Goal: Information Seeking & Learning: Learn about a topic

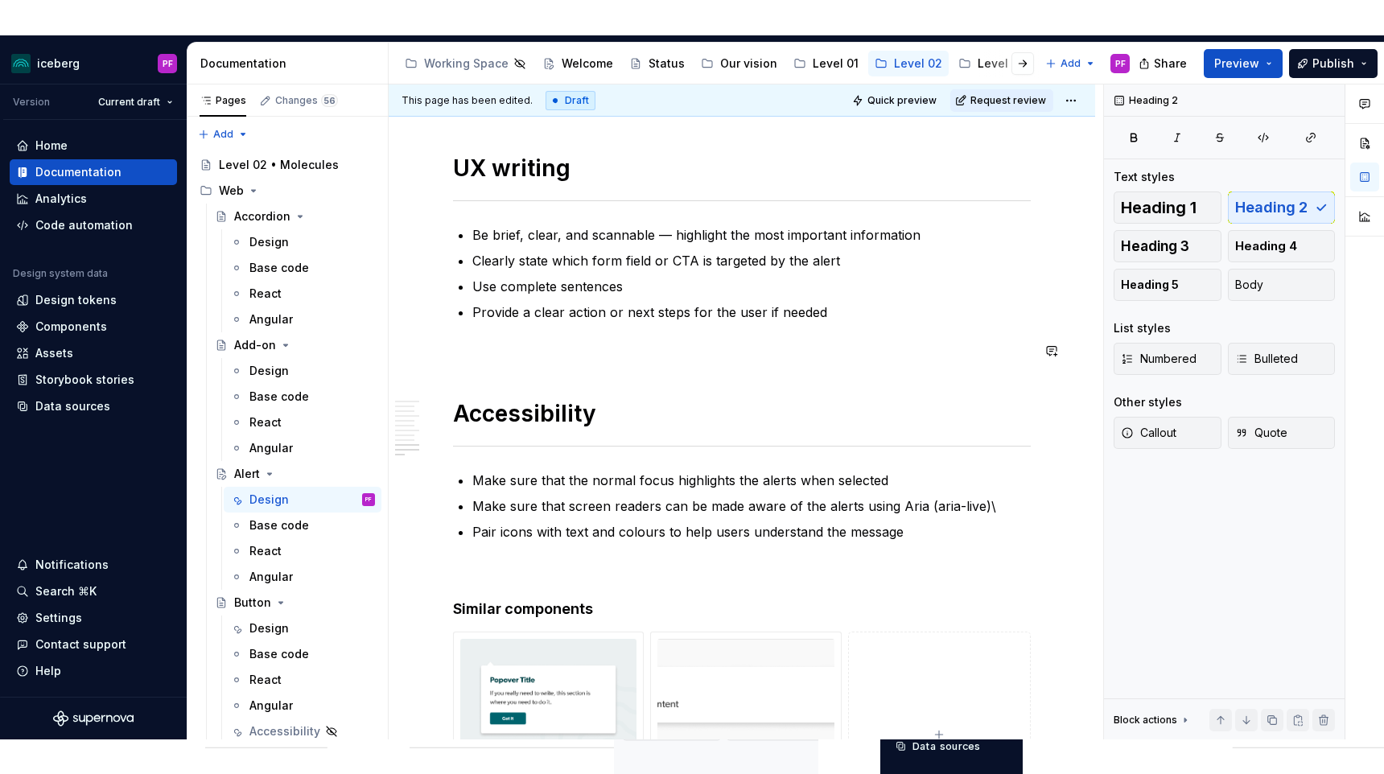
scroll to position [3361, 0]
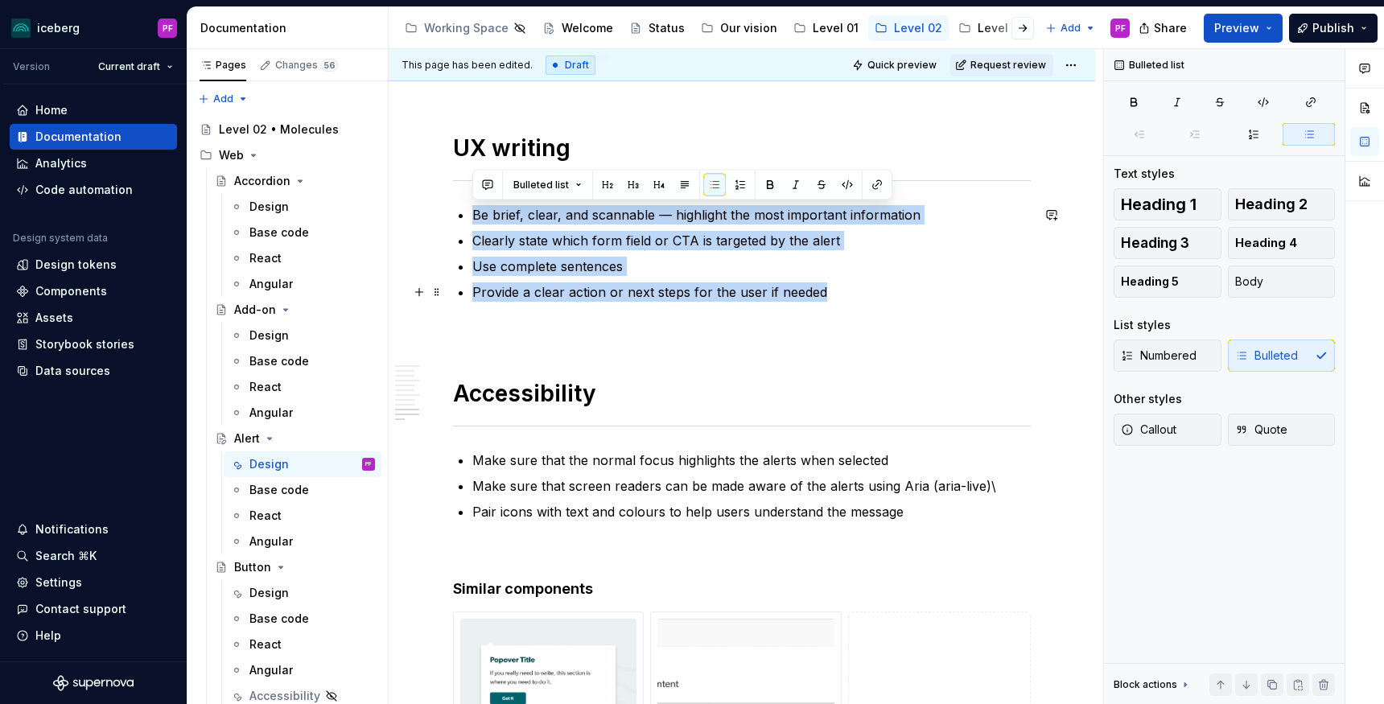
drag, startPoint x: 473, startPoint y: 210, endPoint x: 835, endPoint y: 290, distance: 370.9
click at [835, 290] on ul "Be brief, clear, and scannable — highlight the most important information Clear…" at bounding box center [751, 253] width 558 height 97
click at [836, 299] on p "Provide a clear action or next steps for the user if needed" at bounding box center [751, 291] width 558 height 19
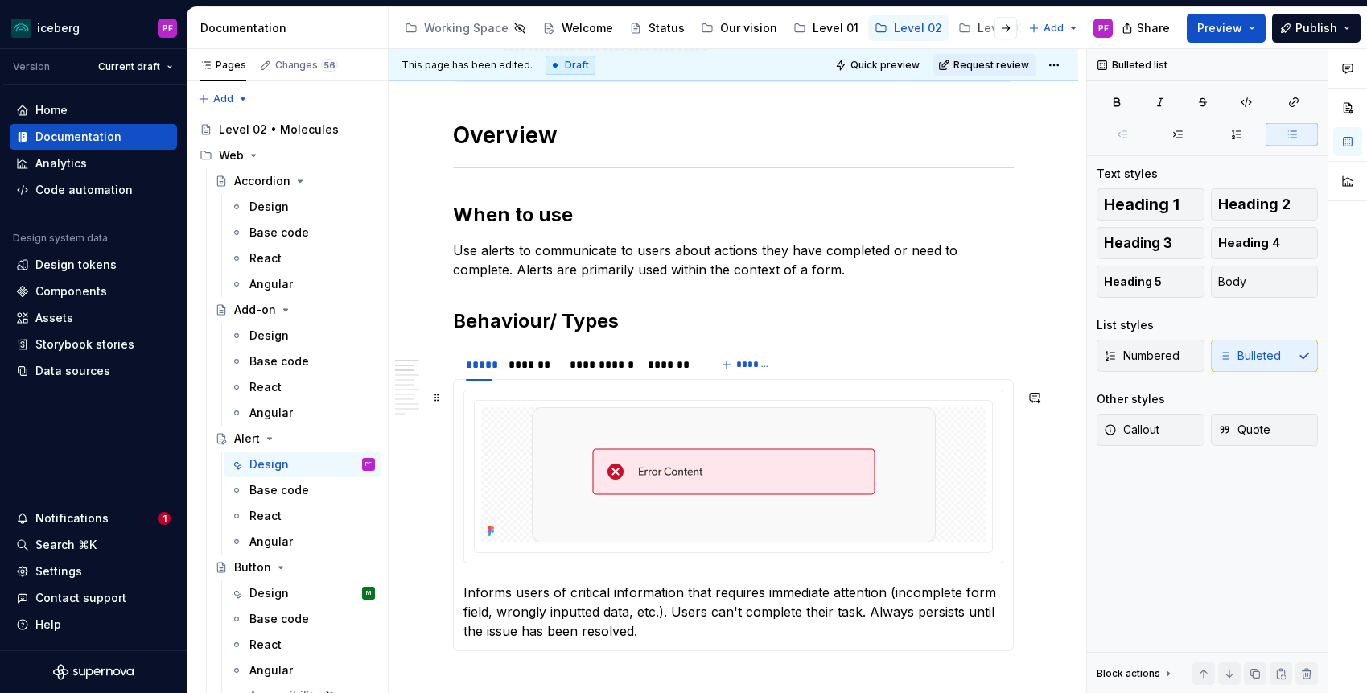
scroll to position [529, 0]
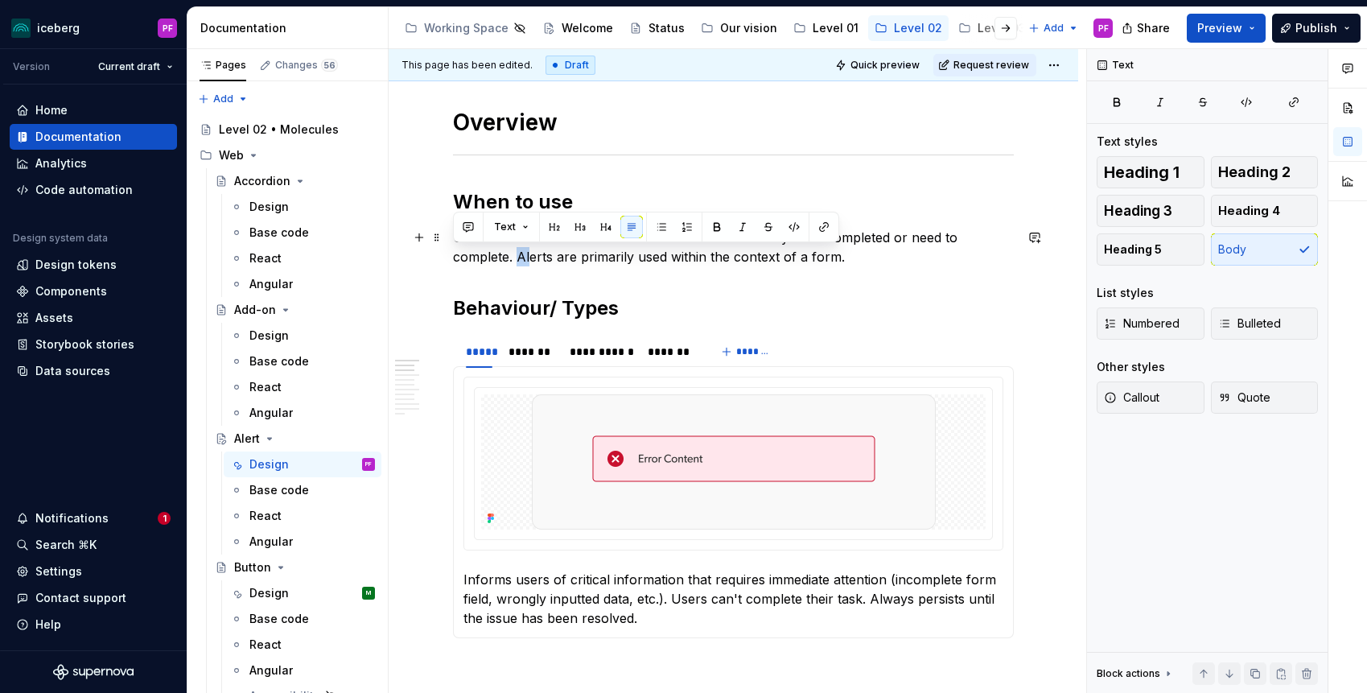
drag, startPoint x: 468, startPoint y: 251, endPoint x: 445, endPoint y: 249, distance: 23.4
click at [483, 251] on p "Use alerts to communicate to users about actions they have completed or need to…" at bounding box center [733, 247] width 561 height 39
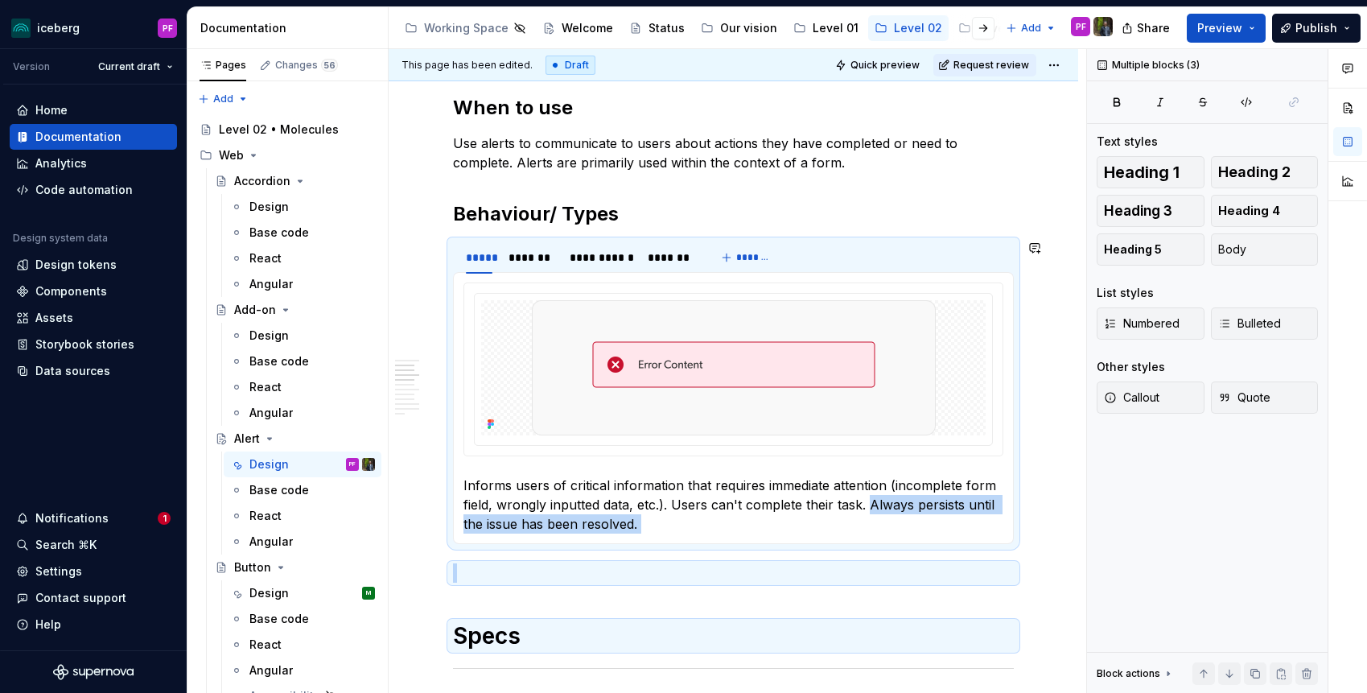
drag, startPoint x: 871, startPoint y: 592, endPoint x: 924, endPoint y: 615, distance: 58.7
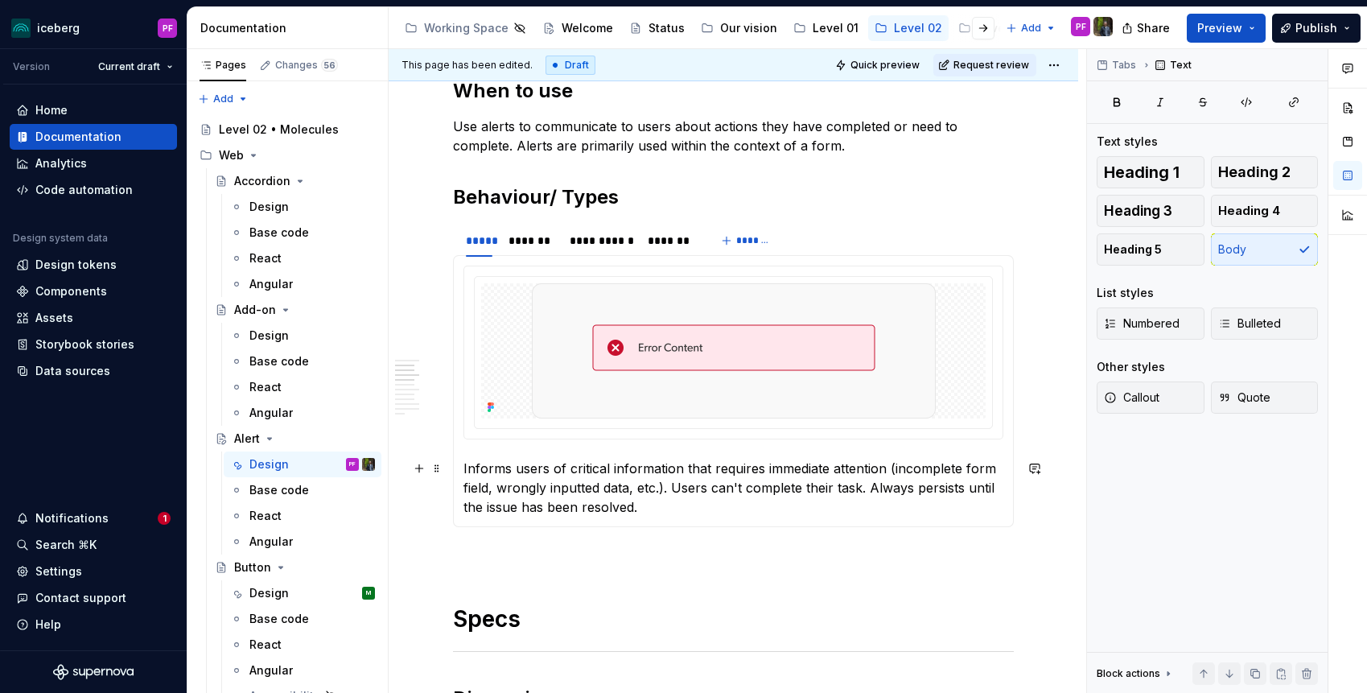
click at [884, 511] on p "Informs users of critical information that requires immediate attention (incomp…" at bounding box center [733, 488] width 540 height 58
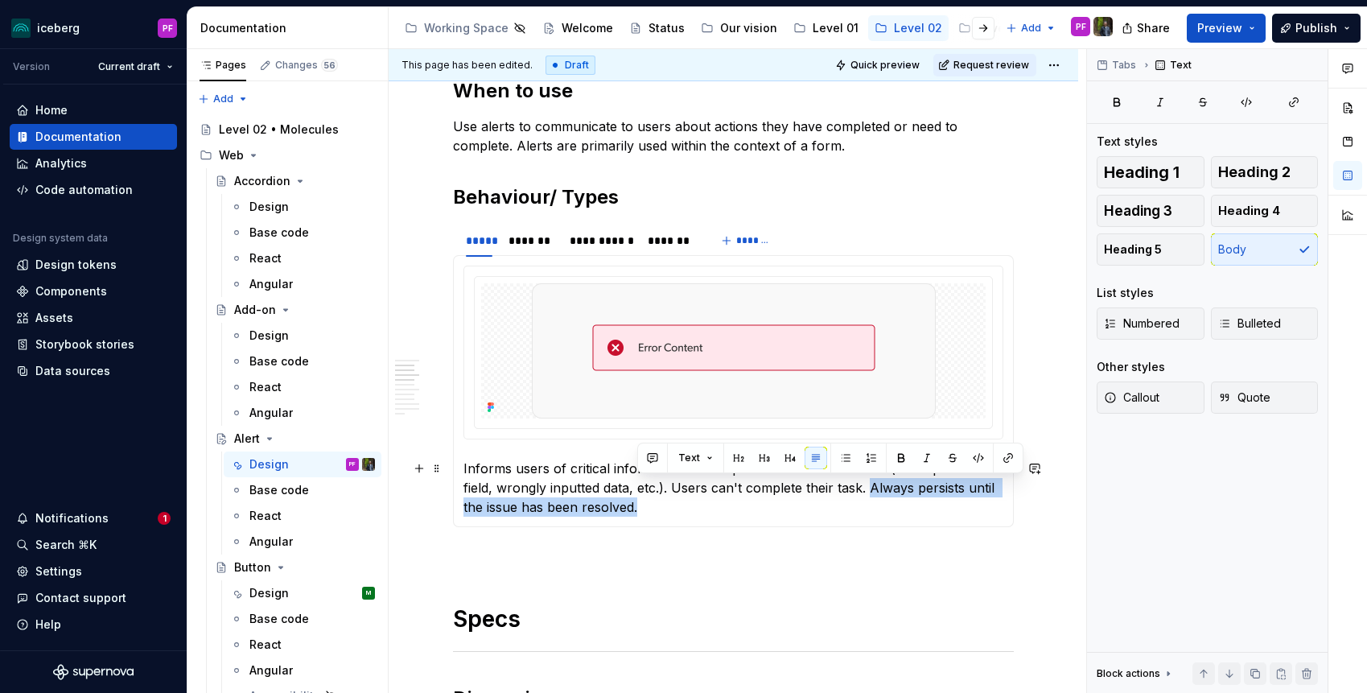
drag, startPoint x: 876, startPoint y: 508, endPoint x: 868, endPoint y: 484, distance: 24.7
click at [868, 484] on p "Informs users of critical information that requires immediate attention (incomp…" at bounding box center [733, 488] width 540 height 58
click at [576, 496] on p "Informs users of critical information that requires immediate attention (incomp…" at bounding box center [733, 488] width 540 height 58
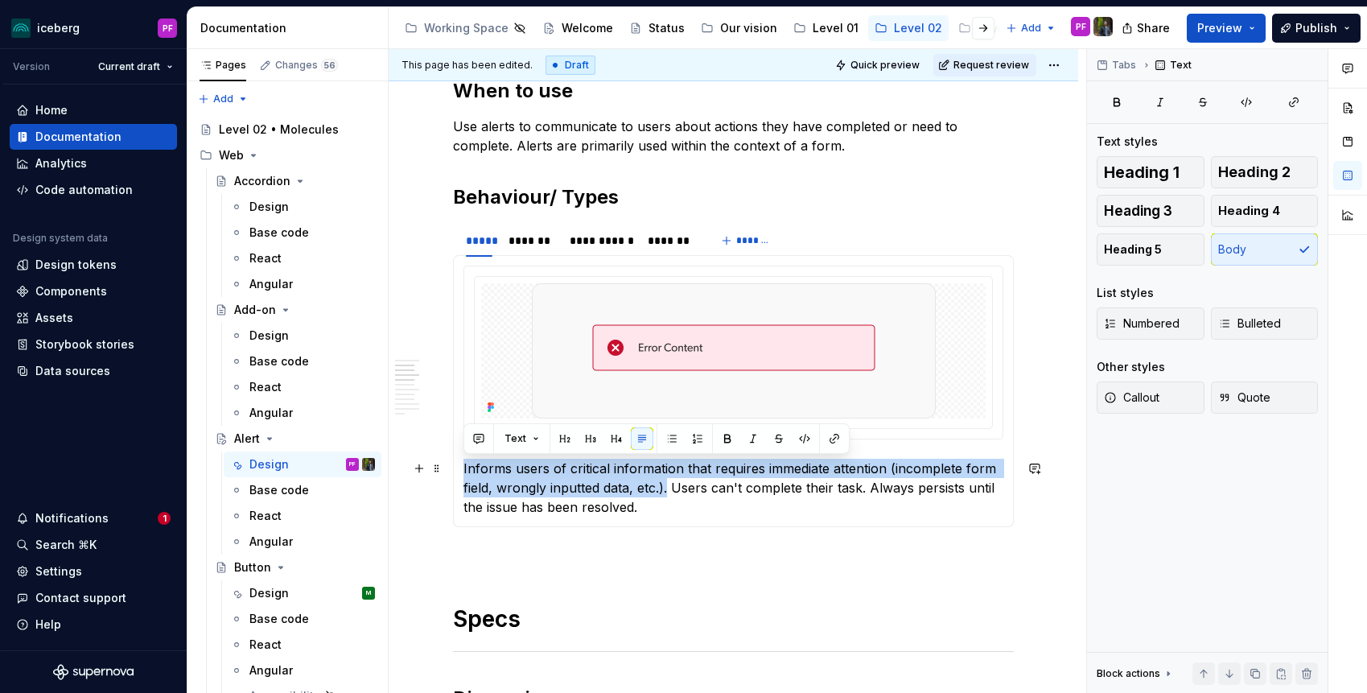
drag, startPoint x: 666, startPoint y: 488, endPoint x: 462, endPoint y: 464, distance: 205.8
click at [462, 464] on div "**********" at bounding box center [733, 391] width 561 height 272
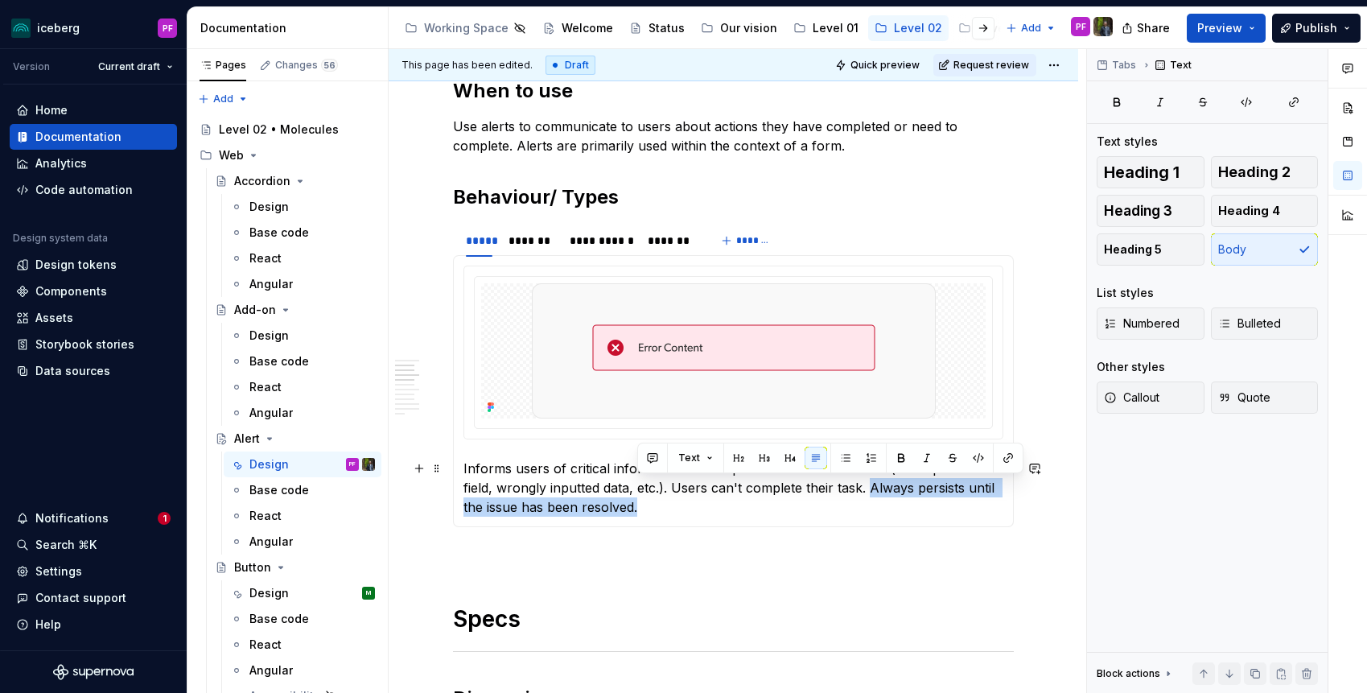
drag, startPoint x: 869, startPoint y: 488, endPoint x: 900, endPoint y: 508, distance: 37.7
click at [900, 508] on p "Informs users of critical information that requires immediate attention (incomp…" at bounding box center [733, 488] width 540 height 58
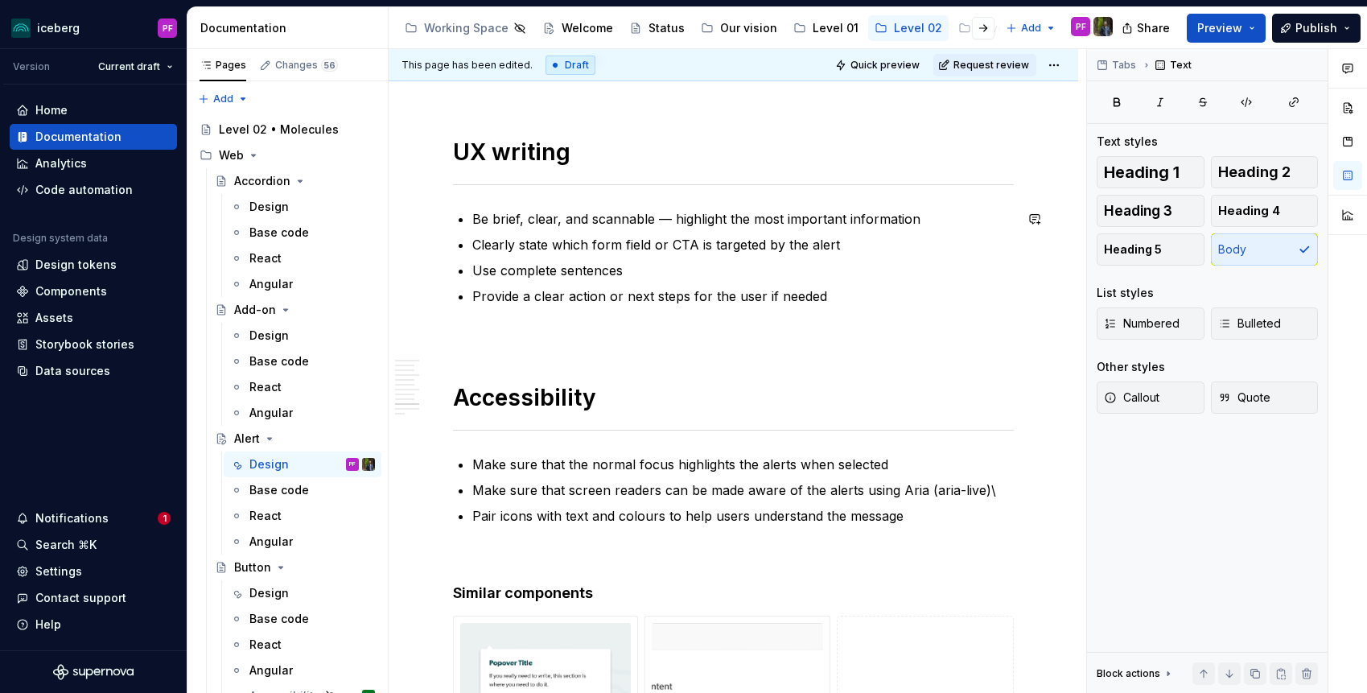
scroll to position [3744, 0]
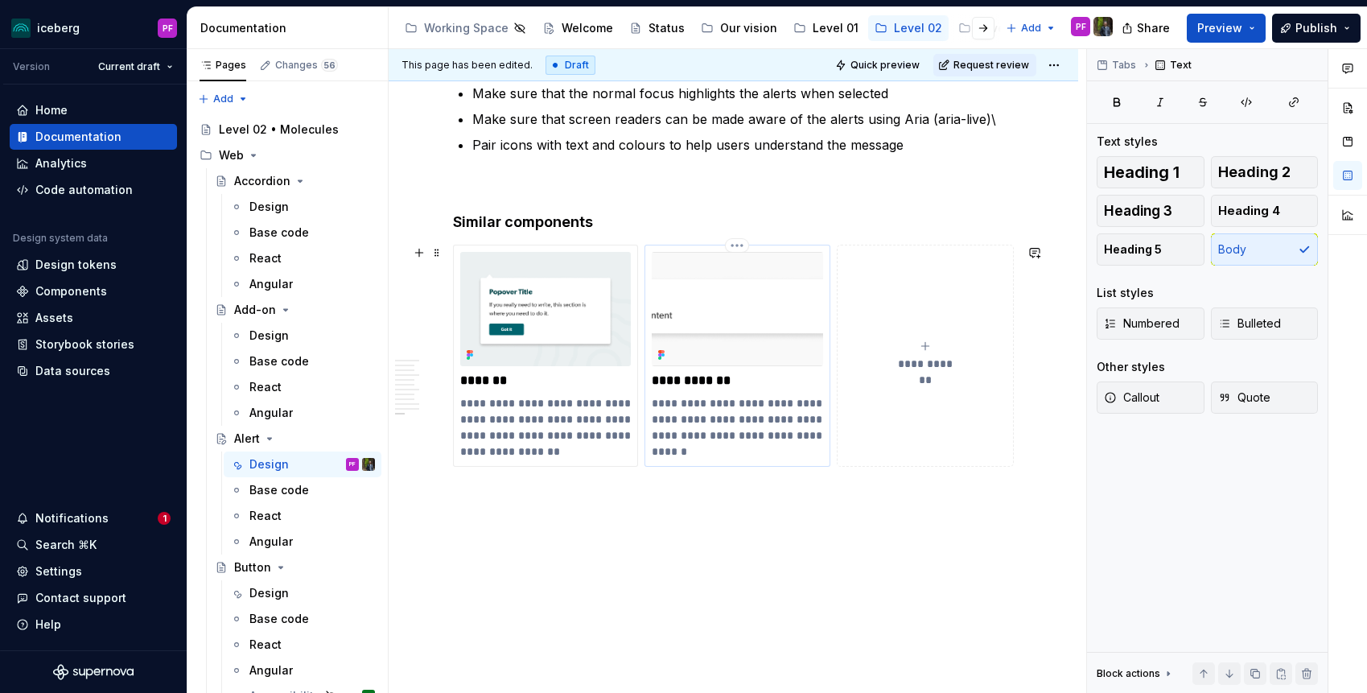
click at [722, 344] on img at bounding box center [737, 309] width 171 height 114
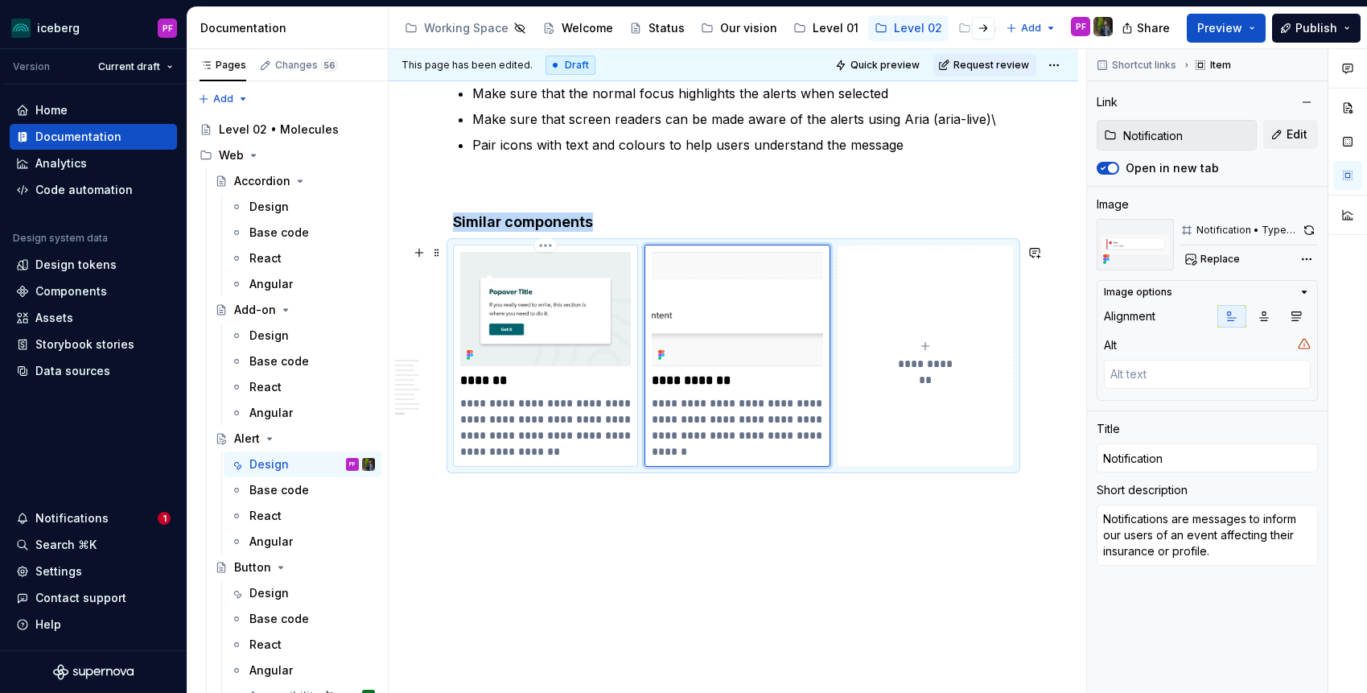
type textarea "*"
type input "Popover"
type textarea "Popovers draw attention to a temporary overlay of supplemental information link…"
click at [496, 343] on img at bounding box center [545, 309] width 171 height 114
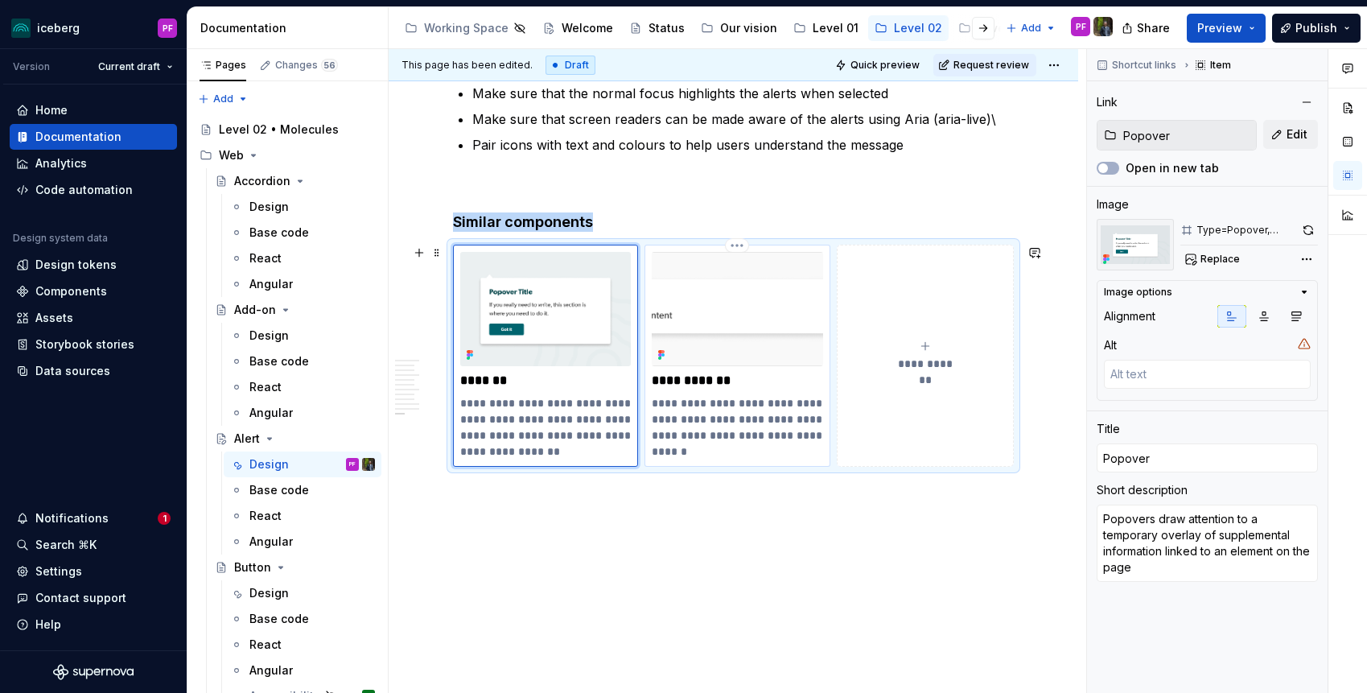
type textarea "*"
type input "Notification"
type textarea "Notifications are messages to inform our users of an event affecting their insu…"
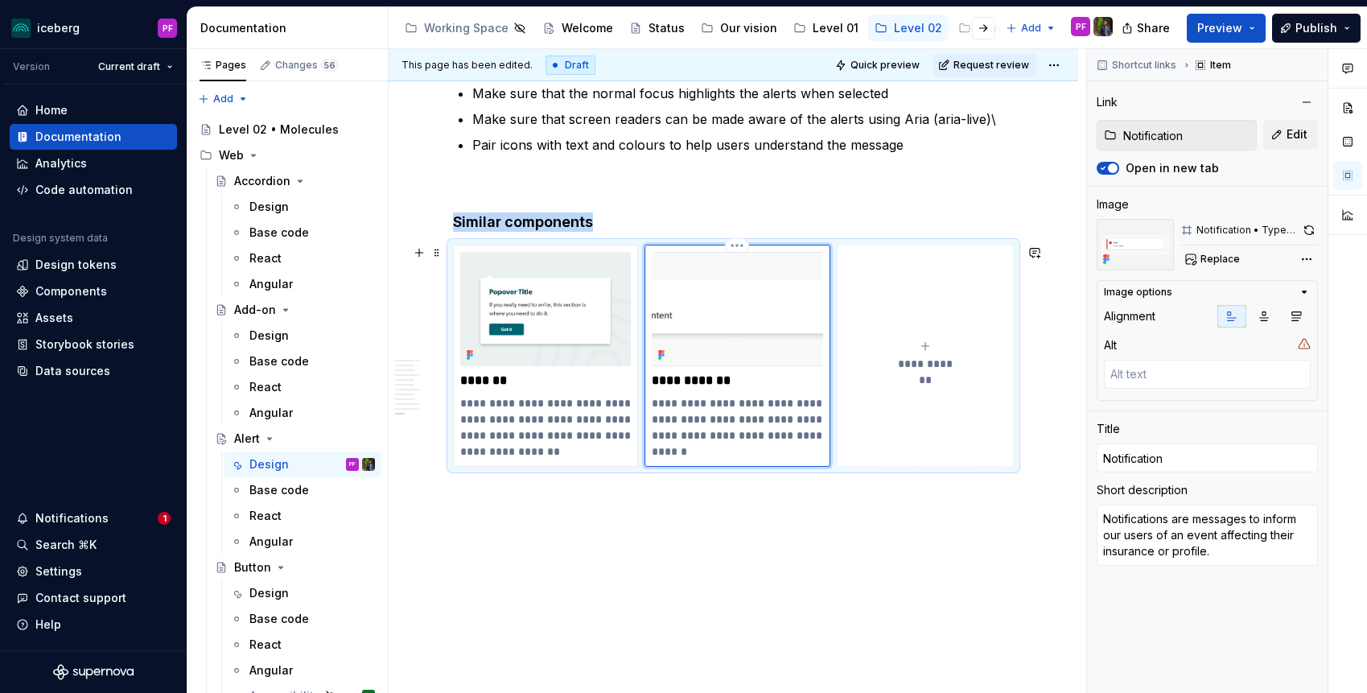
click at [682, 298] on img at bounding box center [737, 309] width 171 height 114
click at [1215, 32] on span "Preview" at bounding box center [1219, 28] width 45 height 16
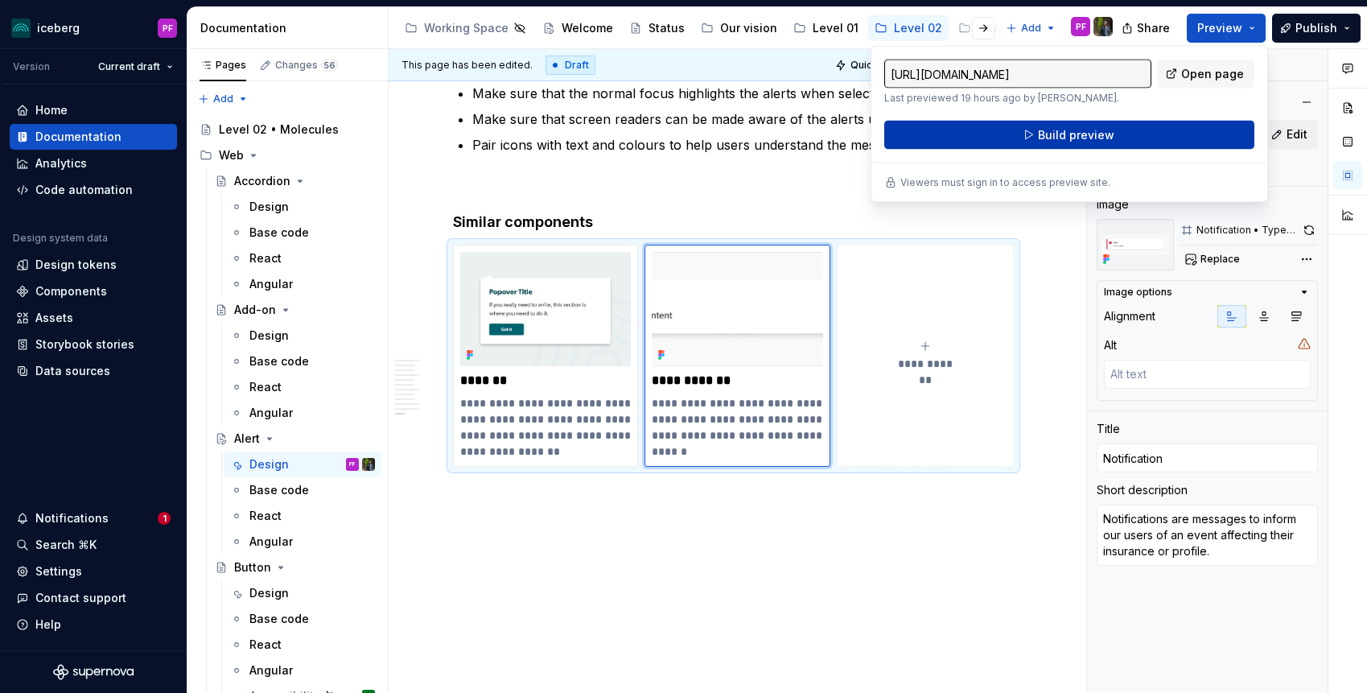
click at [1097, 138] on span "Build preview" at bounding box center [1076, 135] width 76 height 16
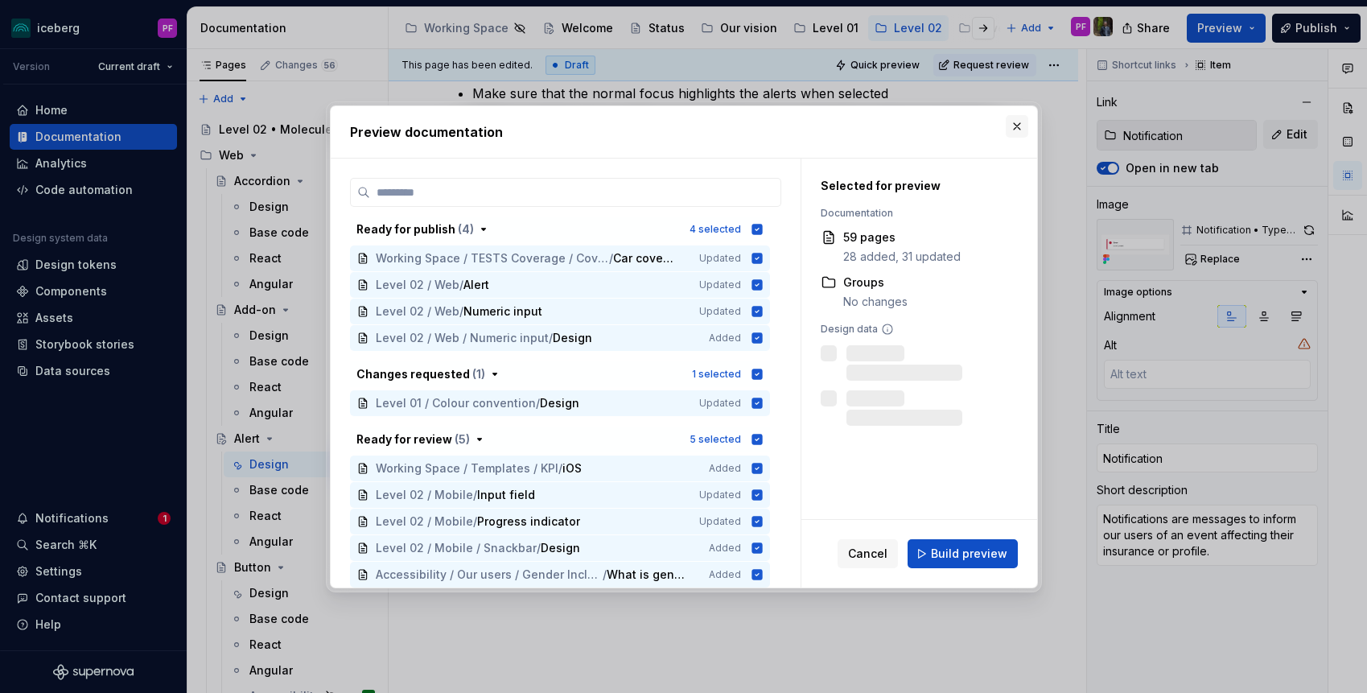
click at [1021, 121] on button "button" at bounding box center [1017, 126] width 23 height 23
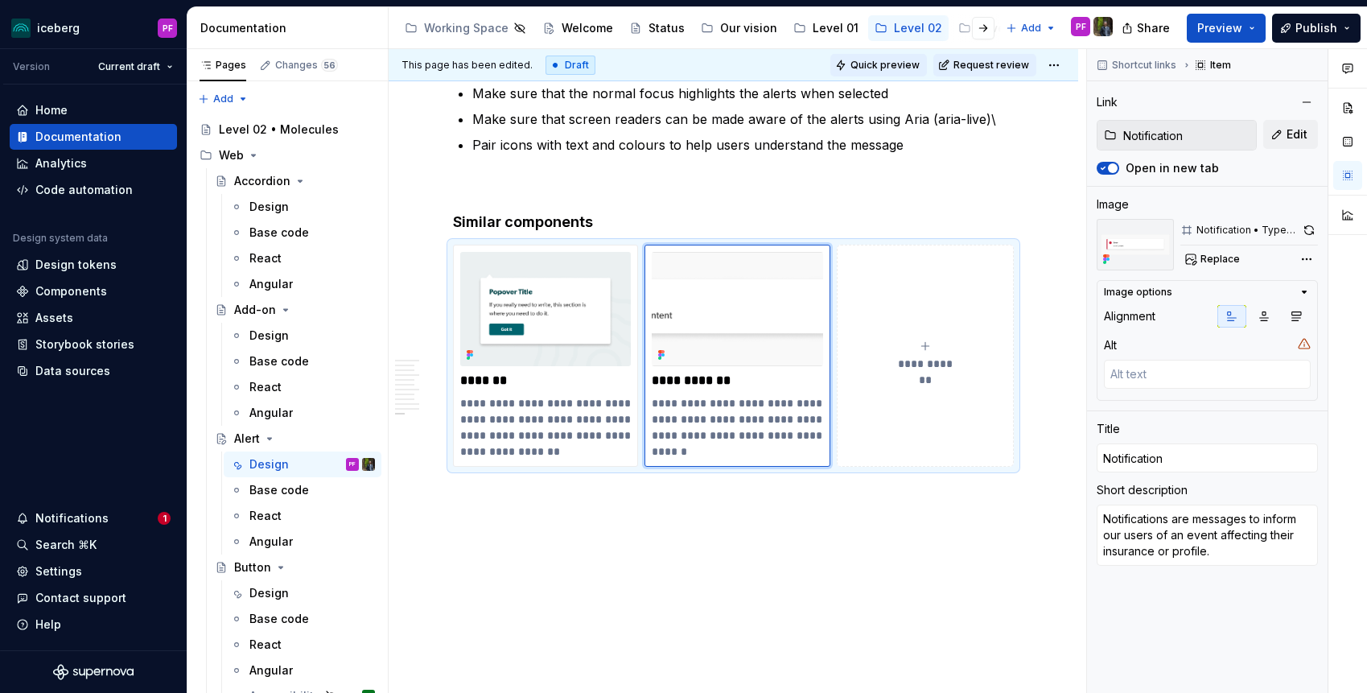
click at [875, 68] on span "Quick preview" at bounding box center [884, 65] width 69 height 13
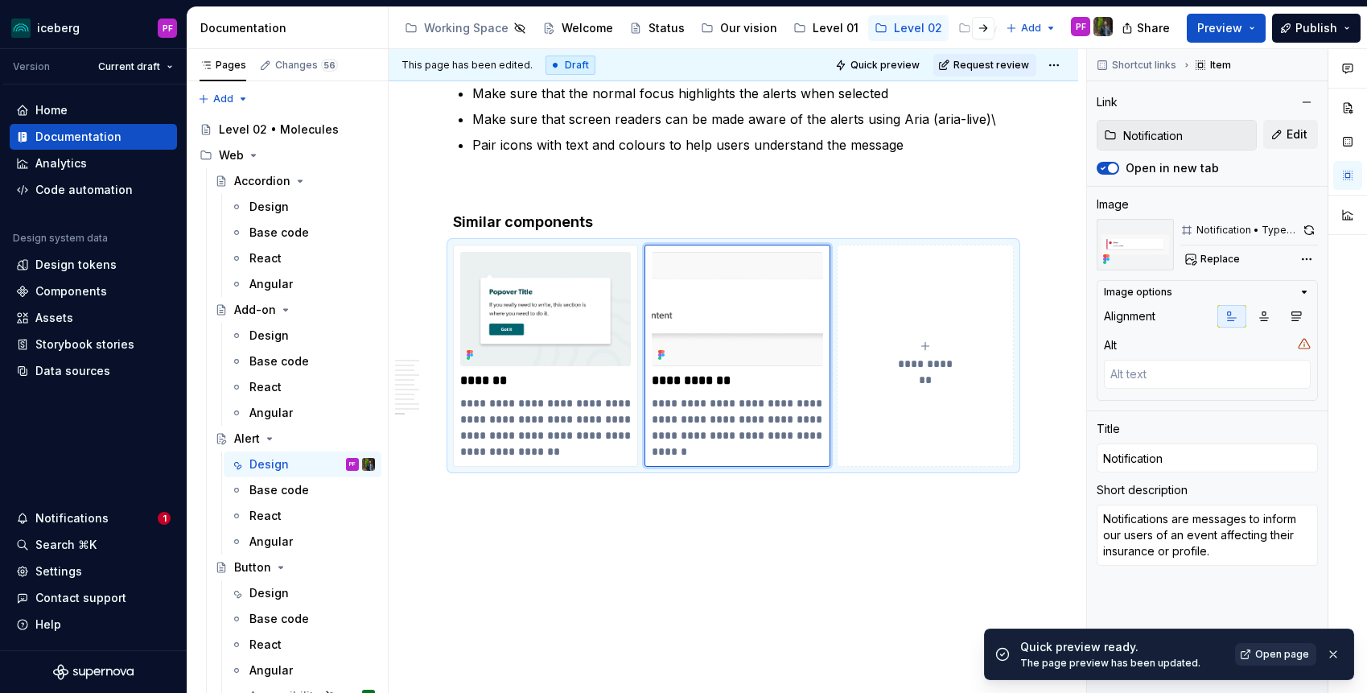
click at [1291, 665] on link "Open page" at bounding box center [1275, 654] width 81 height 23
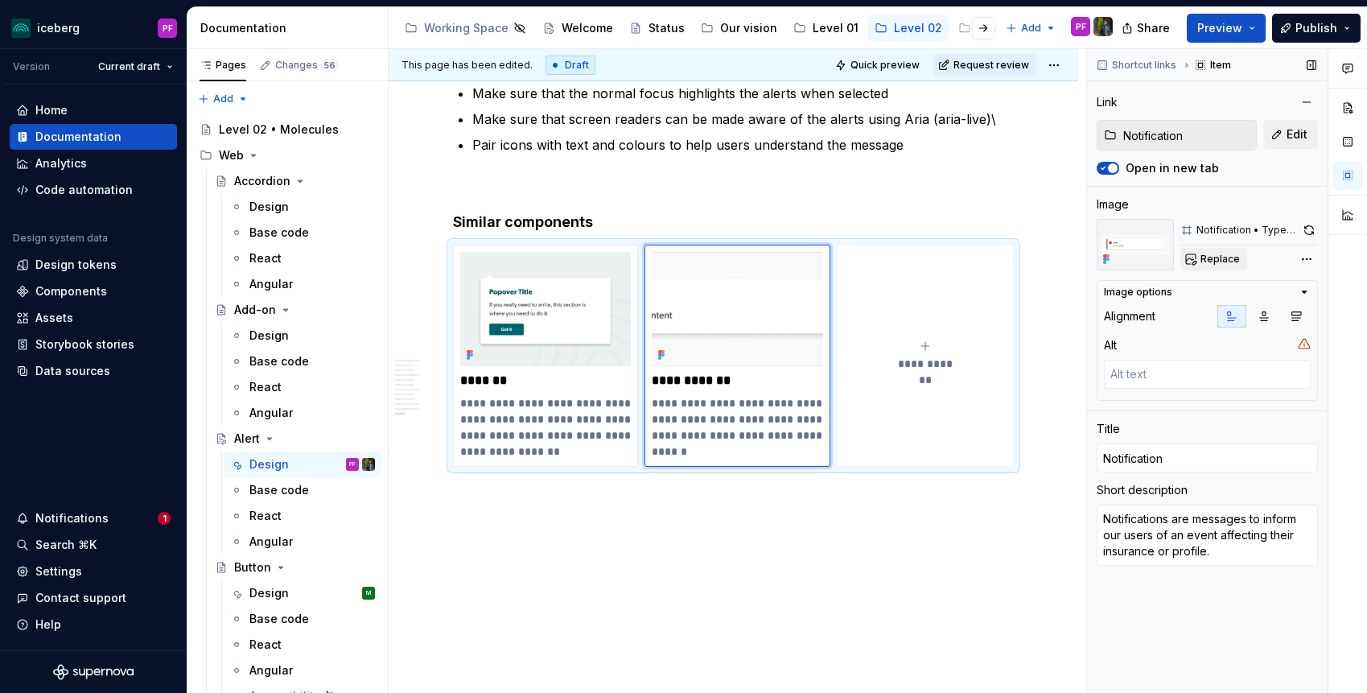
click at [1218, 254] on span "Replace" at bounding box center [1219, 259] width 39 height 13
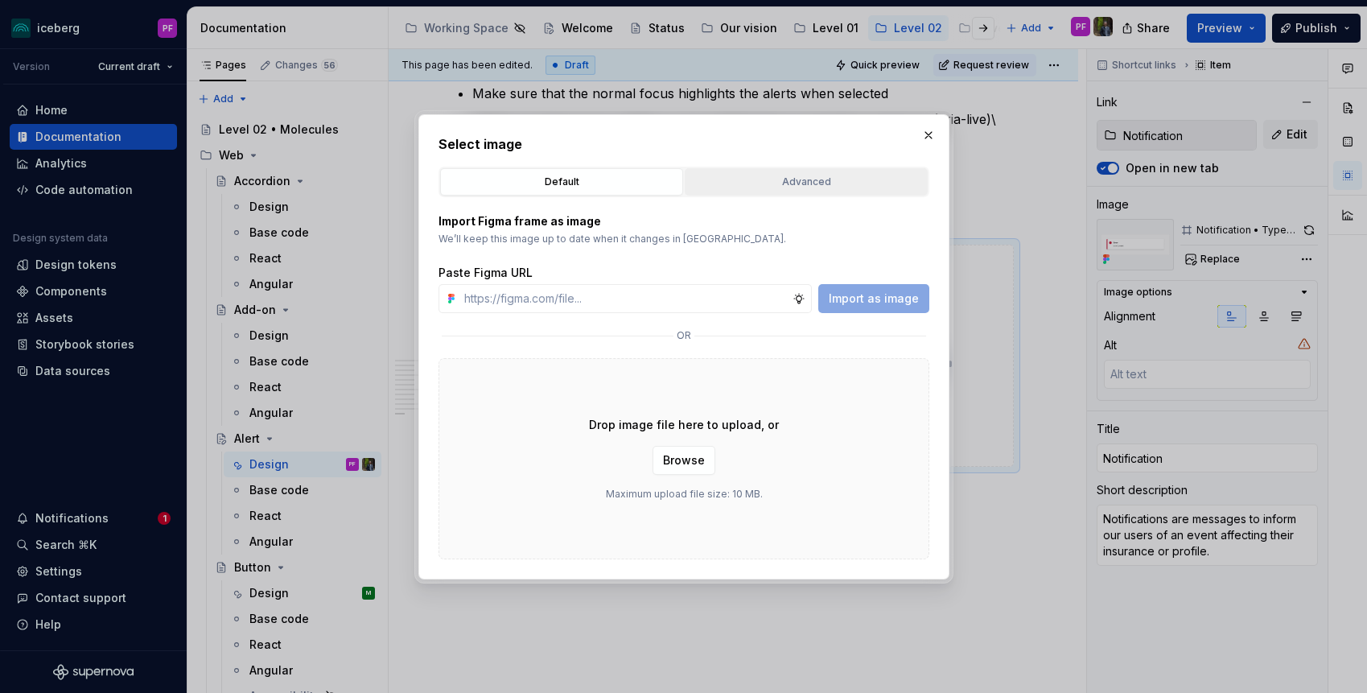
click at [764, 179] on div "Advanced" at bounding box center [806, 182] width 232 height 16
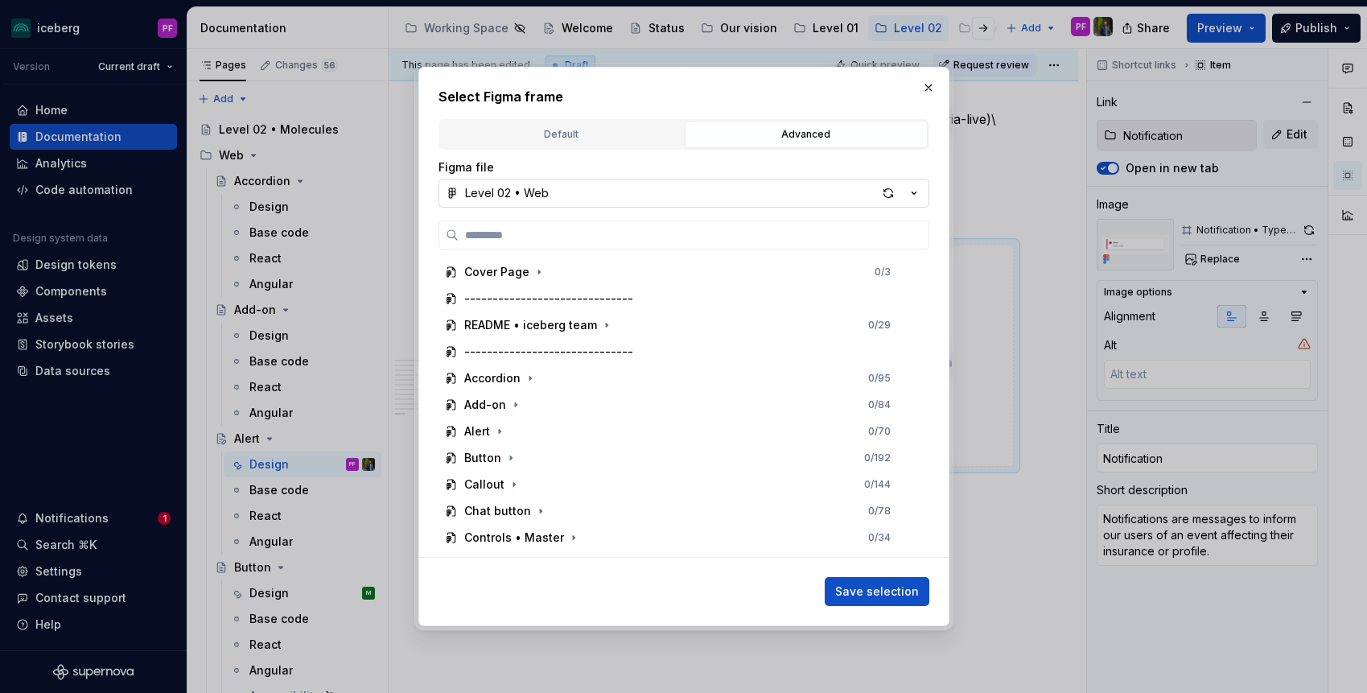
click at [747, 193] on button "Level 02 • Web" at bounding box center [683, 193] width 491 height 29
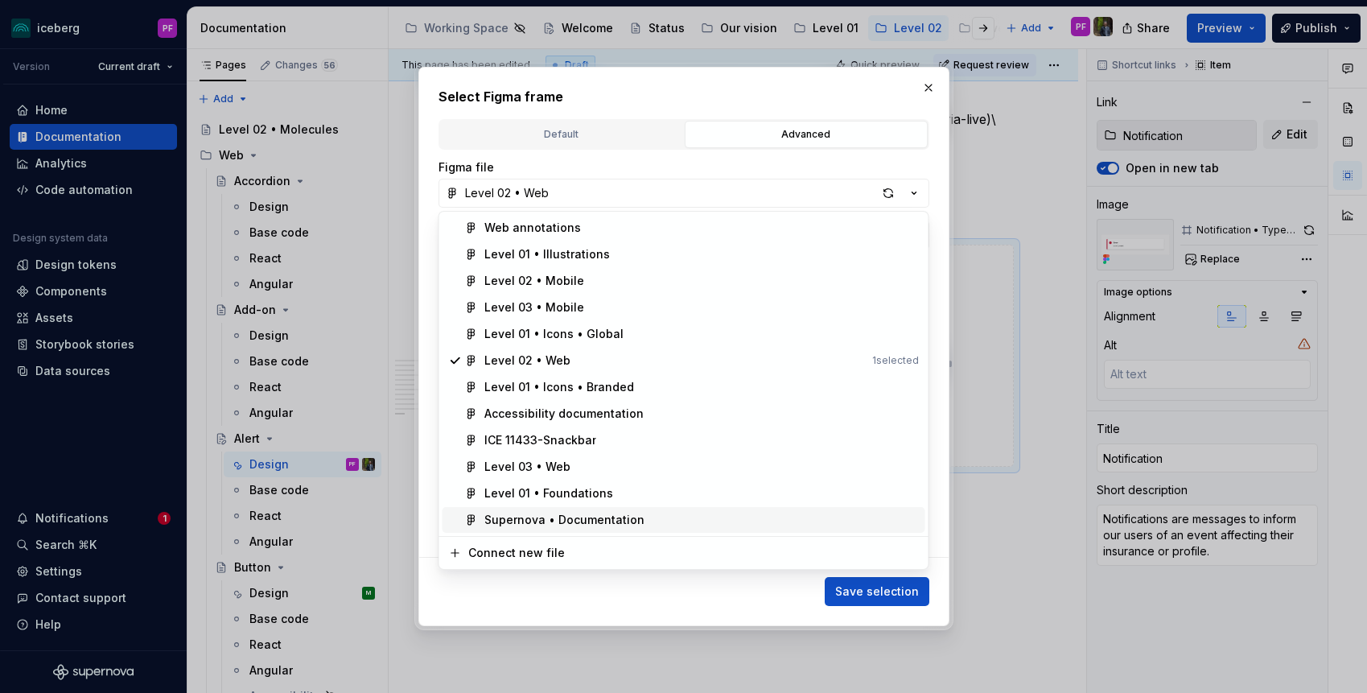
click at [629, 518] on div "Supernova • Documentation" at bounding box center [564, 520] width 160 height 16
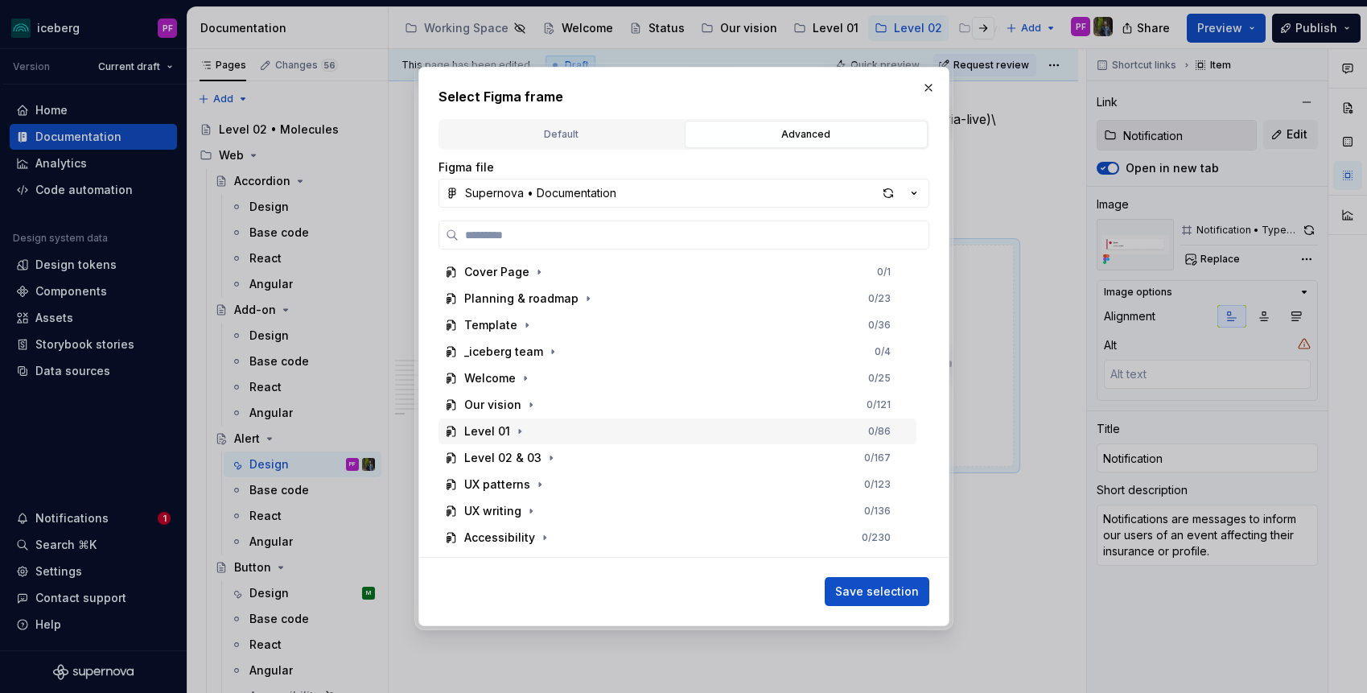
scroll to position [21, 0]
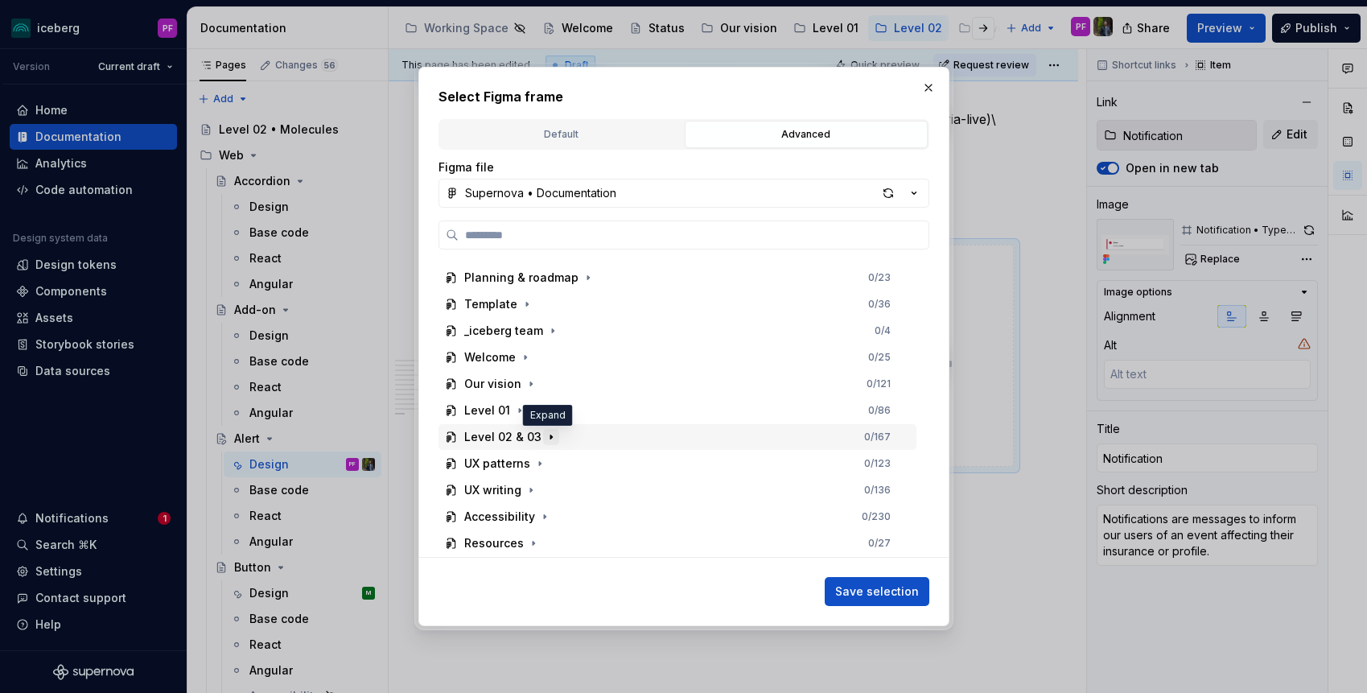
click at [550, 443] on icon "button" at bounding box center [551, 436] width 13 height 13
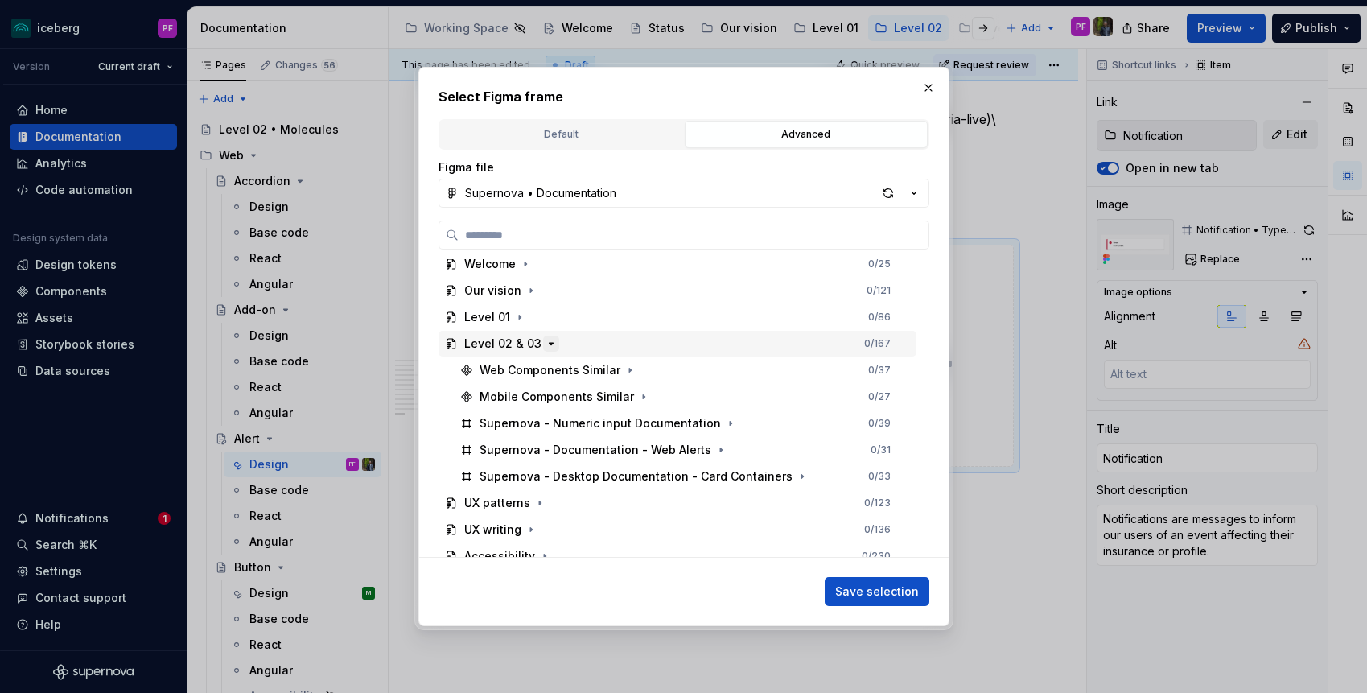
scroll to position [154, 0]
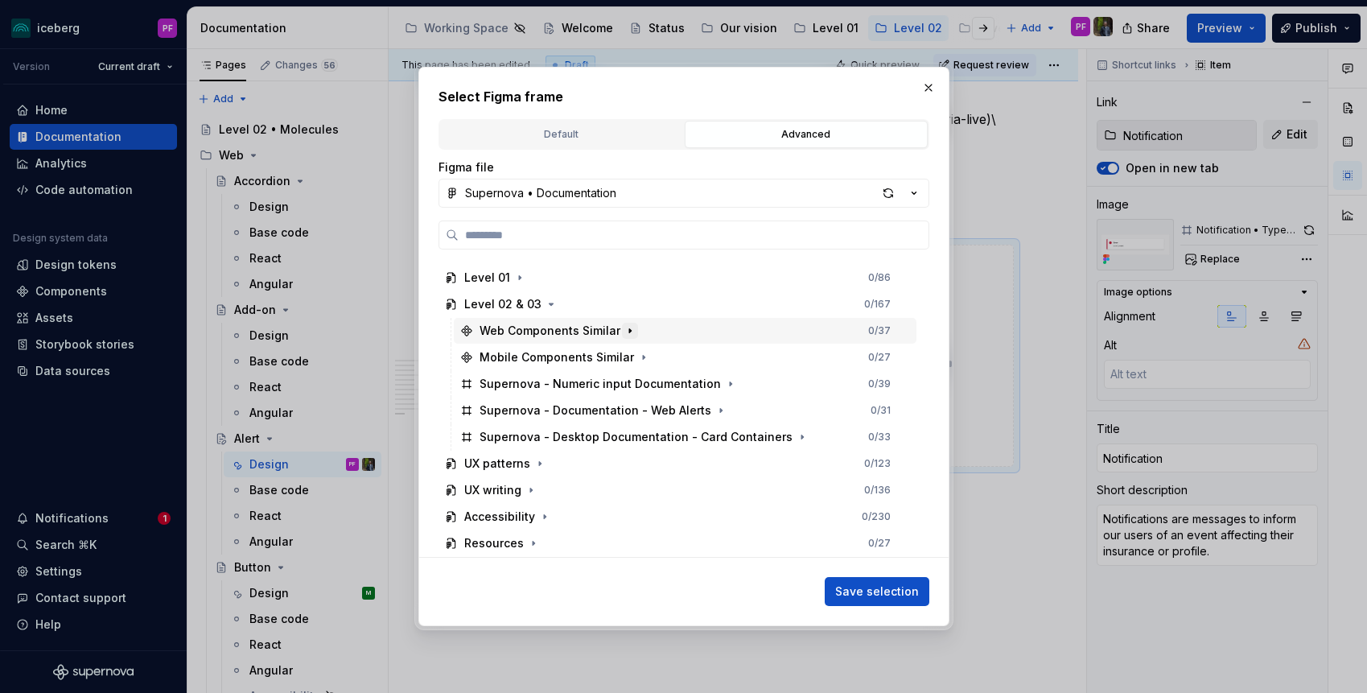
click at [626, 327] on icon "button" at bounding box center [630, 330] width 13 height 13
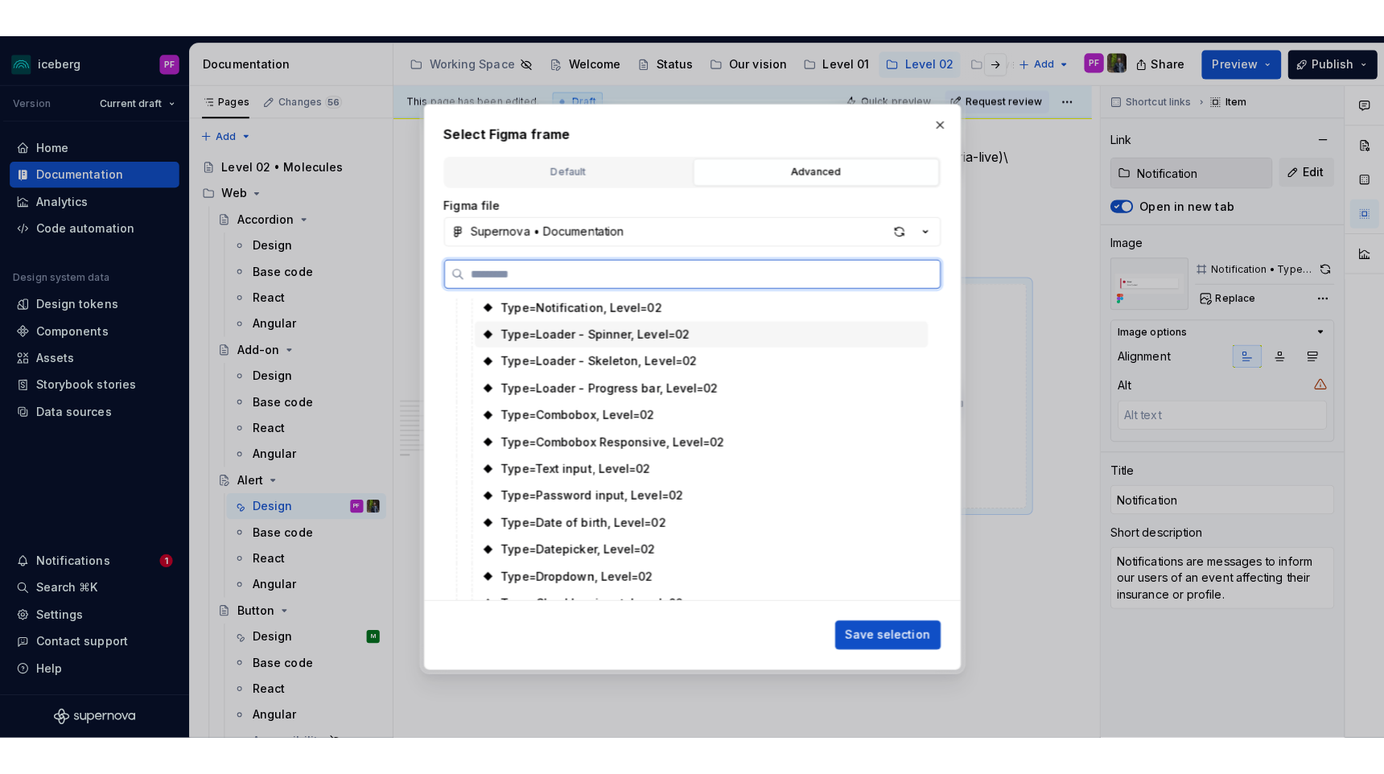
scroll to position [408, 0]
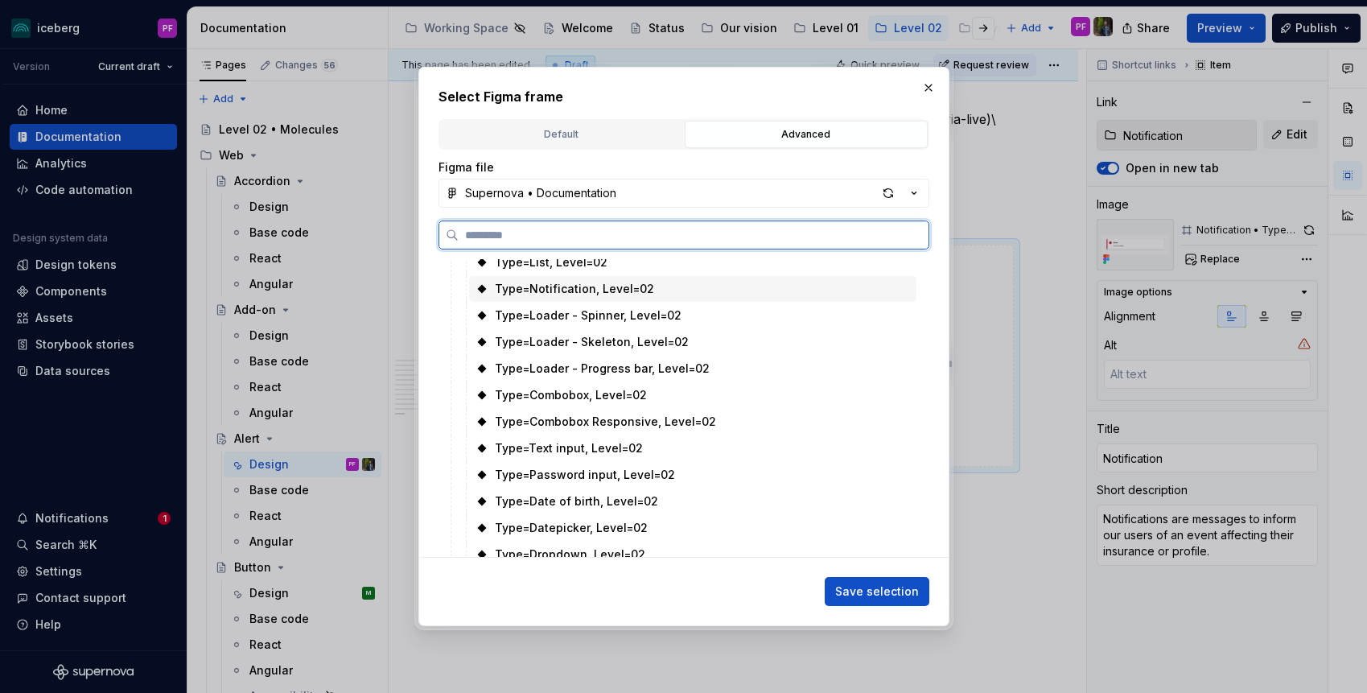
click at [540, 292] on div "Type=Notification, Level=02" at bounding box center [574, 289] width 159 height 16
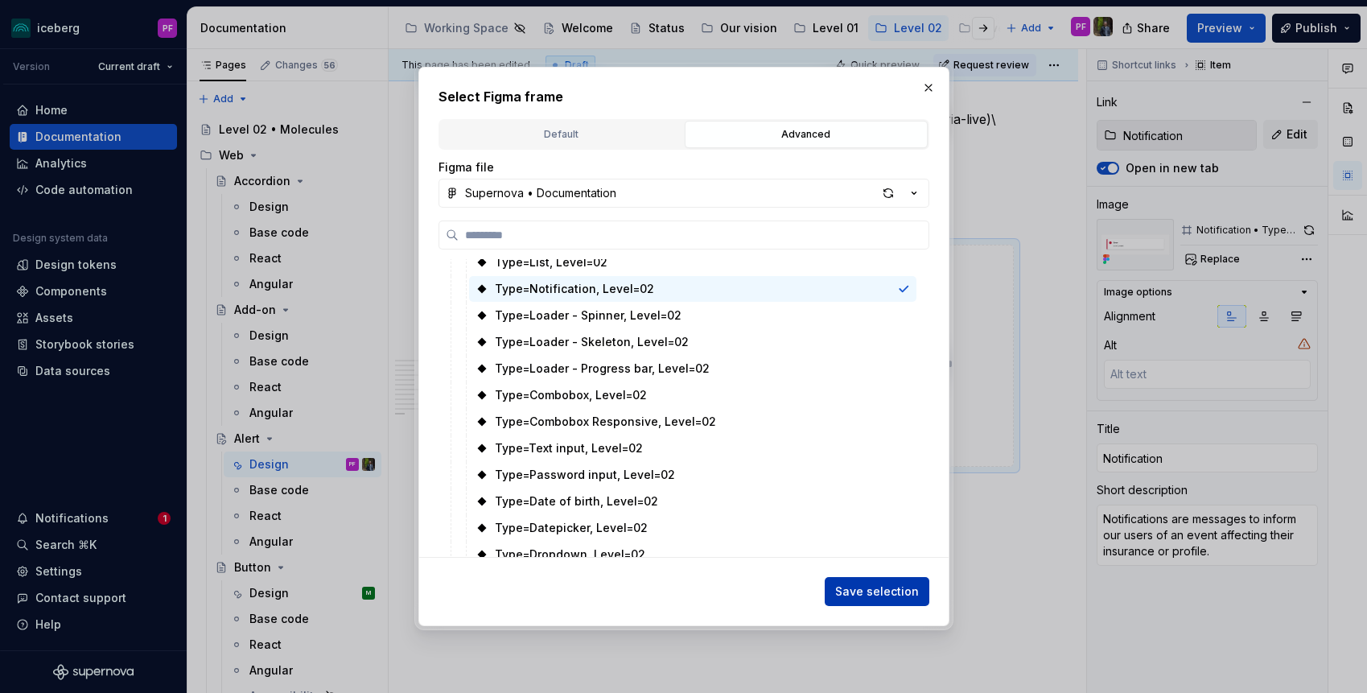
click at [912, 601] on button "Save selection" at bounding box center [877, 591] width 105 height 29
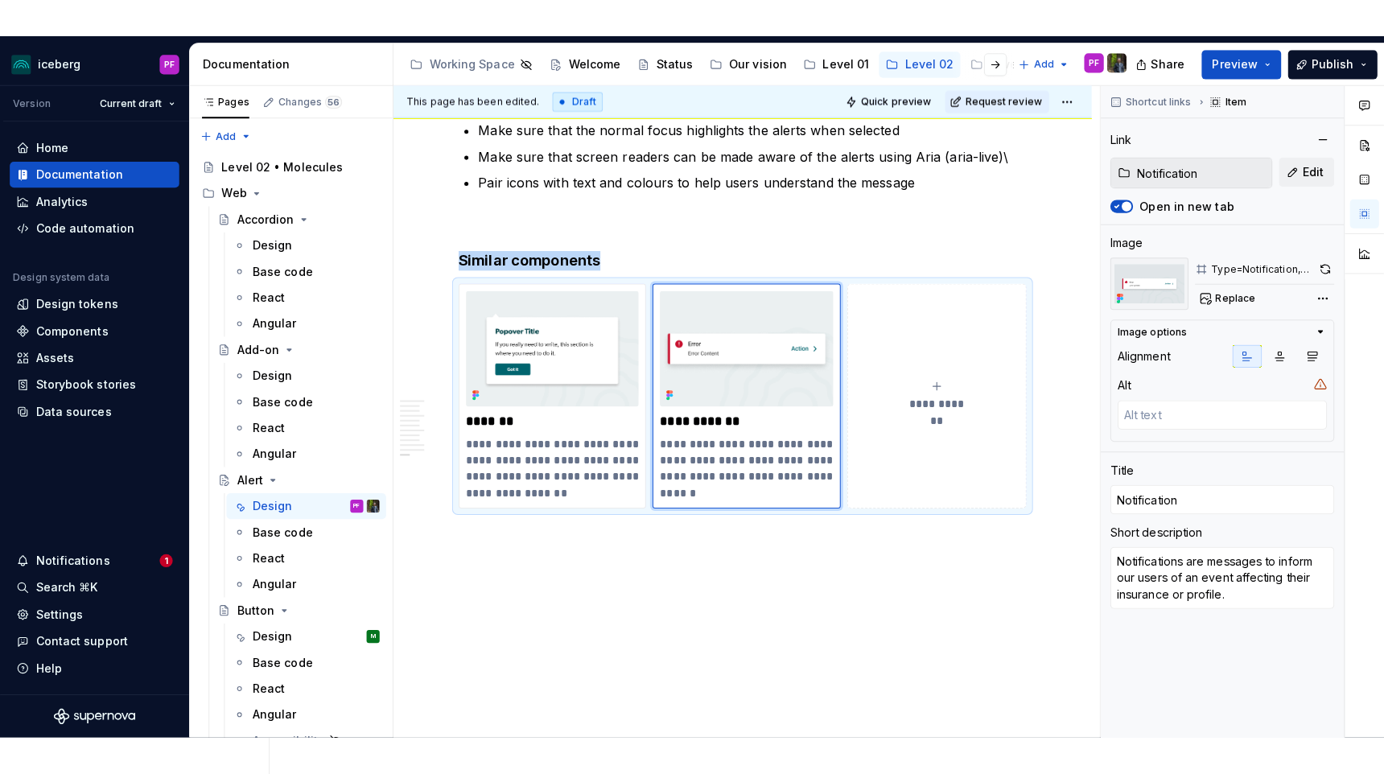
scroll to position [3674, 0]
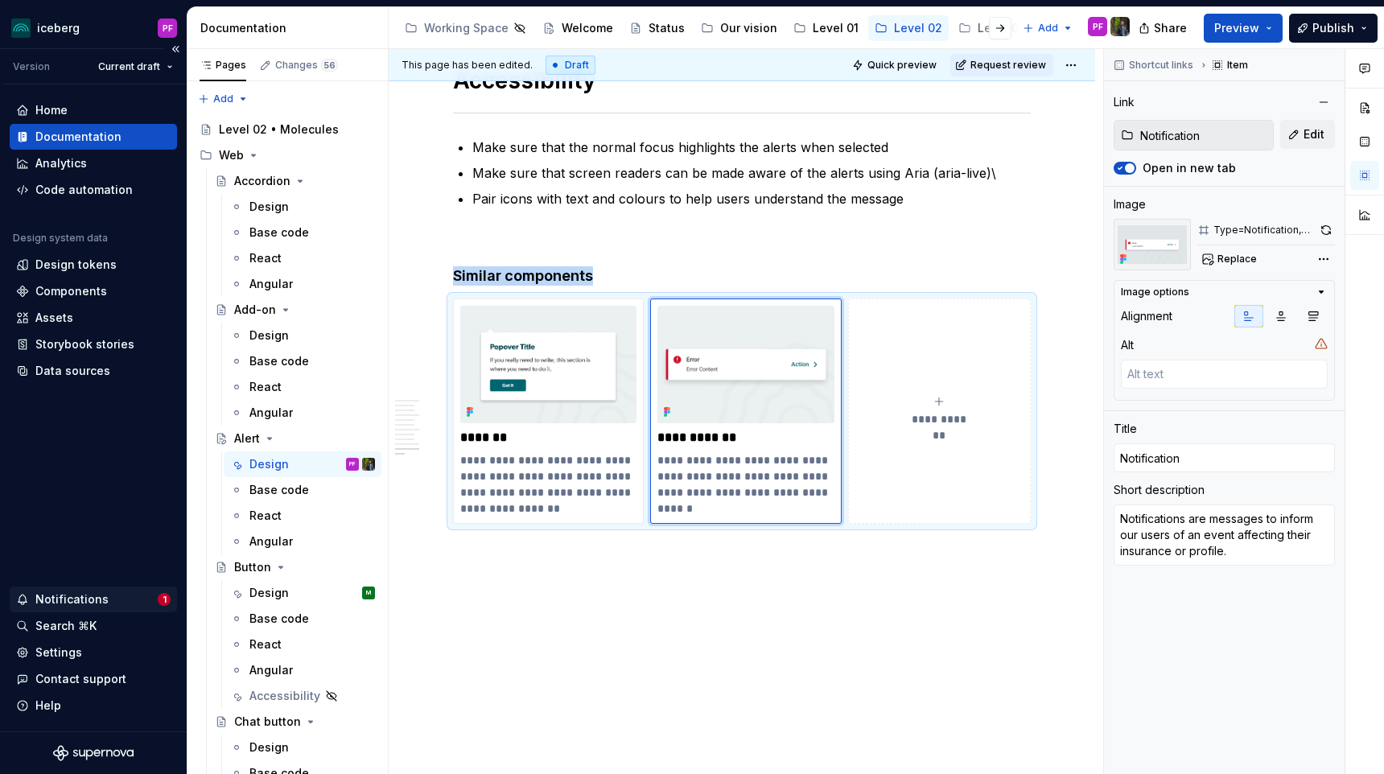
click at [102, 593] on div "Notifications" at bounding box center [71, 599] width 73 height 16
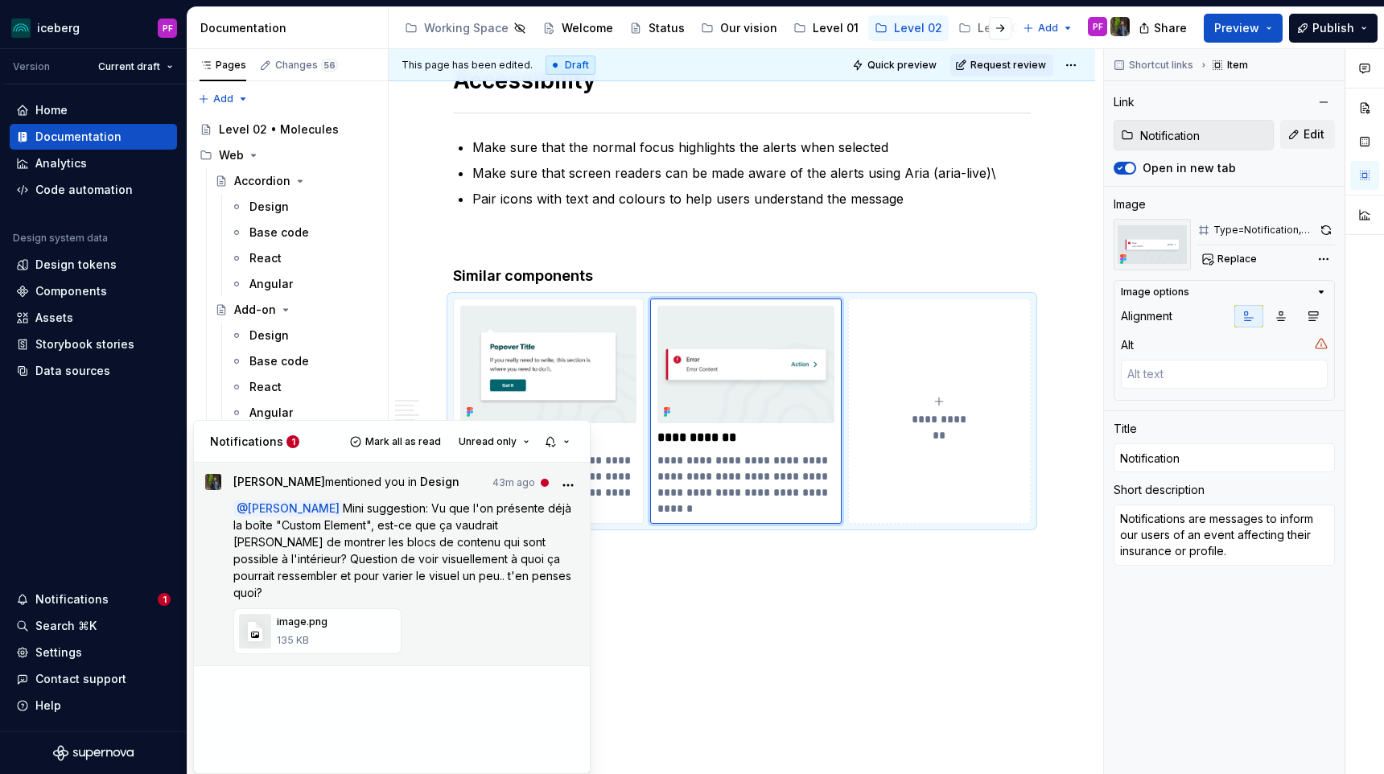
click at [446, 543] on span "Mini suggestion: Vu que l'on présente déjà la boîte "Custom Element", est-ce qu…" at bounding box center [403, 550] width 341 height 98
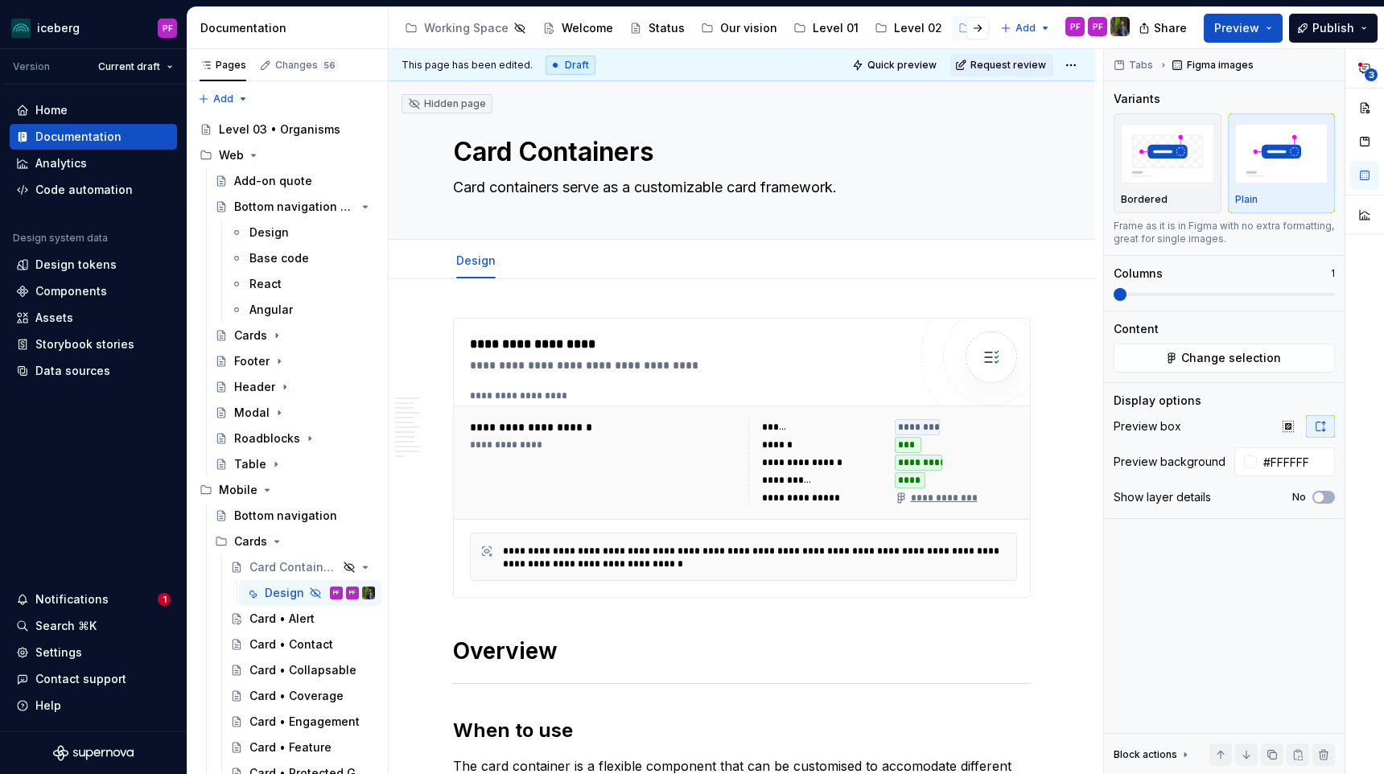
scroll to position [2270, 0]
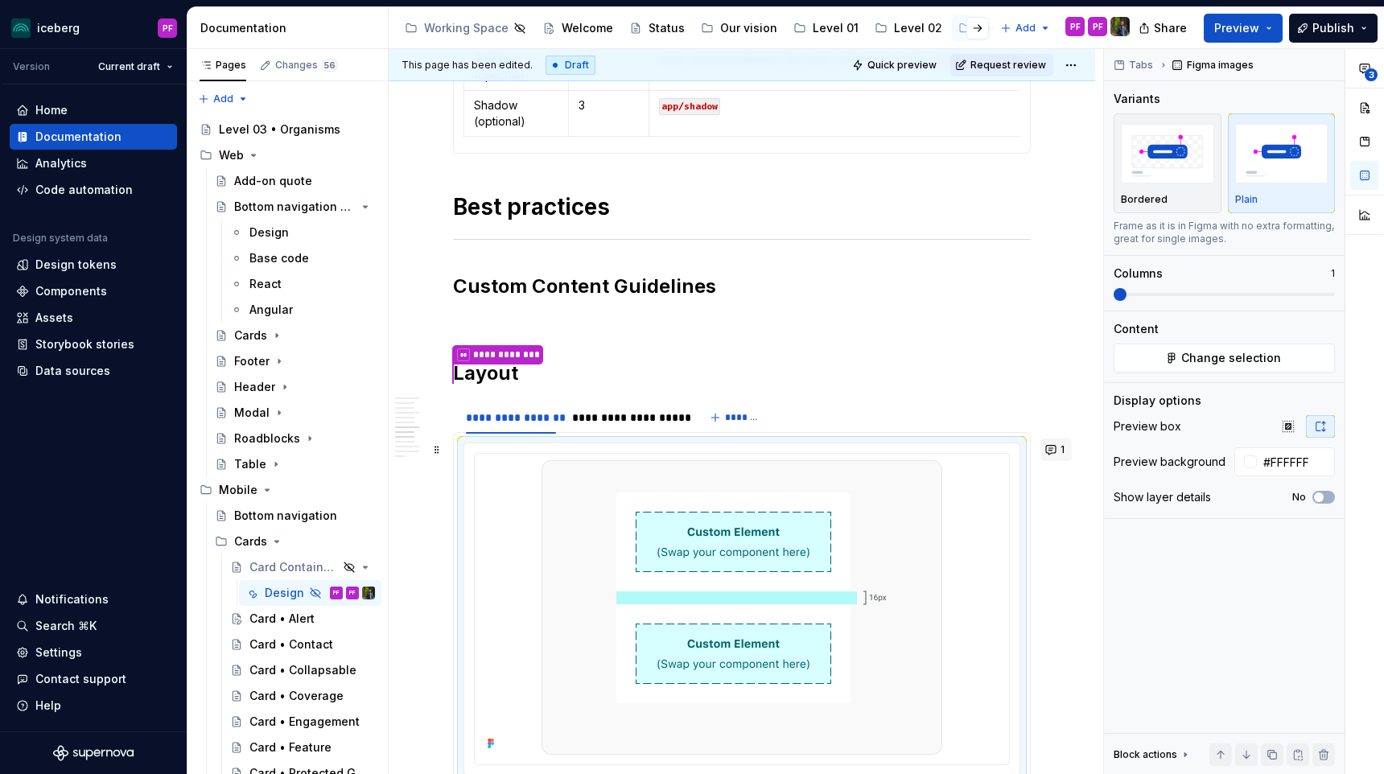
click at [1064, 447] on span "1" at bounding box center [1062, 449] width 4 height 13
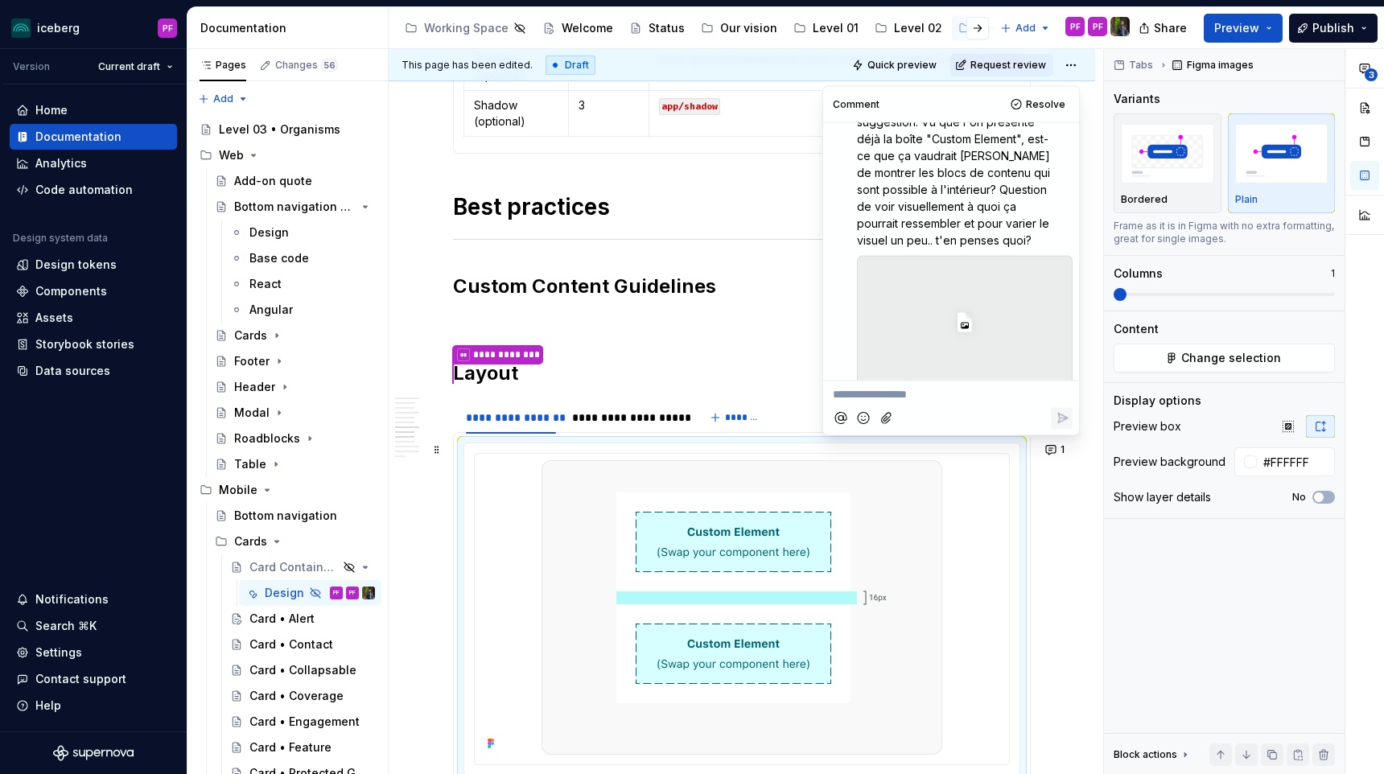
scroll to position [64, 0]
click at [961, 308] on icon at bounding box center [964, 311] width 14 height 19
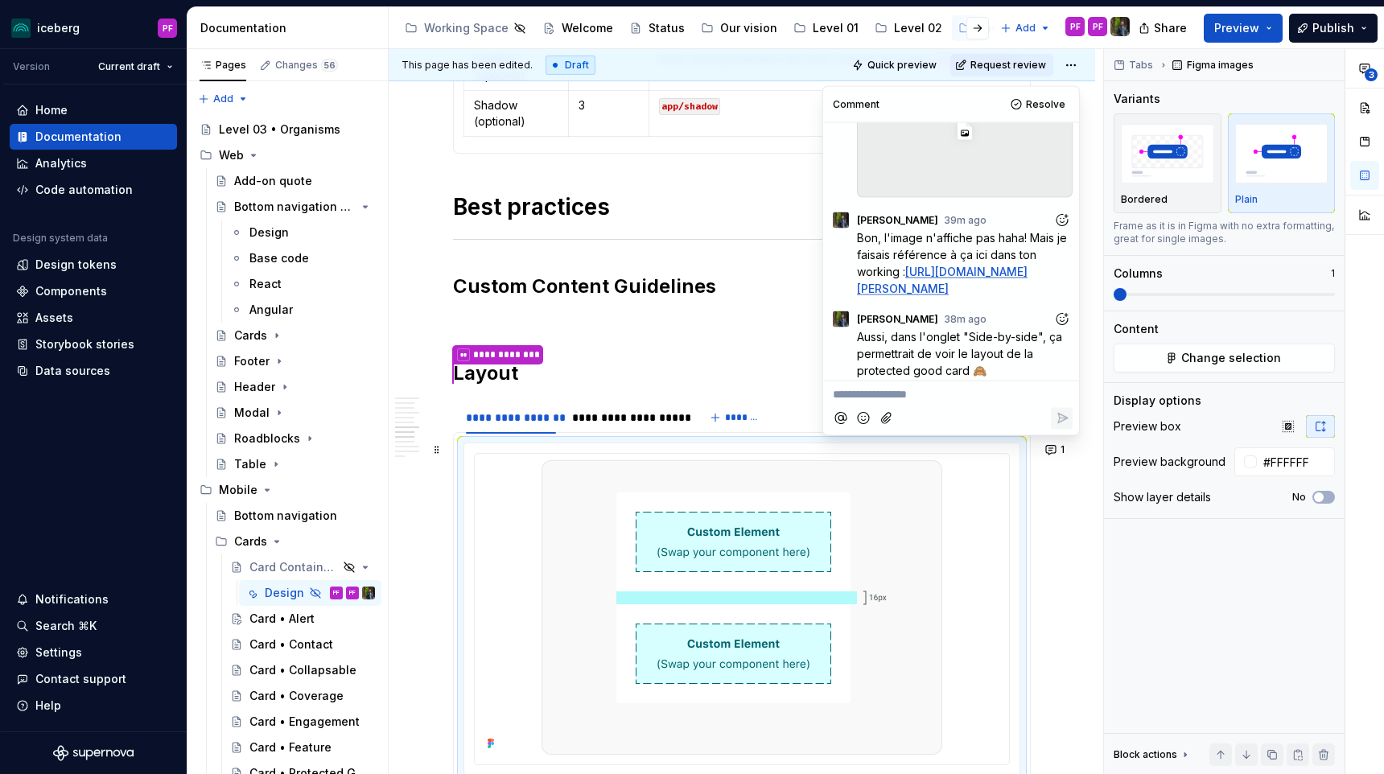
scroll to position [257, 0]
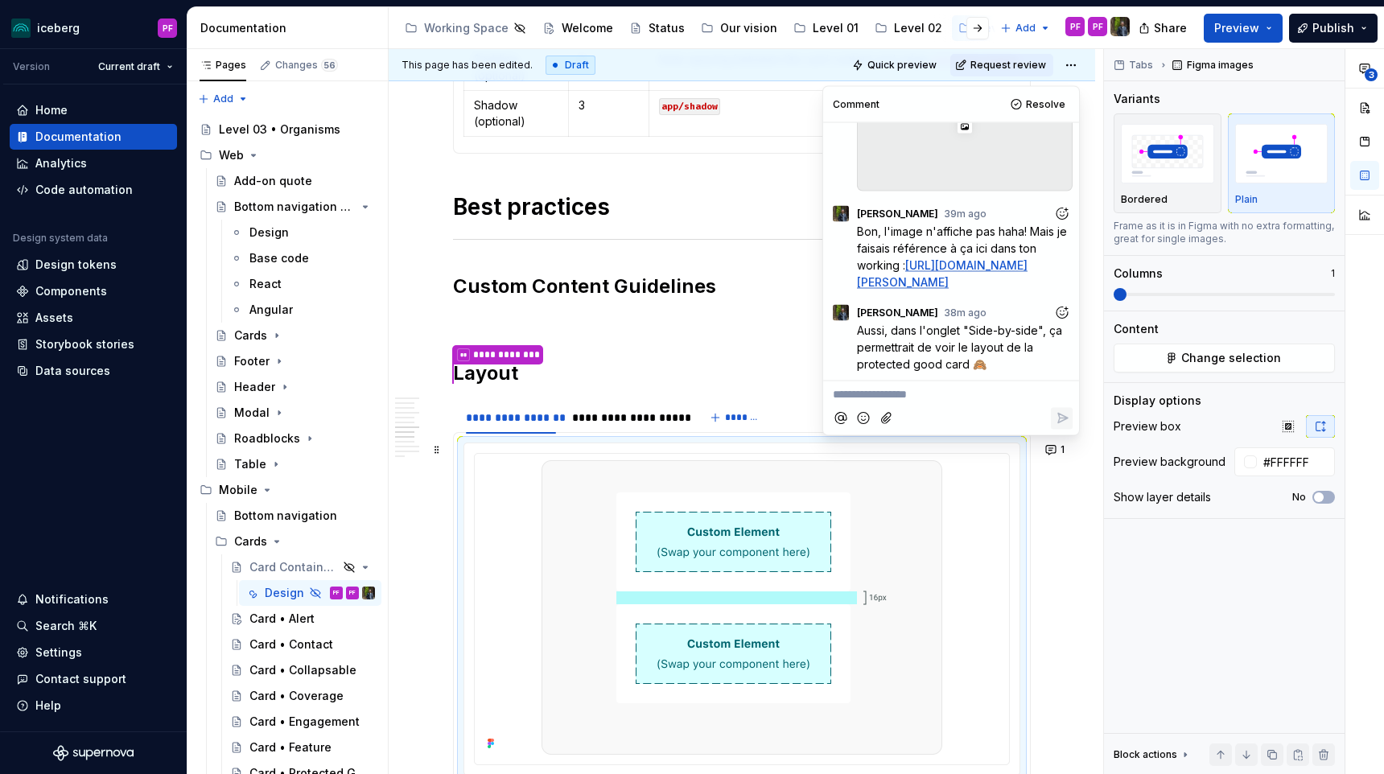
click at [961, 288] on link "[URL][DOMAIN_NAME][PERSON_NAME]" at bounding box center [942, 272] width 171 height 31
click at [610, 426] on div "**********" at bounding box center [628, 417] width 124 height 23
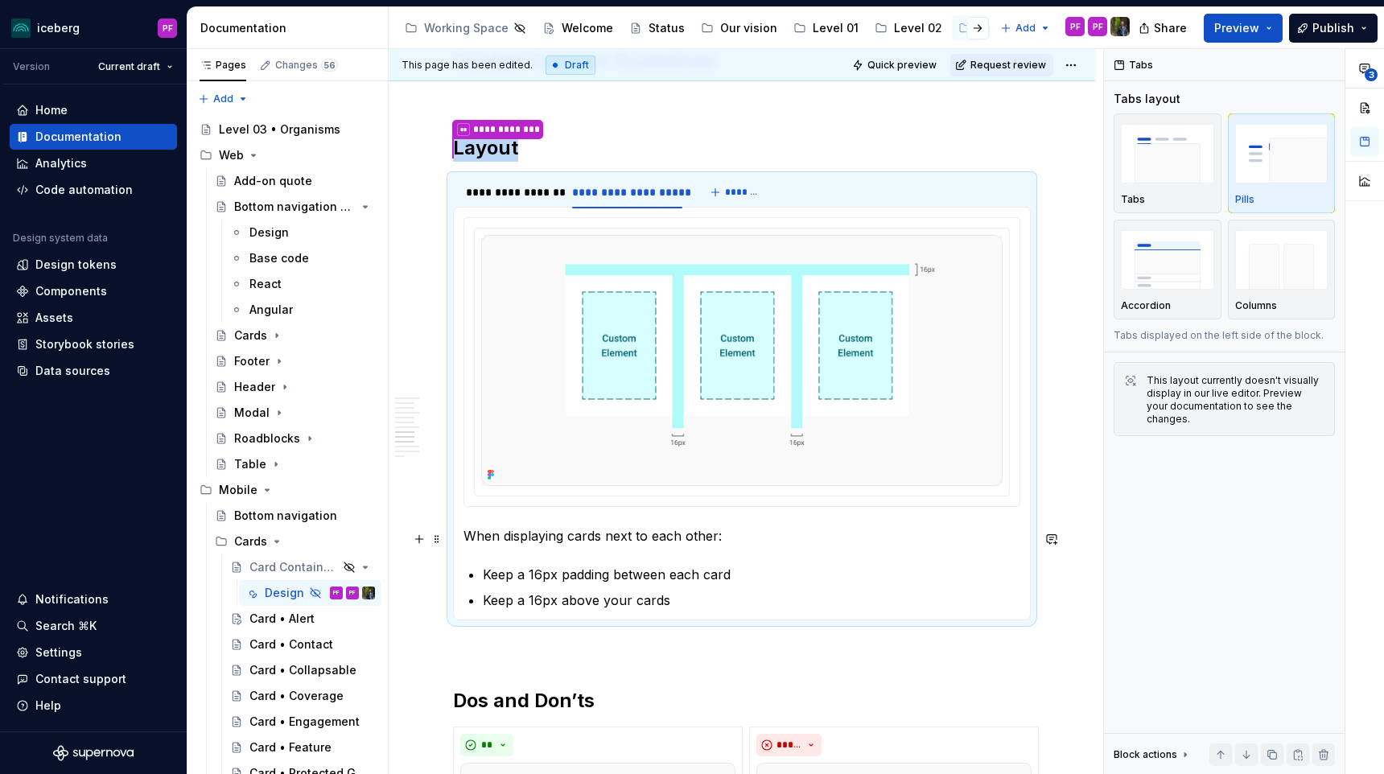
scroll to position [2497, 0]
click at [518, 199] on div "**********" at bounding box center [510, 190] width 103 height 23
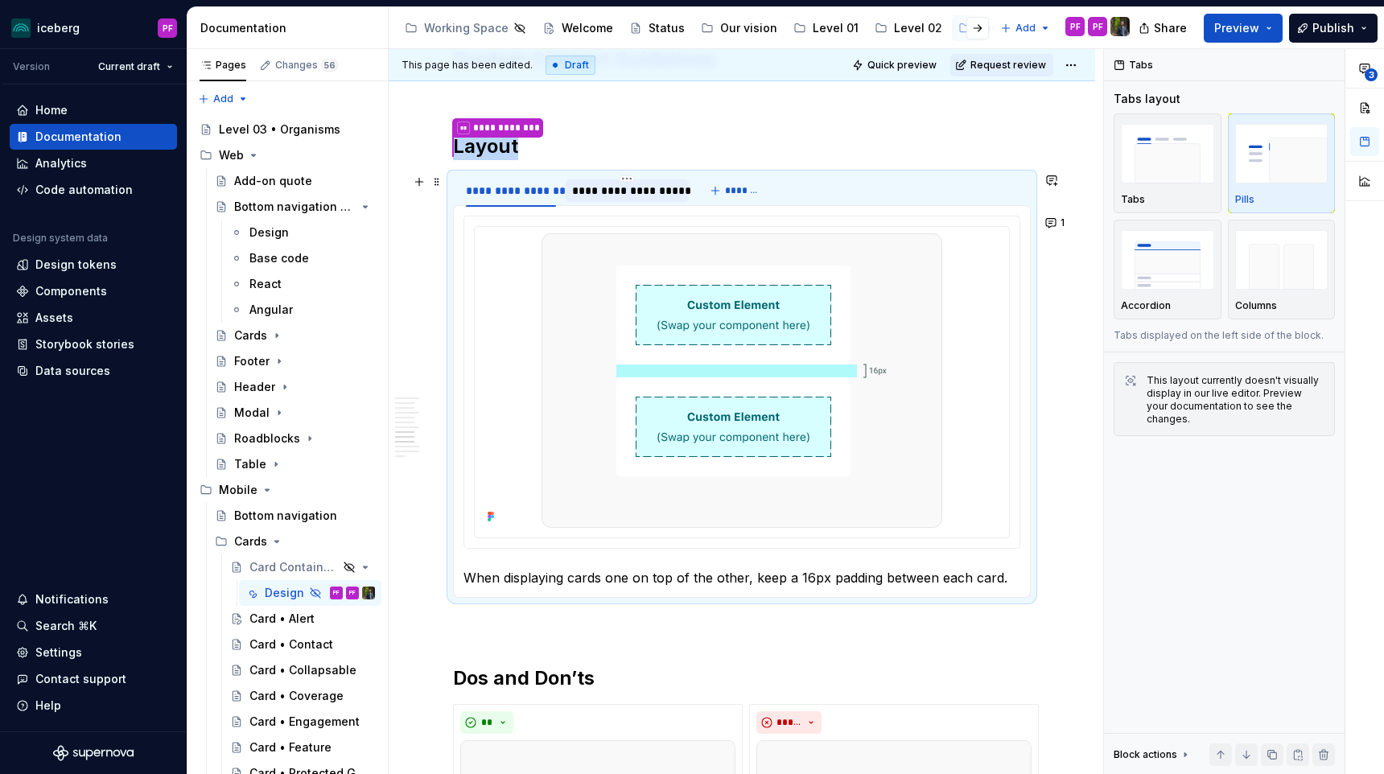
click at [573, 195] on div "**********" at bounding box center [627, 191] width 111 height 16
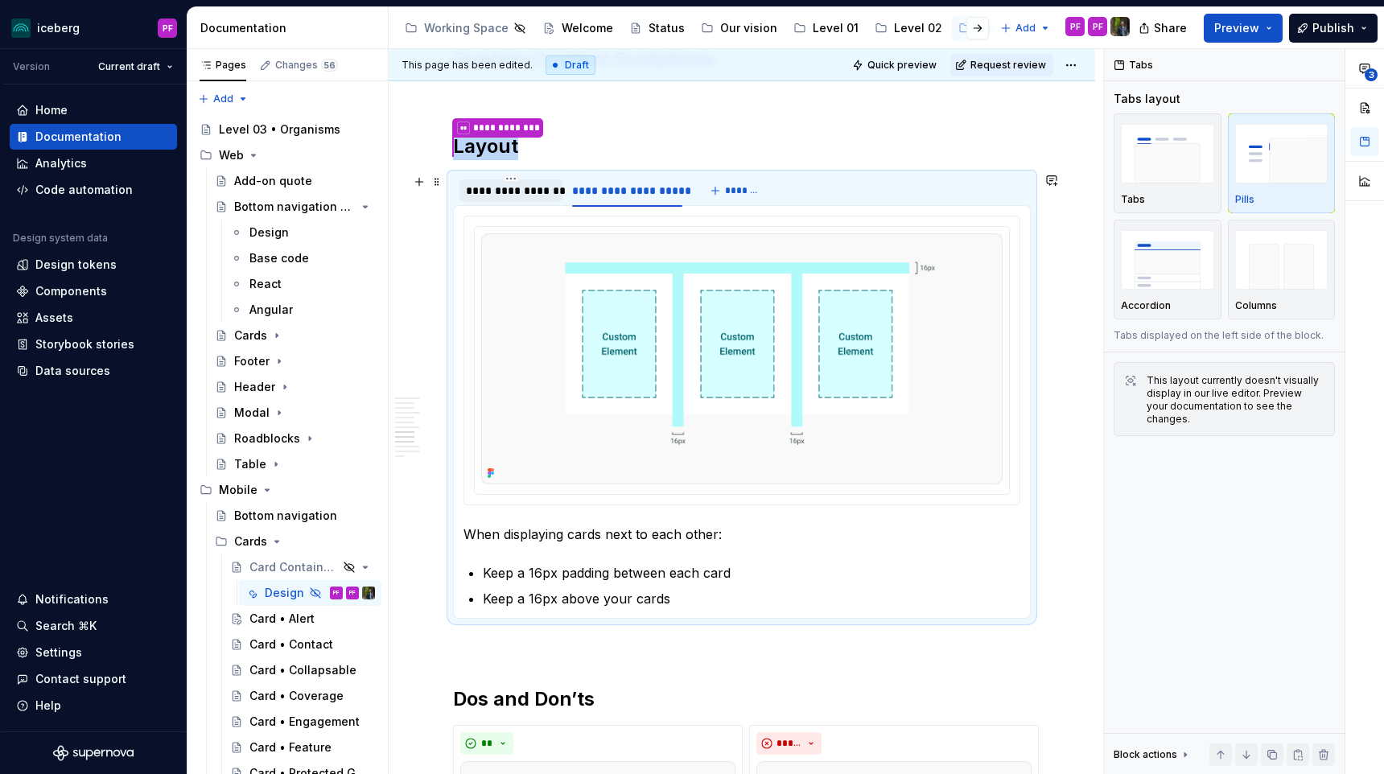
click at [521, 193] on div "**********" at bounding box center [511, 191] width 90 height 16
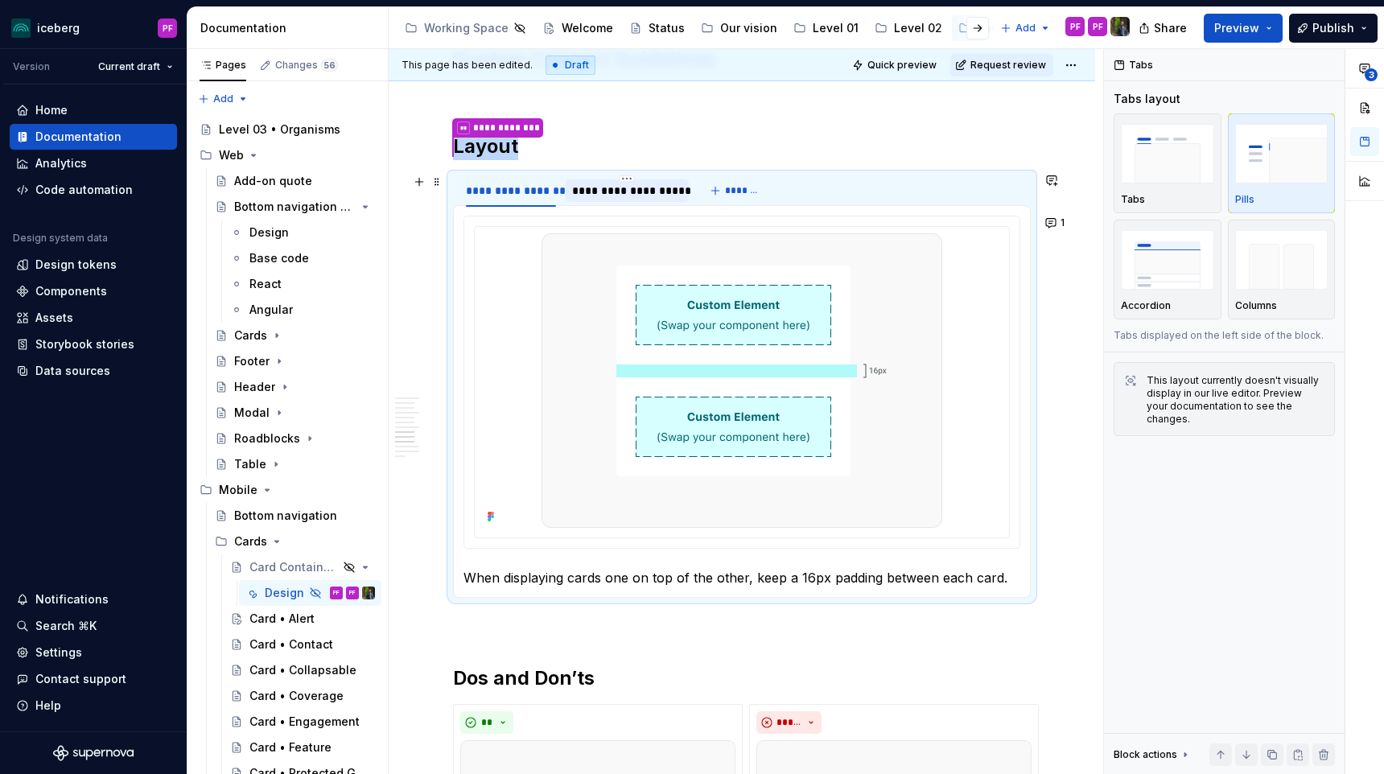
click at [590, 188] on div "**********" at bounding box center [627, 191] width 111 height 16
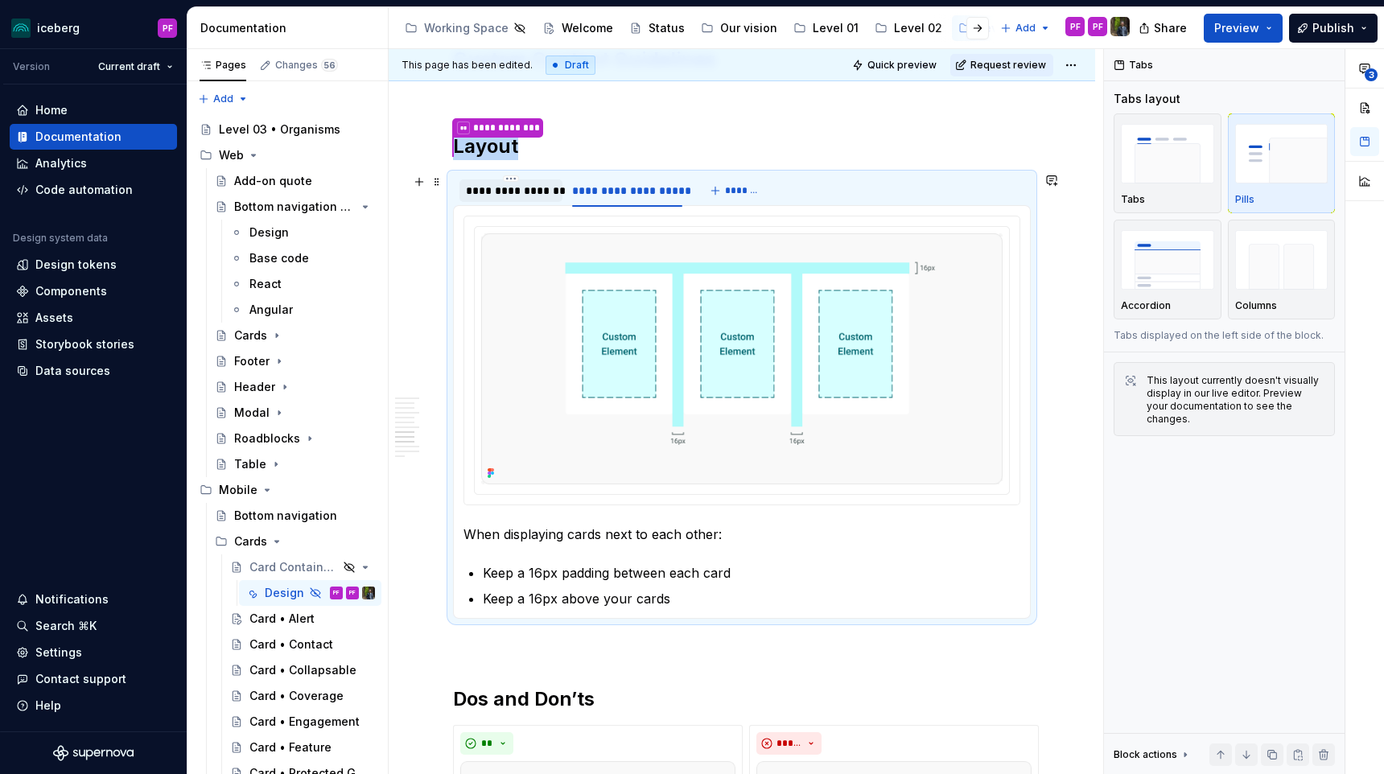
click at [543, 188] on div "**********" at bounding box center [511, 191] width 90 height 16
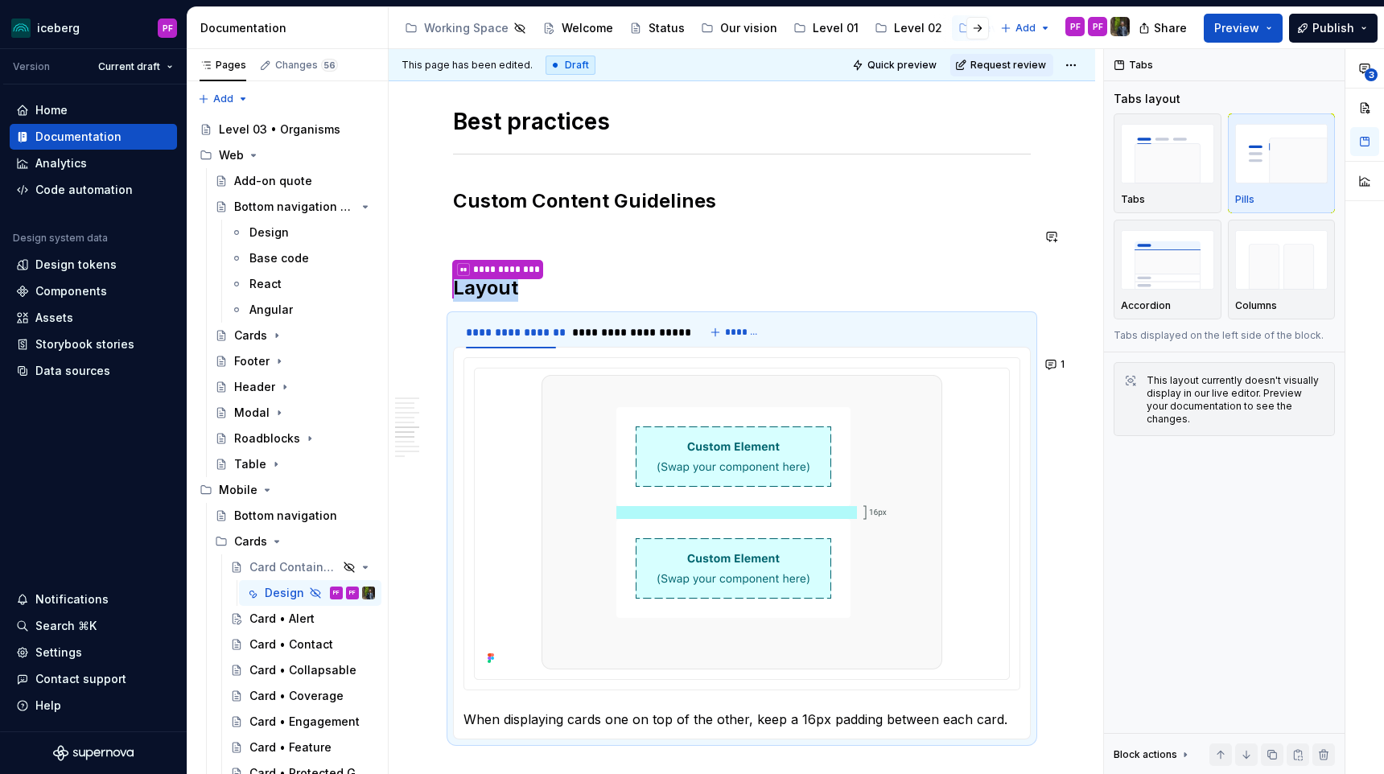
scroll to position [2344, 0]
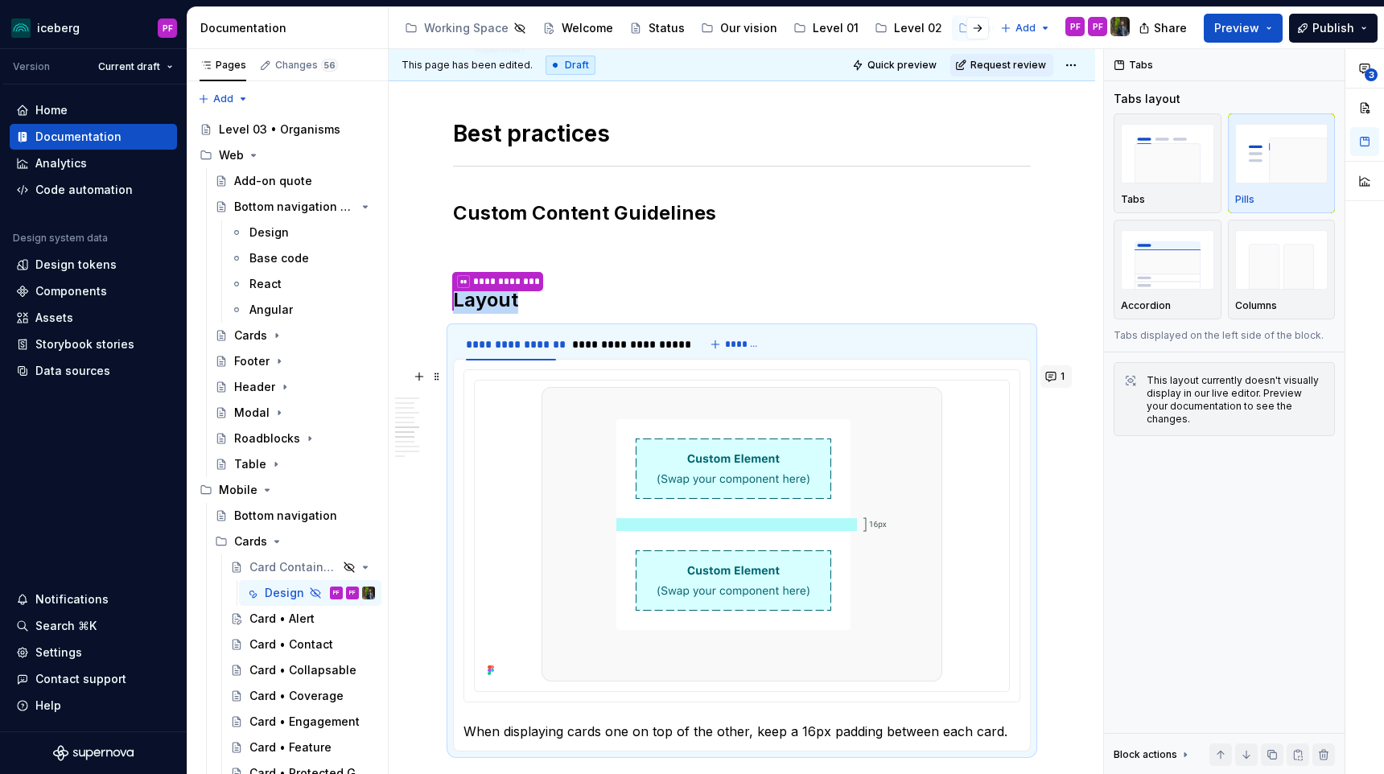
click at [1066, 376] on button "1" at bounding box center [1055, 376] width 31 height 23
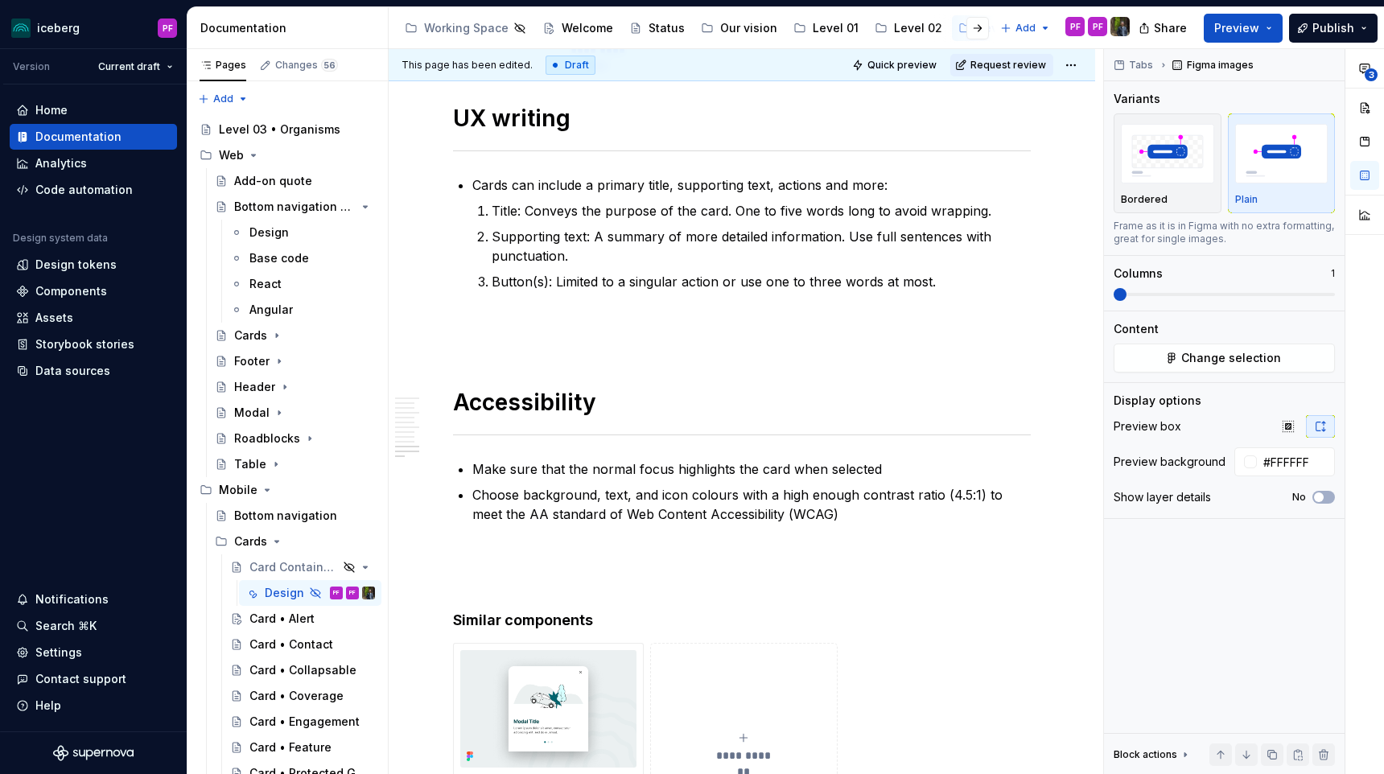
scroll to position [3361, 0]
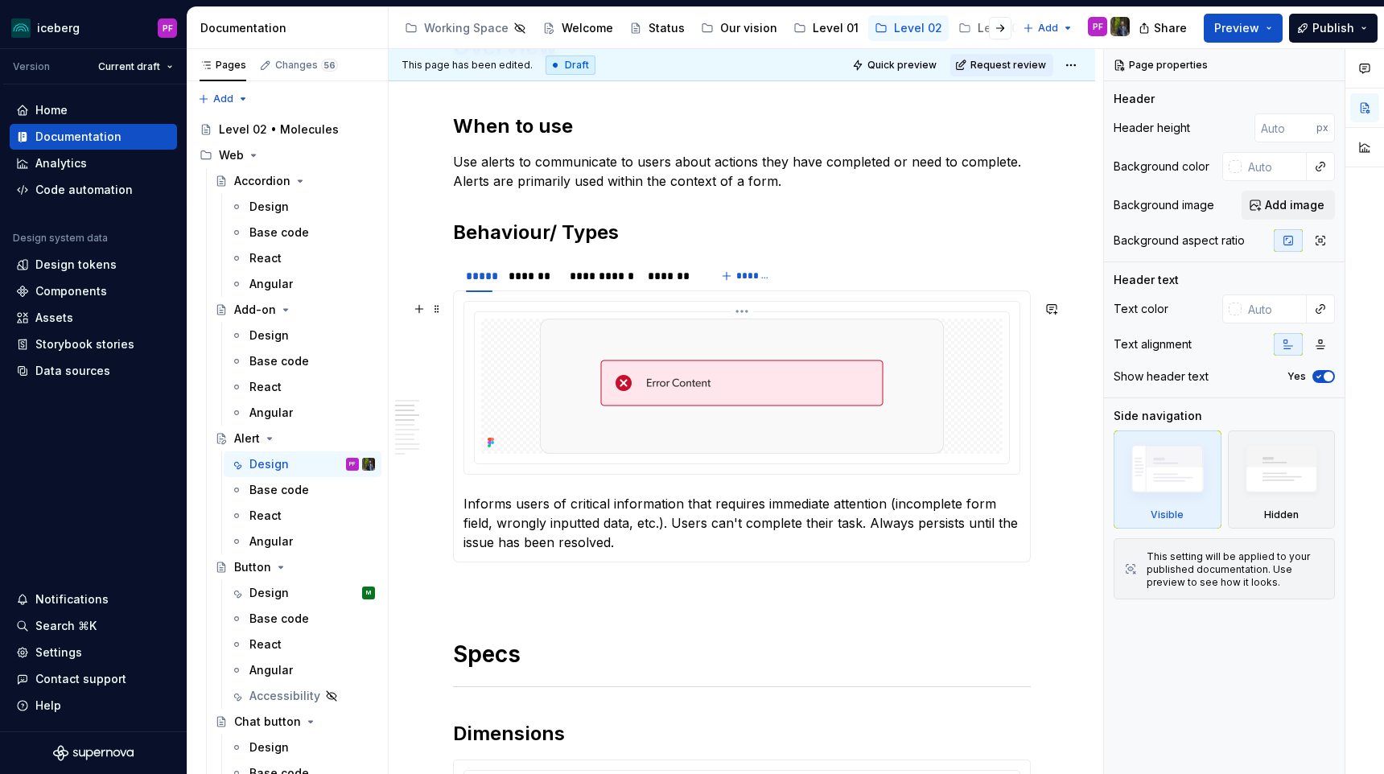
scroll to position [620, 0]
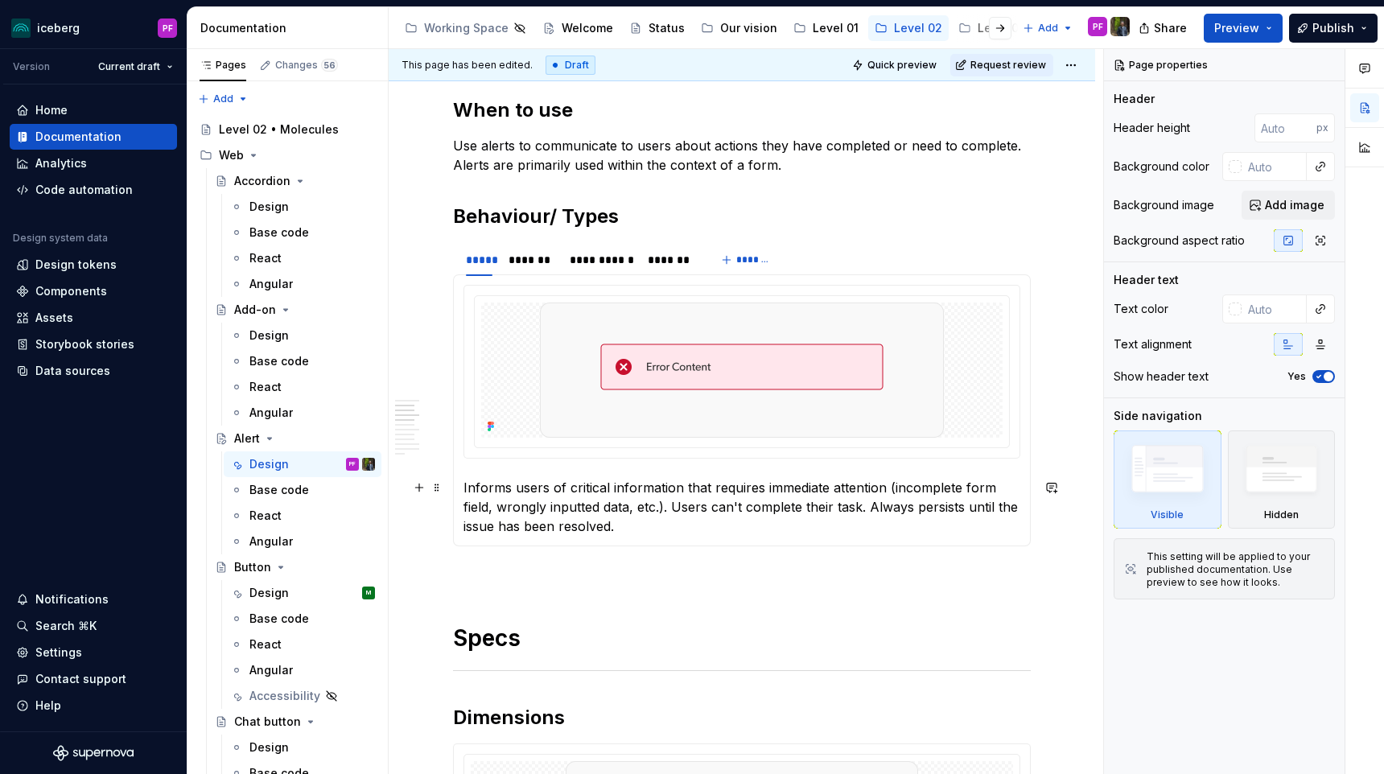
click at [572, 515] on p "Informs users of critical information that requires immediate attention (incomp…" at bounding box center [741, 507] width 557 height 58
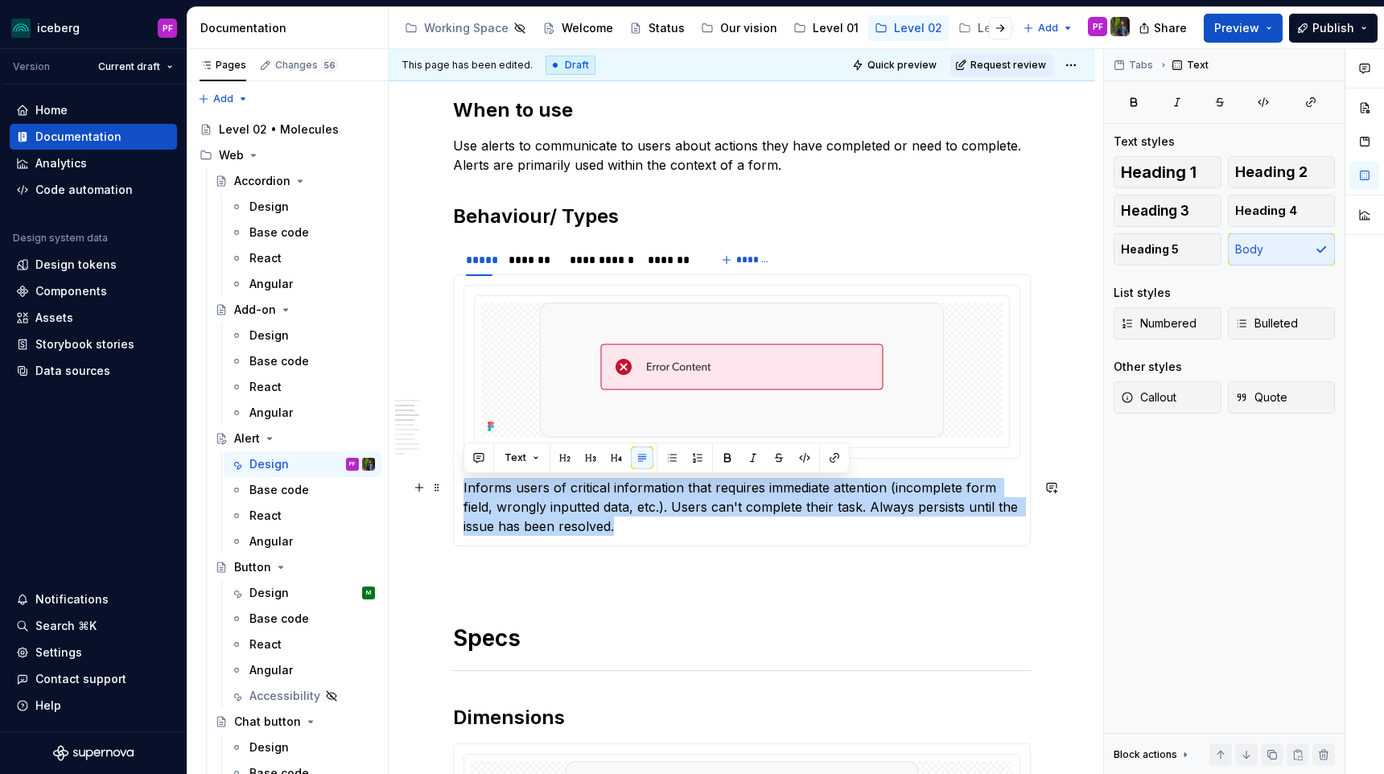
drag, startPoint x: 581, startPoint y: 528, endPoint x: 463, endPoint y: 484, distance: 125.2
click at [463, 484] on p "Informs users of critical information that requires immediate attention (incomp…" at bounding box center [741, 507] width 557 height 58
copy p "Informs users of critical information that requires immediate attention (incomp…"
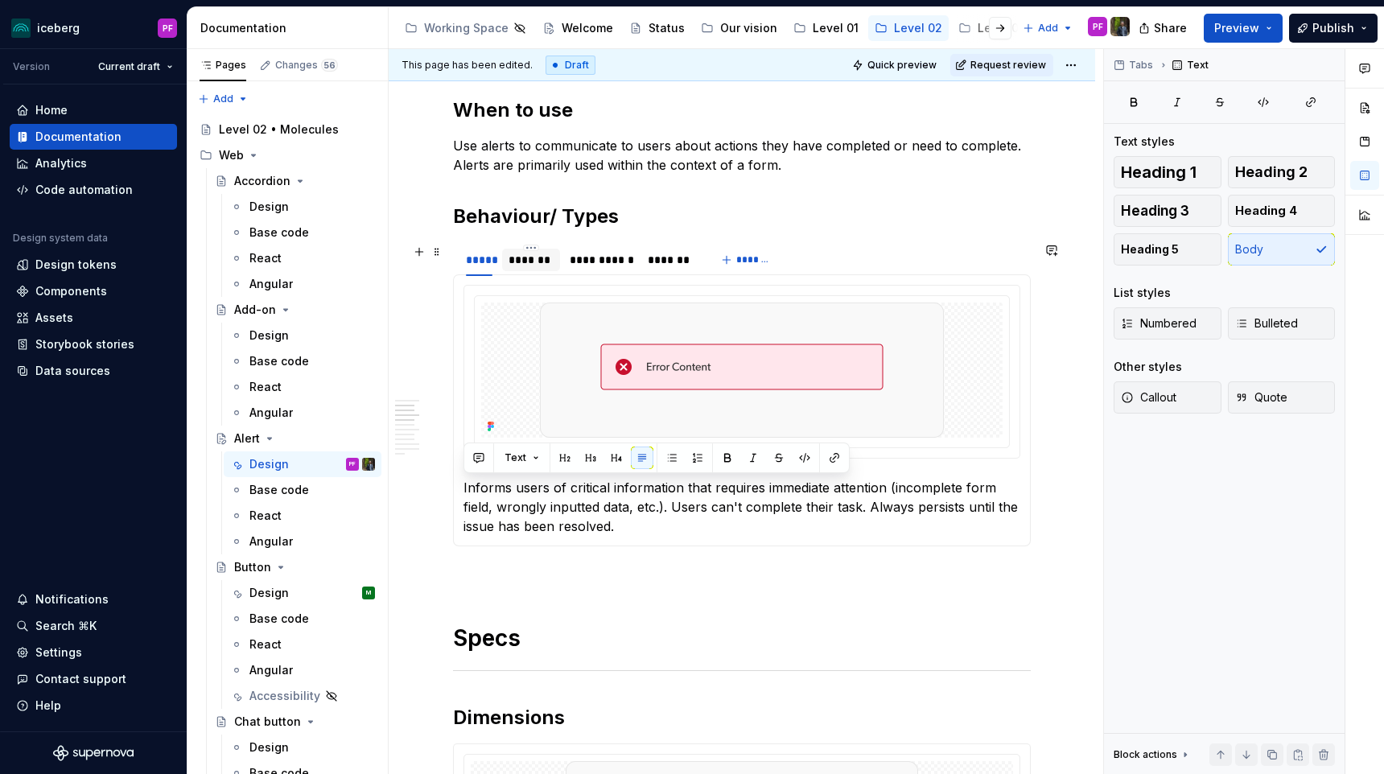
click at [536, 261] on div "*******" at bounding box center [530, 260] width 45 height 16
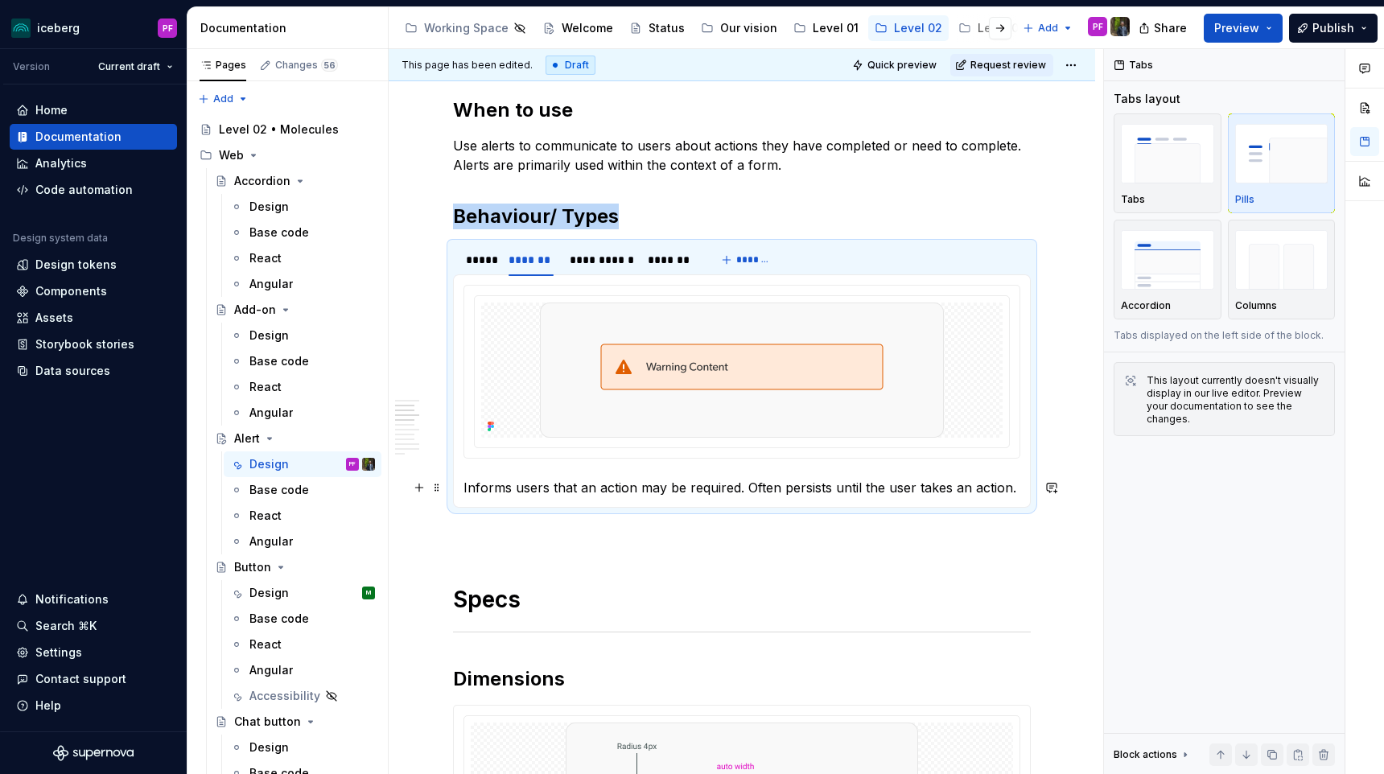
click at [566, 485] on p "Informs users that an action may be required. Often persists until the user tak…" at bounding box center [741, 487] width 557 height 19
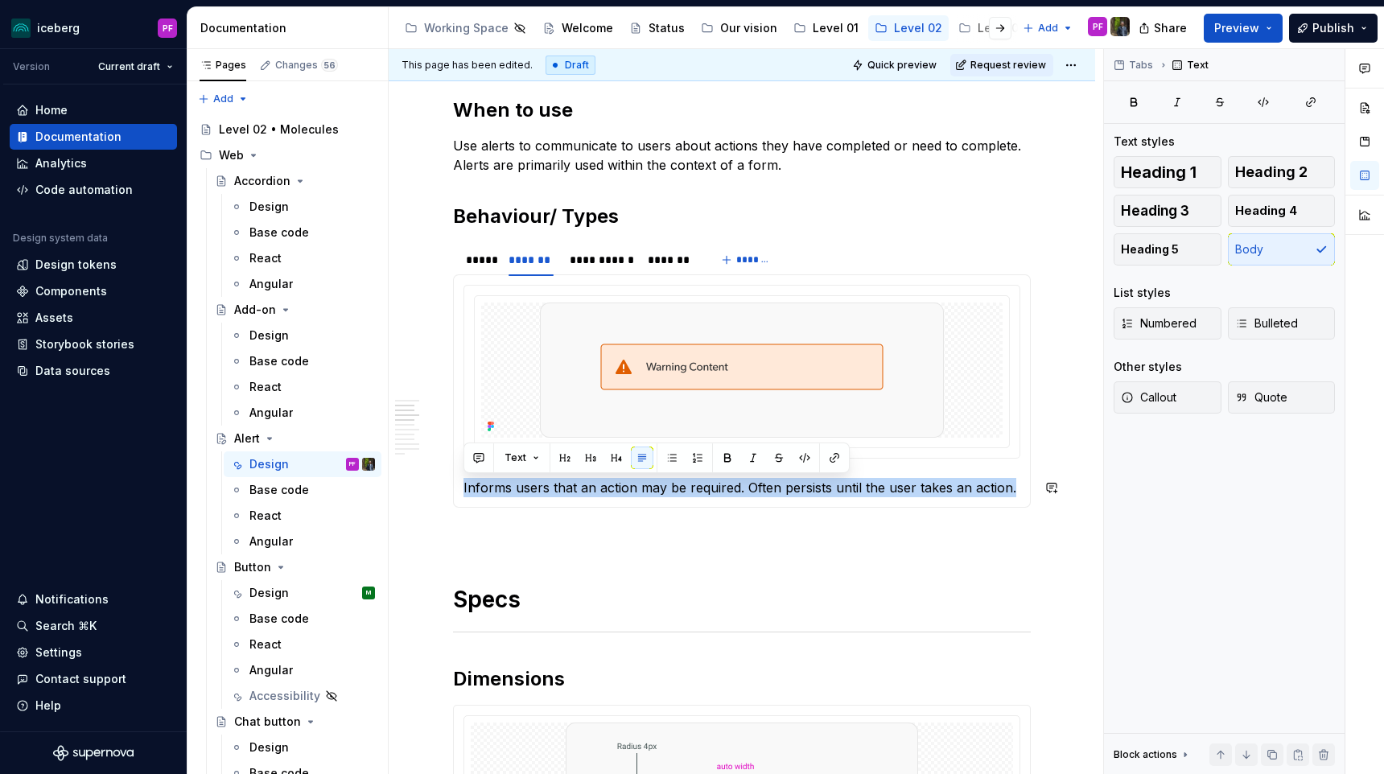
copy p "Informs users that an action may be required. Often persists until the user tak…"
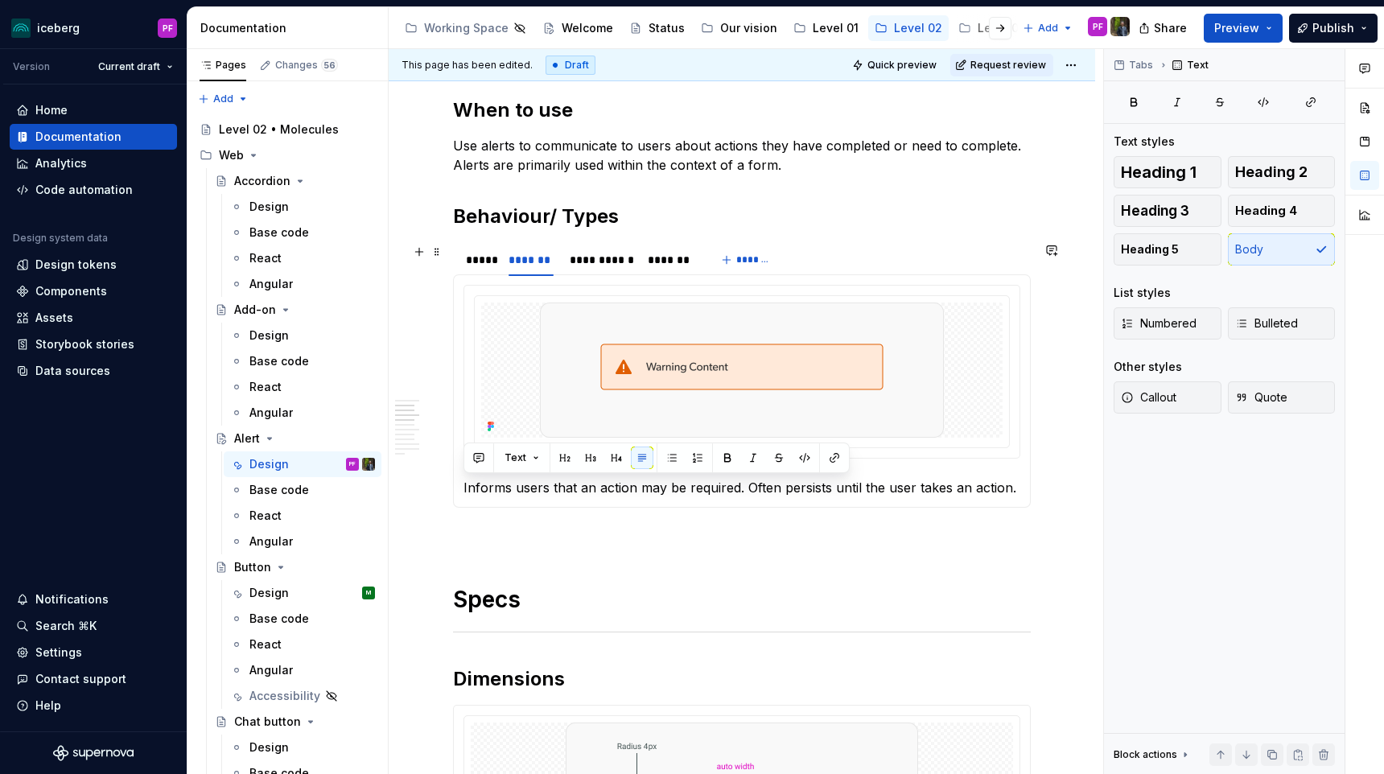
click at [587, 275] on div "**********" at bounding box center [579, 264] width 253 height 40
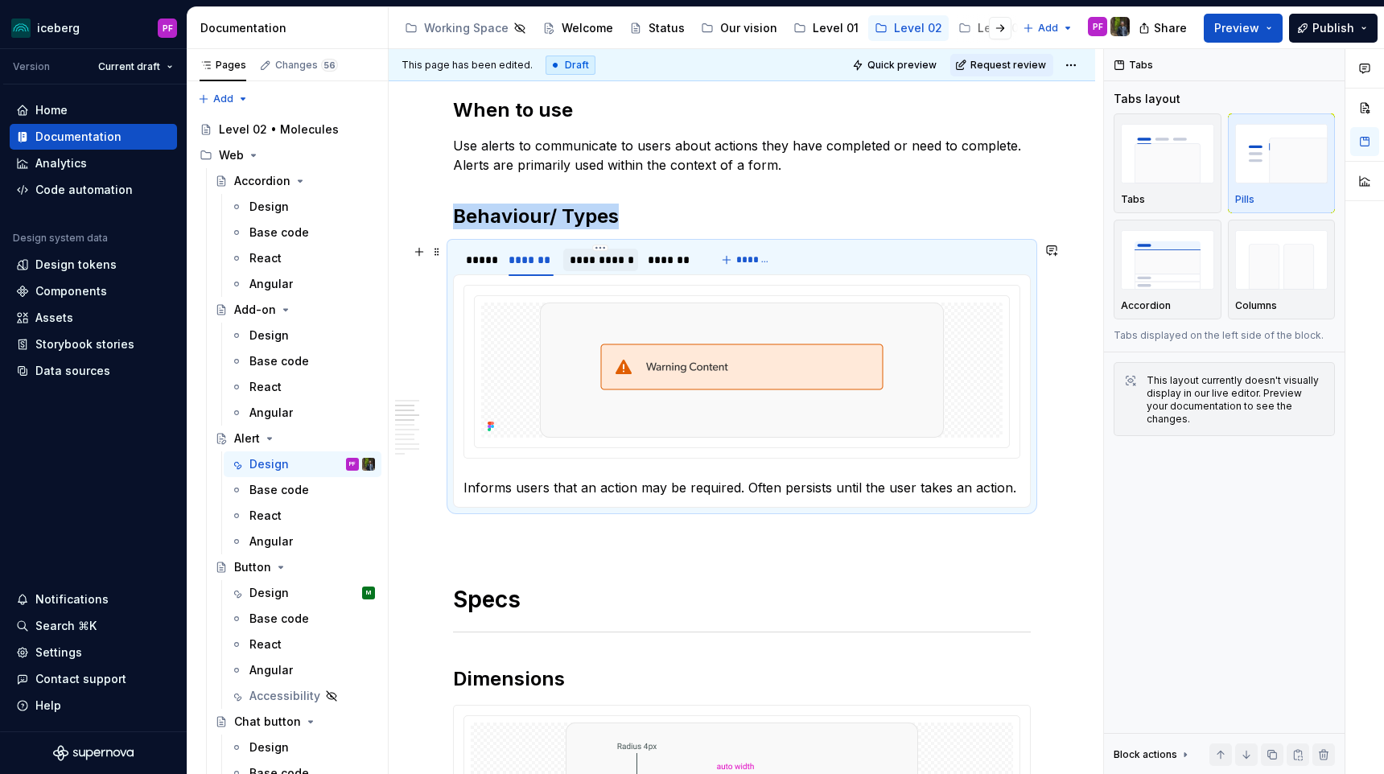
click at [587, 261] on div "**********" at bounding box center [601, 260] width 62 height 16
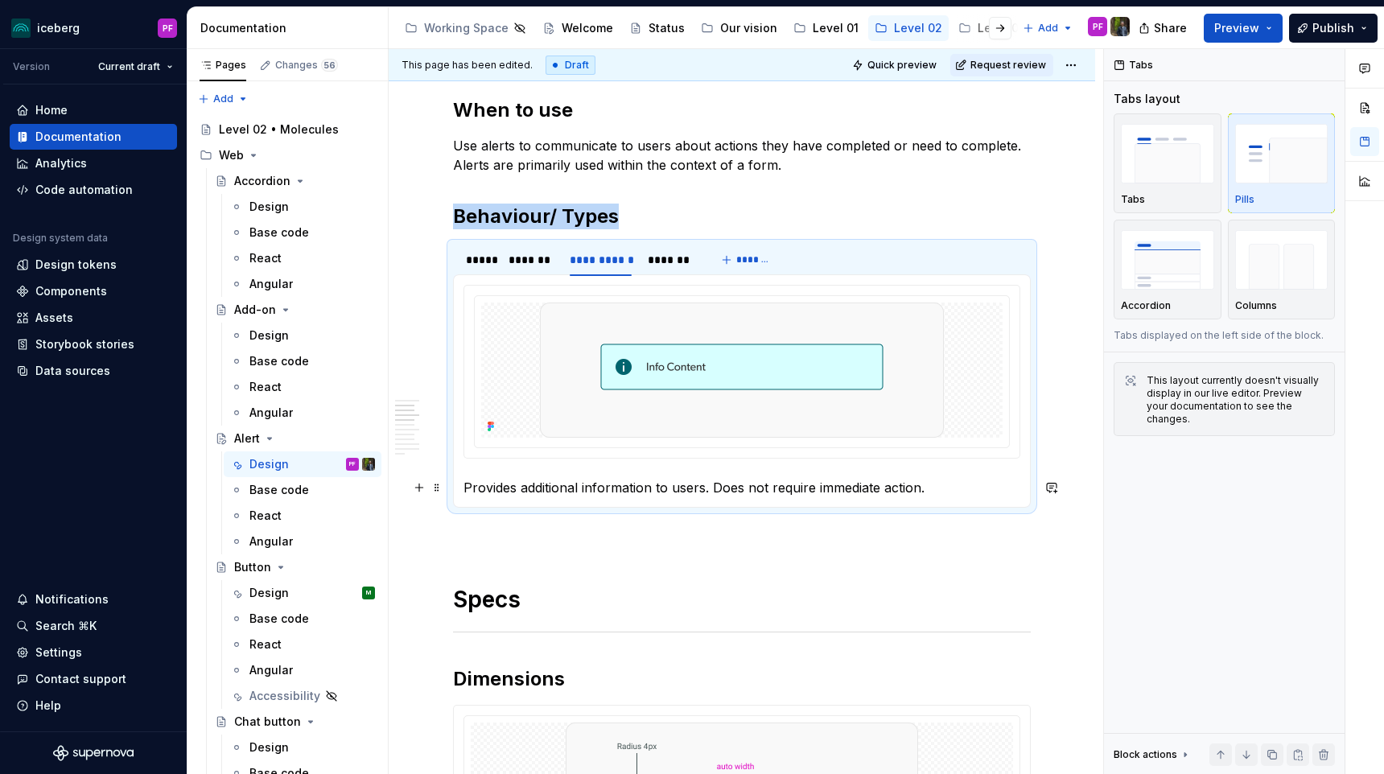
click at [543, 481] on p "Provides additional information to users. Does not require immediate action." at bounding box center [741, 487] width 557 height 19
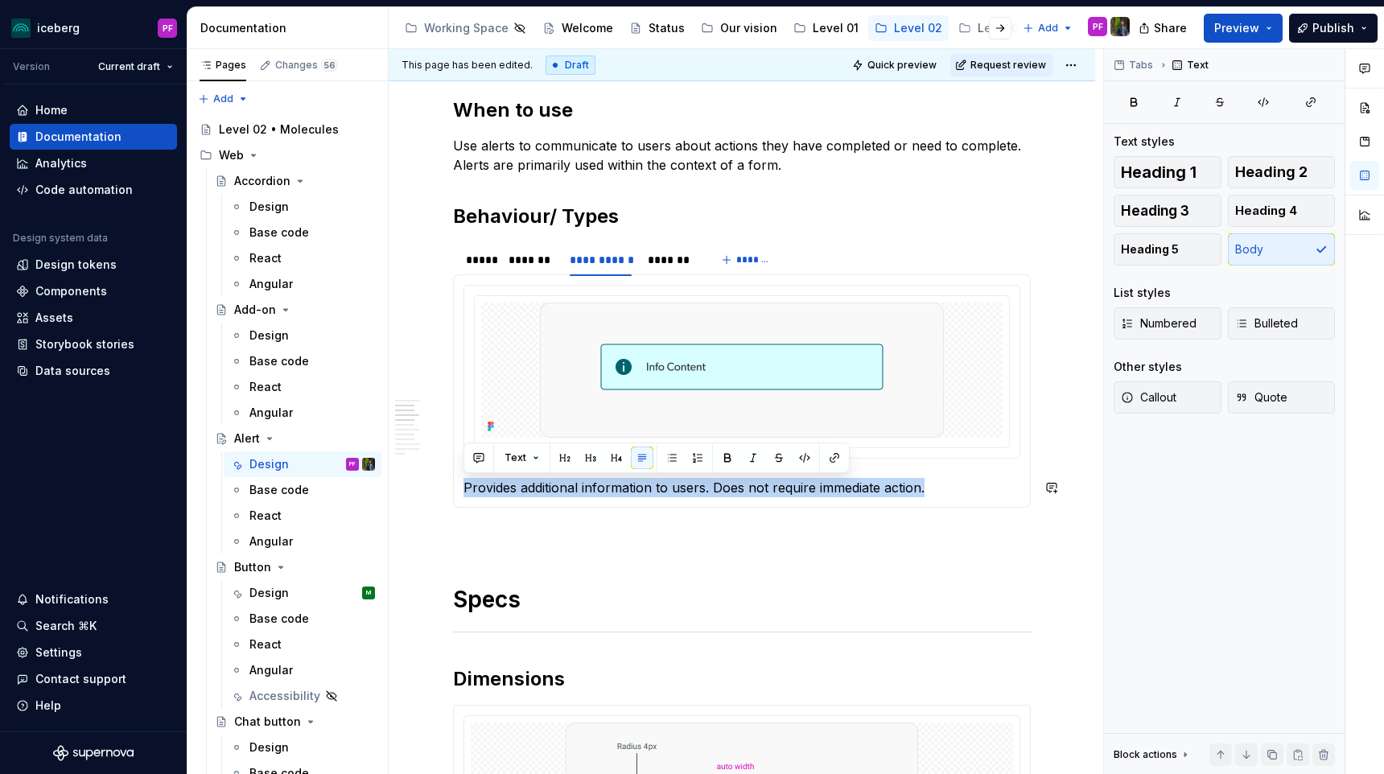
copy p "Provides additional information to users. Does not require immediate action."
click at [644, 265] on div "*******" at bounding box center [670, 260] width 59 height 23
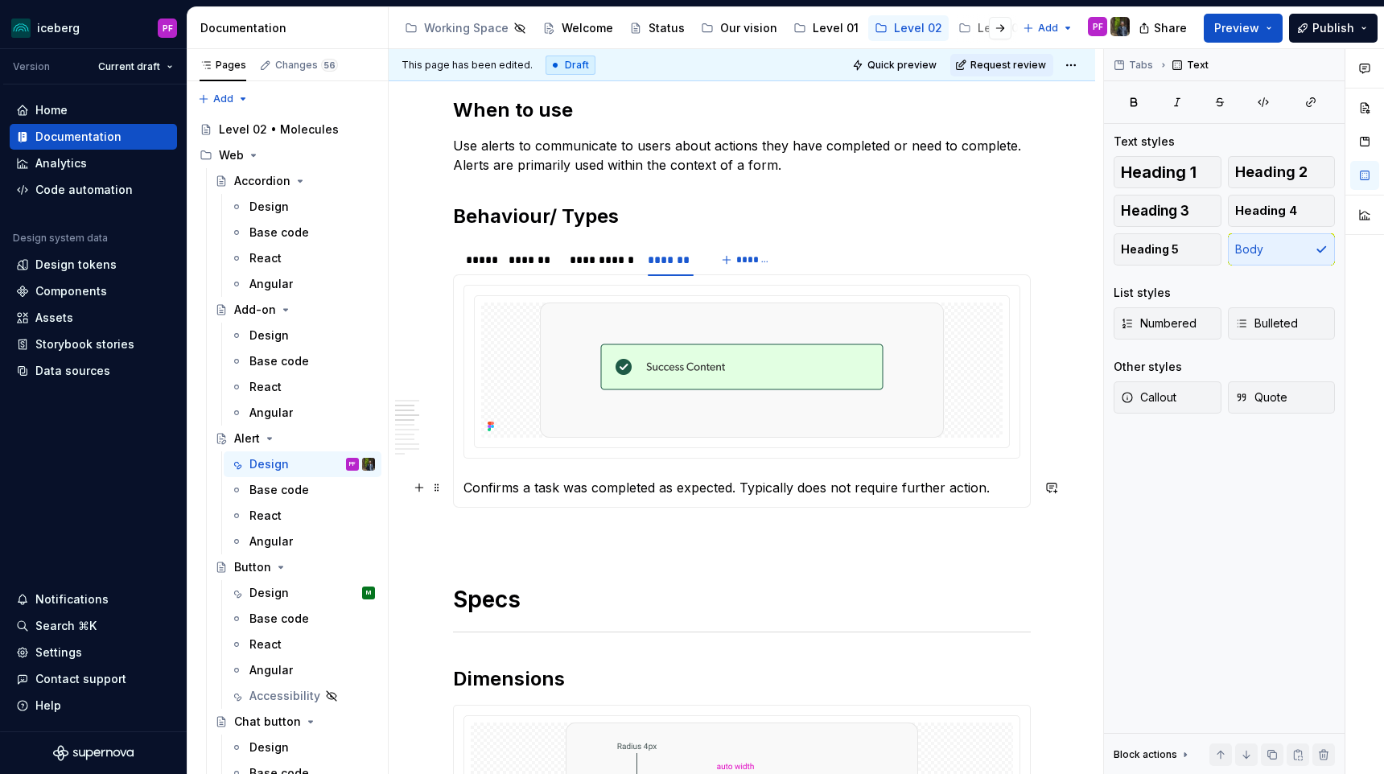
click at [533, 484] on p "Confirms a task was completed as expected. Typically does not require further a…" at bounding box center [741, 487] width 557 height 19
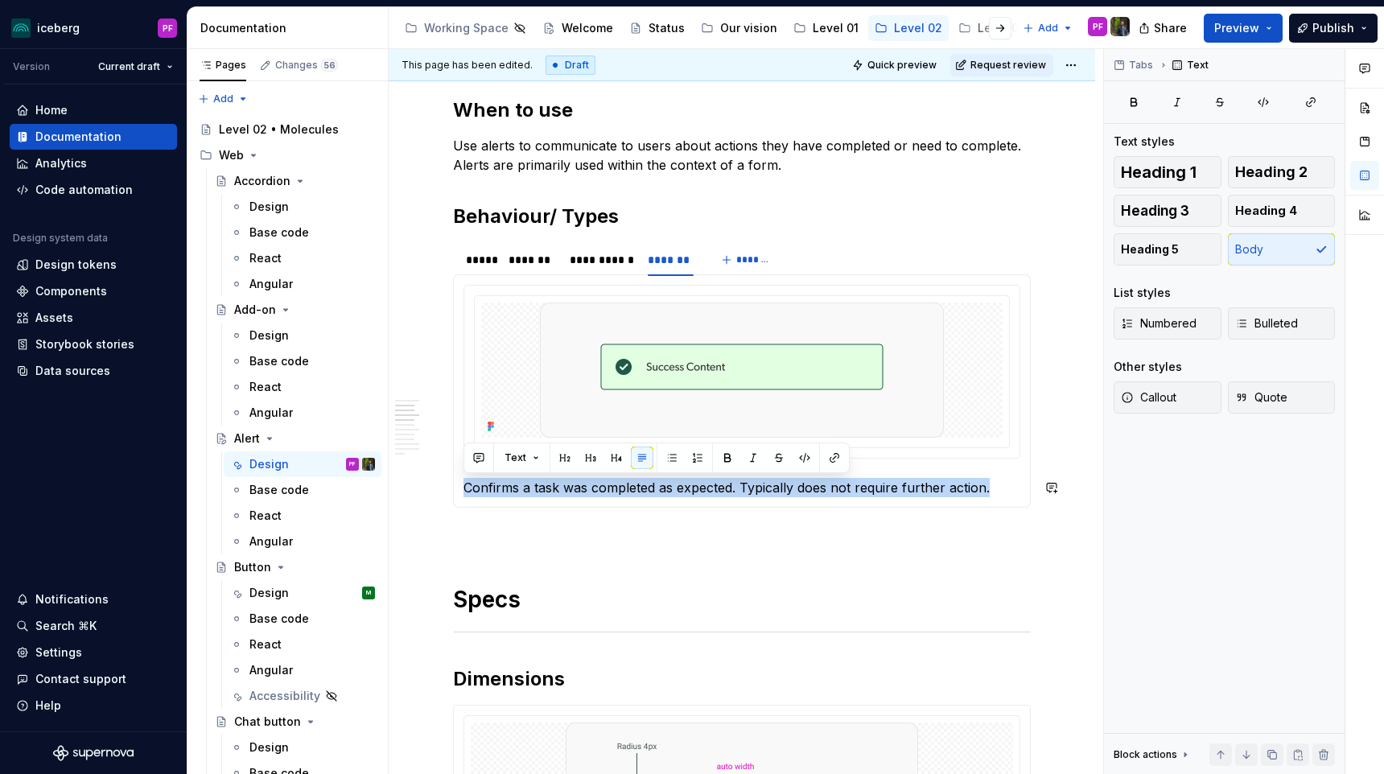
copy p "Confirms a task was completed as expected. Typically does not require further a…"
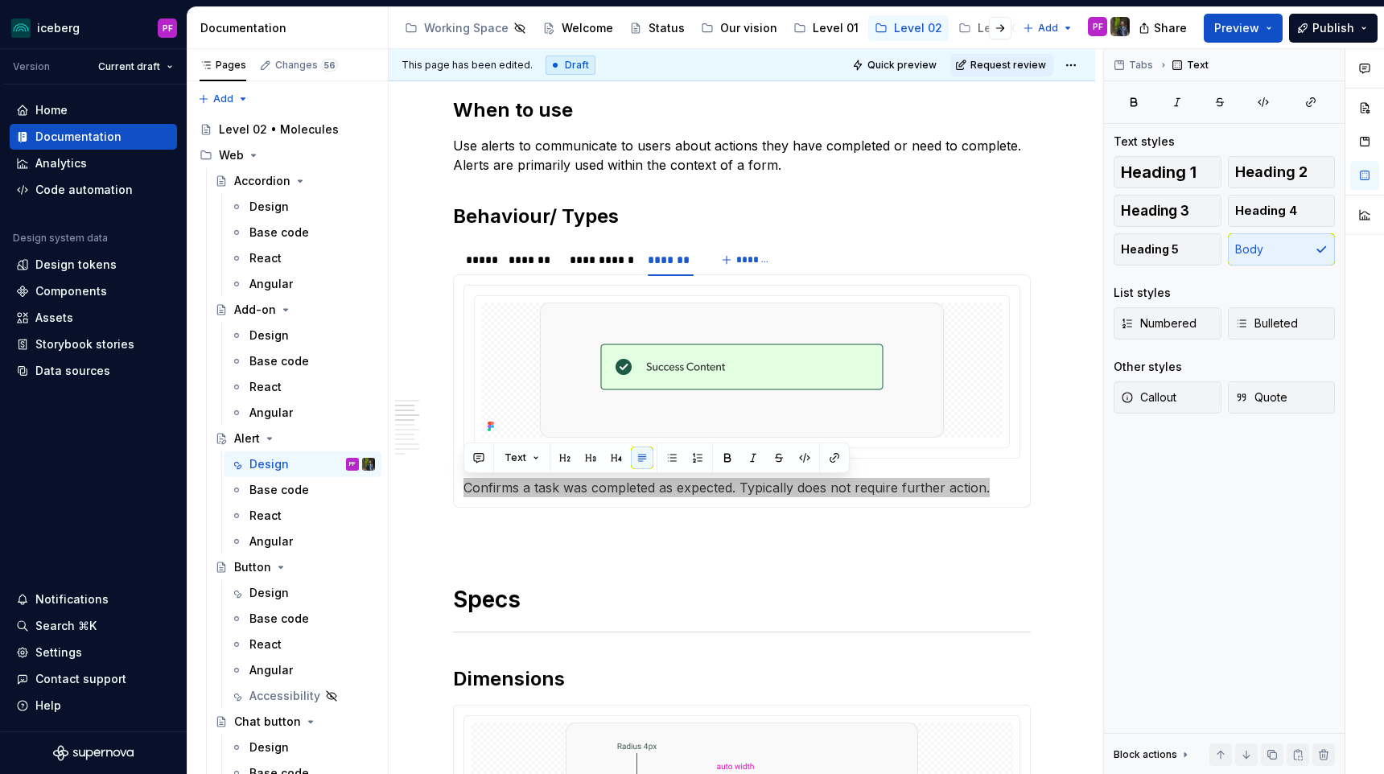
type textarea "*"
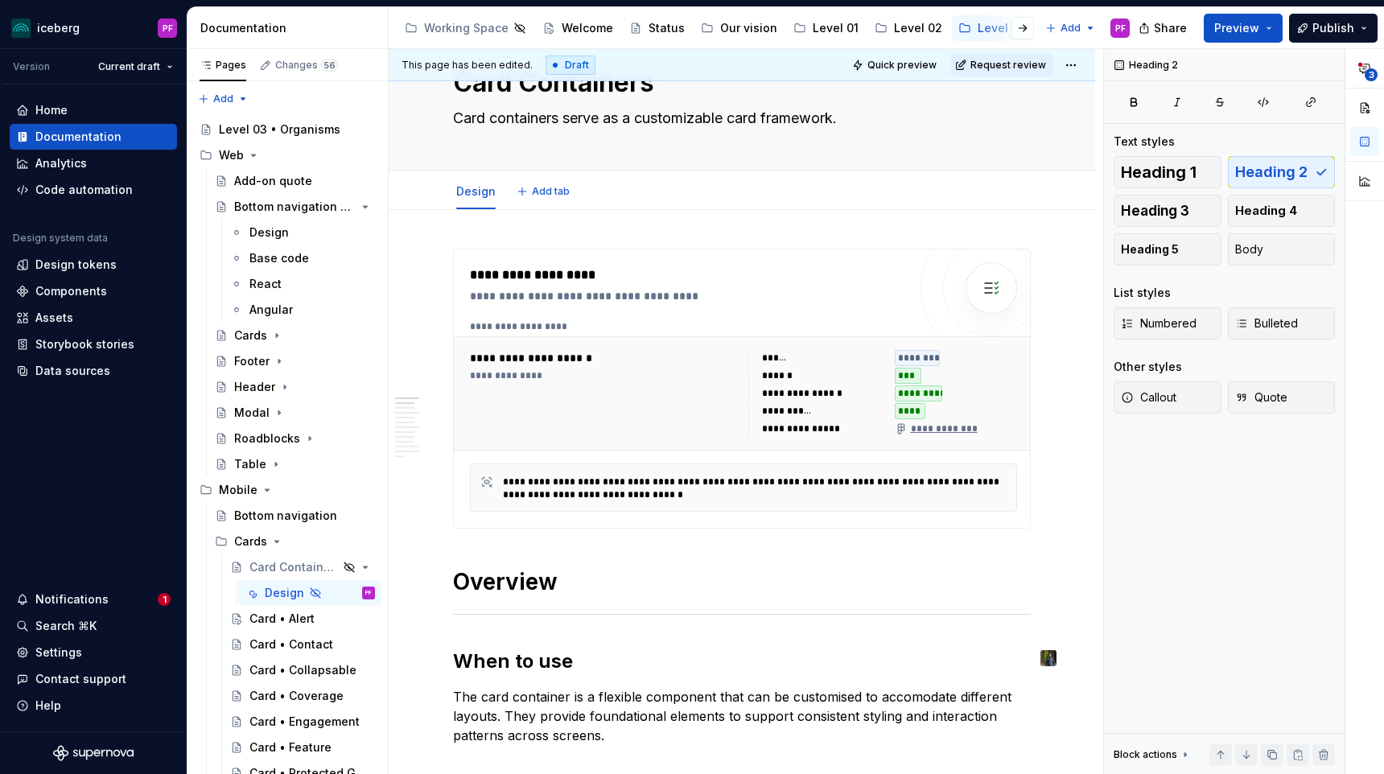
scroll to position [91, 0]
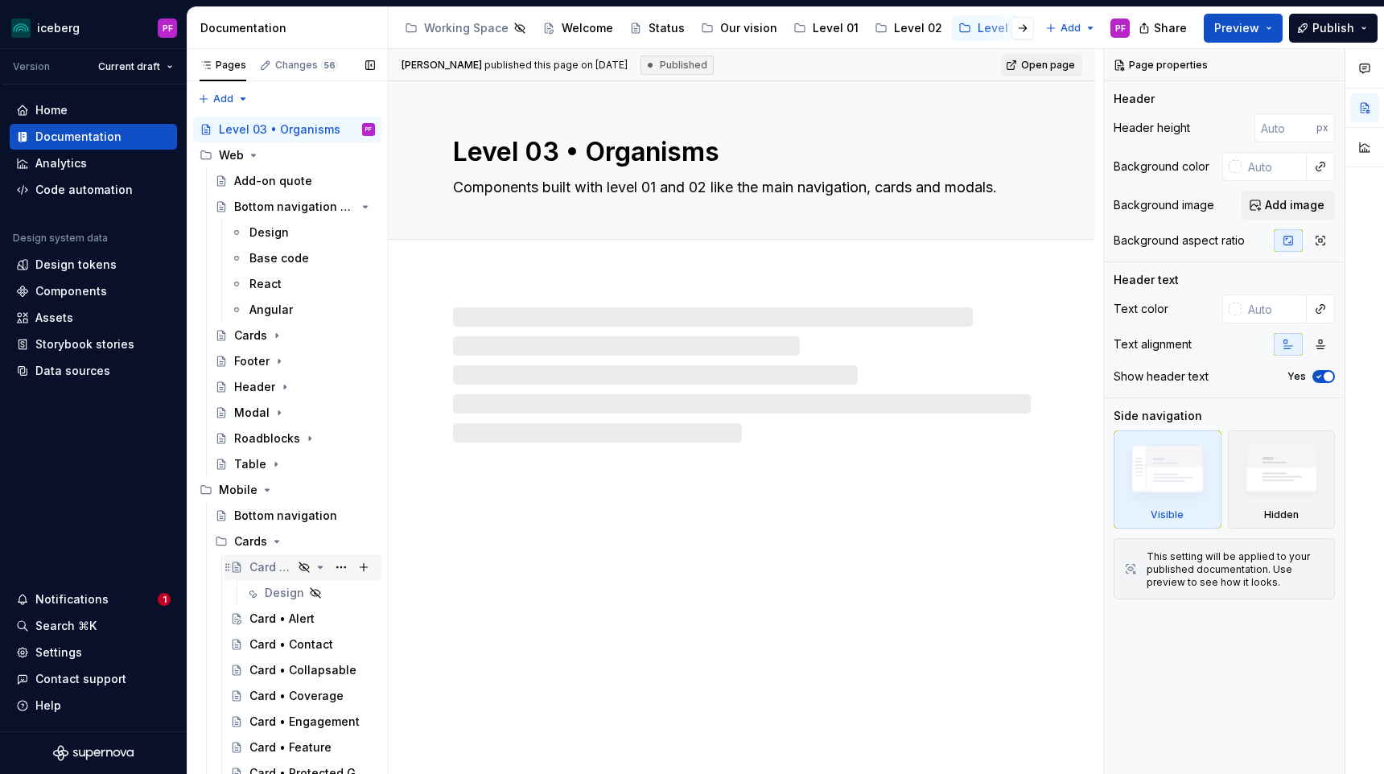
click at [275, 565] on div "Card Containers" at bounding box center [270, 567] width 43 height 16
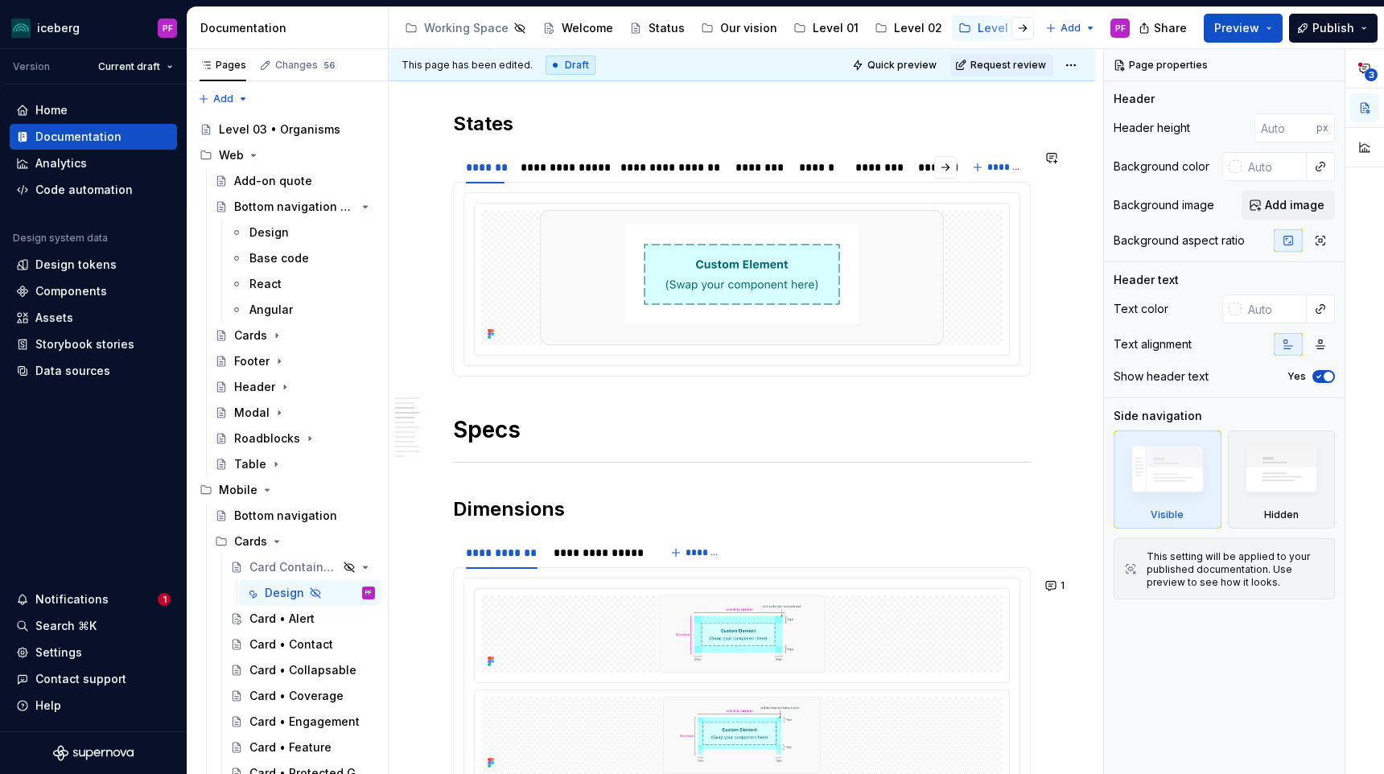
scroll to position [879, 0]
type textarea "*"
click at [1058, 582] on button "1" at bounding box center [1055, 584] width 31 height 23
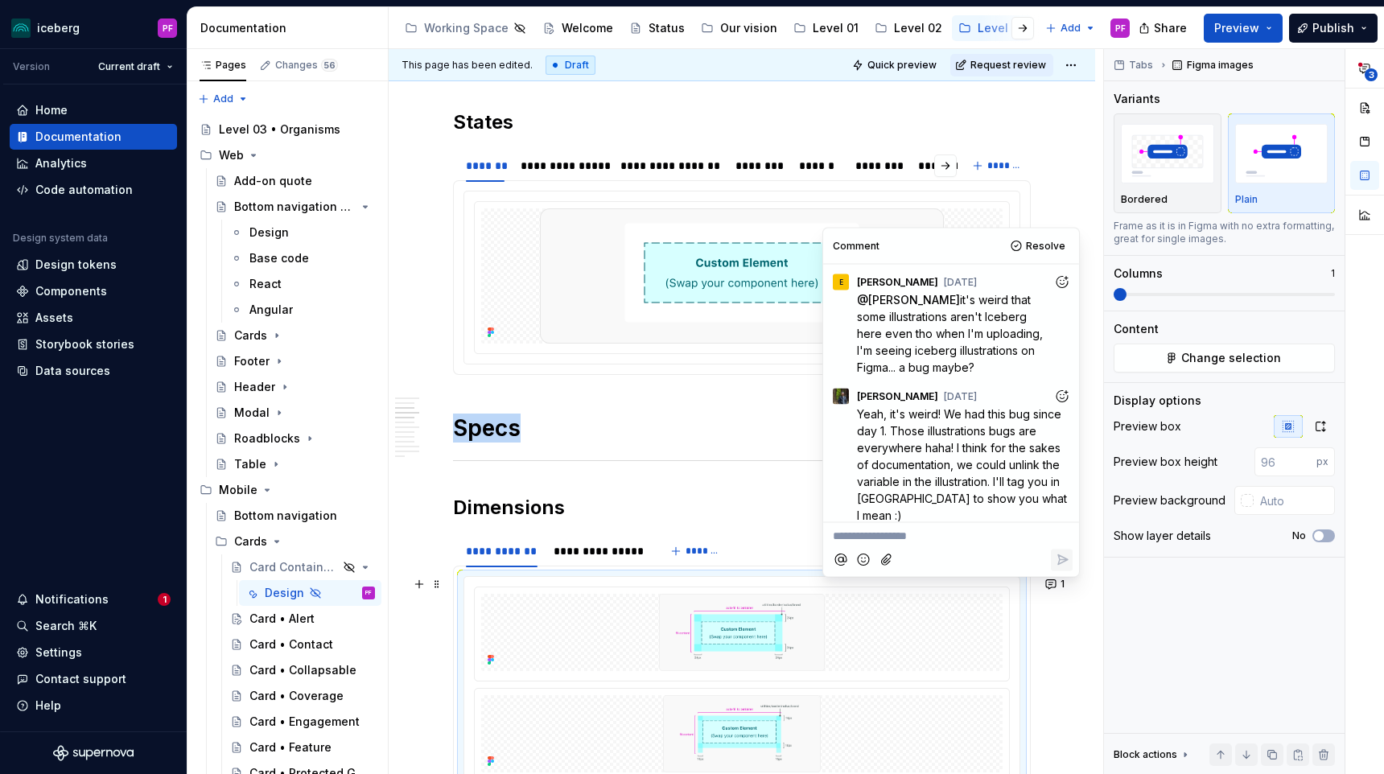
click at [650, 456] on div at bounding box center [742, 460] width 578 height 10
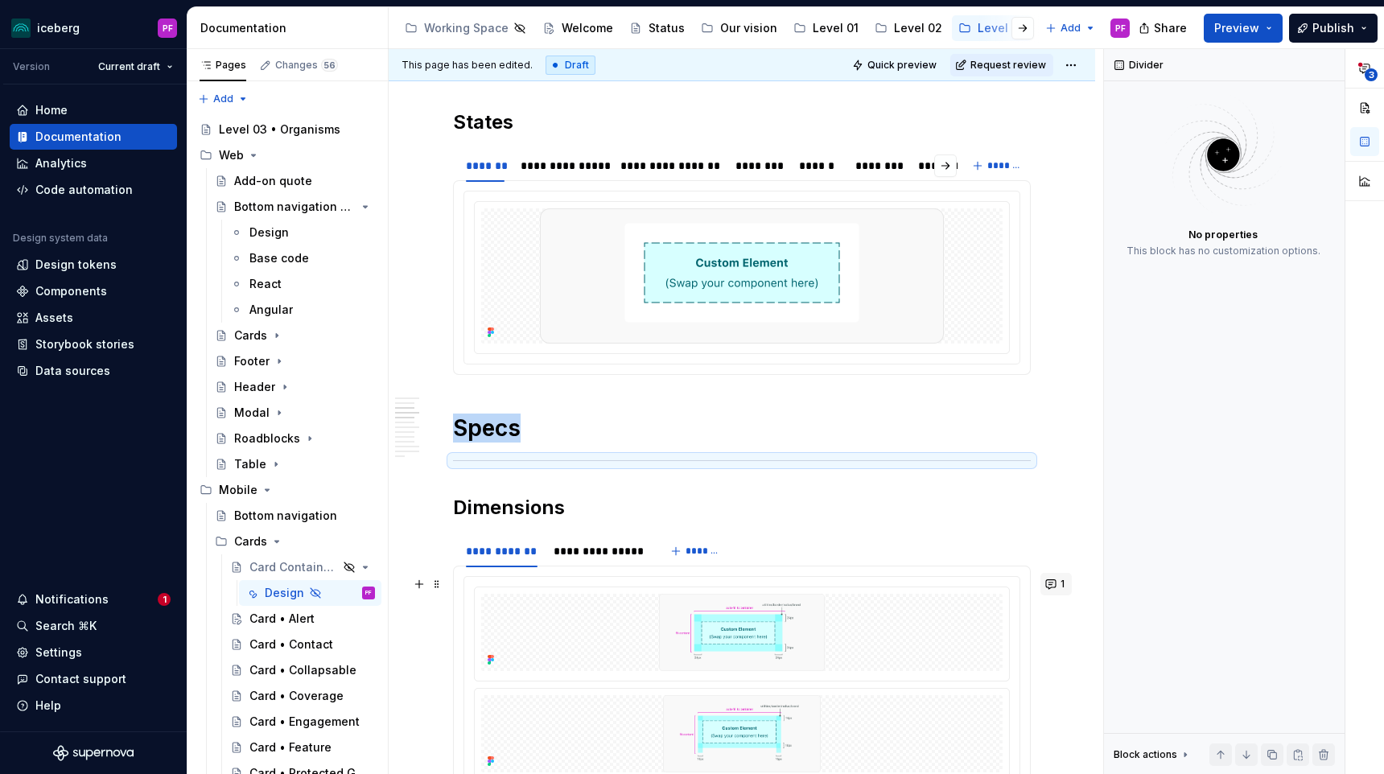
click at [1060, 580] on button "1" at bounding box center [1055, 584] width 31 height 23
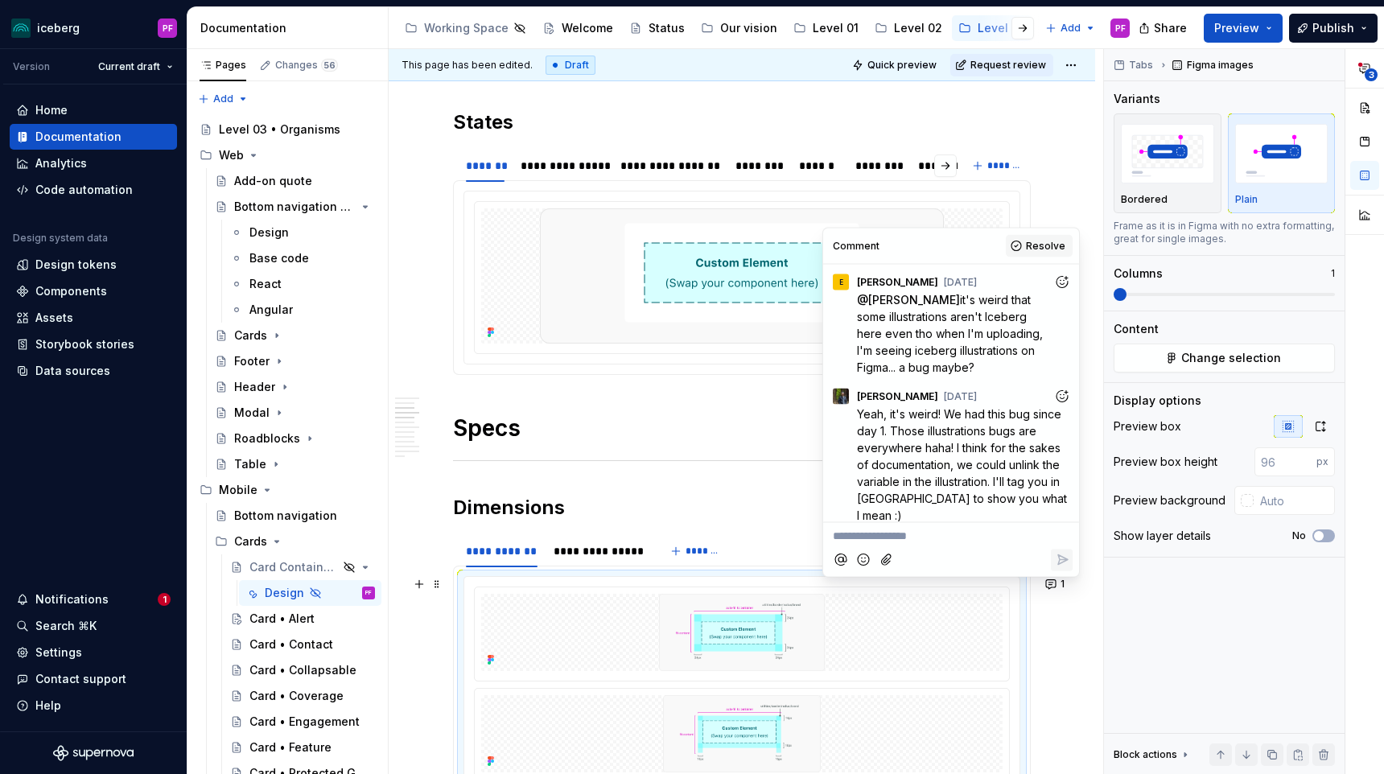
click at [1047, 241] on span "Resolve" at bounding box center [1045, 246] width 39 height 13
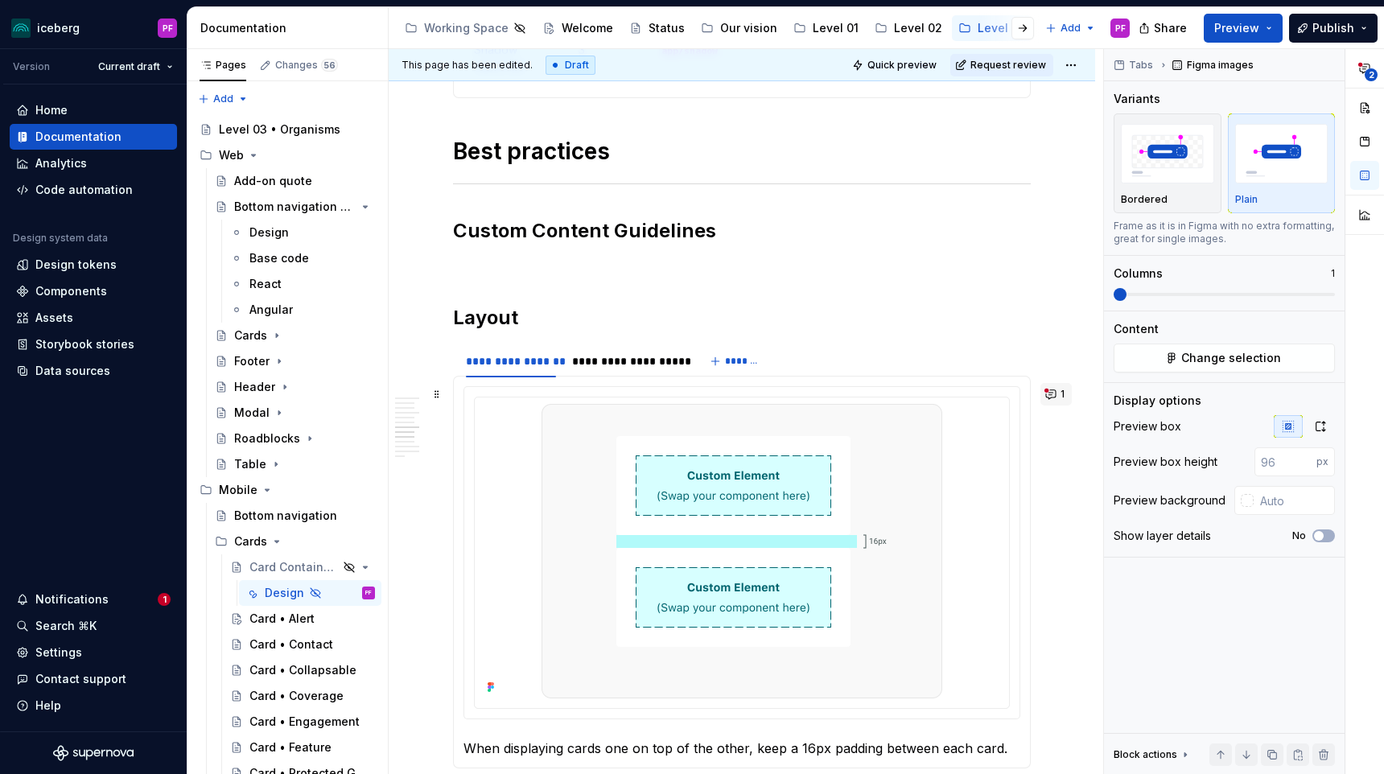
scroll to position [2329, 0]
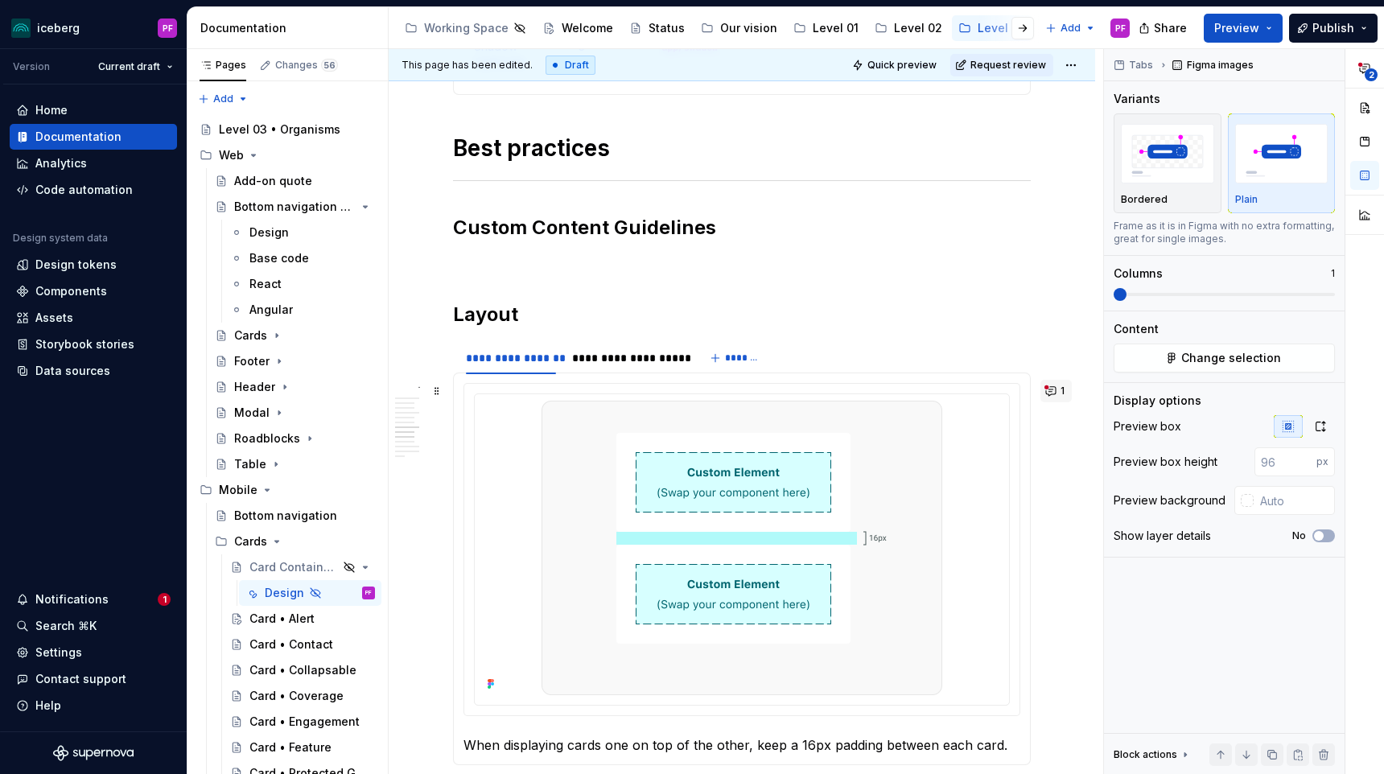
click at [1060, 393] on button "1" at bounding box center [1055, 391] width 31 height 23
type input "#FFFFFF"
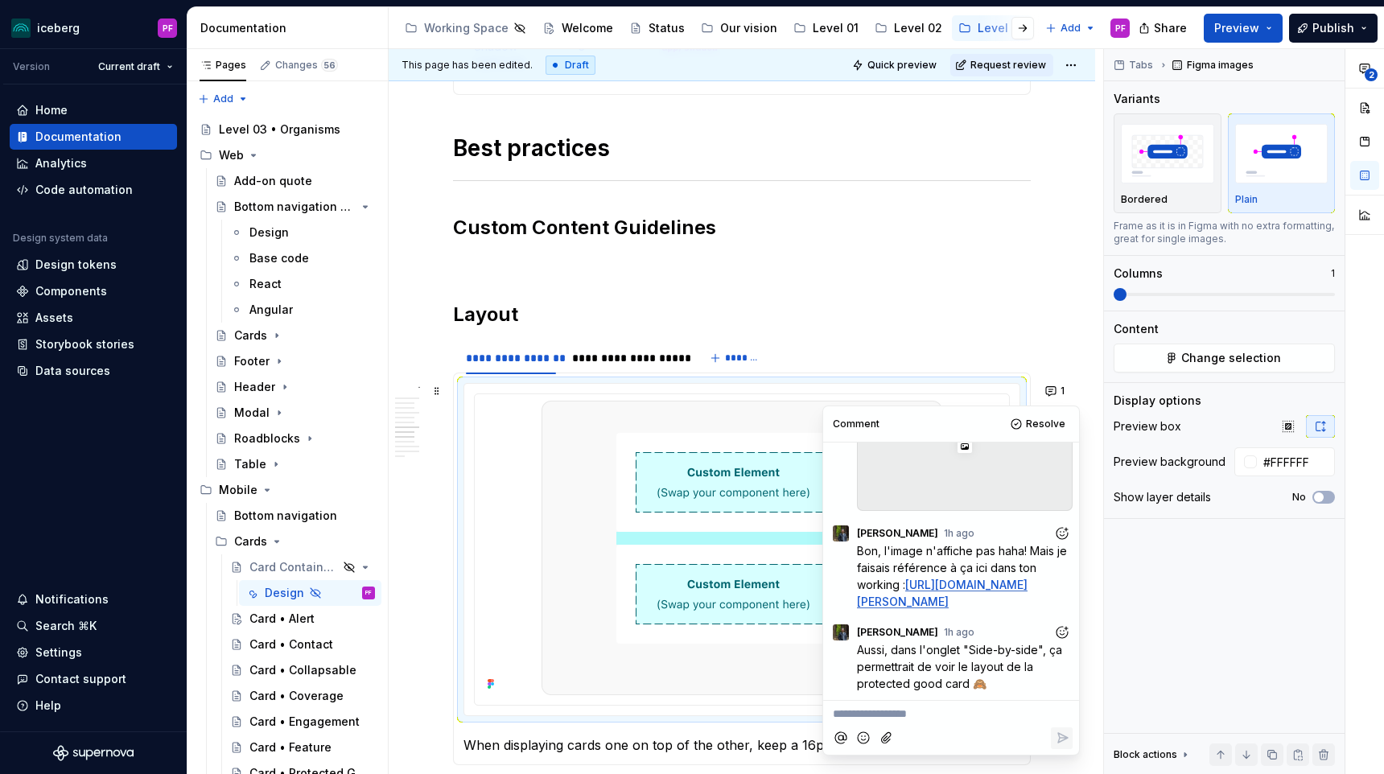
scroll to position [303, 0]
click at [495, 247] on div "**********" at bounding box center [742, 49] width 578 height 4120
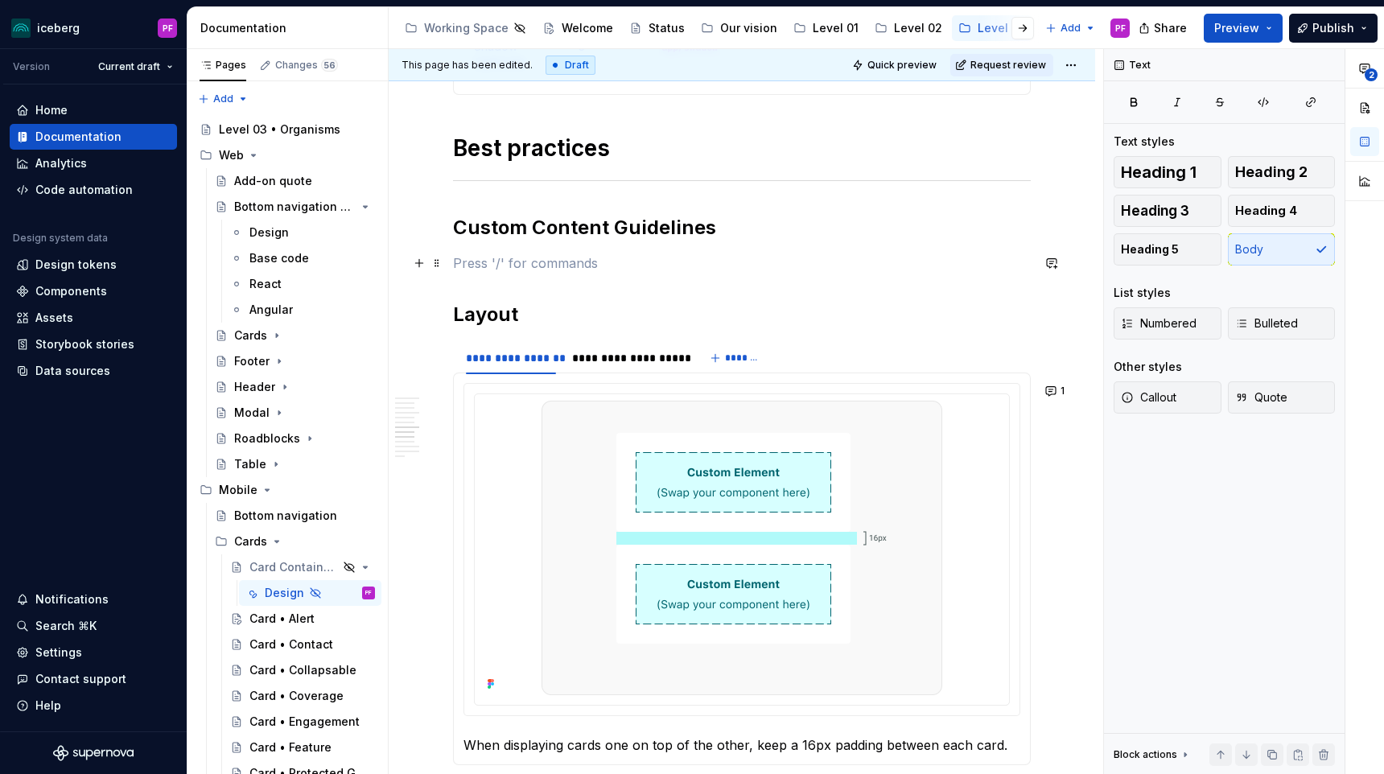
type textarea "*"
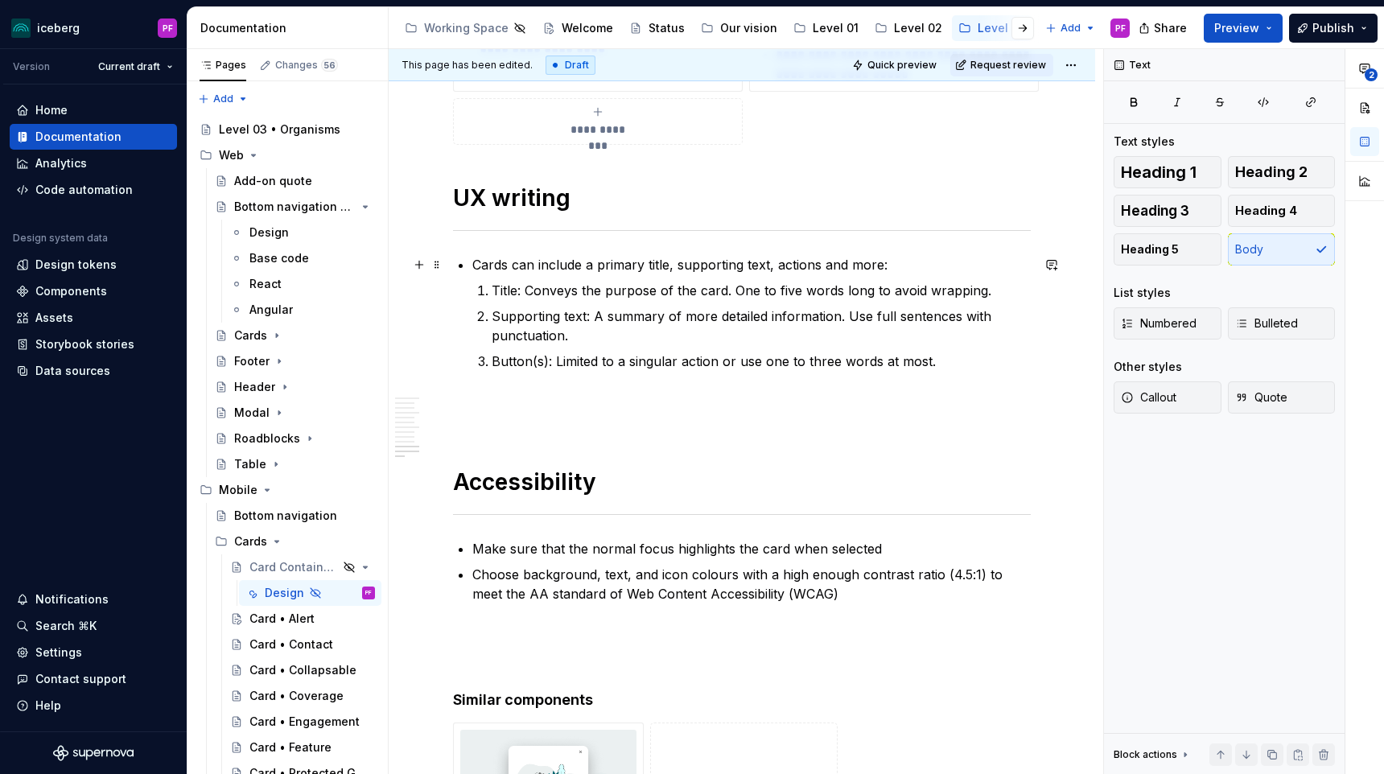
scroll to position [3511, 0]
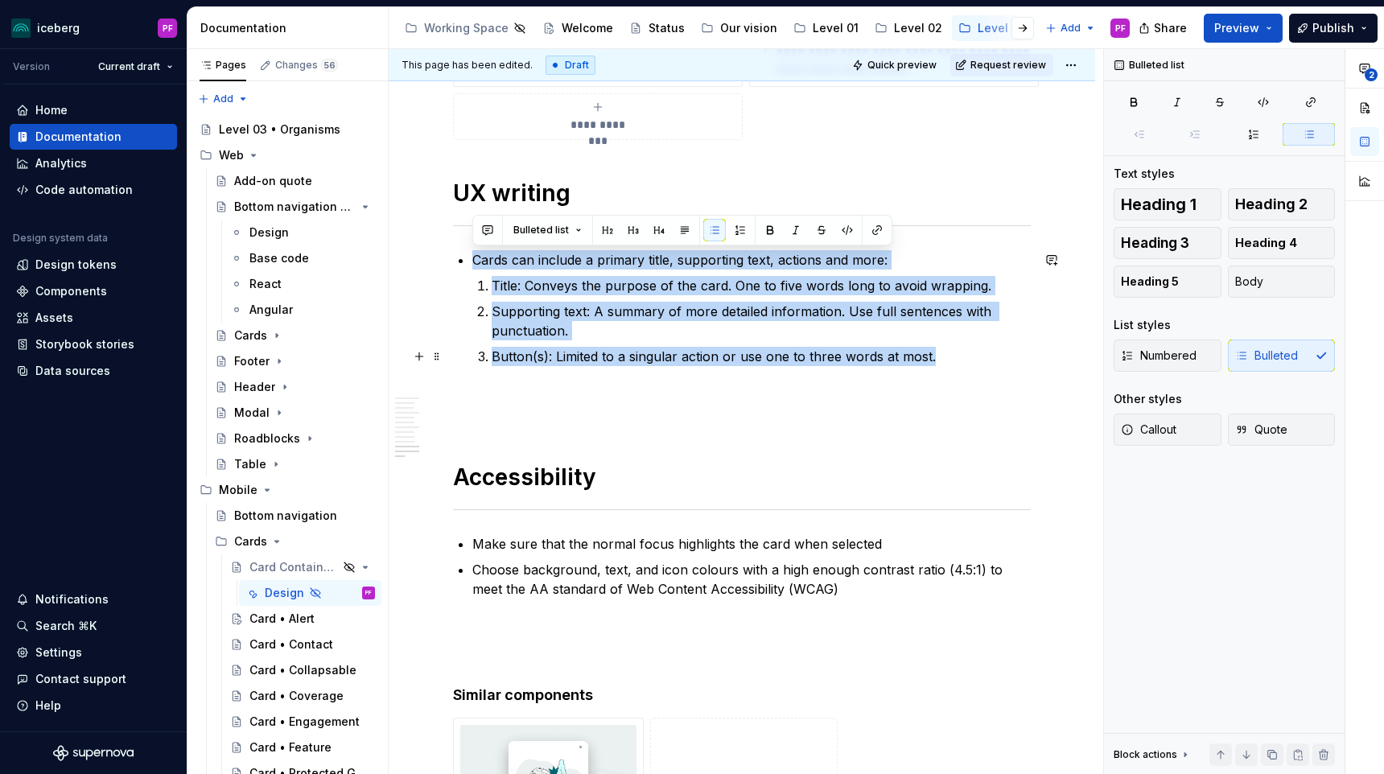
drag, startPoint x: 471, startPoint y: 259, endPoint x: 946, endPoint y: 351, distance: 483.5
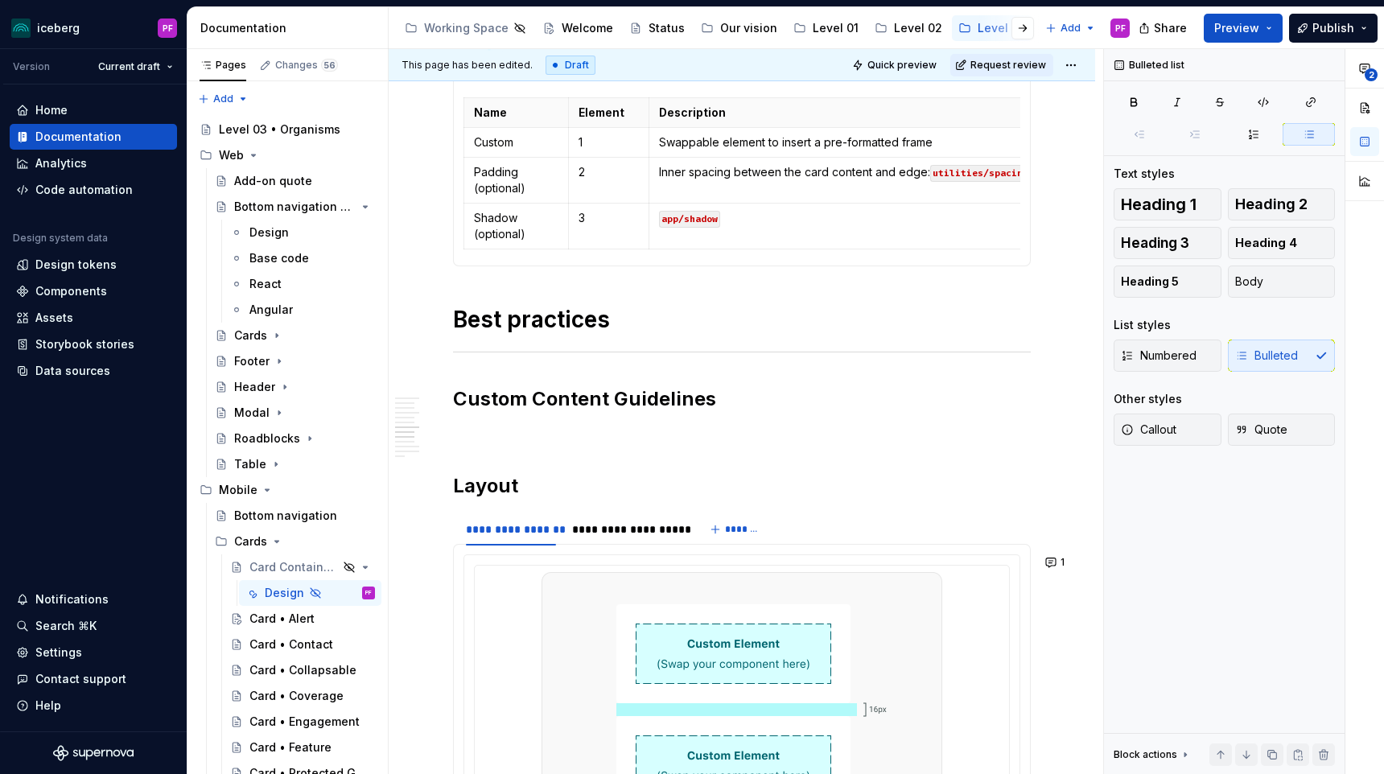
scroll to position [2111, 0]
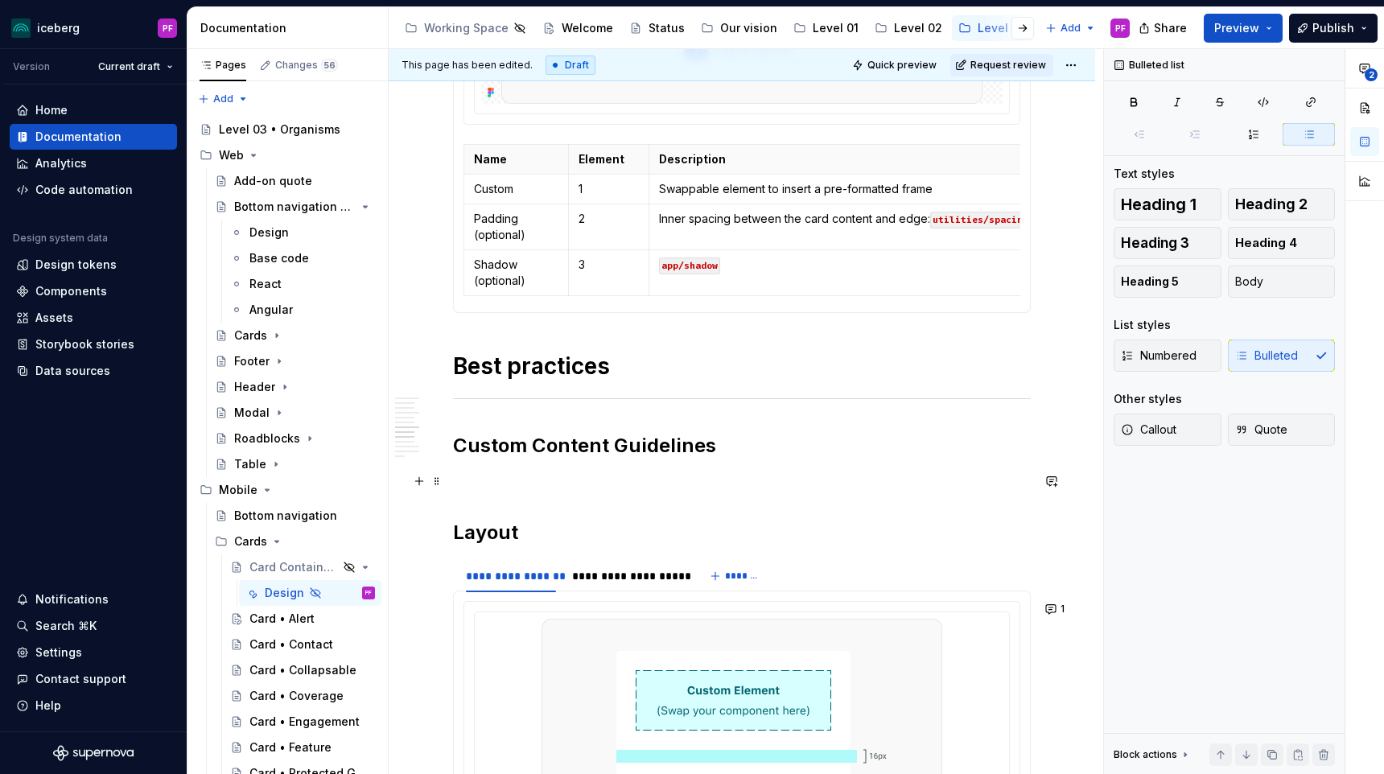
click at [462, 484] on p at bounding box center [742, 480] width 578 height 19
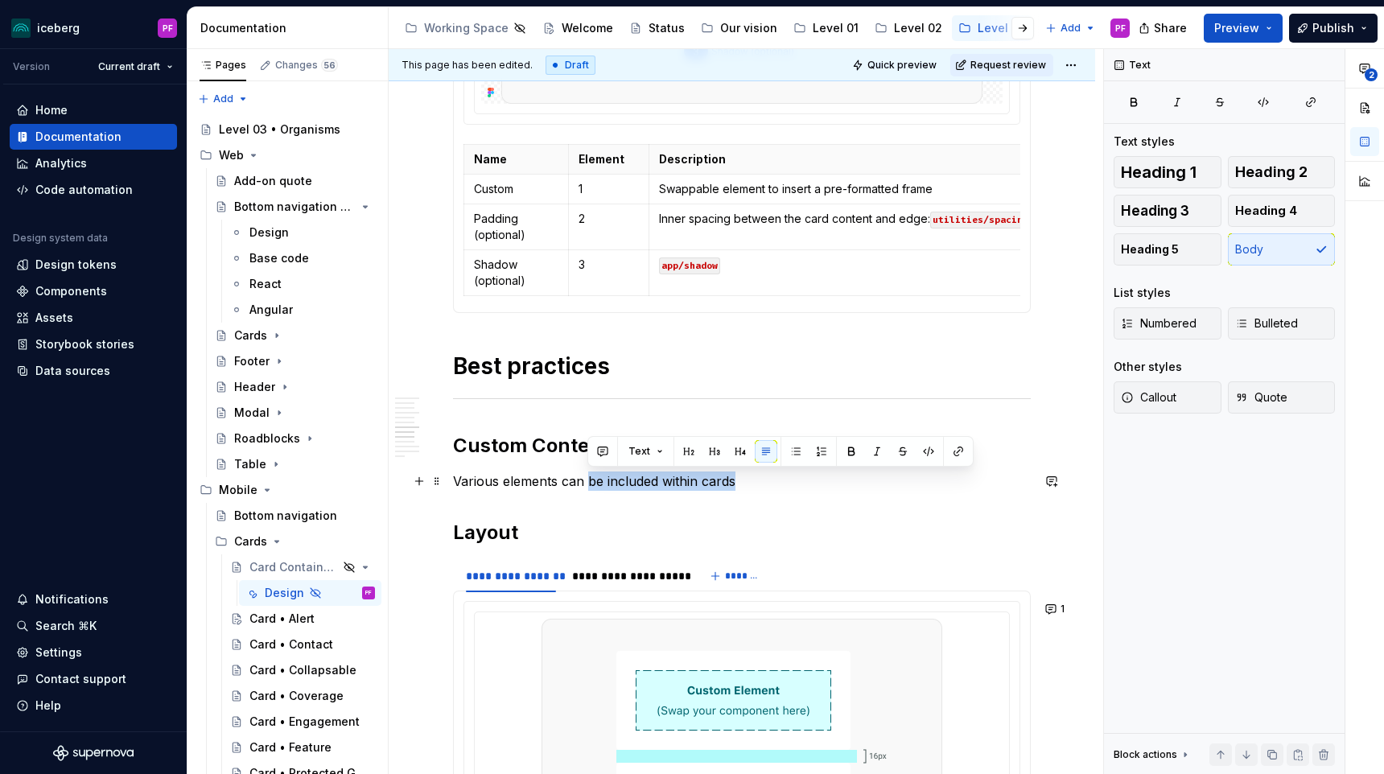
drag, startPoint x: 763, startPoint y: 479, endPoint x: 588, endPoint y: 481, distance: 174.6
click at [588, 481] on p "Various elements can be included within cards" at bounding box center [742, 480] width 578 height 19
drag, startPoint x: 759, startPoint y: 483, endPoint x: 456, endPoint y: 487, distance: 302.5
click at [456, 487] on p "Various elements can integrated into the custom" at bounding box center [742, 480] width 578 height 19
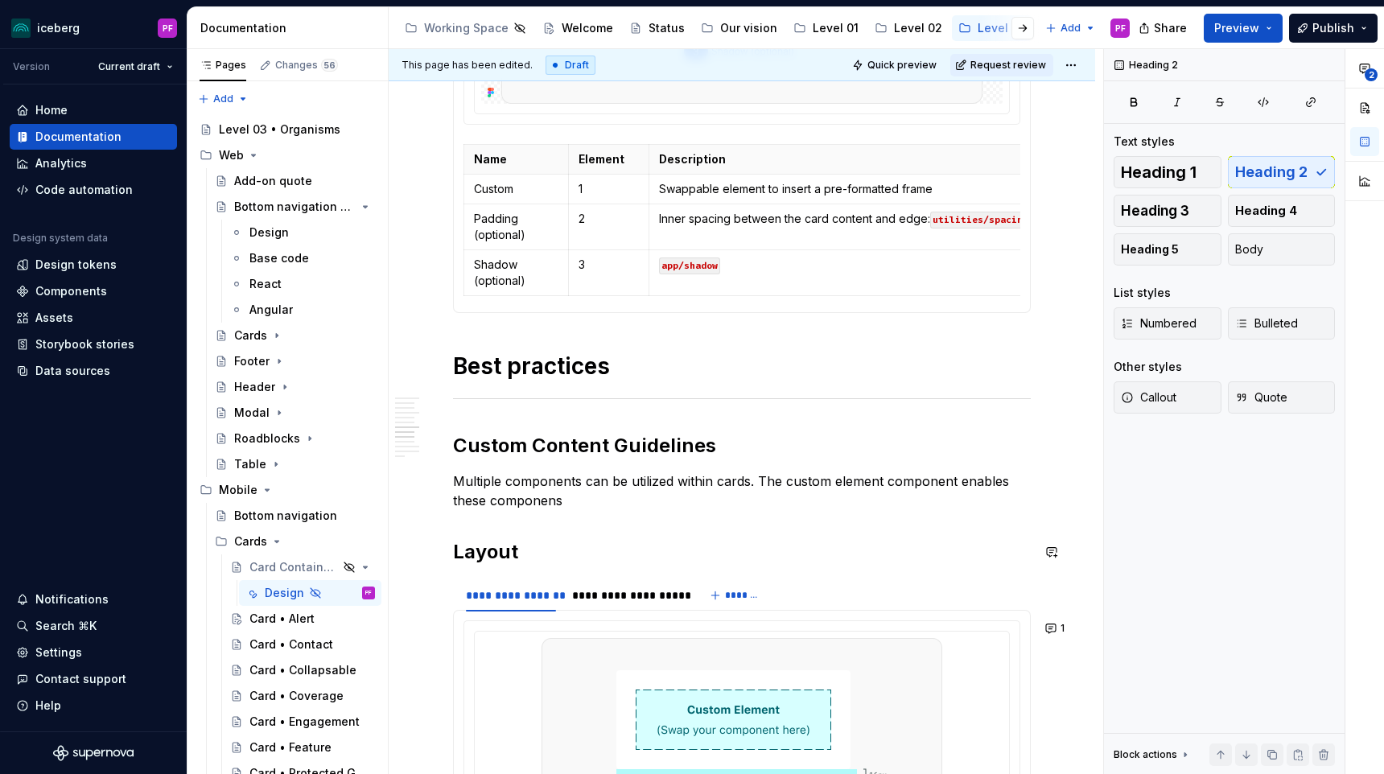
click at [595, 526] on div "**********" at bounding box center [742, 276] width 578 height 4139
click at [591, 504] on p "Multiple components can be utilized within cards. The custom element component …" at bounding box center [742, 490] width 578 height 39
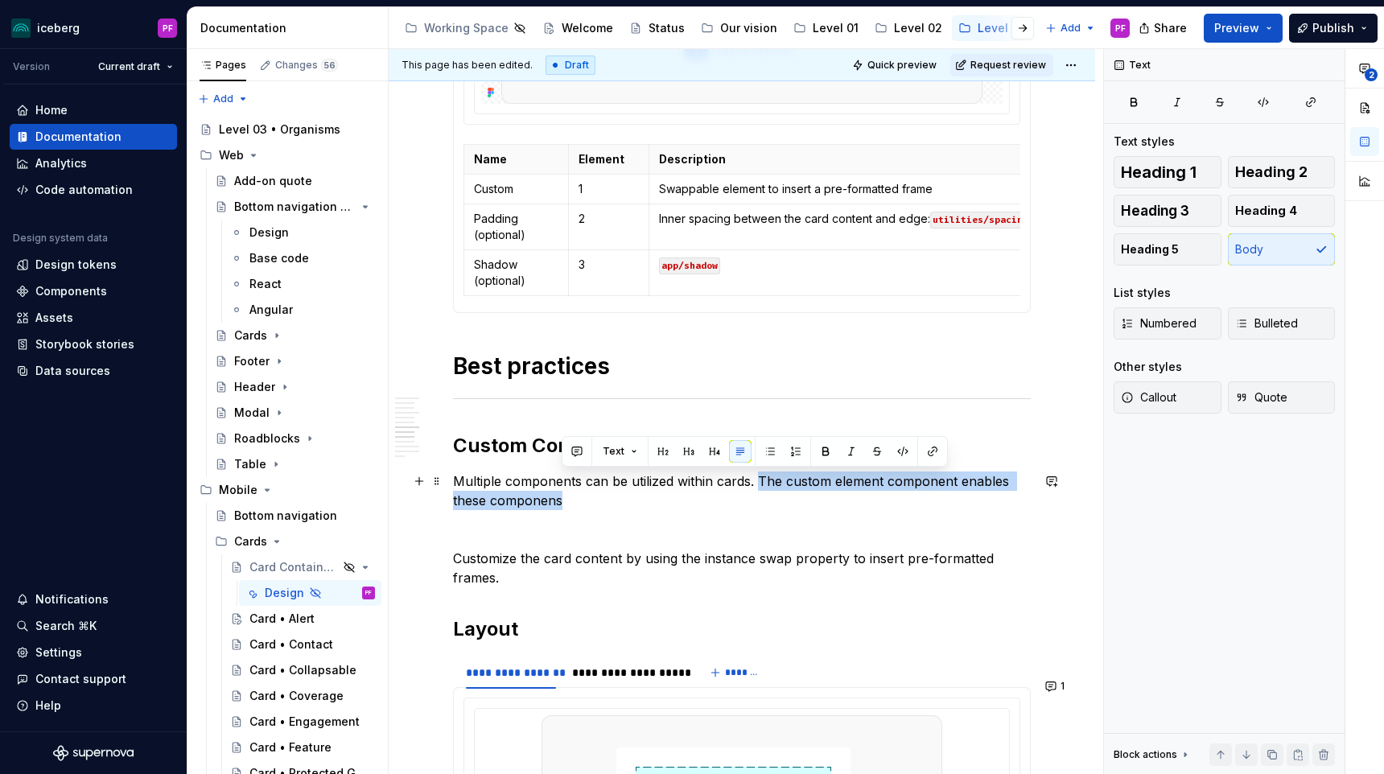
drag, startPoint x: 760, startPoint y: 478, endPoint x: 793, endPoint y: 505, distance: 43.5
click at [793, 505] on p "Multiple components can be utilized within cards. The custom element component …" at bounding box center [742, 490] width 578 height 39
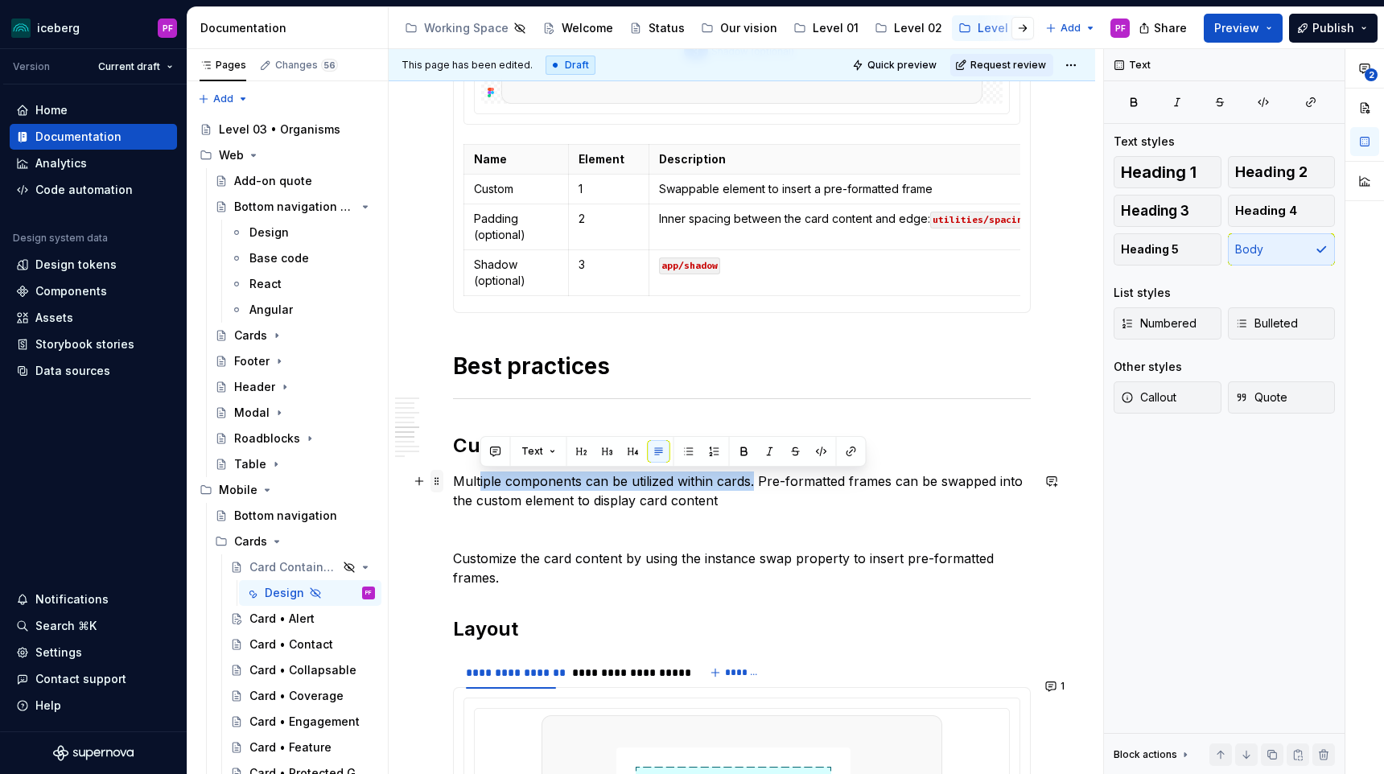
drag, startPoint x: 753, startPoint y: 483, endPoint x: 443, endPoint y: 475, distance: 310.7
click at [453, 475] on div "**********" at bounding box center [742, 325] width 578 height 4236
click at [663, 500] on p "Multiple components can be utilized within cards. Pre-formatted frames can be s…" at bounding box center [742, 490] width 578 height 39
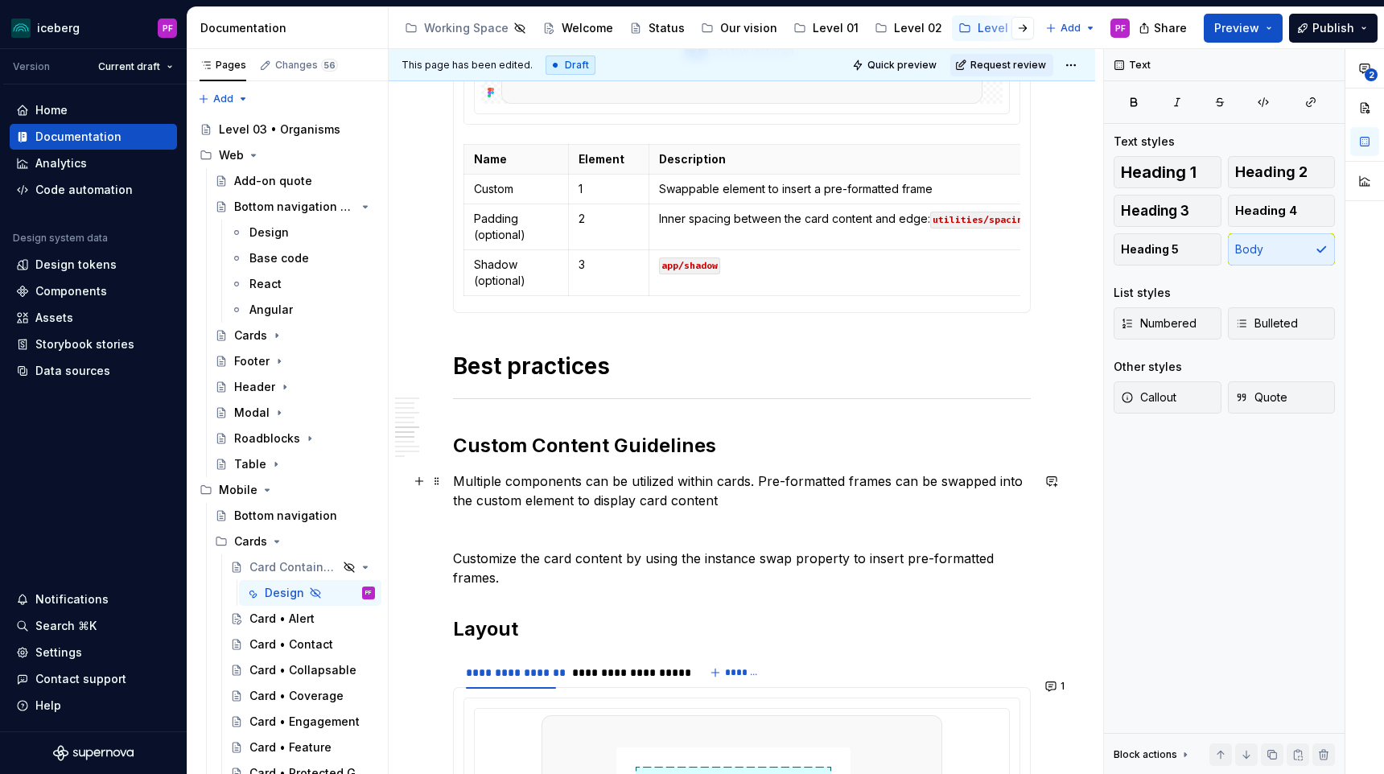
click at [759, 476] on p "Multiple components can be utilized within cards. Pre-formatted frames can be s…" at bounding box center [742, 490] width 578 height 39
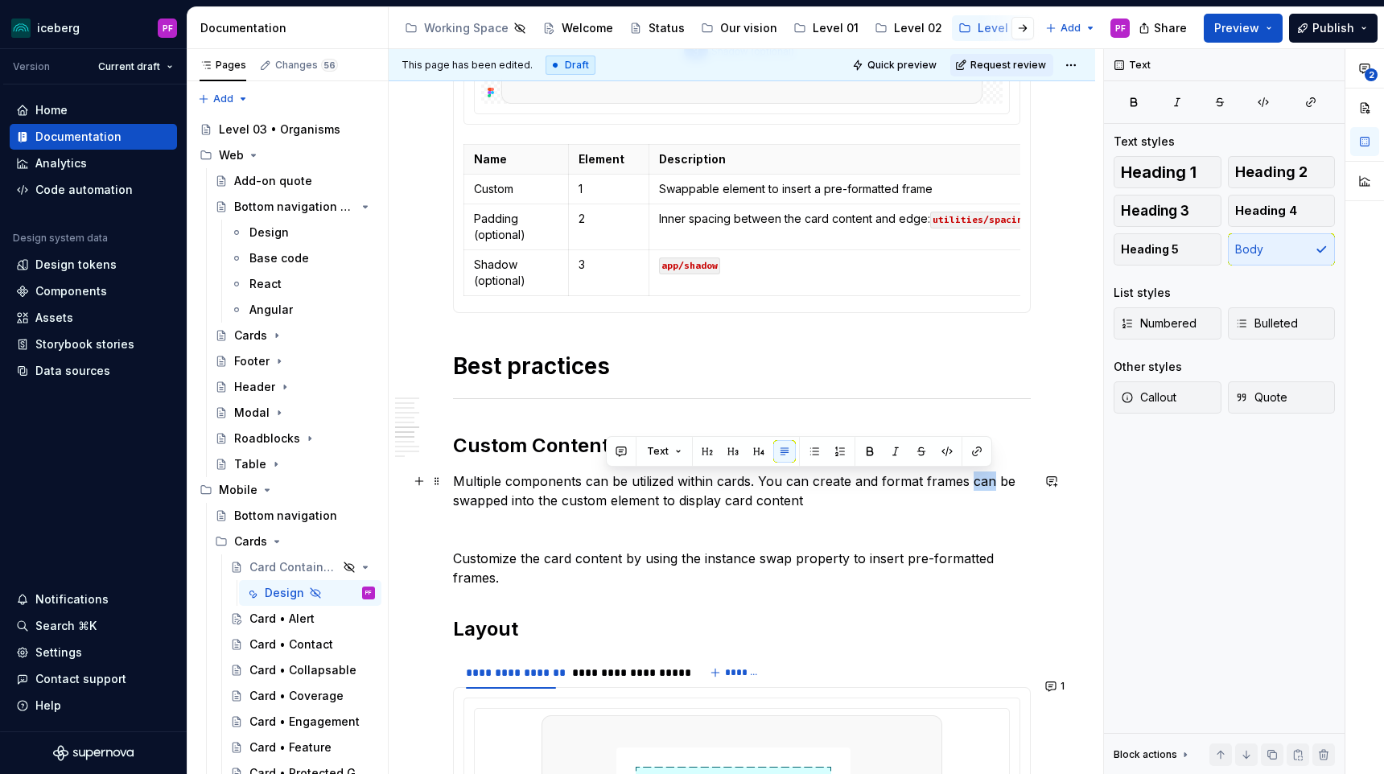
drag, startPoint x: 969, startPoint y: 478, endPoint x: 990, endPoint y: 486, distance: 22.4
click at [990, 486] on p "Multiple components can be utilized within cards. You can create and format fra…" at bounding box center [742, 490] width 578 height 39
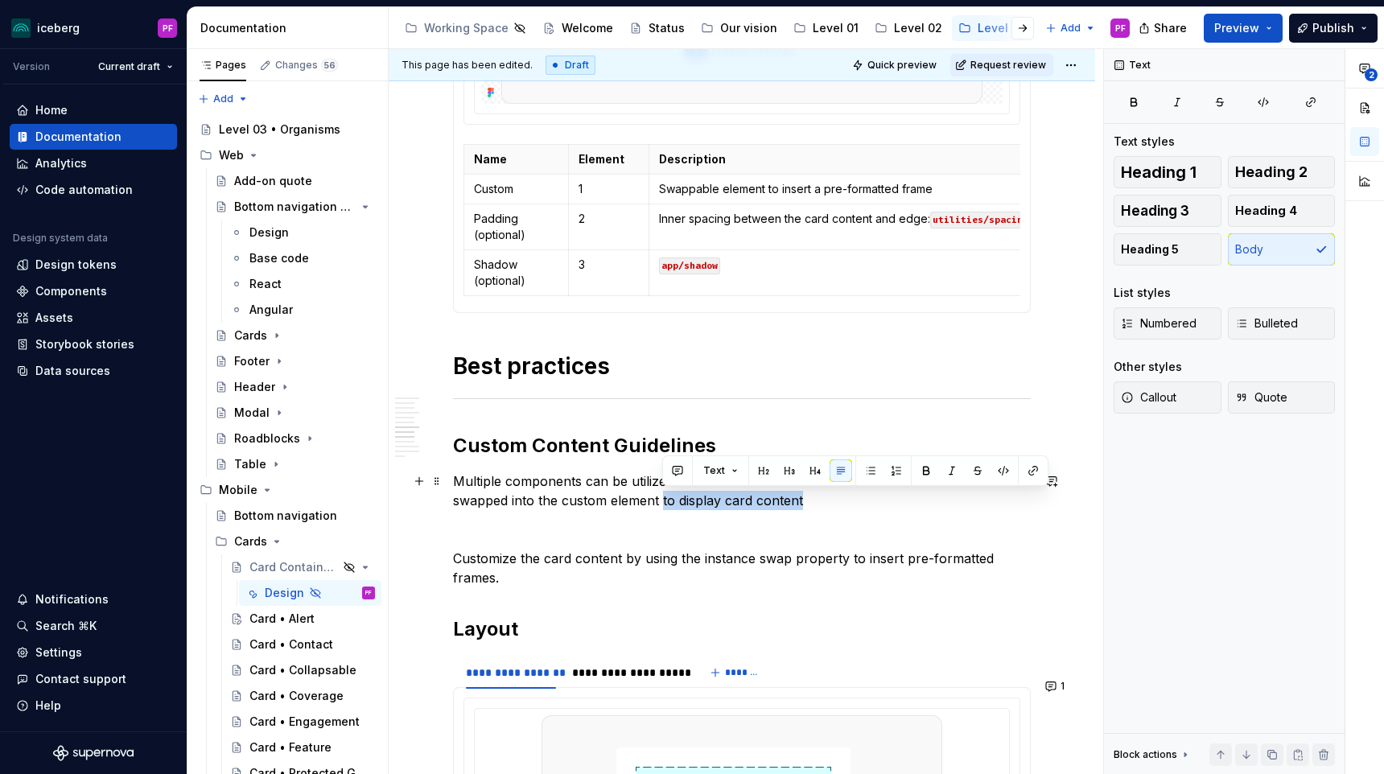
drag, startPoint x: 812, startPoint y: 497, endPoint x: 662, endPoint y: 501, distance: 149.7
click at [662, 501] on p "Multiple components can be utilized within cards. You can create and format fra…" at bounding box center [742, 490] width 578 height 39
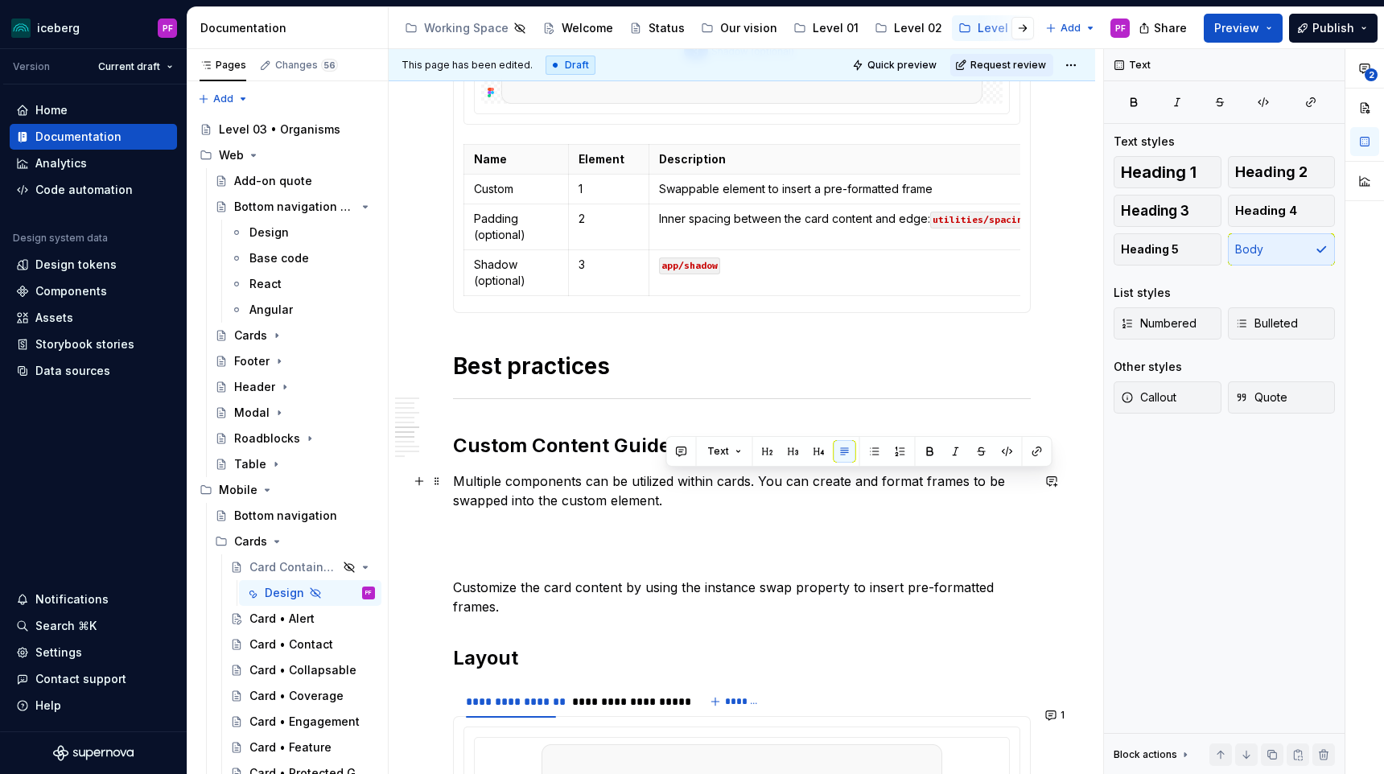
drag, startPoint x: 758, startPoint y: 478, endPoint x: 785, endPoint y: 501, distance: 36.0
click at [785, 501] on p "Multiple components can be utilized within cards. You can create and format fra…" at bounding box center [742, 490] width 578 height 39
copy p "You can create and format frames to be swapped into the custom element."
click at [675, 529] on p at bounding box center [742, 529] width 578 height 19
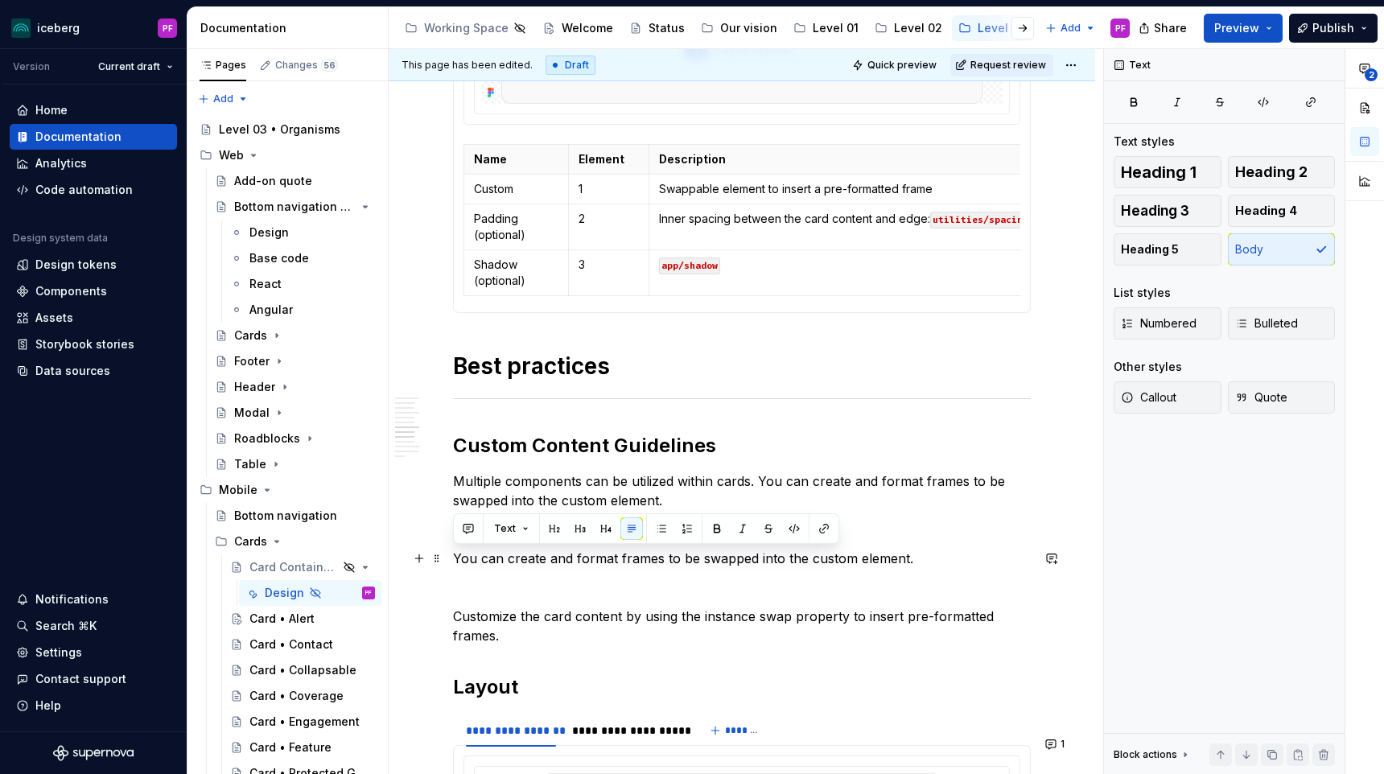
drag, startPoint x: 930, startPoint y: 562, endPoint x: 456, endPoint y: 554, distance: 473.9
click at [456, 554] on p "You can create and format frames to be swapped into the custom element." at bounding box center [742, 558] width 578 height 19
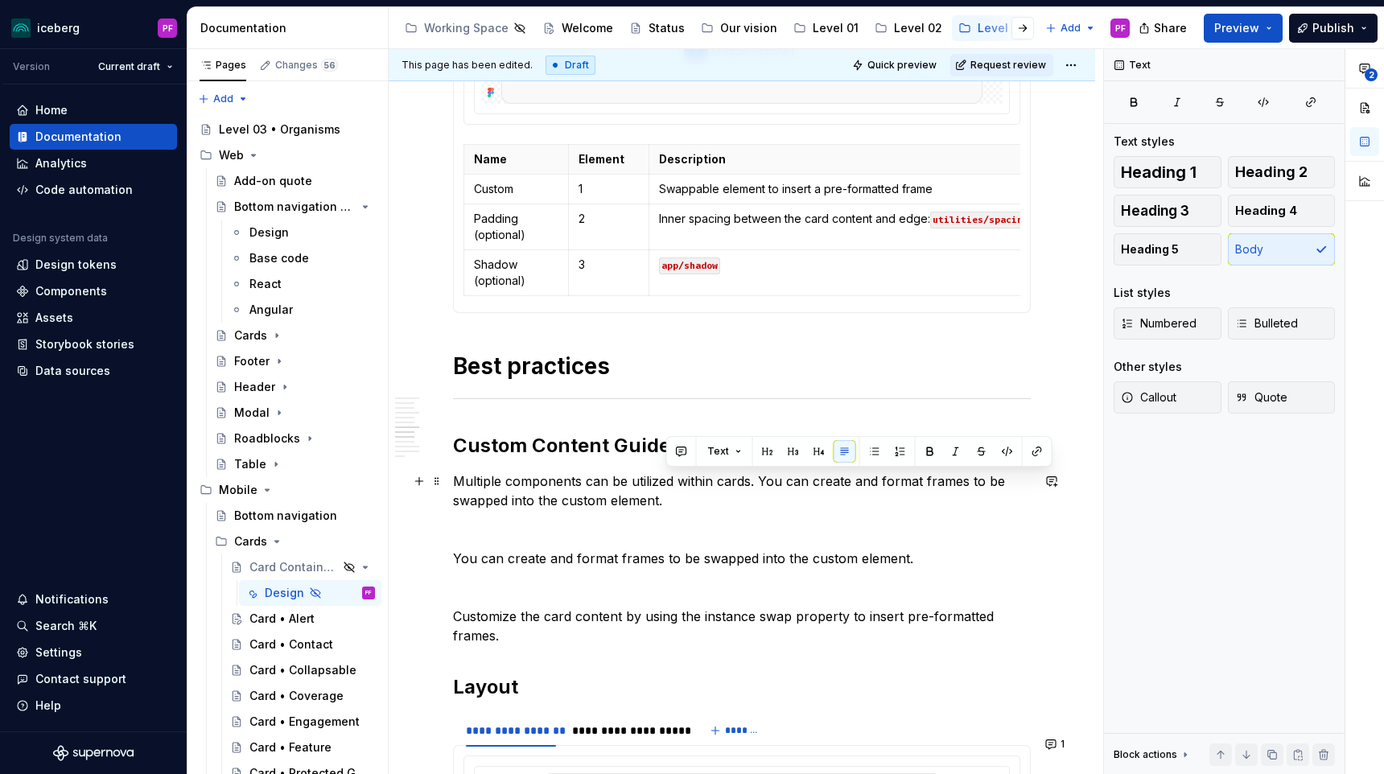
drag, startPoint x: 761, startPoint y: 478, endPoint x: 779, endPoint y: 496, distance: 25.0
click at [779, 496] on p "Multiple components can be utilized within cards. You can create and format fra…" at bounding box center [742, 490] width 578 height 39
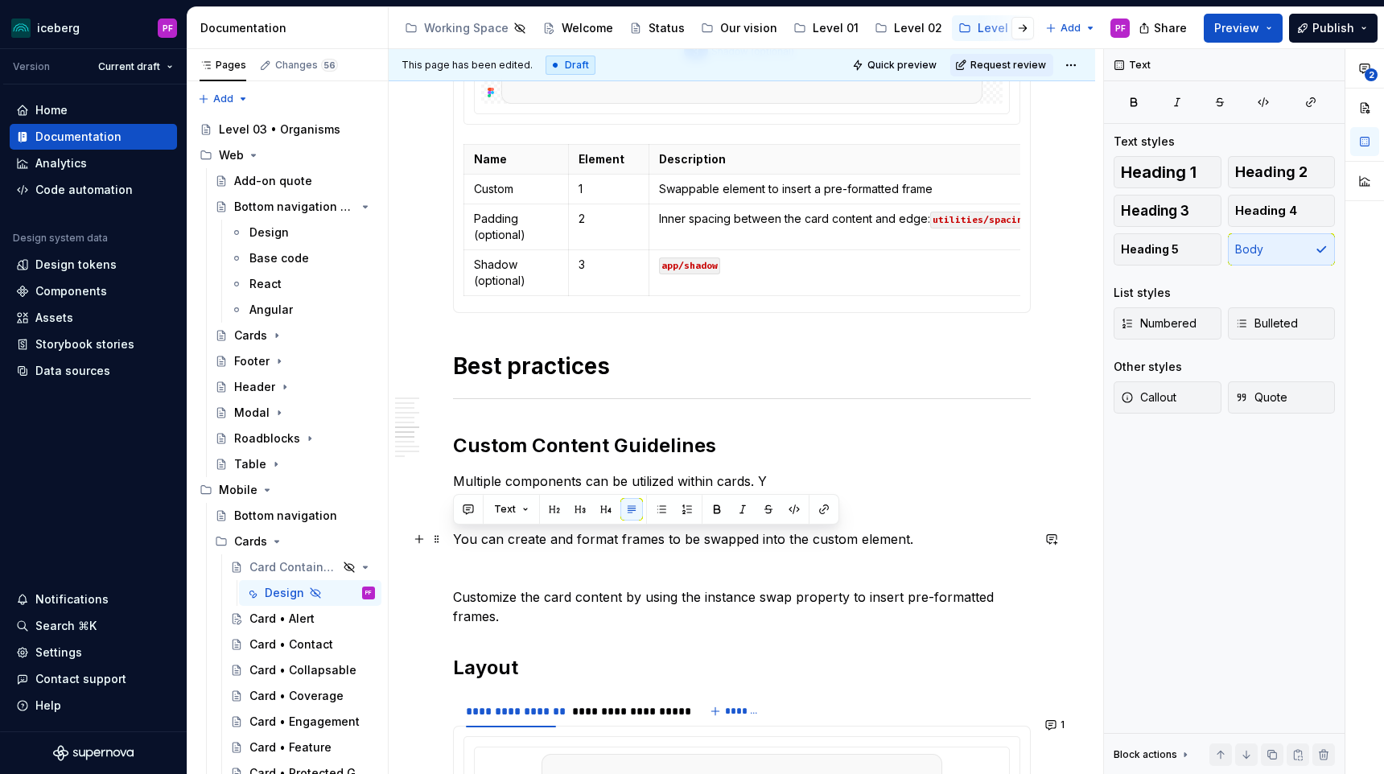
drag, startPoint x: 932, startPoint y: 530, endPoint x: 450, endPoint y: 534, distance: 481.9
click at [450, 534] on div "**********" at bounding box center [742, 441] width 706 height 4546
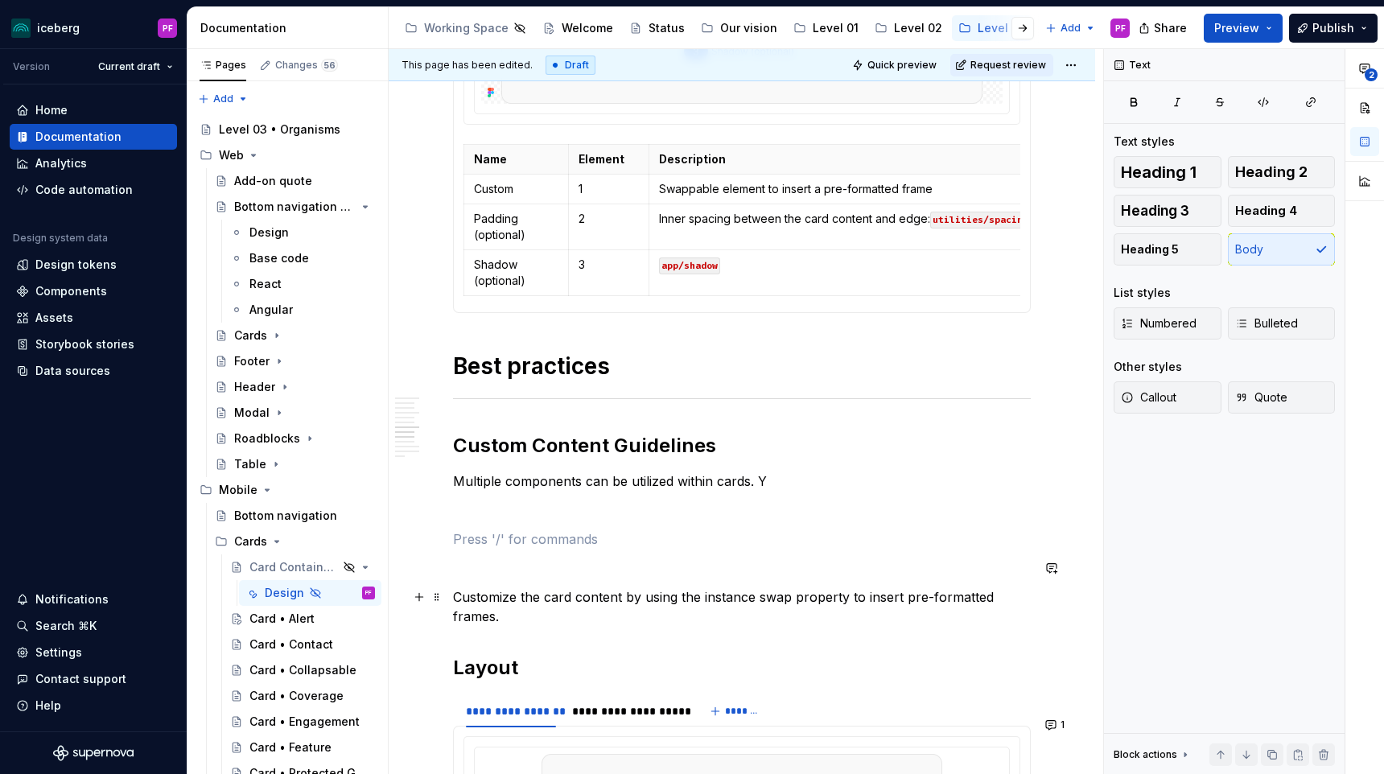
click at [456, 589] on p "Customize the card content by using the instance swap property to insert pre-fo…" at bounding box center [742, 606] width 578 height 39
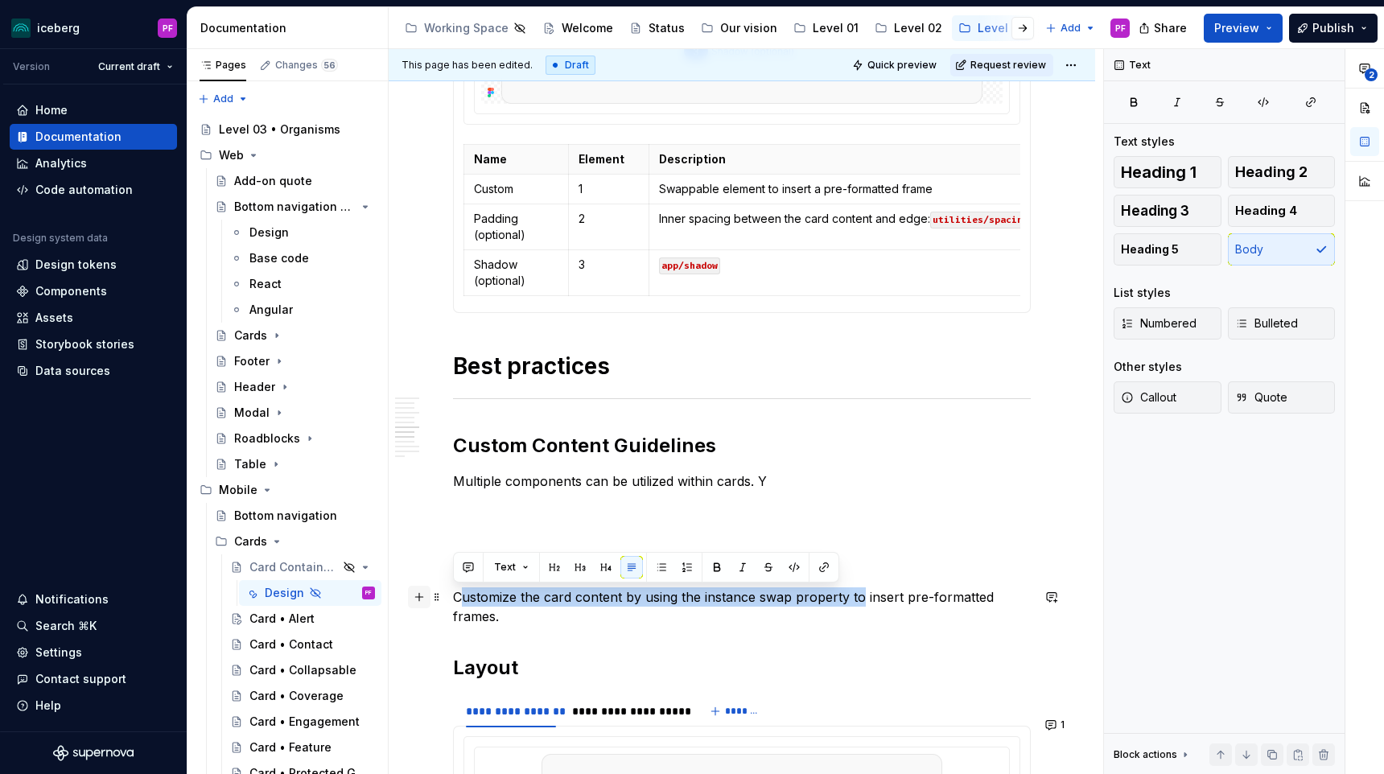
drag, startPoint x: 863, startPoint y: 599, endPoint x: 422, endPoint y: 587, distance: 441.1
click at [422, 587] on div "**********" at bounding box center [742, 441] width 706 height 4546
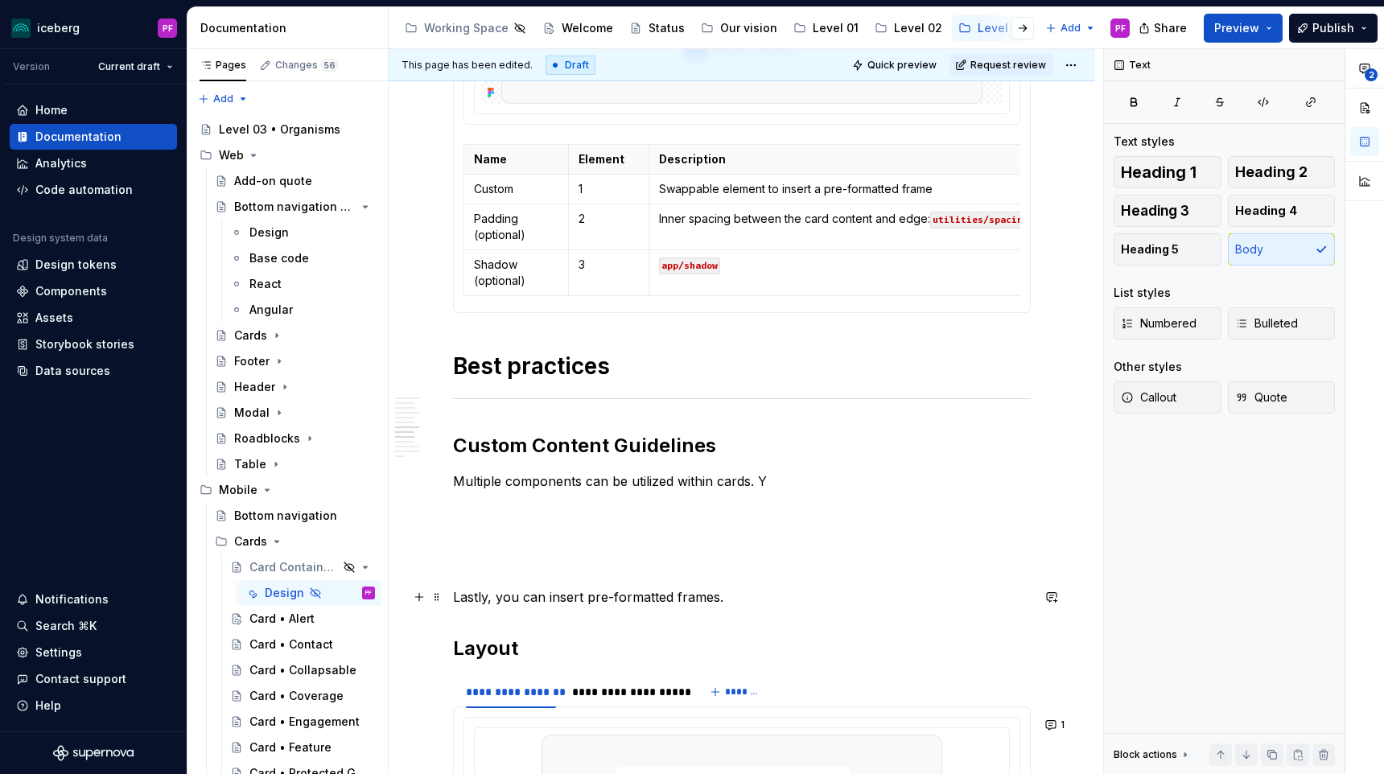
click at [586, 600] on p "Lastly, you can insert pre-formatted frames." at bounding box center [742, 596] width 578 height 19
click at [753, 594] on p "Lastly, you can insert your pre-formatted frames." at bounding box center [742, 596] width 578 height 19
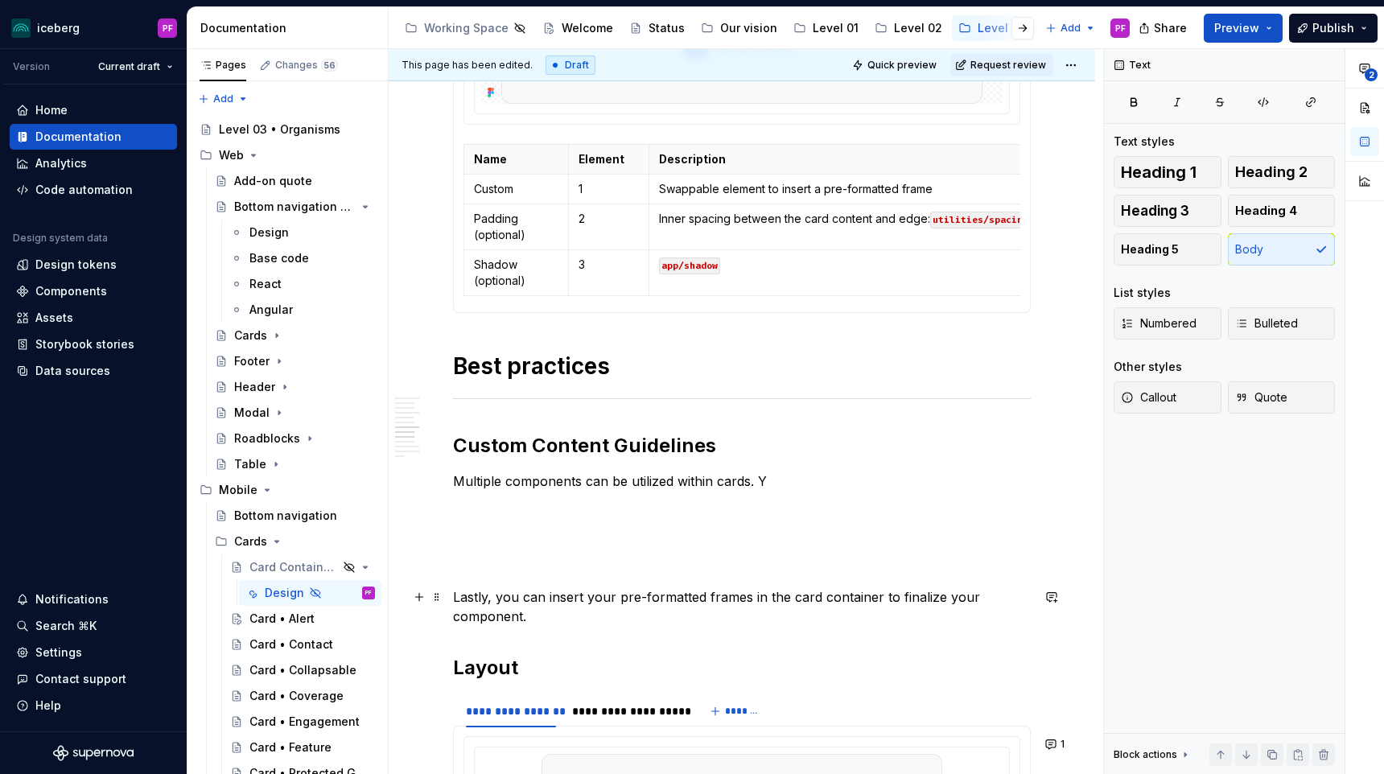
click at [981, 596] on p "Lastly, you can insert your pre-formatted frames in the card container to final…" at bounding box center [742, 606] width 578 height 39
click at [774, 482] on p "Multiple components can be utilized within cards. Y" at bounding box center [742, 480] width 578 height 19
drag, startPoint x: 679, startPoint y: 481, endPoint x: 756, endPoint y: 480, distance: 77.3
click at [756, 481] on p "Multiple components can be utilized within cards." at bounding box center [742, 480] width 578 height 19
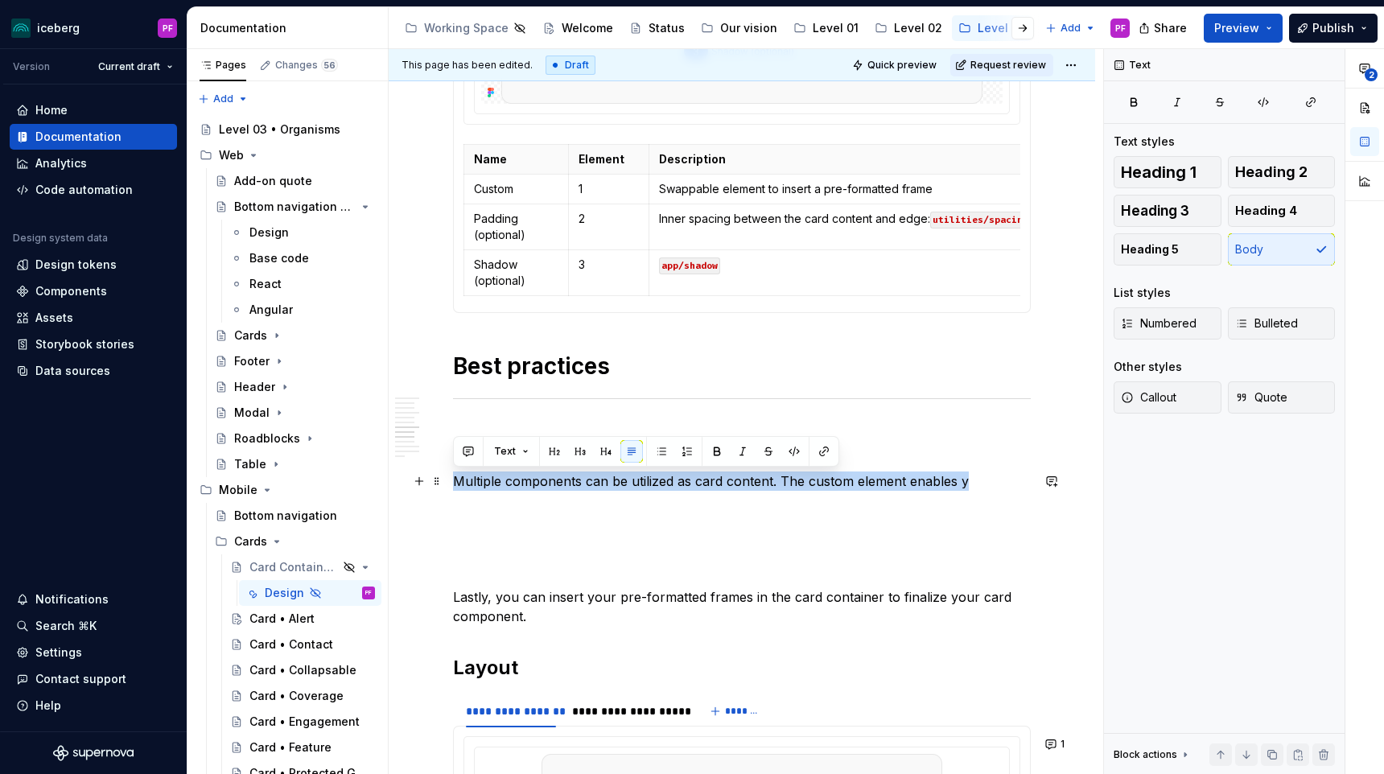
drag, startPoint x: 782, startPoint y: 471, endPoint x: 998, endPoint y: 474, distance: 216.5
click at [1006, 473] on p "Multiple components can be utilized as card content. The custom element enables…" at bounding box center [742, 480] width 578 height 19
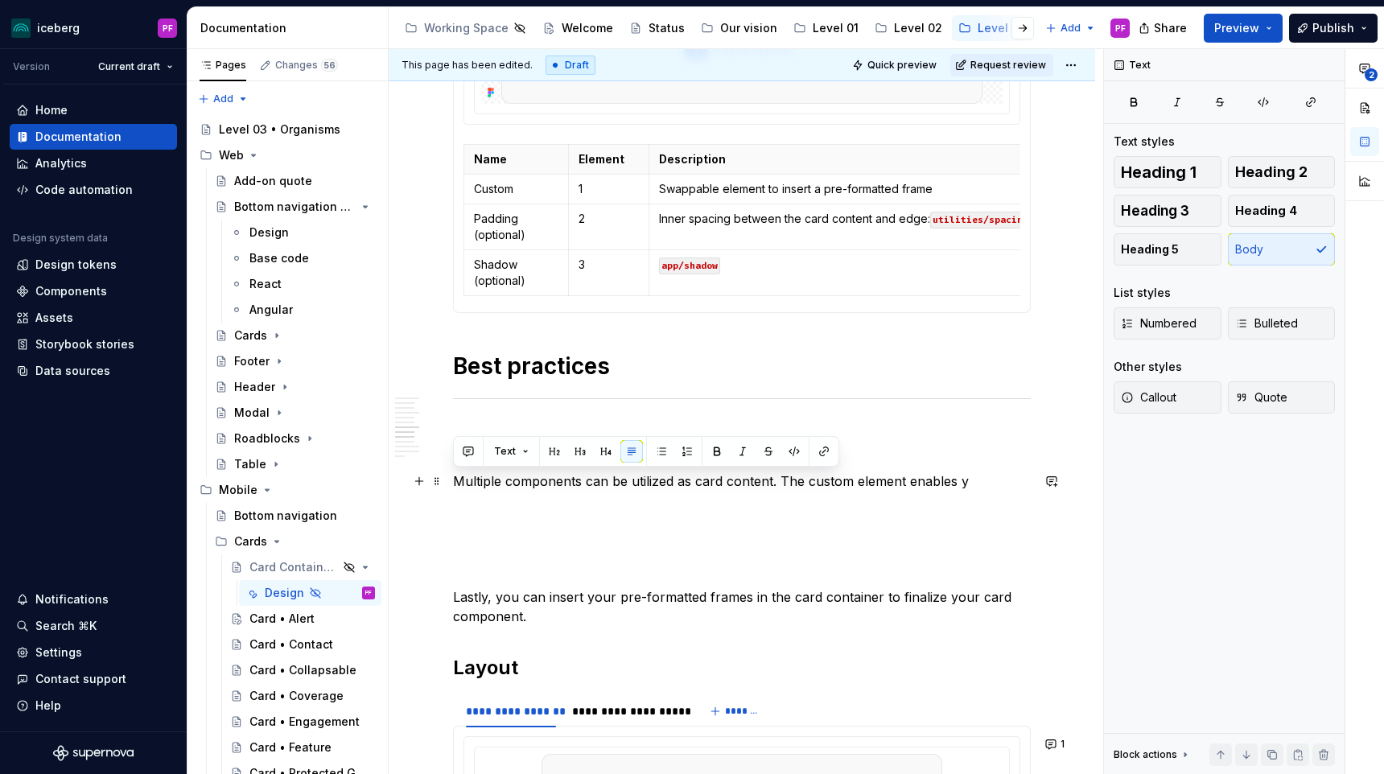
click at [988, 477] on p "Multiple components can be utilized as card content. The custom element enables…" at bounding box center [742, 480] width 578 height 19
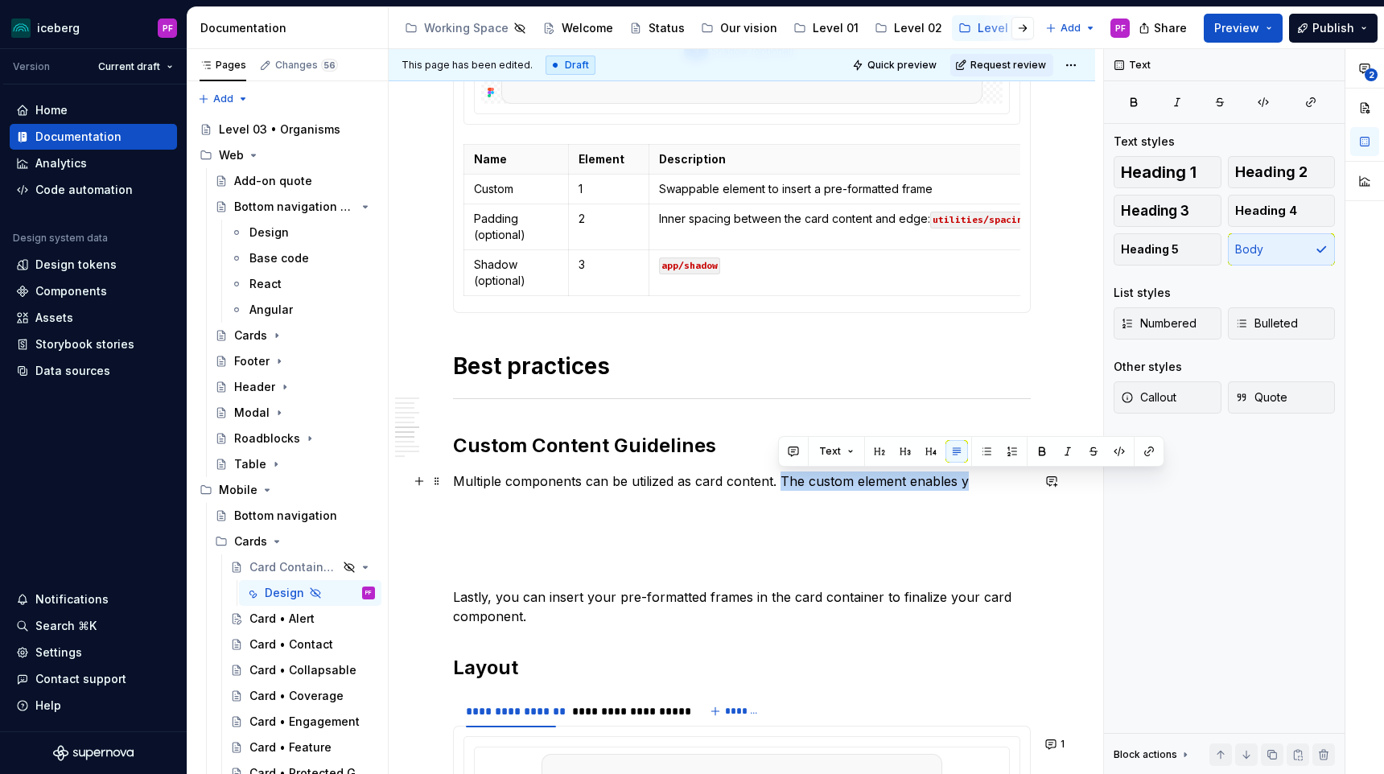
drag, startPoint x: 984, startPoint y: 480, endPoint x: 780, endPoint y: 480, distance: 204.4
click at [780, 480] on p "Multiple components can be utilized as card content. The custom element enables…" at bounding box center [742, 480] width 578 height 19
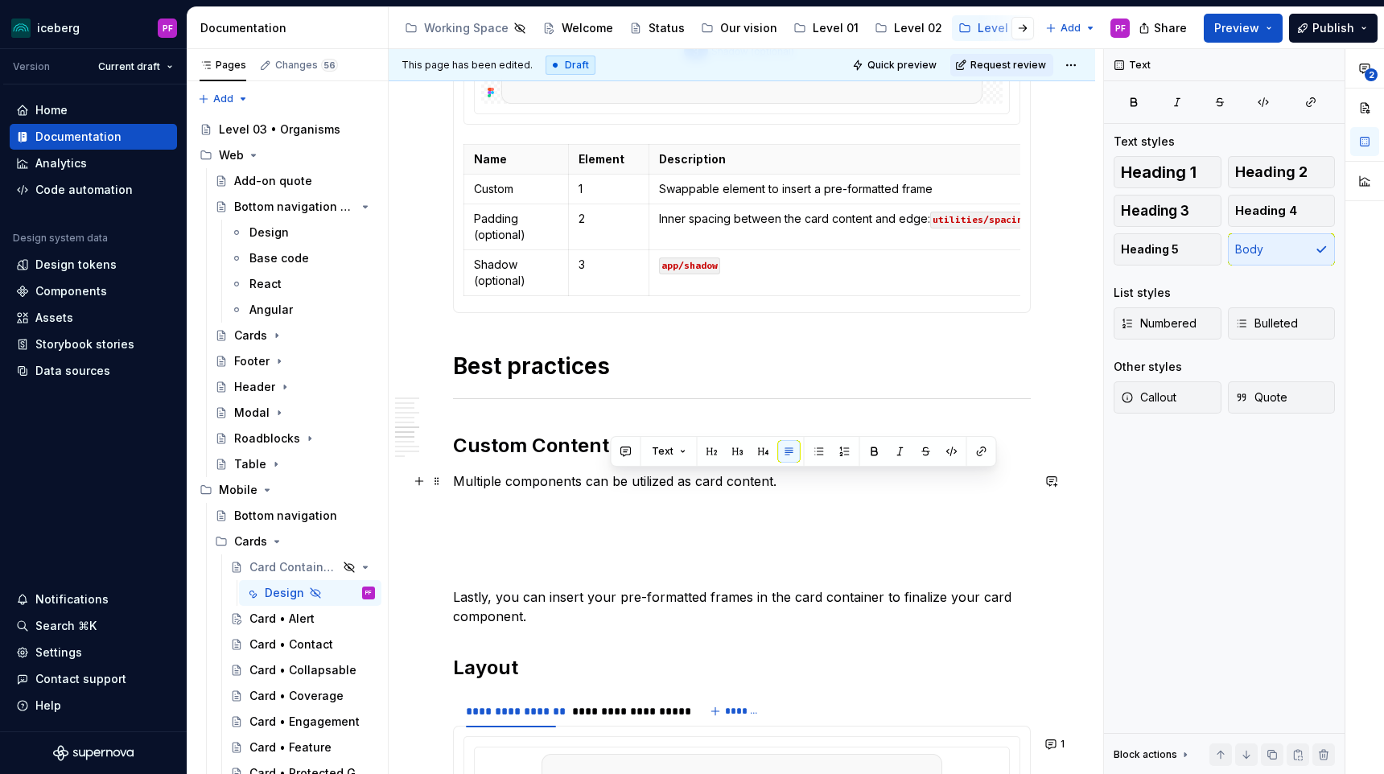
drag, startPoint x: 787, startPoint y: 484, endPoint x: 612, endPoint y: 484, distance: 174.6
click at [612, 484] on p "Multiple components can be utilized as card content." at bounding box center [742, 480] width 578 height 19
click at [583, 479] on p "Multiple components can be utilized as card content." at bounding box center [742, 480] width 578 height 19
click at [673, 484] on p "Multiple components can be utilized as card content." at bounding box center [742, 480] width 578 height 19
drag, startPoint x: 892, startPoint y: 492, endPoint x: 456, endPoint y: 483, distance: 436.2
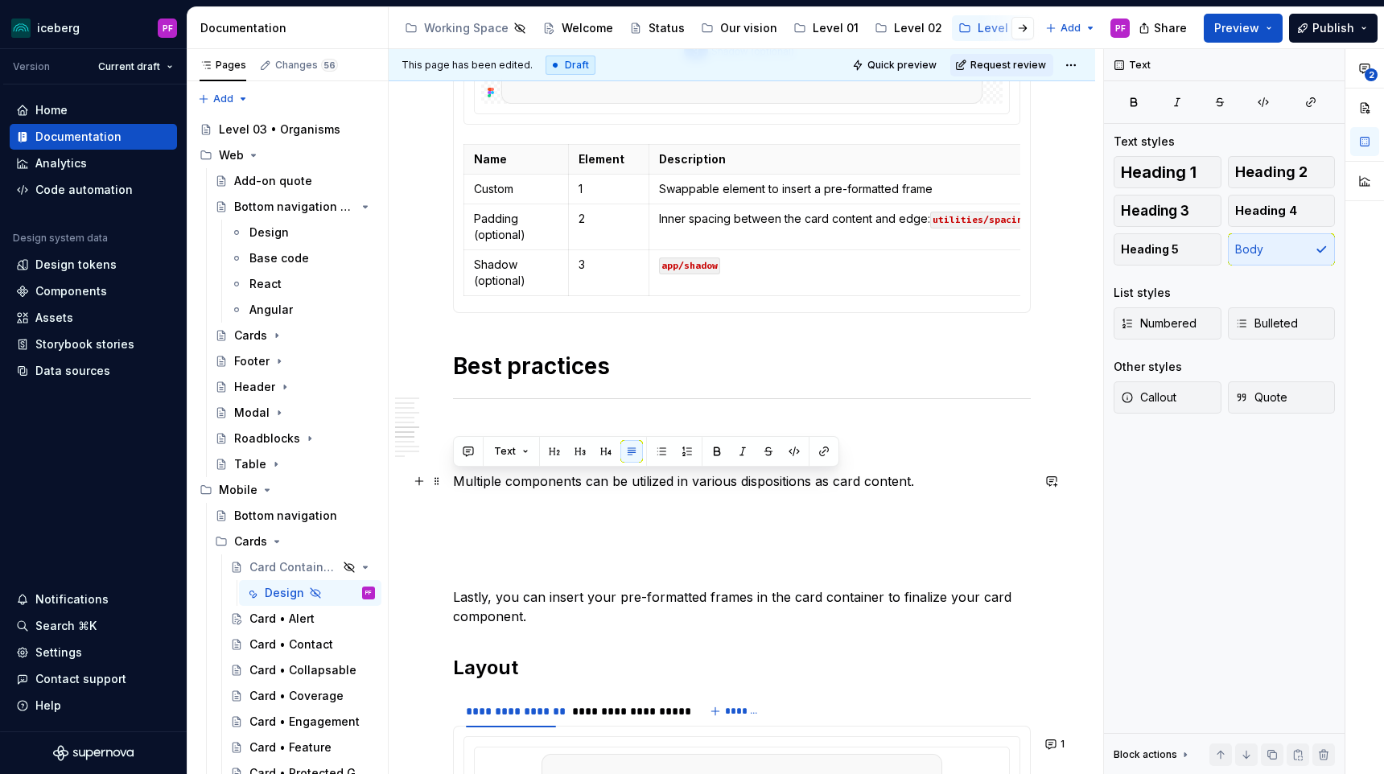
click at [456, 483] on p "Multiple components can be utilized in various dispositions as card content." at bounding box center [742, 480] width 578 height 19
copy p "Multiple components can be utilized in various dispositions as card content."
click at [934, 484] on p "Multiple components can be utilized in various dispositions as card content." at bounding box center [742, 480] width 578 height 19
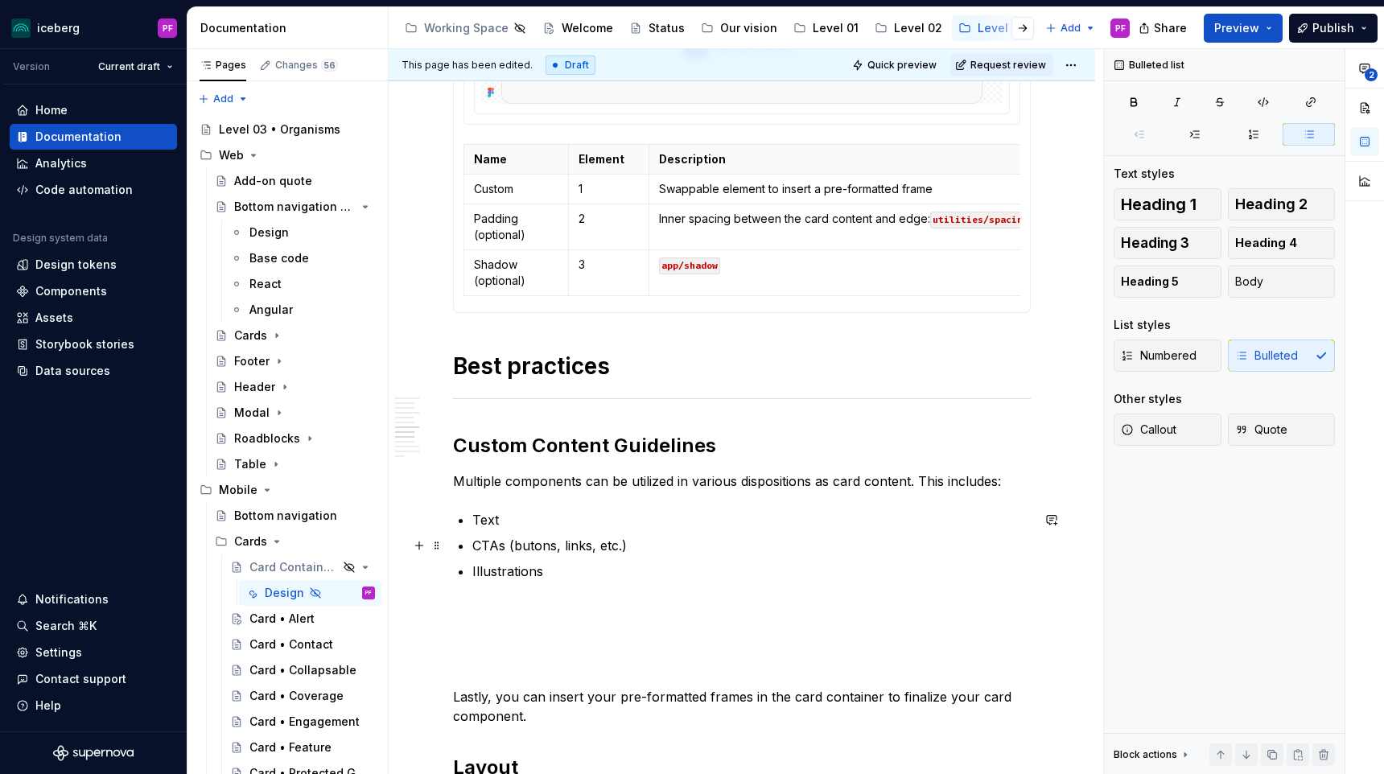
click at [652, 544] on p "CTAs (butons, links, etc.)" at bounding box center [751, 545] width 558 height 19
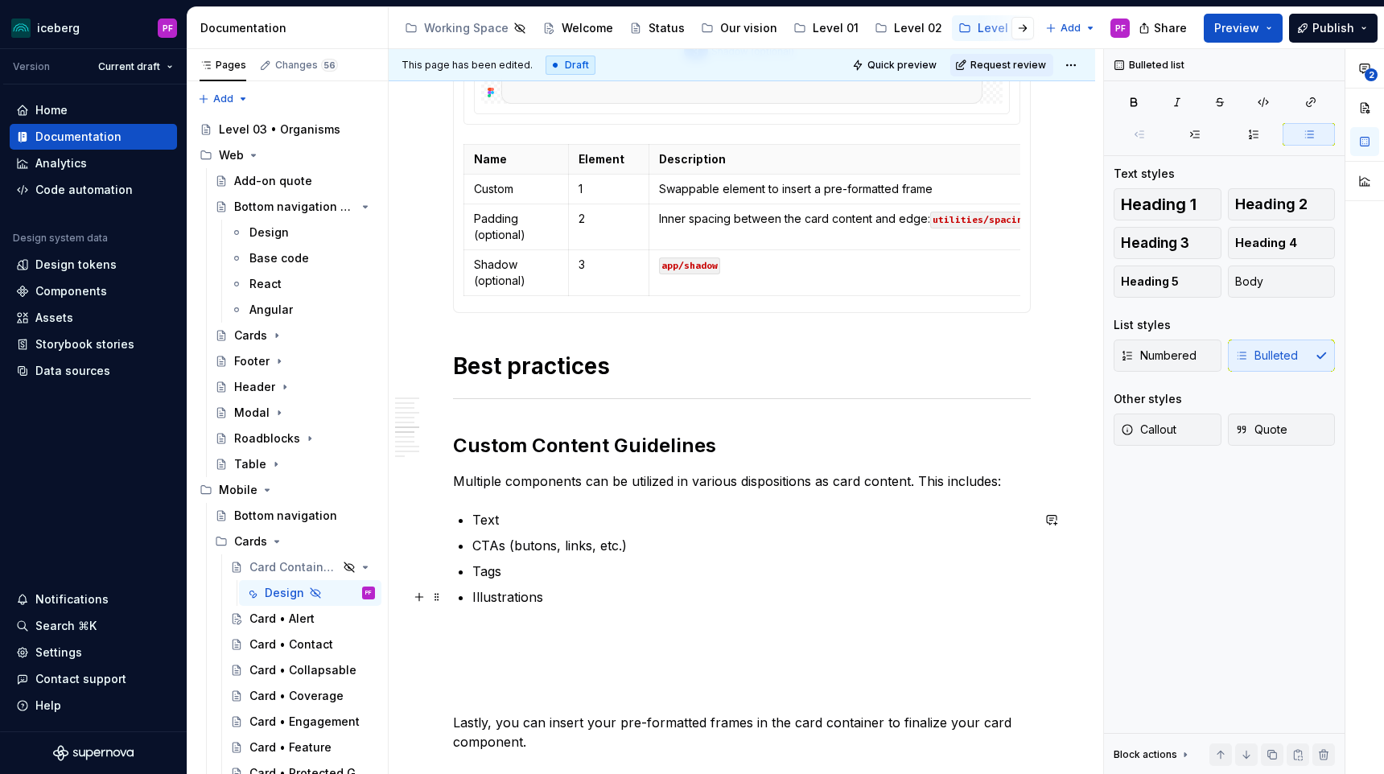
click at [559, 597] on p "Illustrations" at bounding box center [751, 596] width 558 height 19
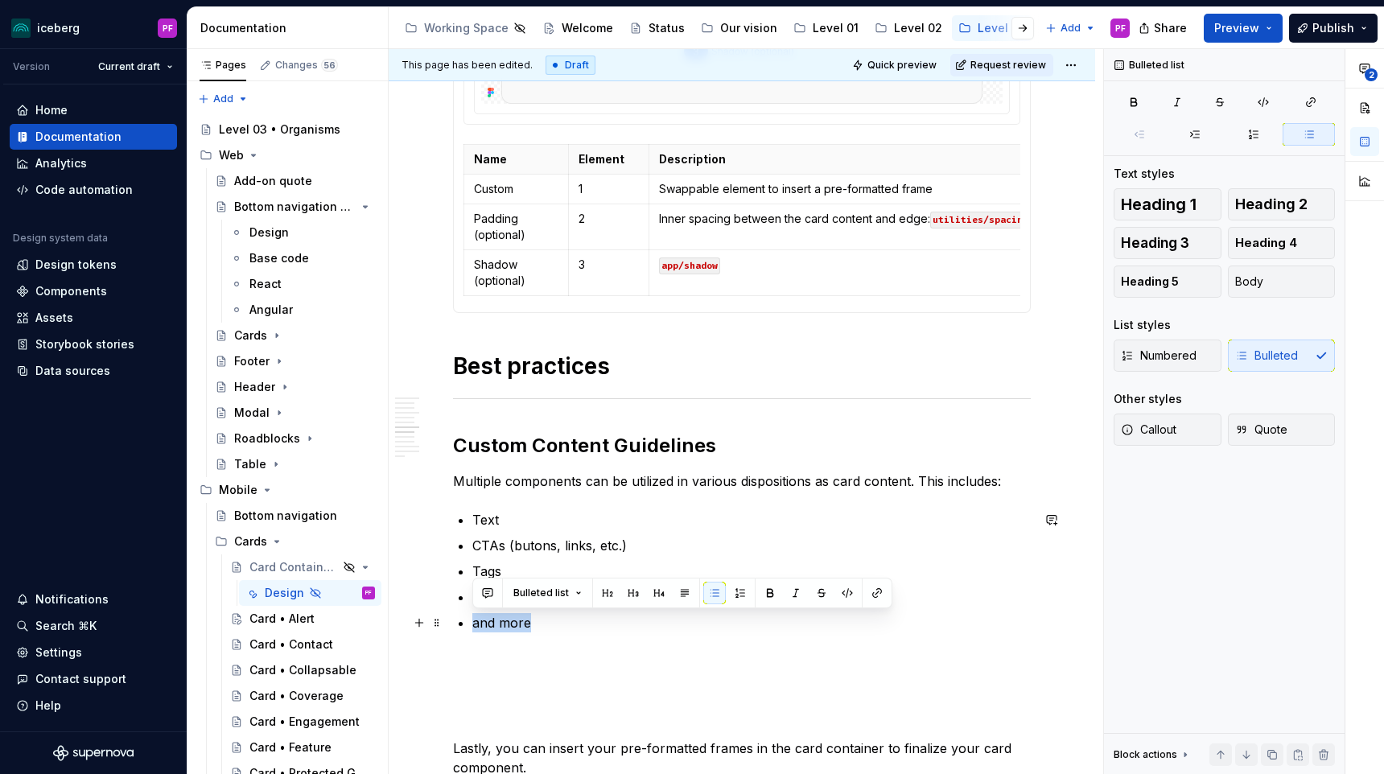
drag, startPoint x: 531, startPoint y: 622, endPoint x: 471, endPoint y: 623, distance: 60.3
click at [471, 623] on div "**********" at bounding box center [742, 410] width 578 height 4407
click at [546, 632] on p "and more" at bounding box center [751, 622] width 558 height 19
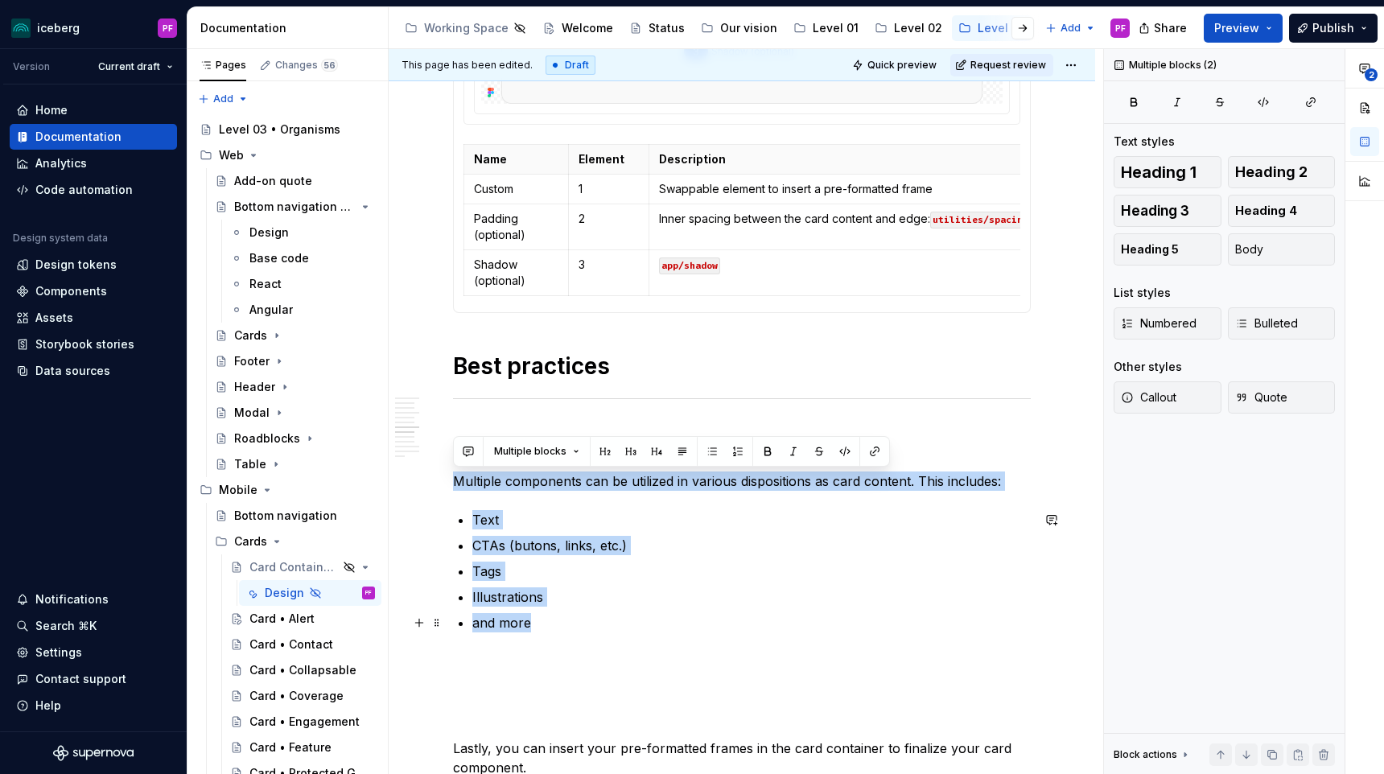
drag, startPoint x: 453, startPoint y: 476, endPoint x: 548, endPoint y: 616, distance: 169.1
click at [550, 616] on div "**********" at bounding box center [742, 410] width 578 height 4407
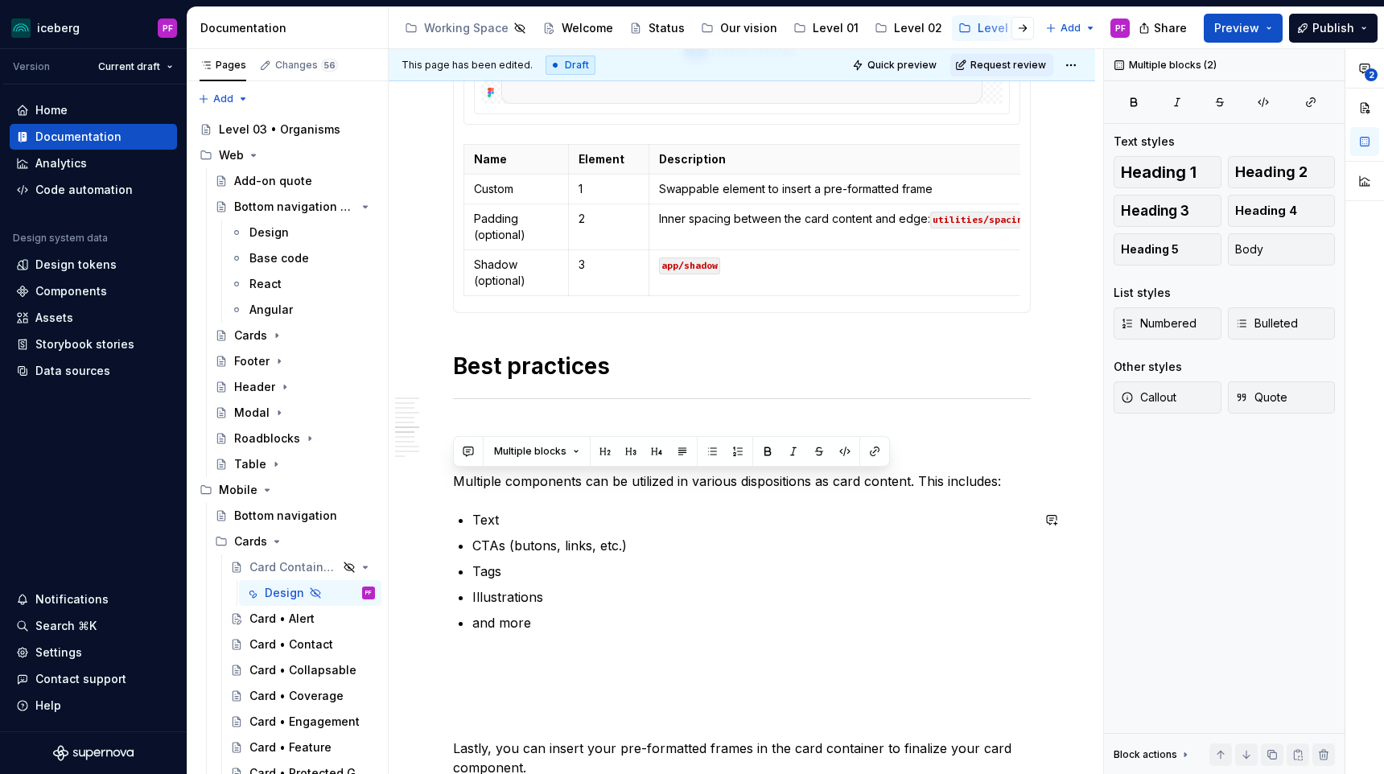
click at [537, 636] on div "**********" at bounding box center [742, 410] width 578 height 4407
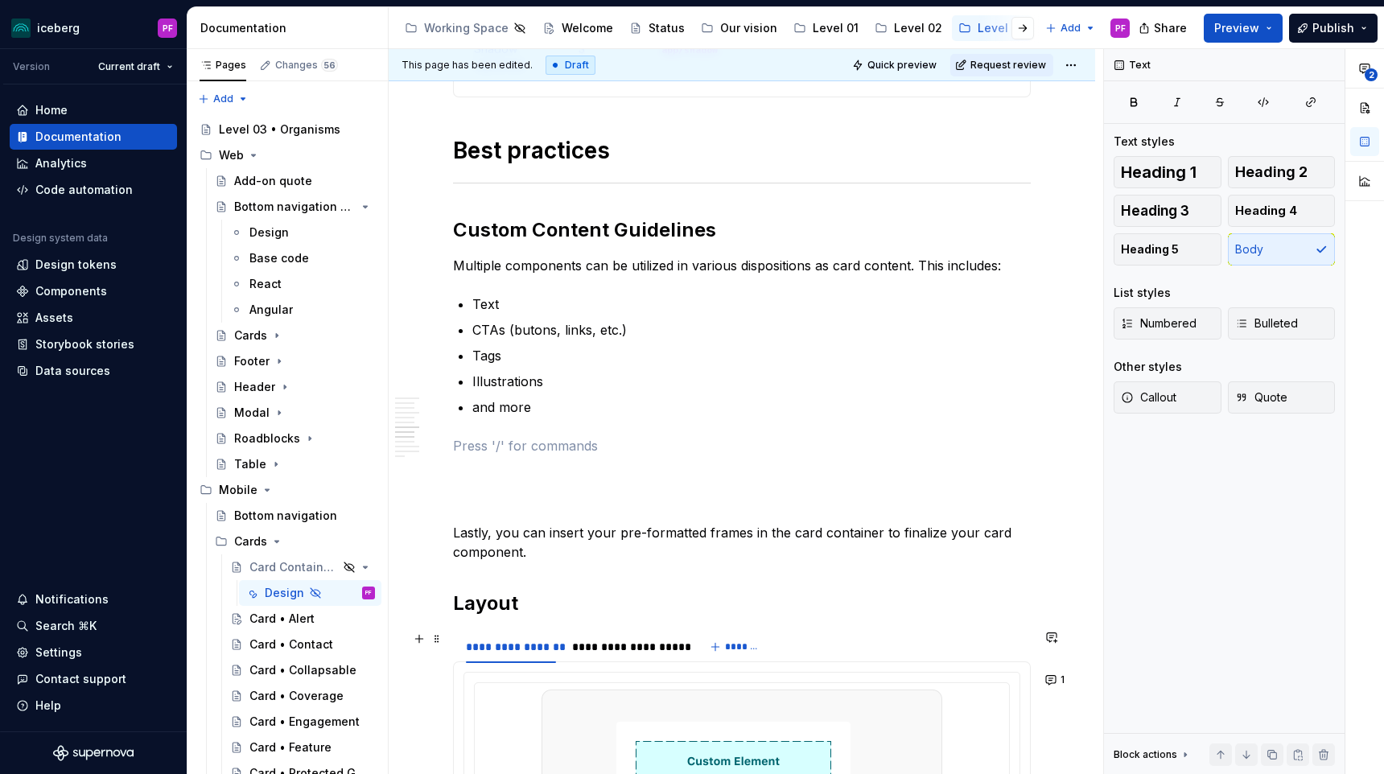
scroll to position [2336, 0]
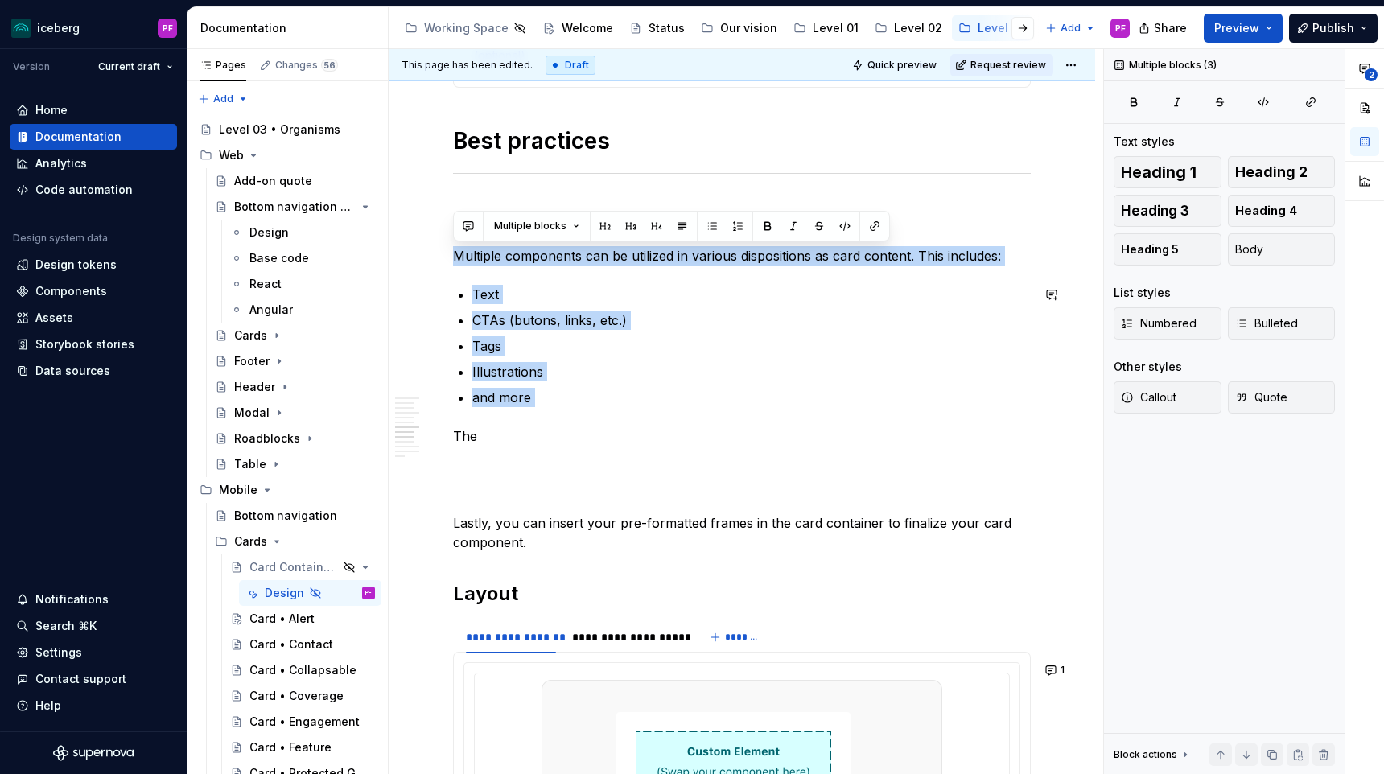
drag, startPoint x: 455, startPoint y: 247, endPoint x: 524, endPoint y: 422, distance: 188.5
click at [524, 422] on div "**********" at bounding box center [742, 184] width 578 height 4407
copy div "Multiple components can be utilized in various dispositions as card content. Th…"
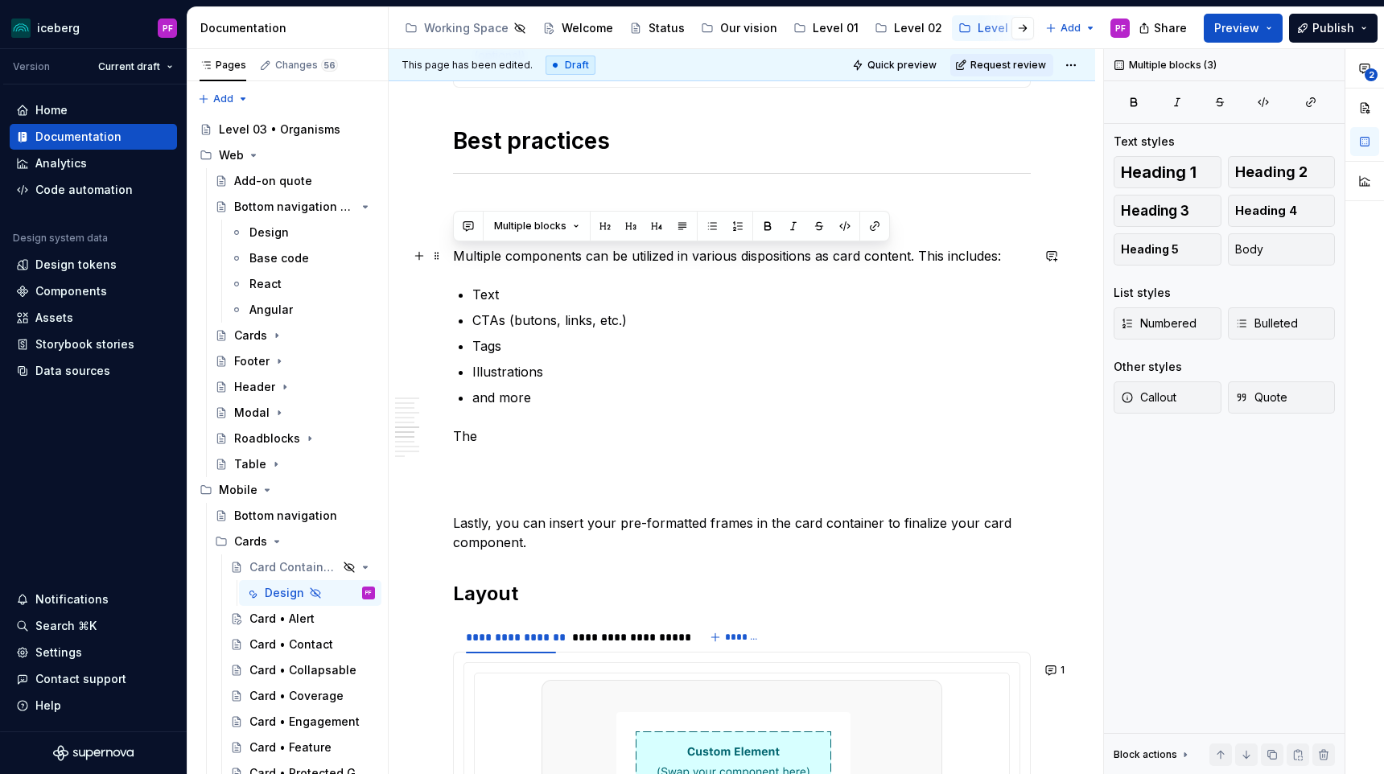
click at [485, 254] on p "Multiple components can be utilized in various dispositions as card content. Th…" at bounding box center [742, 255] width 578 height 19
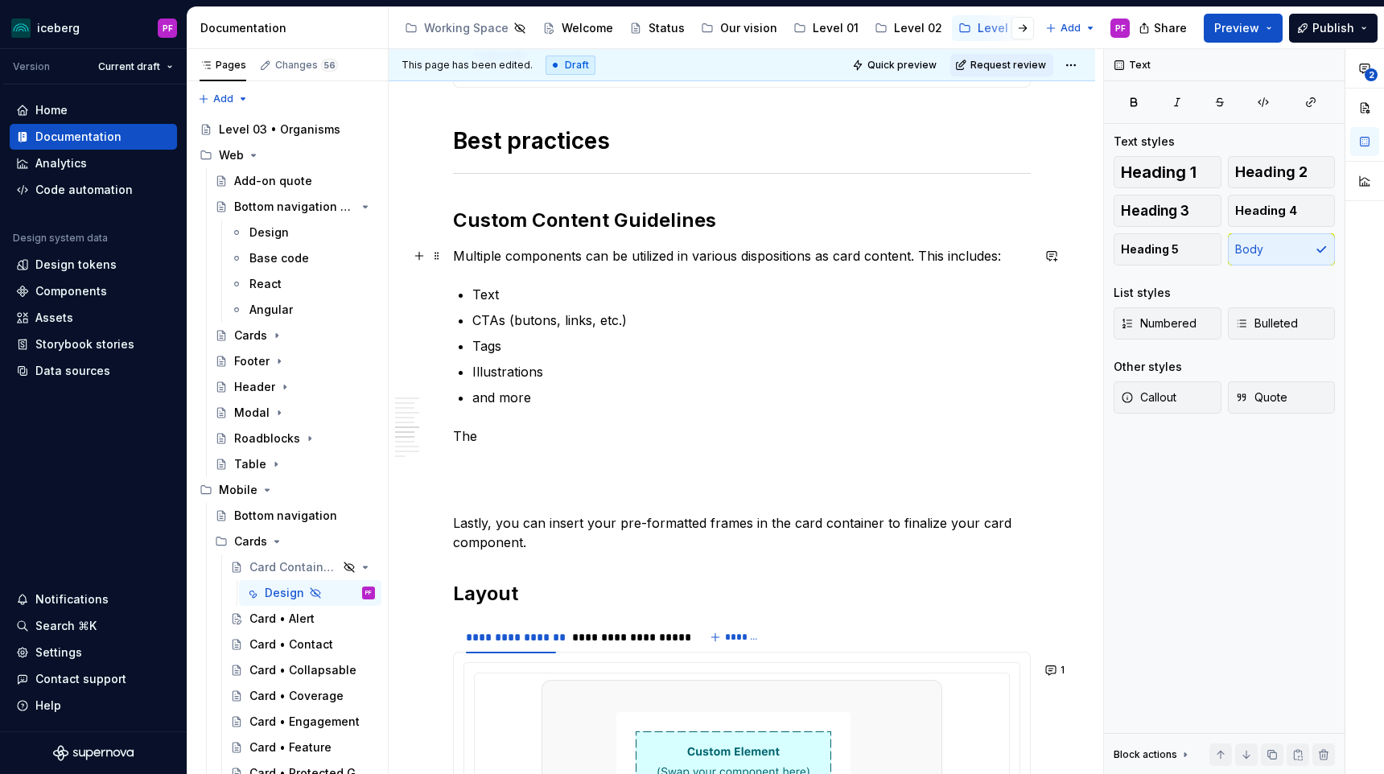
click at [456, 254] on p "Multiple components can be utilized in various dispositions as card content. Th…" at bounding box center [742, 255] width 578 height 19
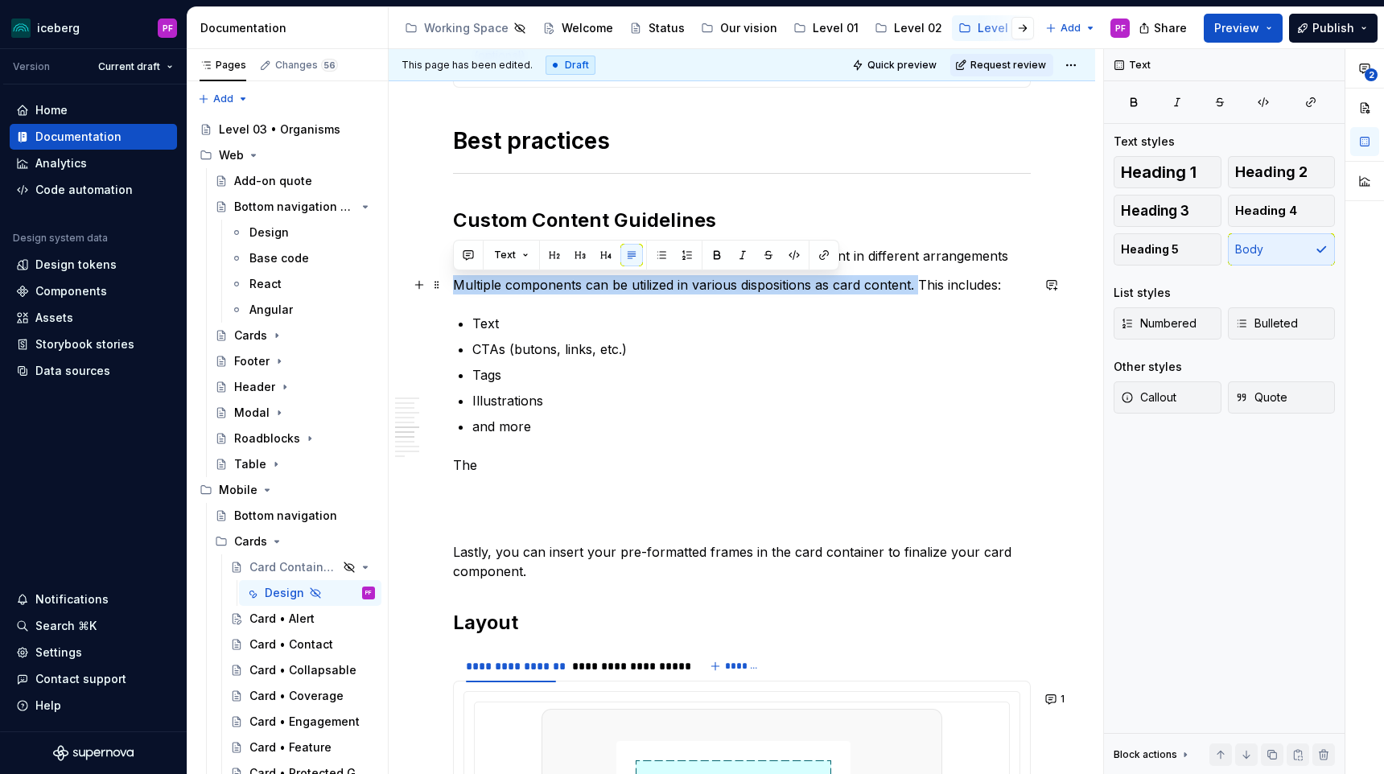
drag, startPoint x: 457, startPoint y: 283, endPoint x: 919, endPoint y: 281, distance: 461.8
click at [919, 281] on p "Multiple components can be utilized in various dispositions as card content. Th…" at bounding box center [742, 284] width 578 height 19
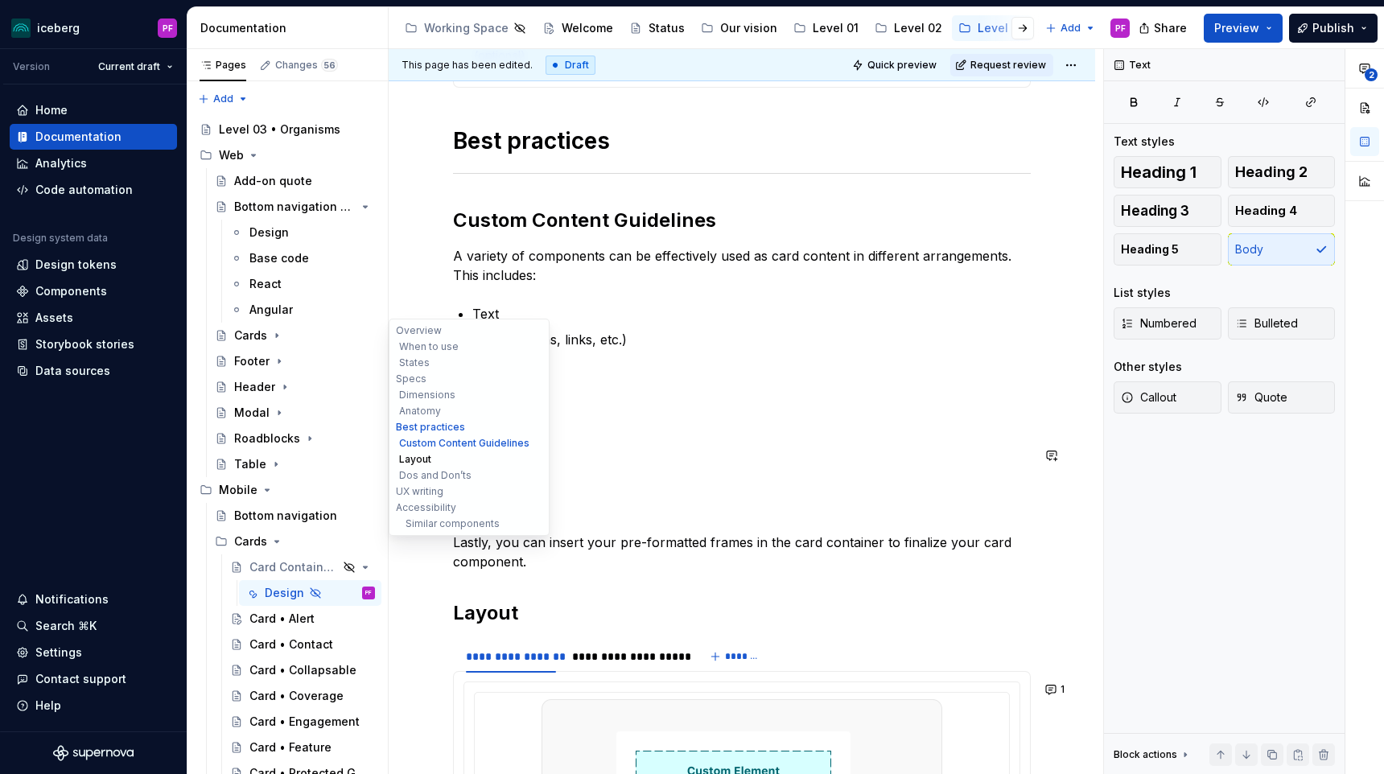
click at [491, 454] on button "Layout" at bounding box center [469, 459] width 153 height 16
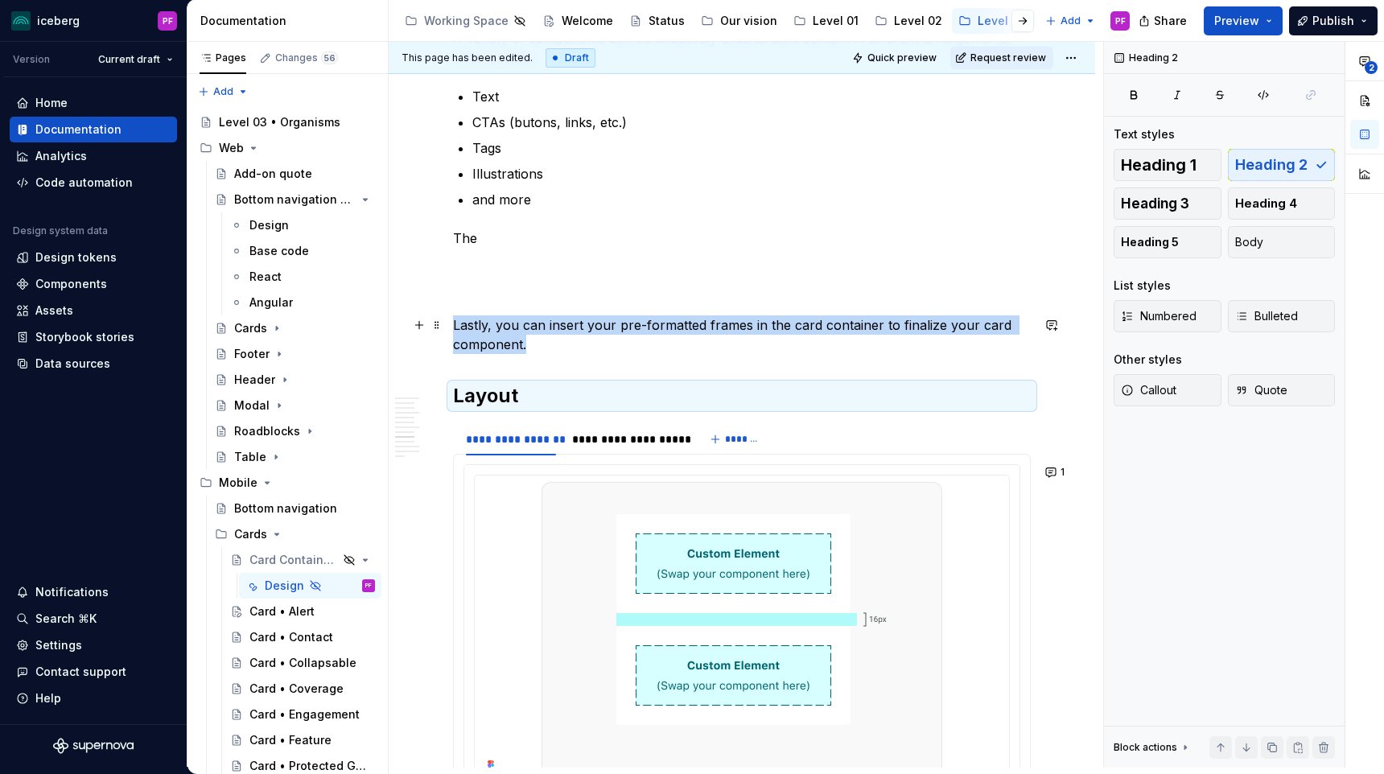
scroll to position [2536, 0]
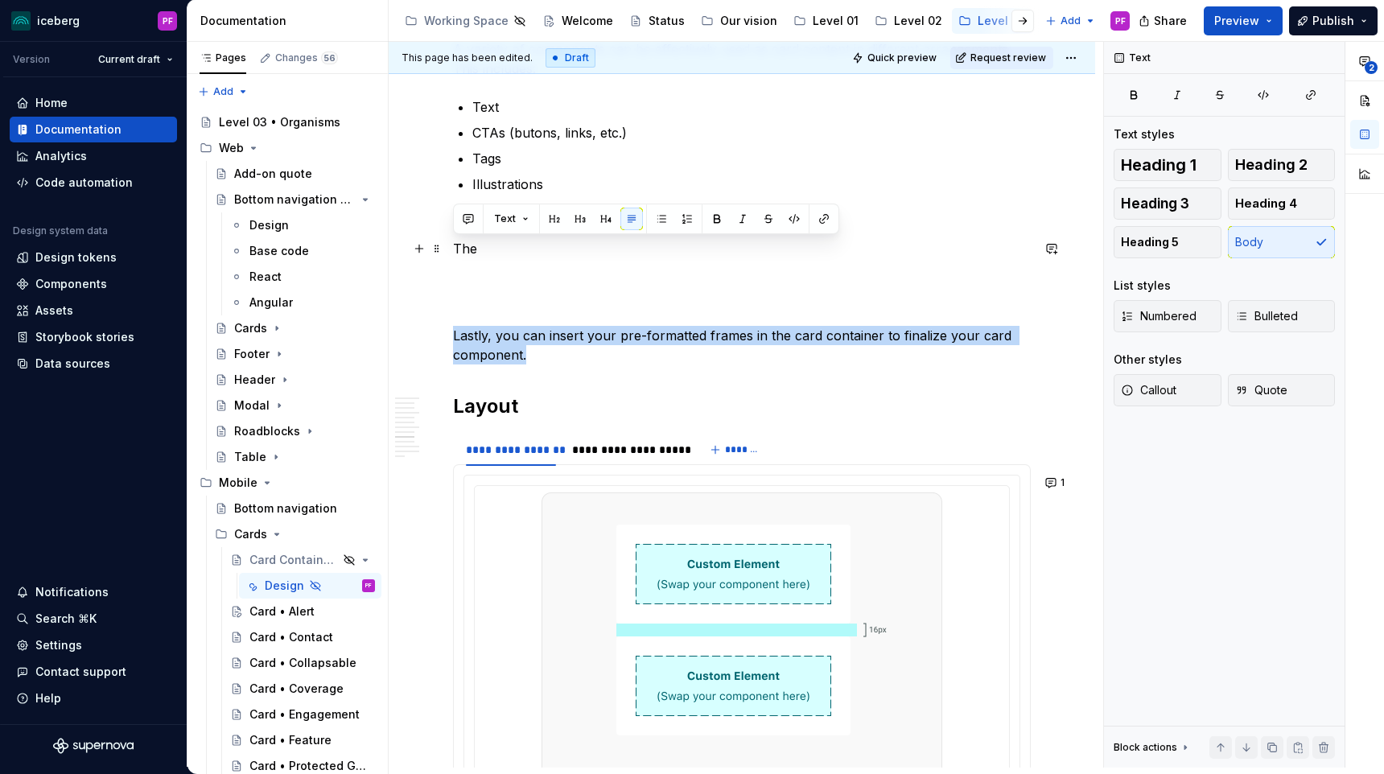
drag, startPoint x: 498, startPoint y: 249, endPoint x: 448, endPoint y: 247, distance: 49.9
click at [448, 247] on div "**********" at bounding box center [742, 94] width 706 height 4716
click at [500, 249] on p "The" at bounding box center [742, 248] width 578 height 19
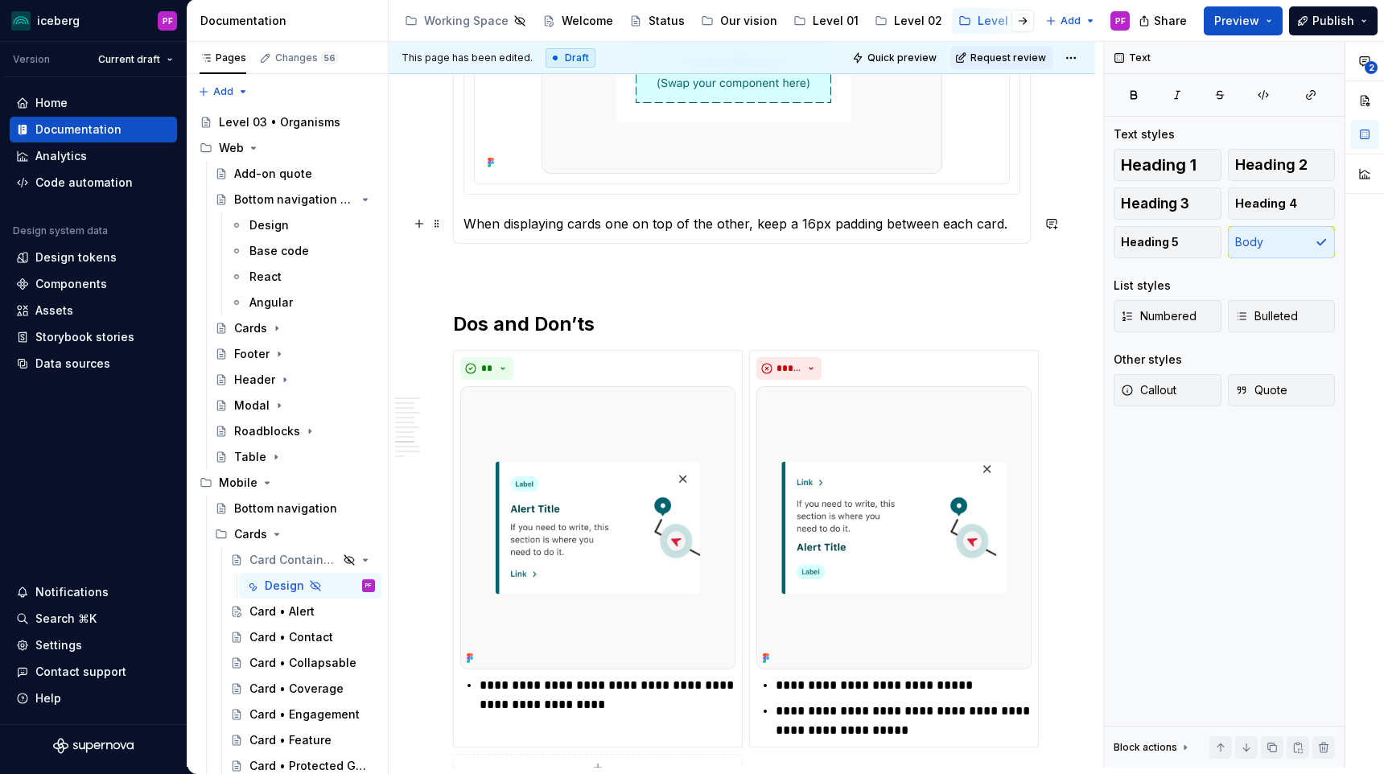
scroll to position [3176, 0]
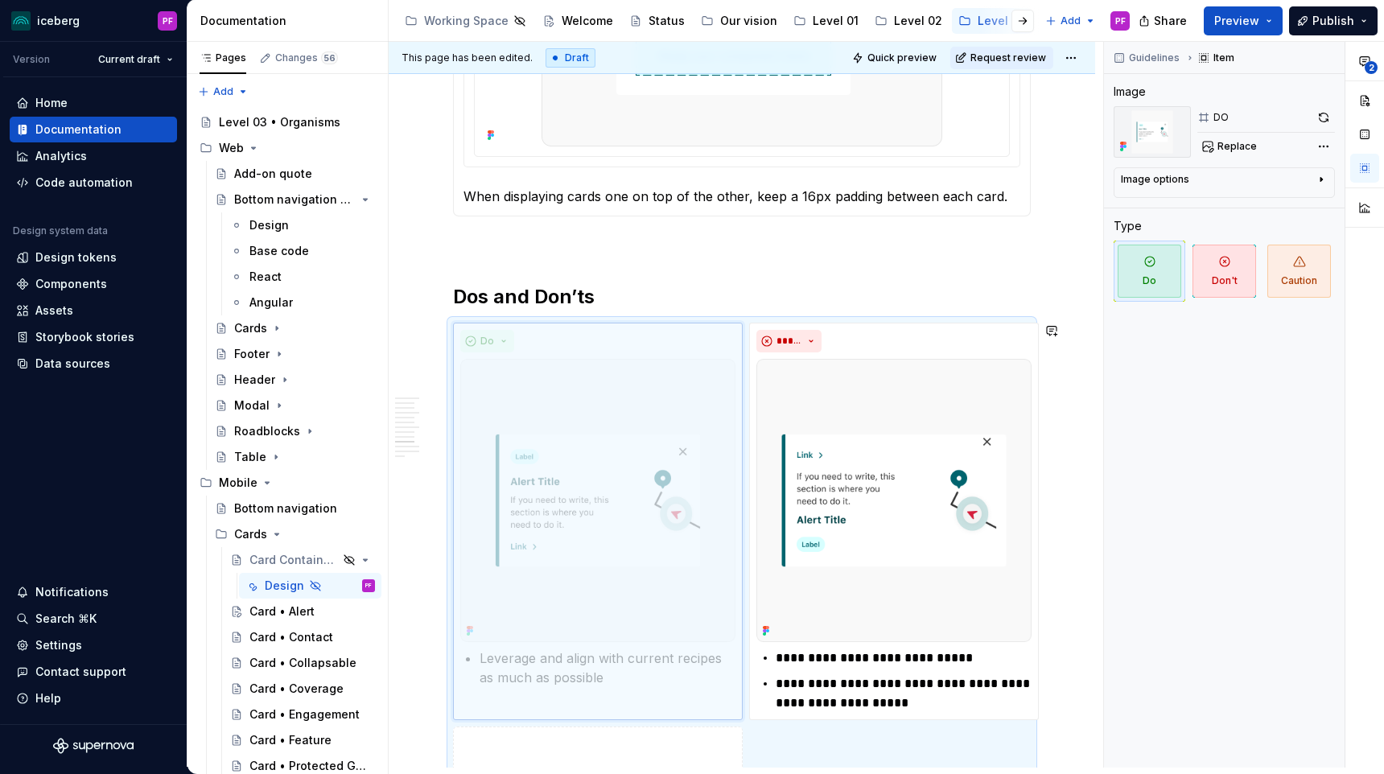
drag, startPoint x: 530, startPoint y: 333, endPoint x: 546, endPoint y: 322, distance: 19.6
click at [546, 322] on body "iceberg PF Version Current draft Home Documentation Analytics Code automation D…" at bounding box center [692, 387] width 1384 height 774
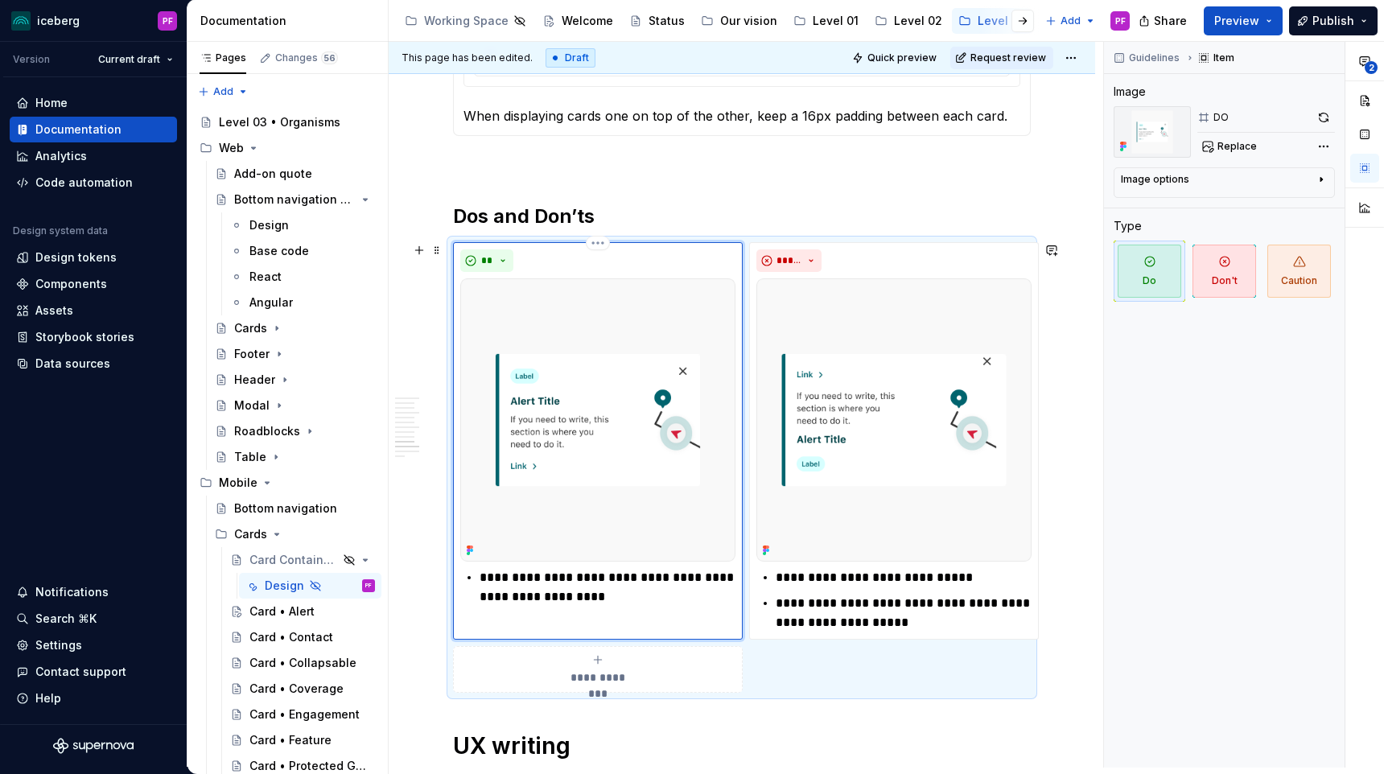
scroll to position [3333, 0]
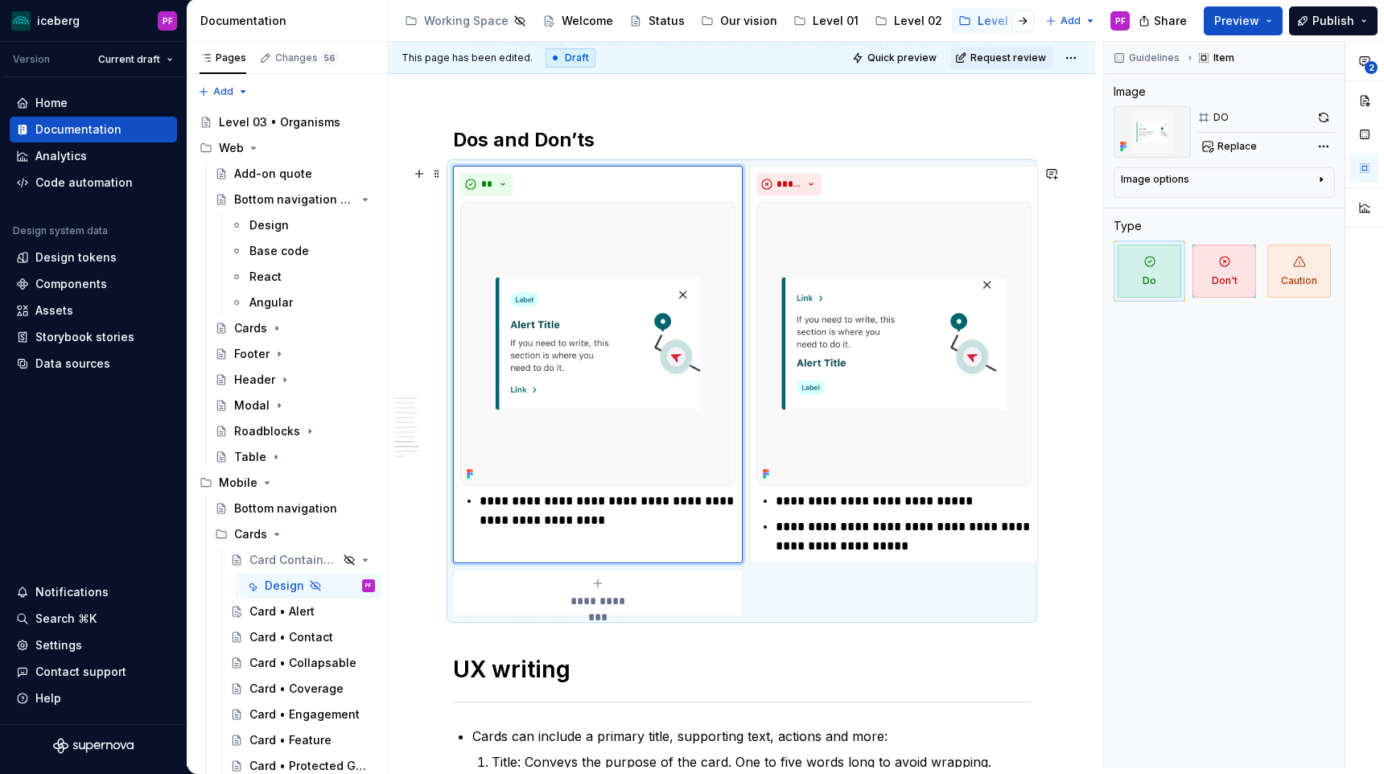
click at [788, 587] on div "**********" at bounding box center [742, 391] width 578 height 451
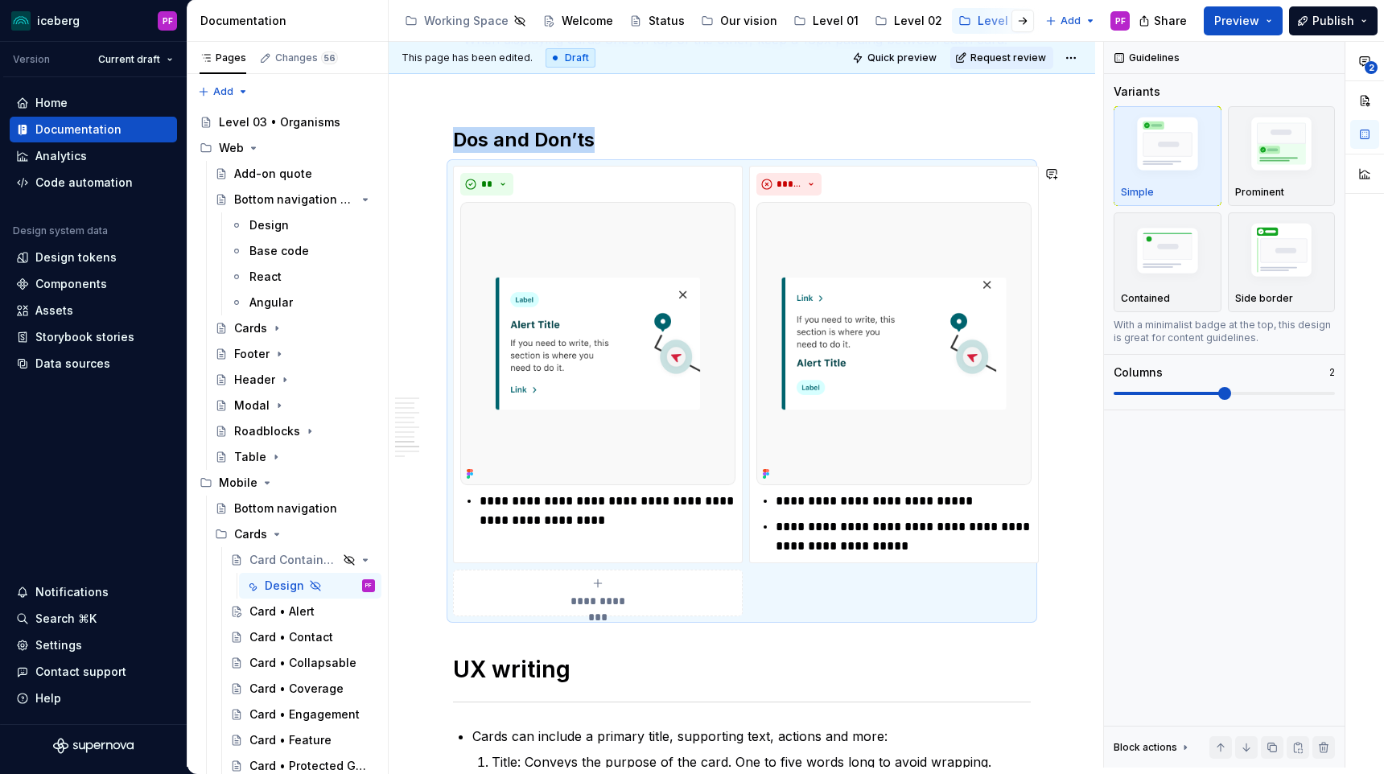
copy h2 "Dos and Don’ts"
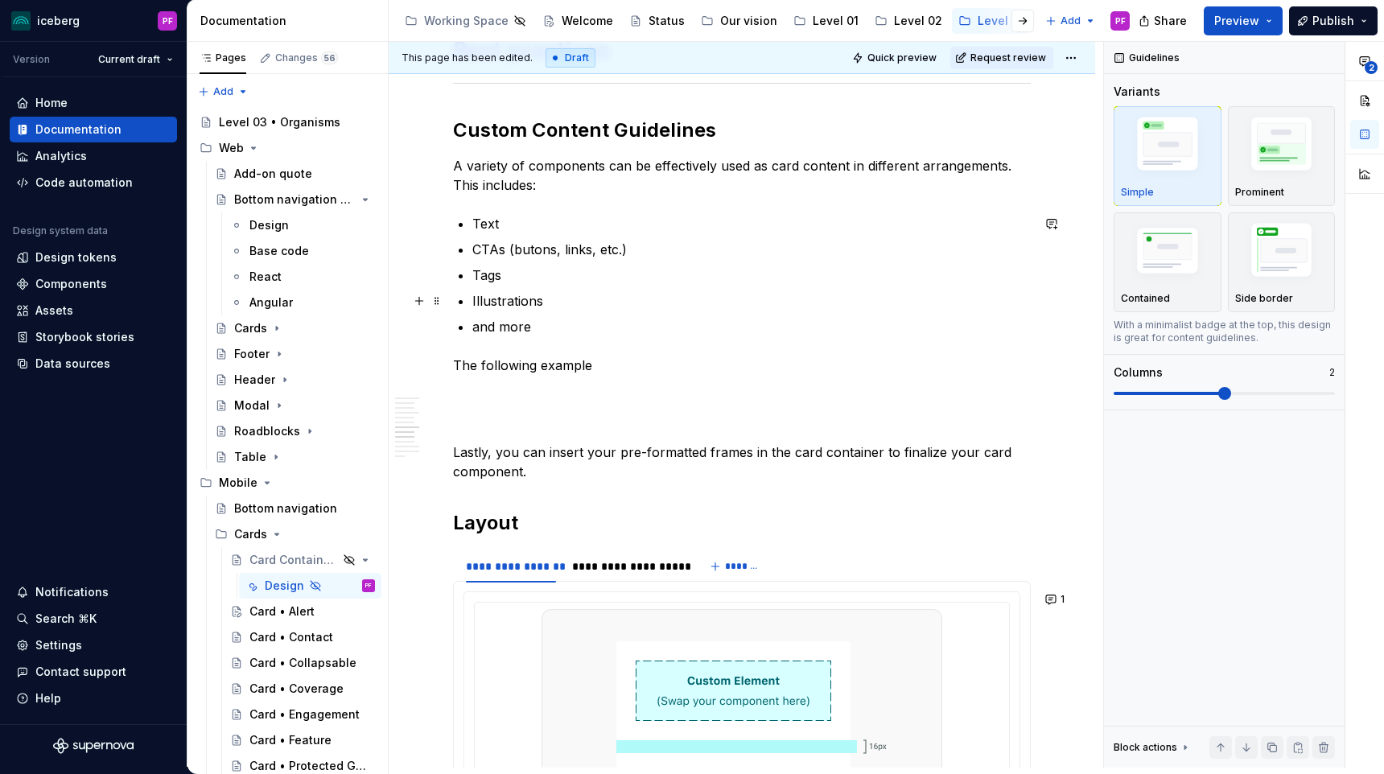
scroll to position [2393, 0]
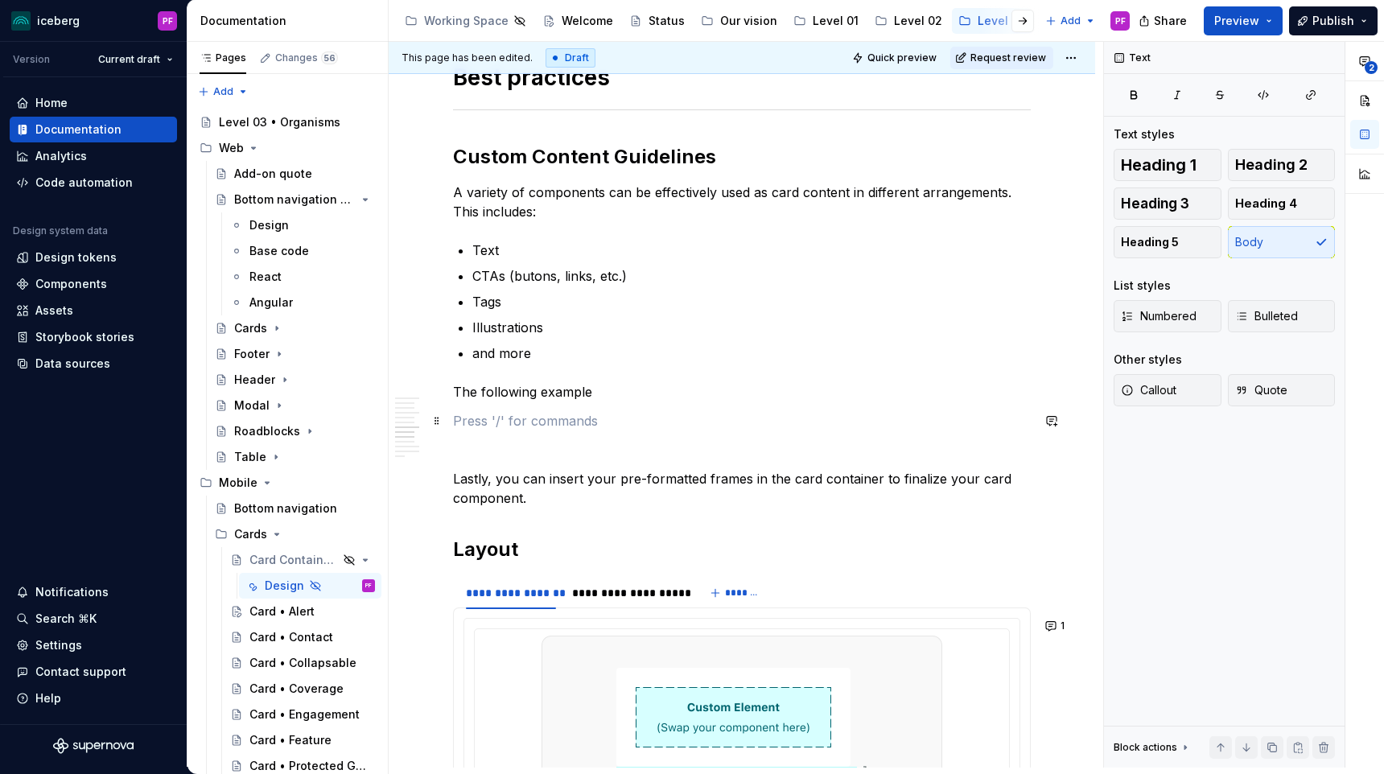
click at [553, 423] on p at bounding box center [742, 420] width 578 height 19
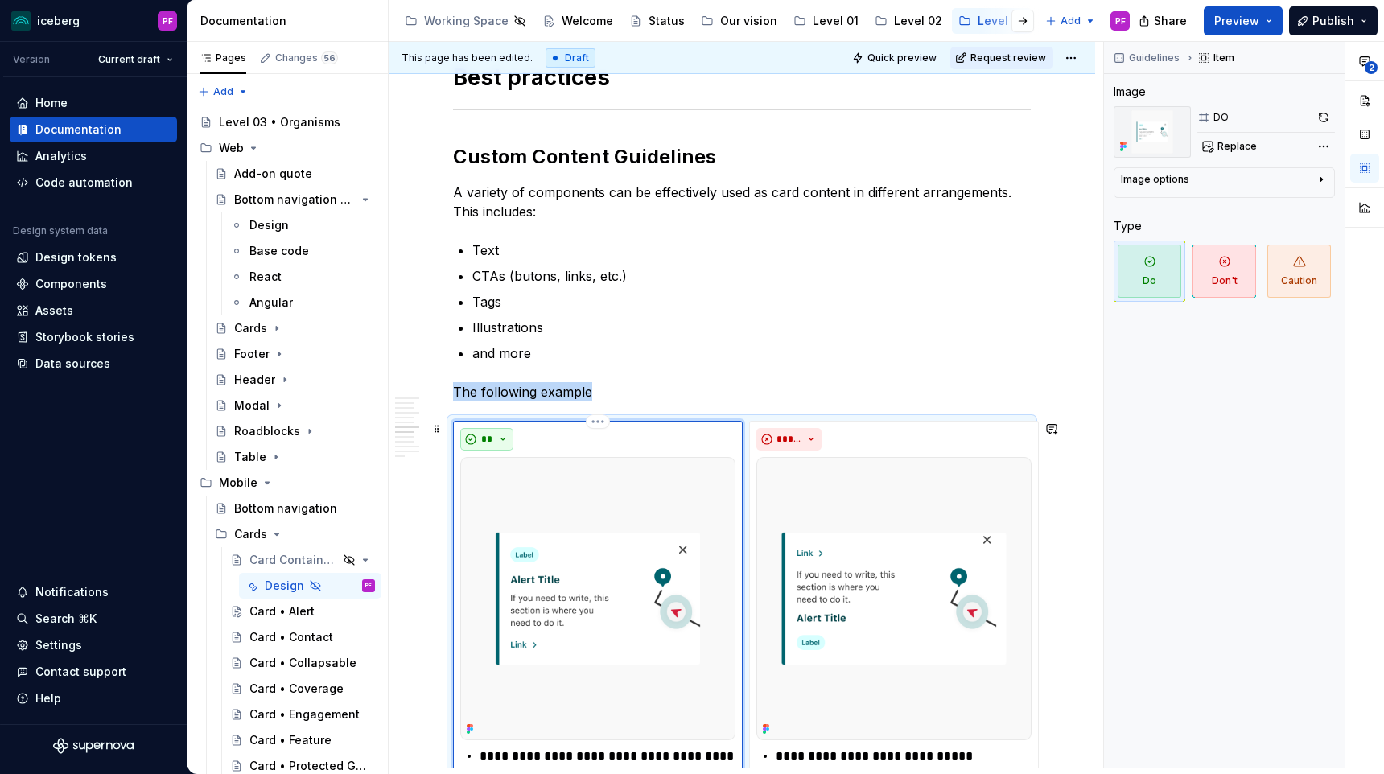
click at [492, 434] on span "**" at bounding box center [486, 439] width 13 height 13
click at [1002, 305] on p "Tags" at bounding box center [751, 301] width 558 height 19
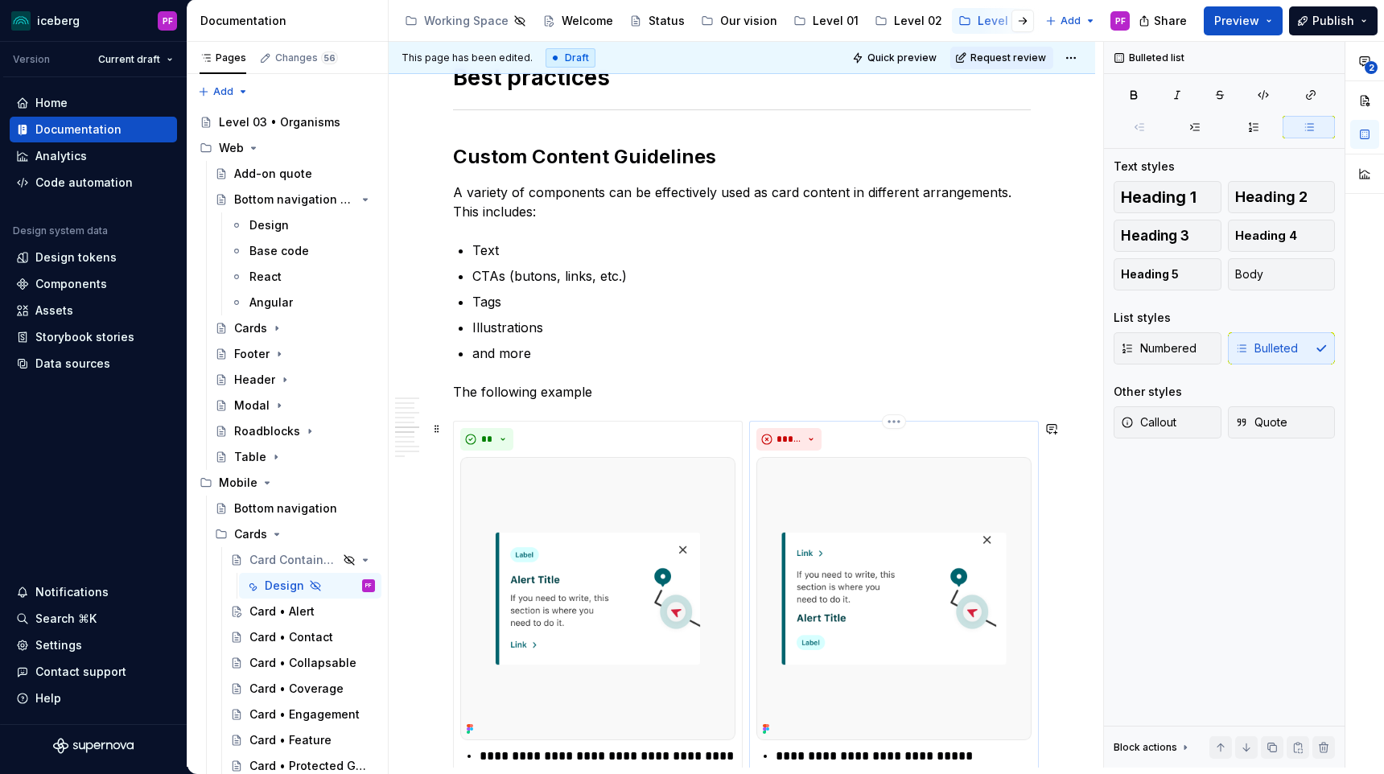
click at [904, 434] on div "*****" at bounding box center [893, 439] width 275 height 23
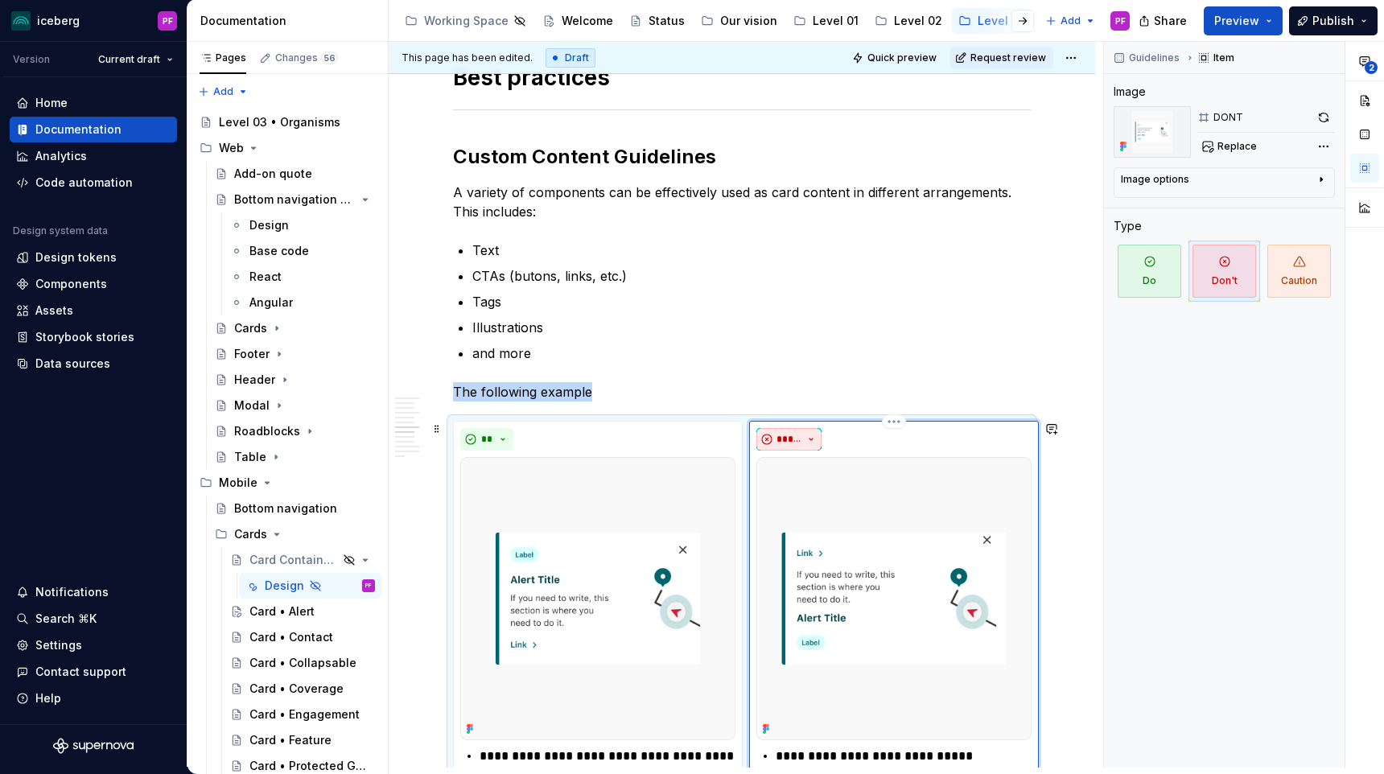
click at [791, 442] on span "*****" at bounding box center [788, 439] width 25 height 13
click at [886, 305] on p "Tags" at bounding box center [751, 301] width 558 height 19
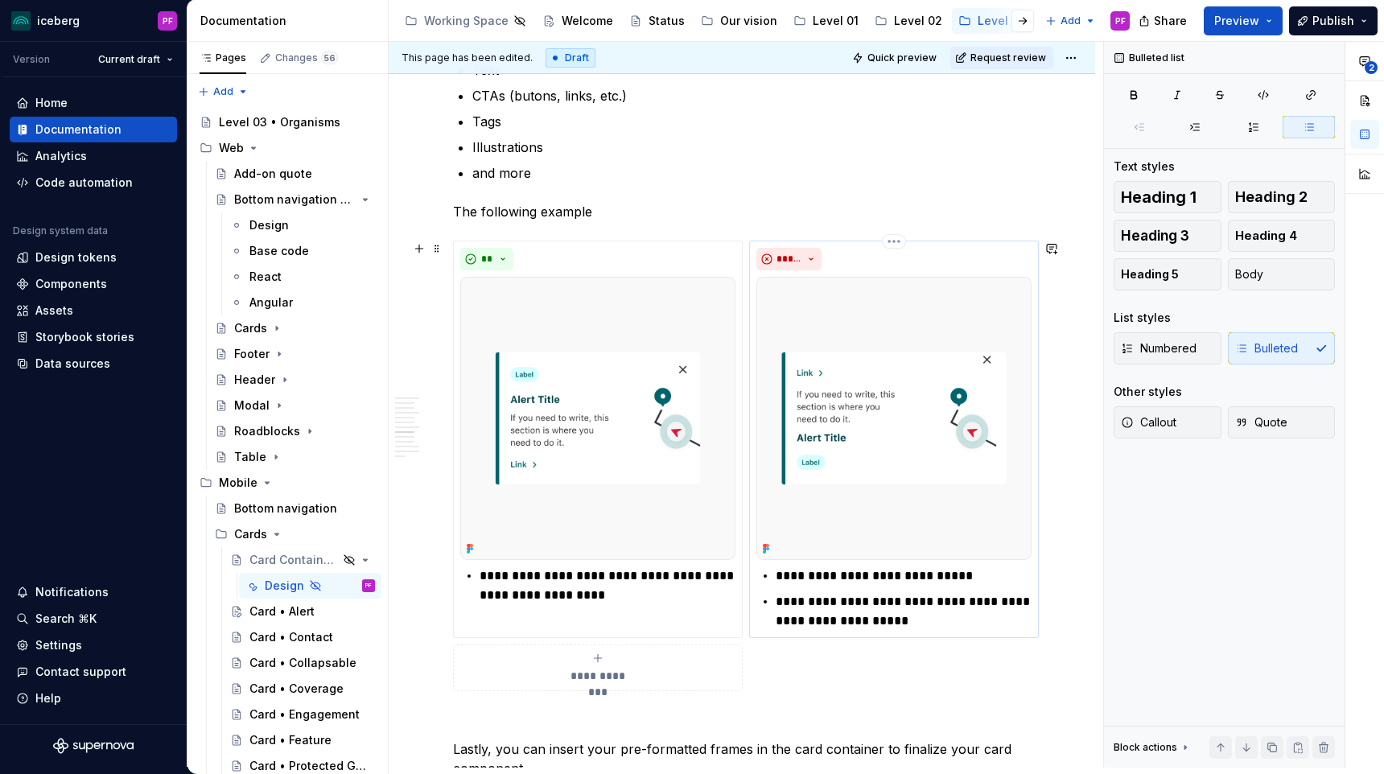
scroll to position [2575, 0]
click at [830, 499] on img at bounding box center [893, 416] width 275 height 283
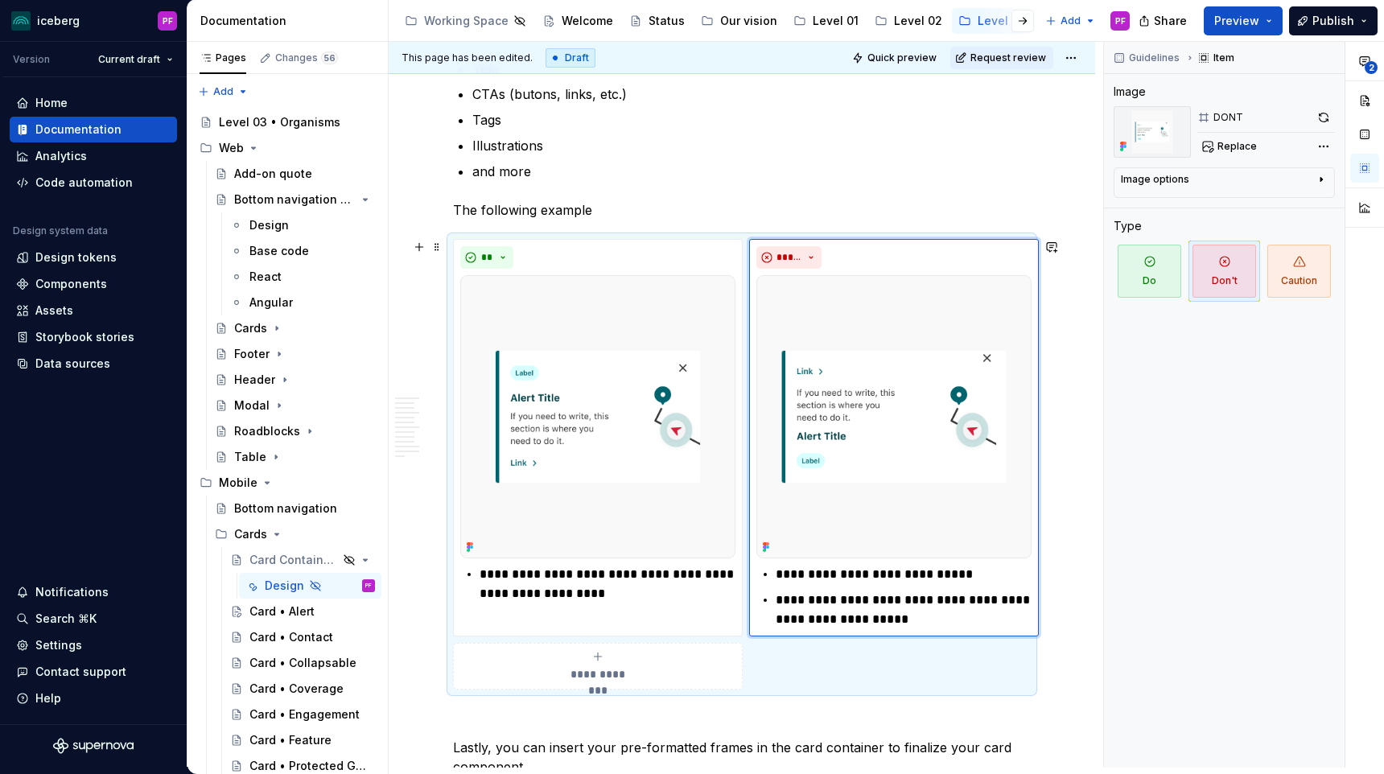
click at [640, 239] on div "**********" at bounding box center [742, 464] width 578 height 451
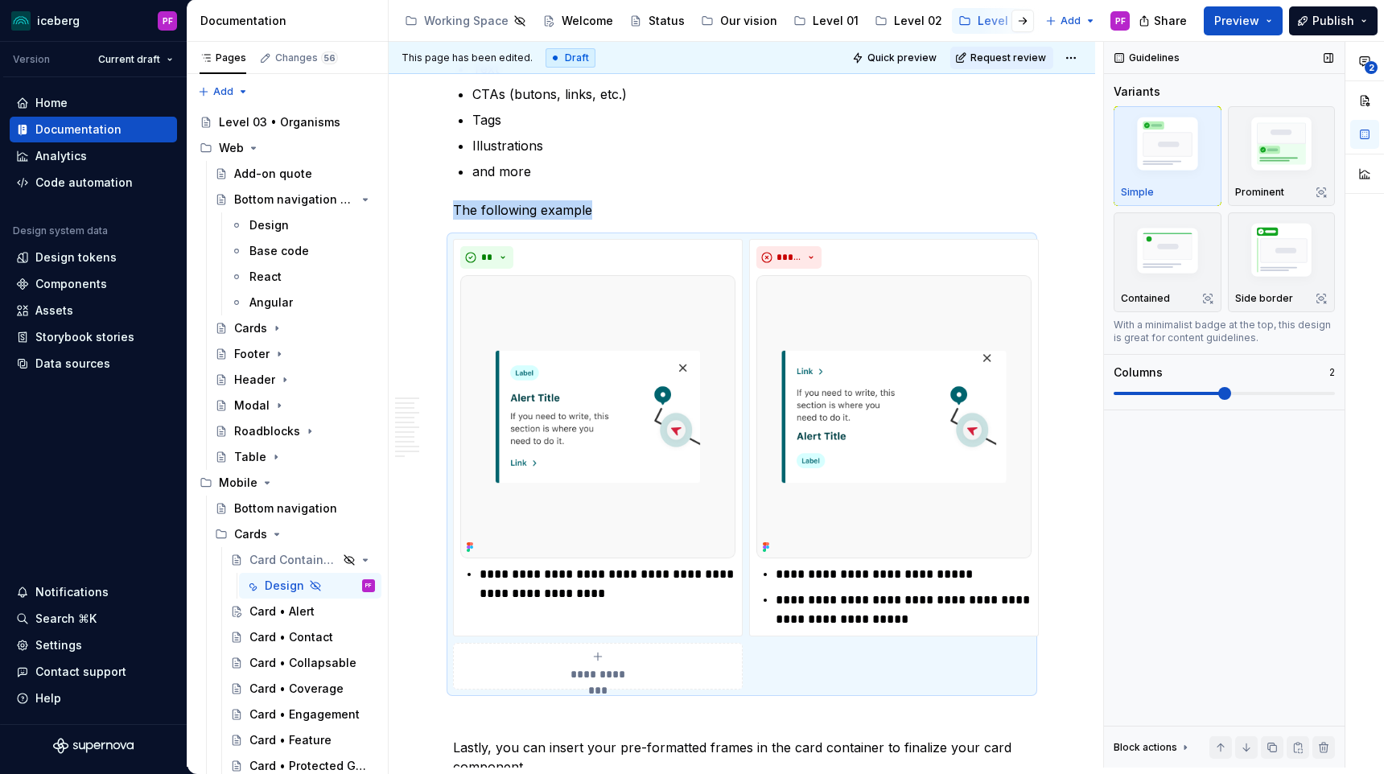
click at [1177, 162] on img "button" at bounding box center [1167, 147] width 93 height 70
click at [1167, 246] on img "button" at bounding box center [1167, 252] width 93 height 63
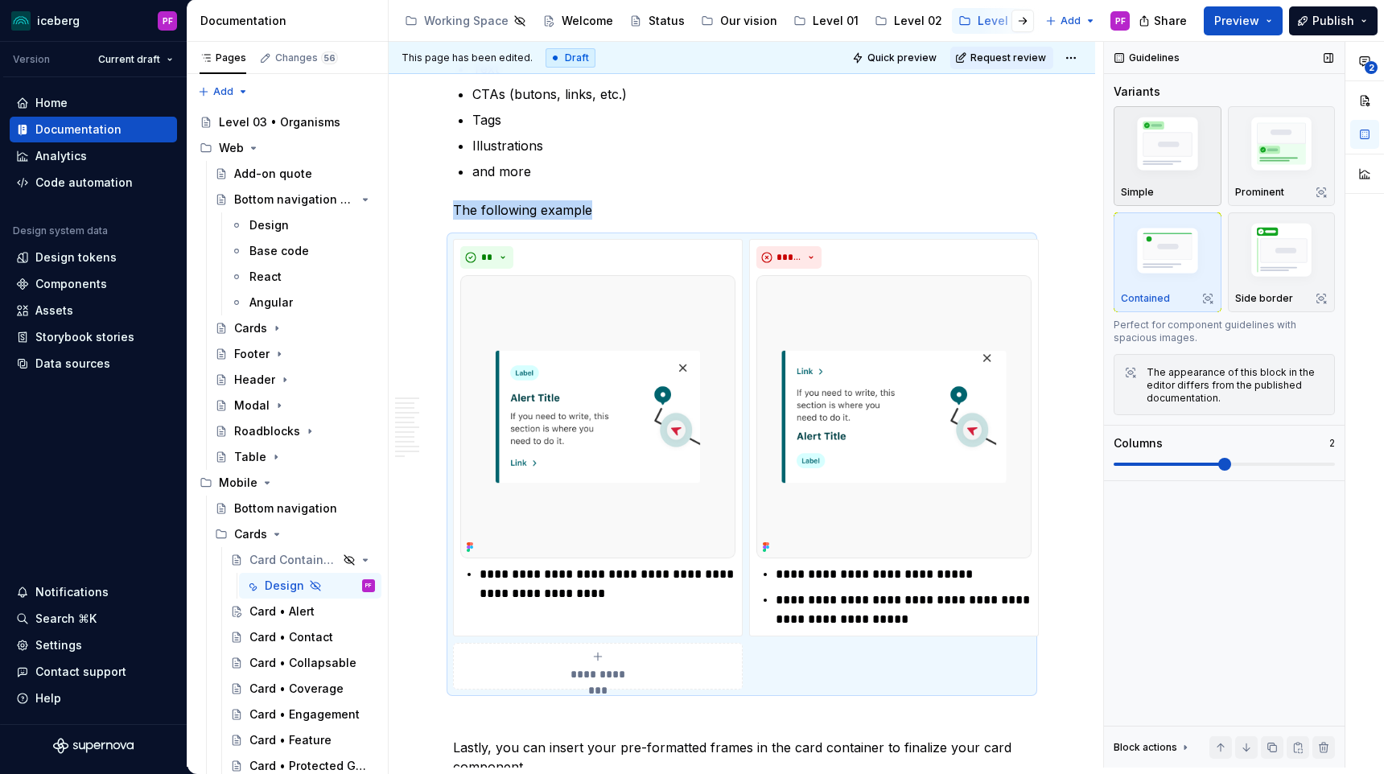
click at [1168, 172] on img "button" at bounding box center [1167, 147] width 93 height 70
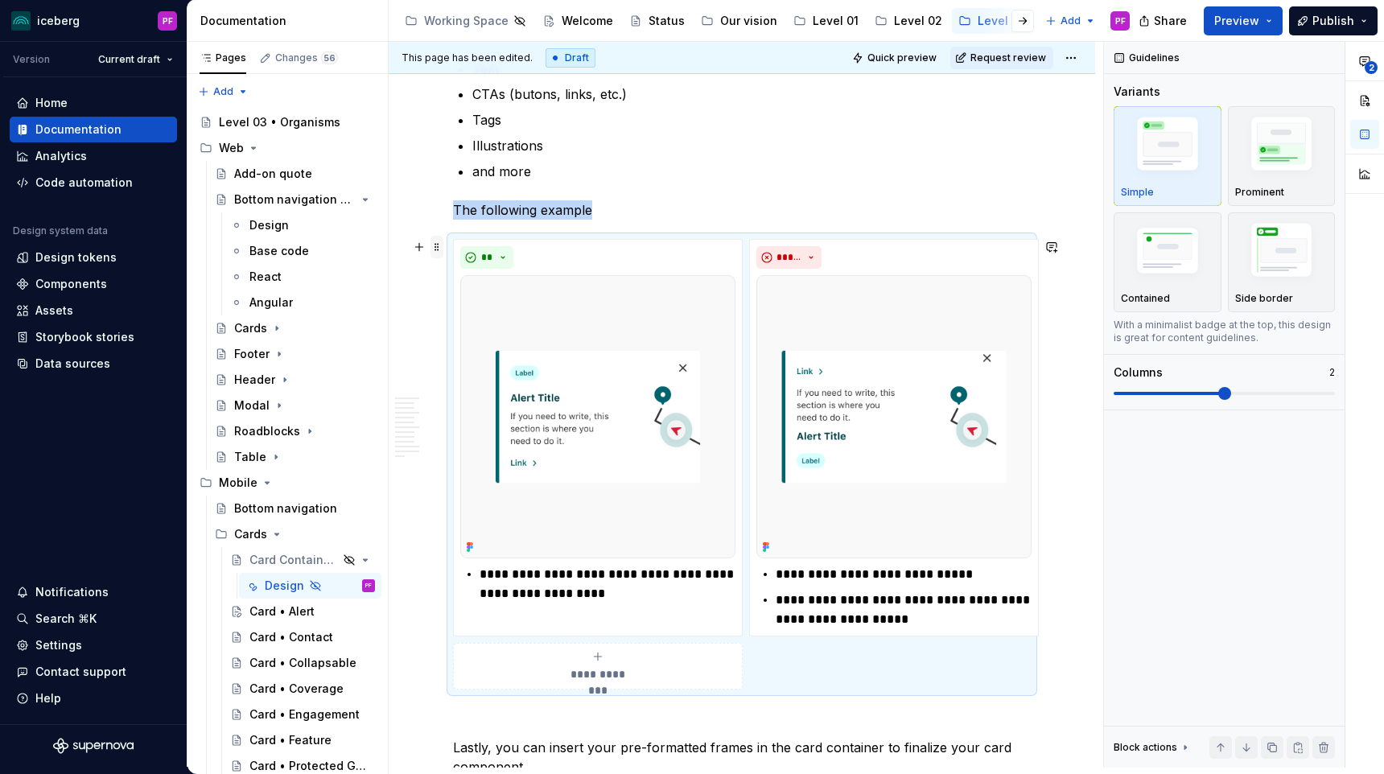
click at [439, 249] on span at bounding box center [436, 247] width 13 height 23
click at [576, 239] on div "**********" at bounding box center [742, 464] width 578 height 451
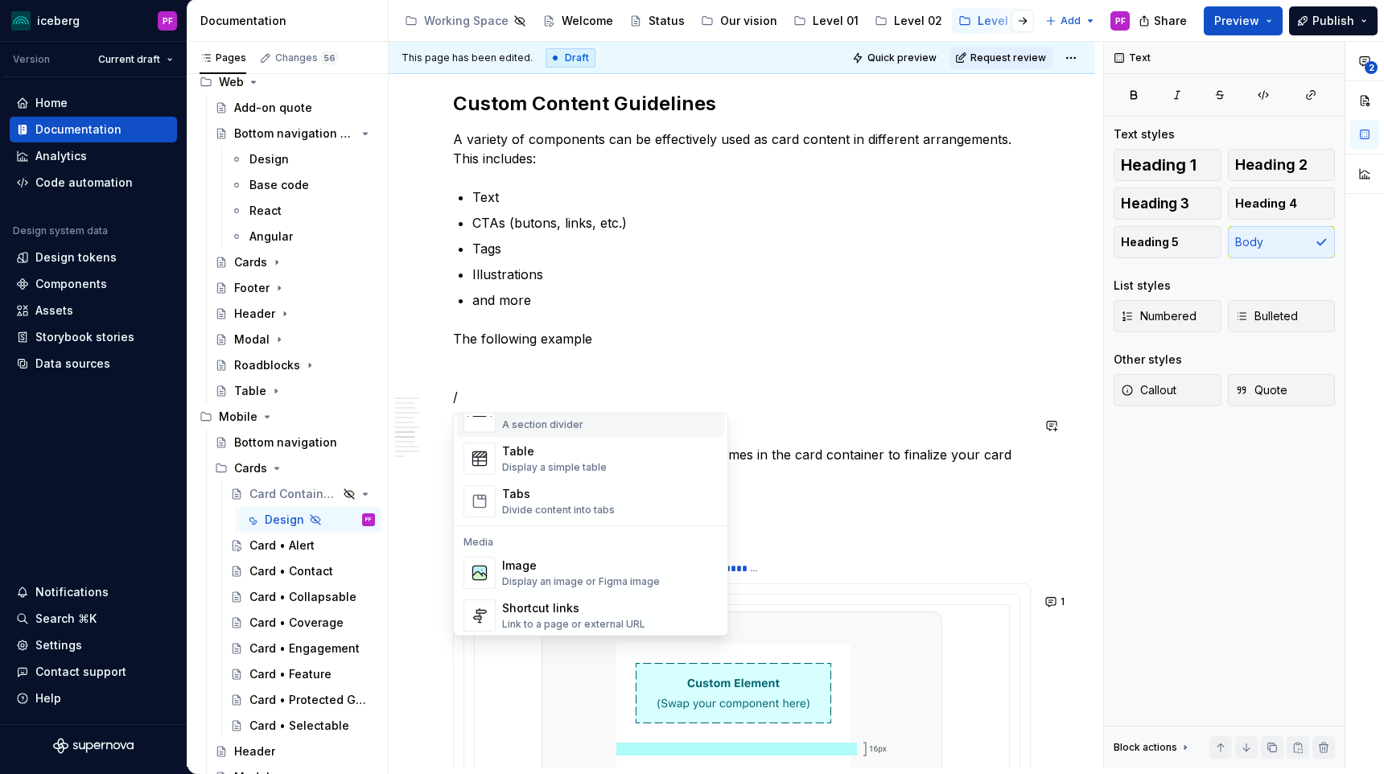
scroll to position [578, 0]
click at [557, 454] on div "Display a simple table" at bounding box center [554, 460] width 105 height 13
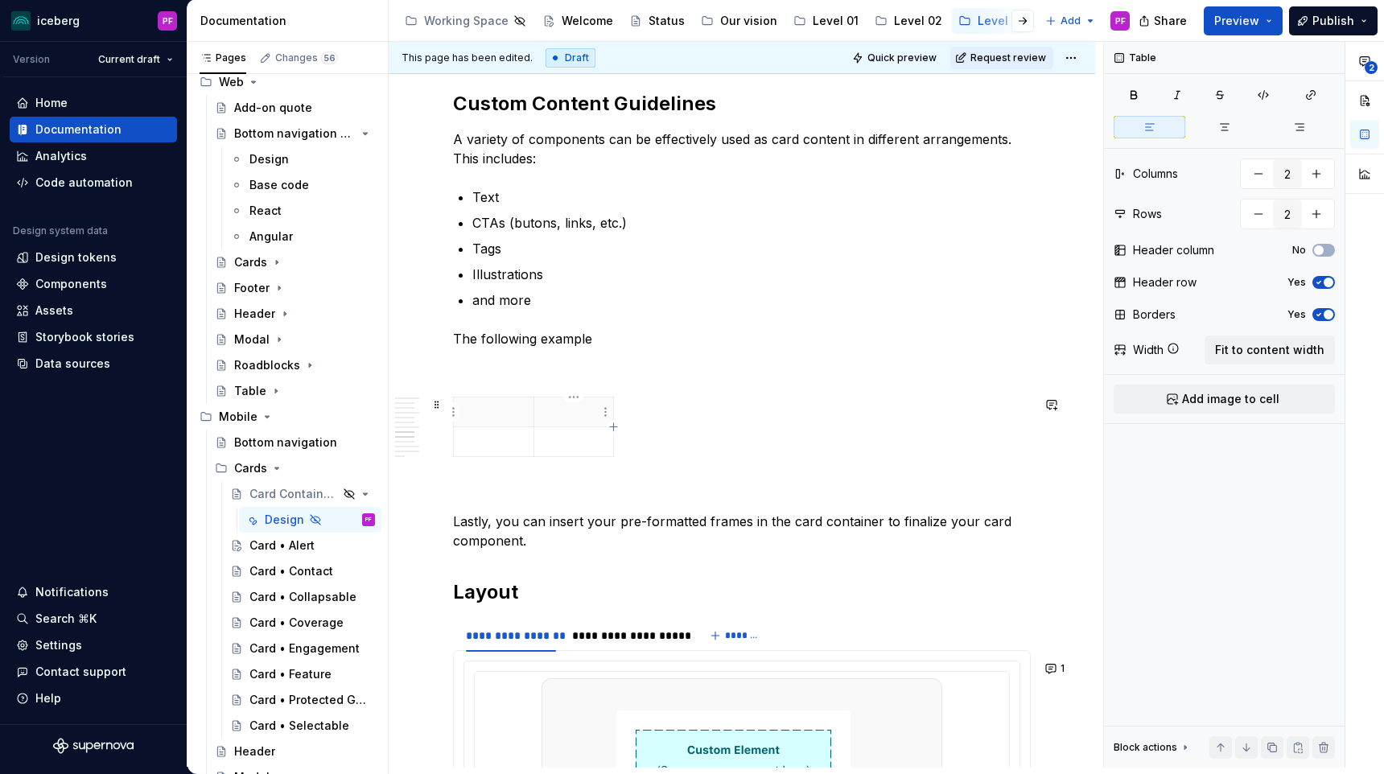
click at [614, 412] on div at bounding box center [742, 430] width 578 height 67
drag, startPoint x: 599, startPoint y: 463, endPoint x: 570, endPoint y: 421, distance: 51.3
click at [570, 421] on div at bounding box center [742, 430] width 578 height 67
drag, startPoint x: 555, startPoint y: 434, endPoint x: 551, endPoint y: 387, distance: 46.8
click at [551, 387] on div "**********" at bounding box center [742, 126] width 578 height 4522
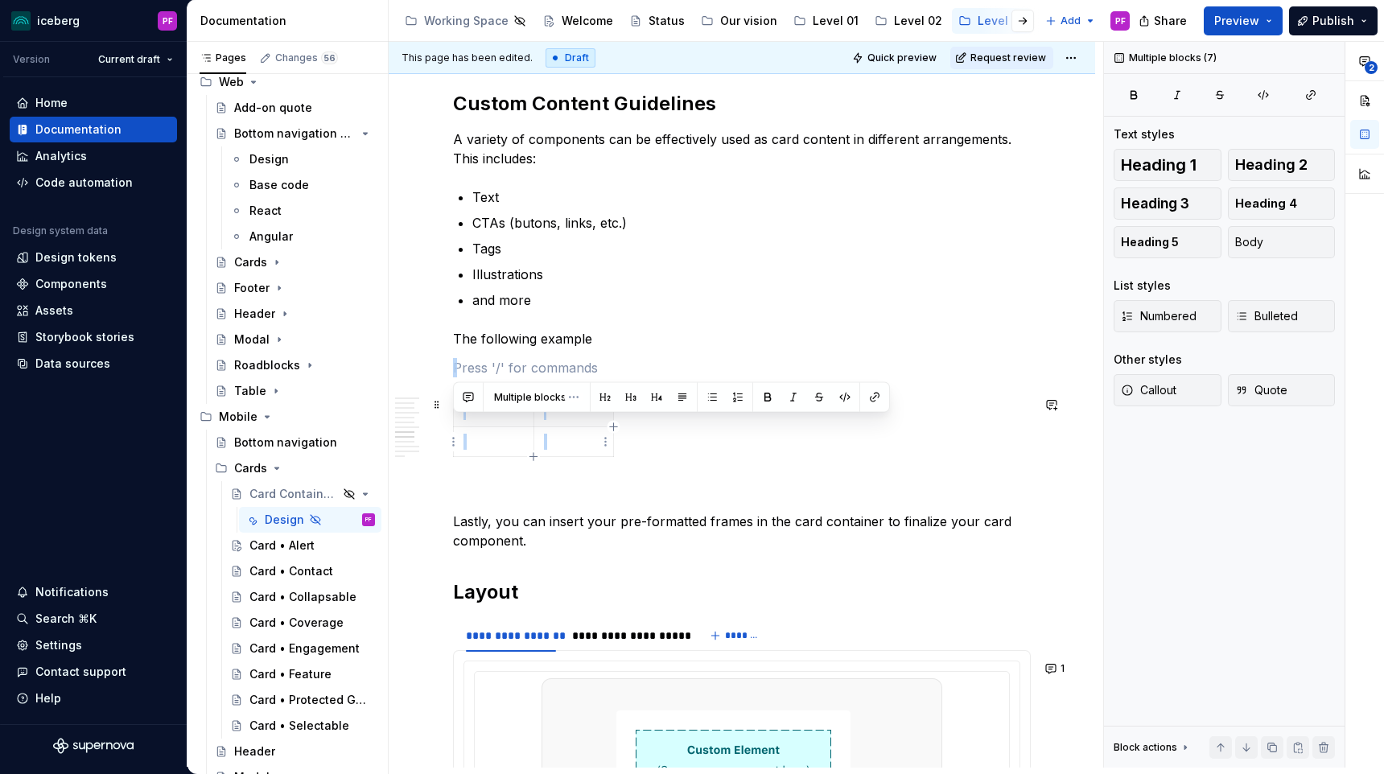
drag, startPoint x: 500, startPoint y: 376, endPoint x: 546, endPoint y: 455, distance: 91.6
click at [546, 455] on div "**********" at bounding box center [742, 126] width 578 height 4522
click at [546, 457] on div at bounding box center [742, 430] width 578 height 67
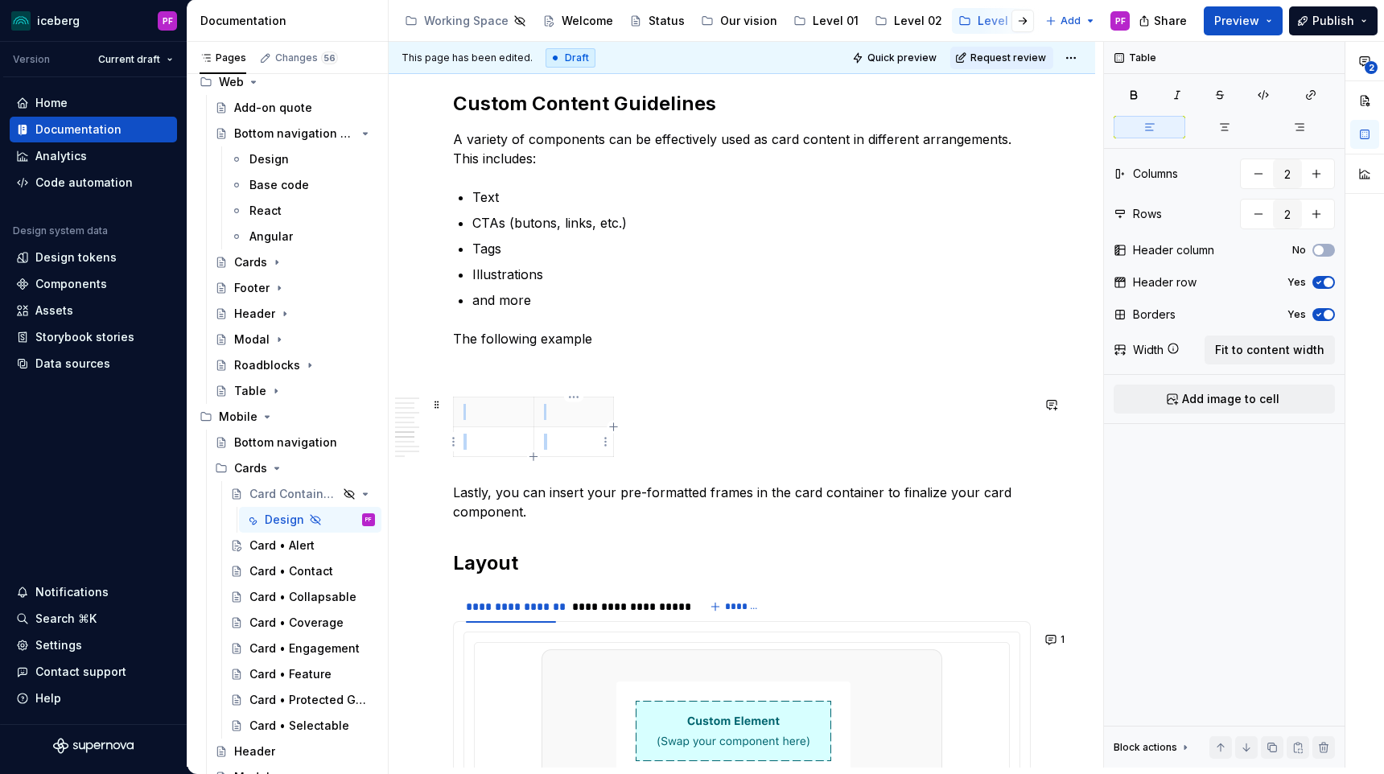
drag, startPoint x: 519, startPoint y: 379, endPoint x: 559, endPoint y: 451, distance: 82.1
click at [559, 451] on div "**********" at bounding box center [742, 111] width 578 height 4493
click at [496, 385] on div "**********" at bounding box center [742, 111] width 578 height 4493
click at [455, 483] on p "Lastly, you can insert your pre-formatted frames in the card container to final…" at bounding box center [742, 502] width 578 height 39
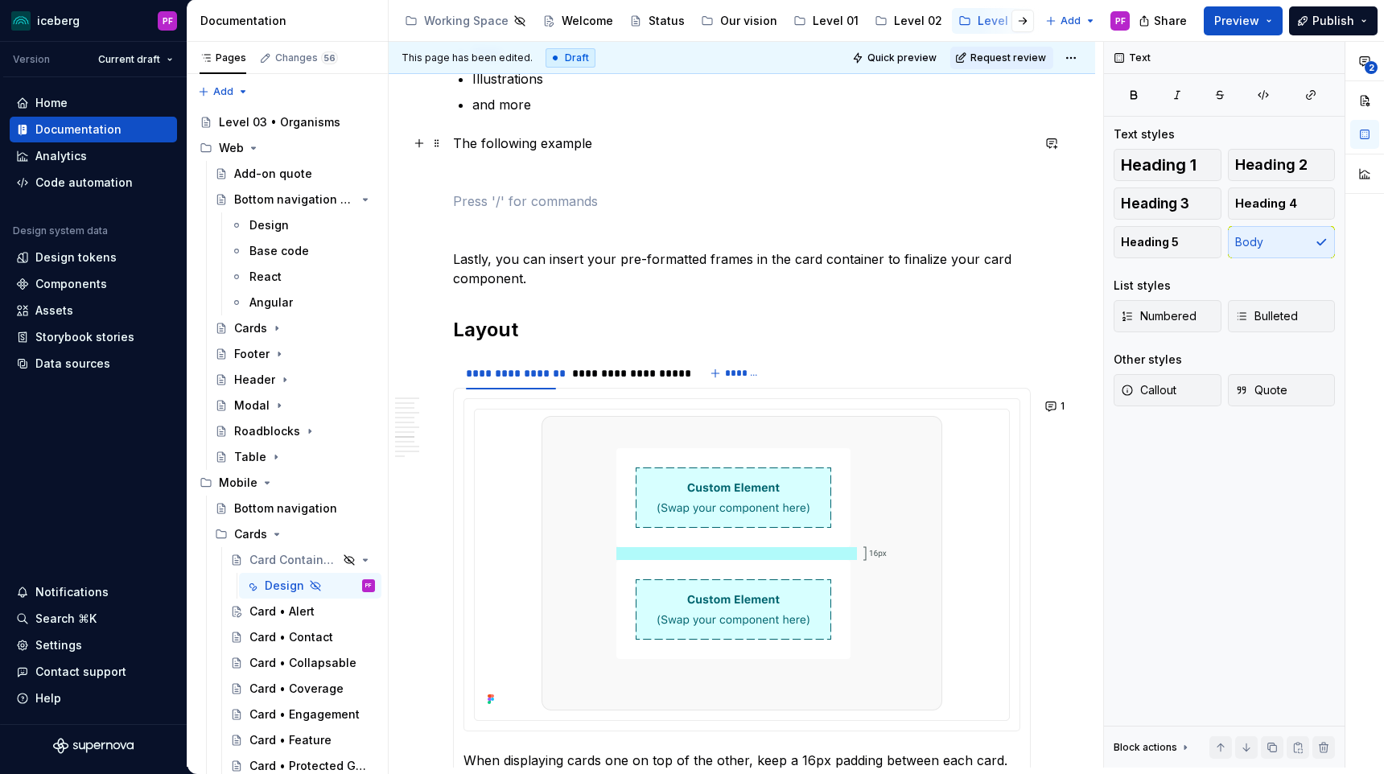
scroll to position [2636, 0]
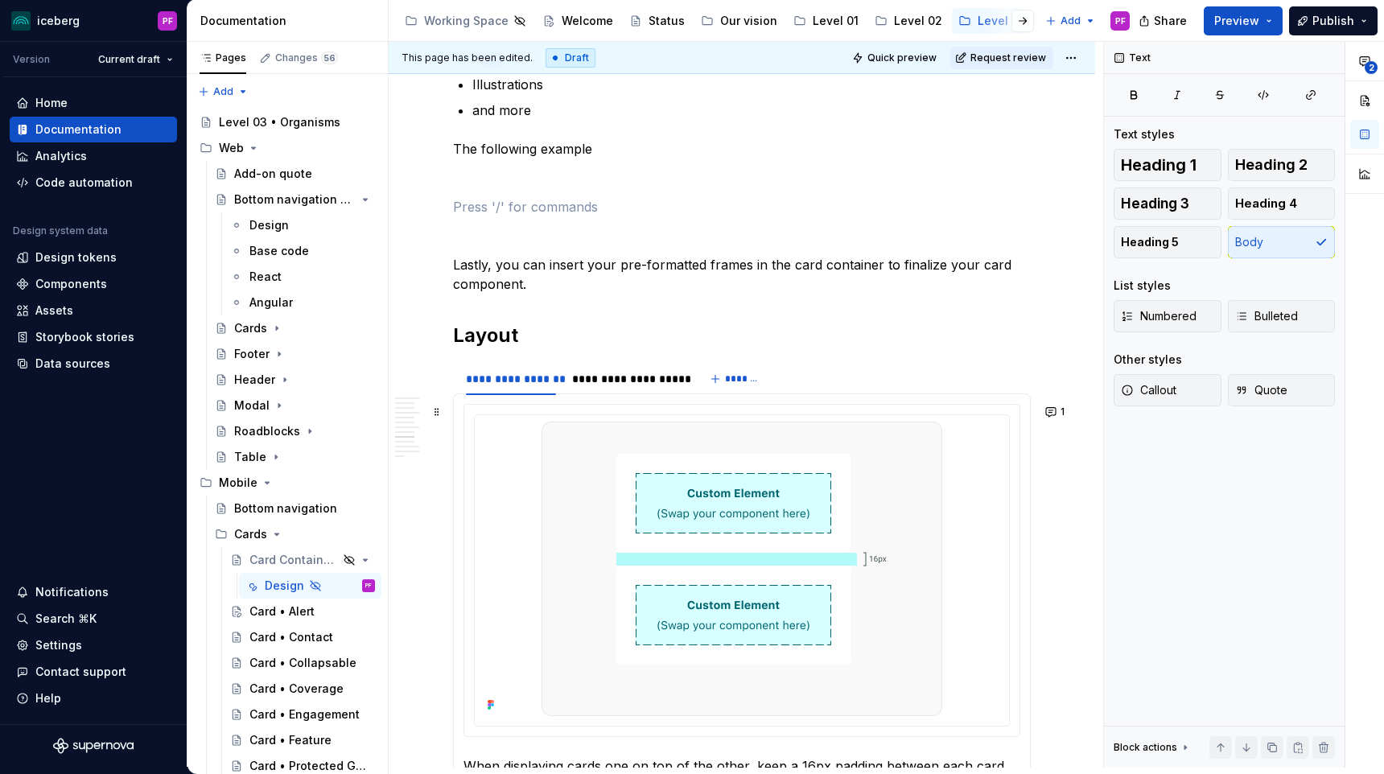
click at [496, 404] on div at bounding box center [741, 570] width 557 height 333
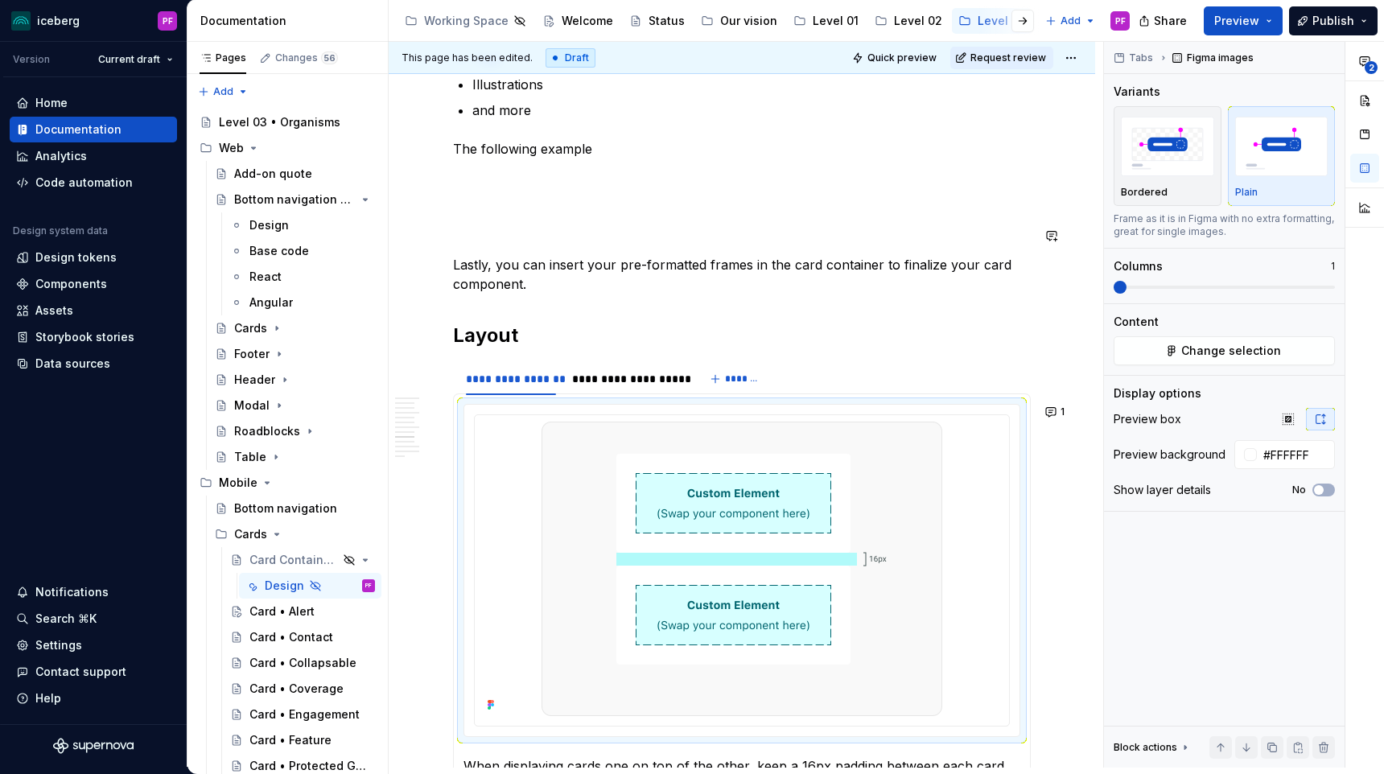
click at [504, 215] on p at bounding box center [742, 206] width 578 height 19
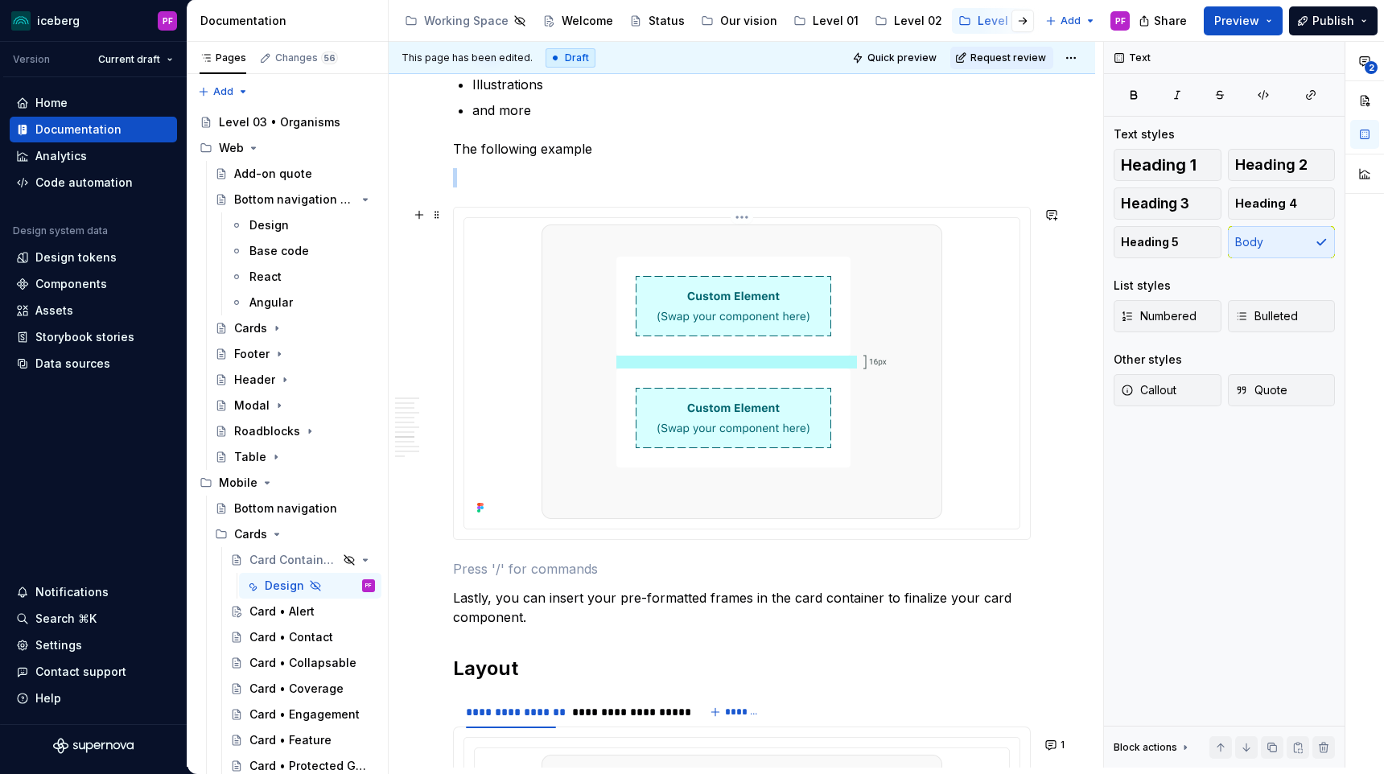
click at [614, 275] on img at bounding box center [741, 371] width 401 height 294
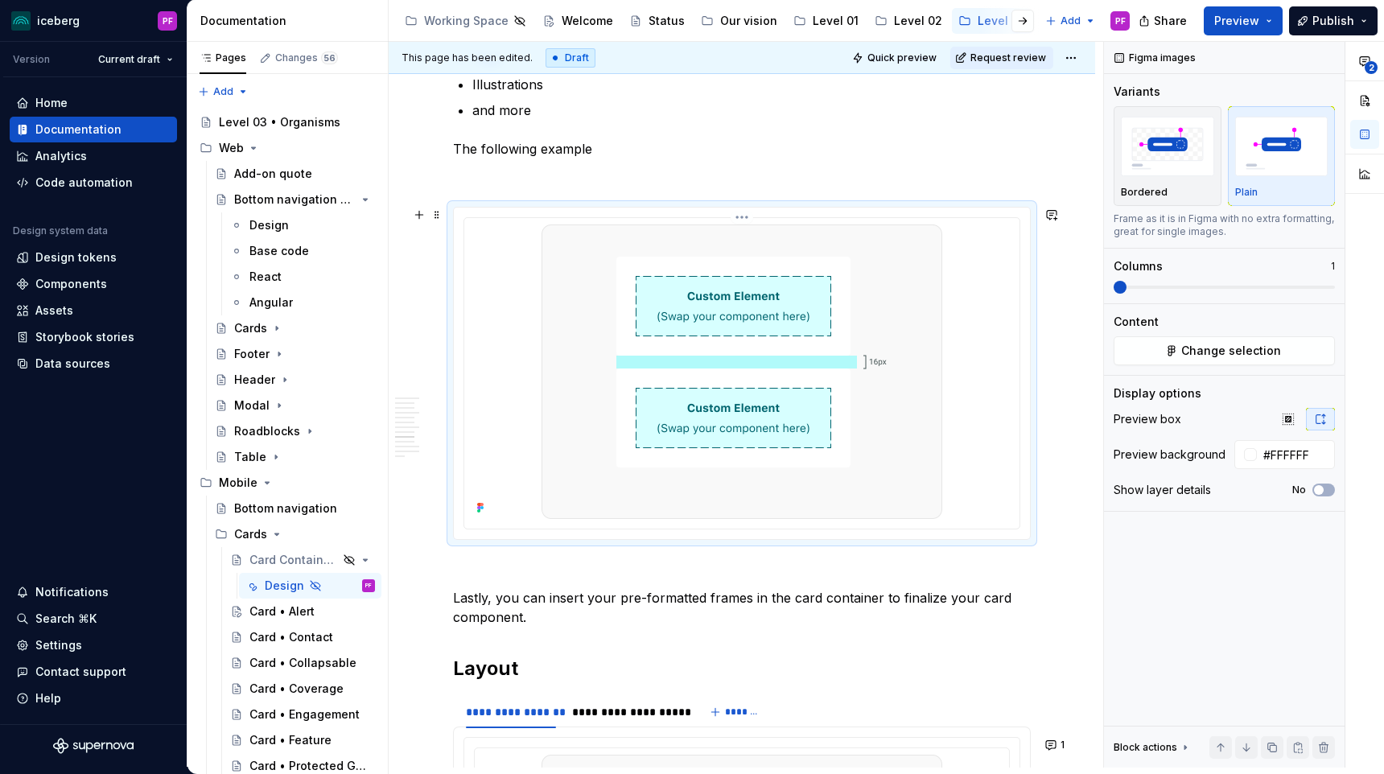
click at [513, 408] on div at bounding box center [742, 371] width 542 height 294
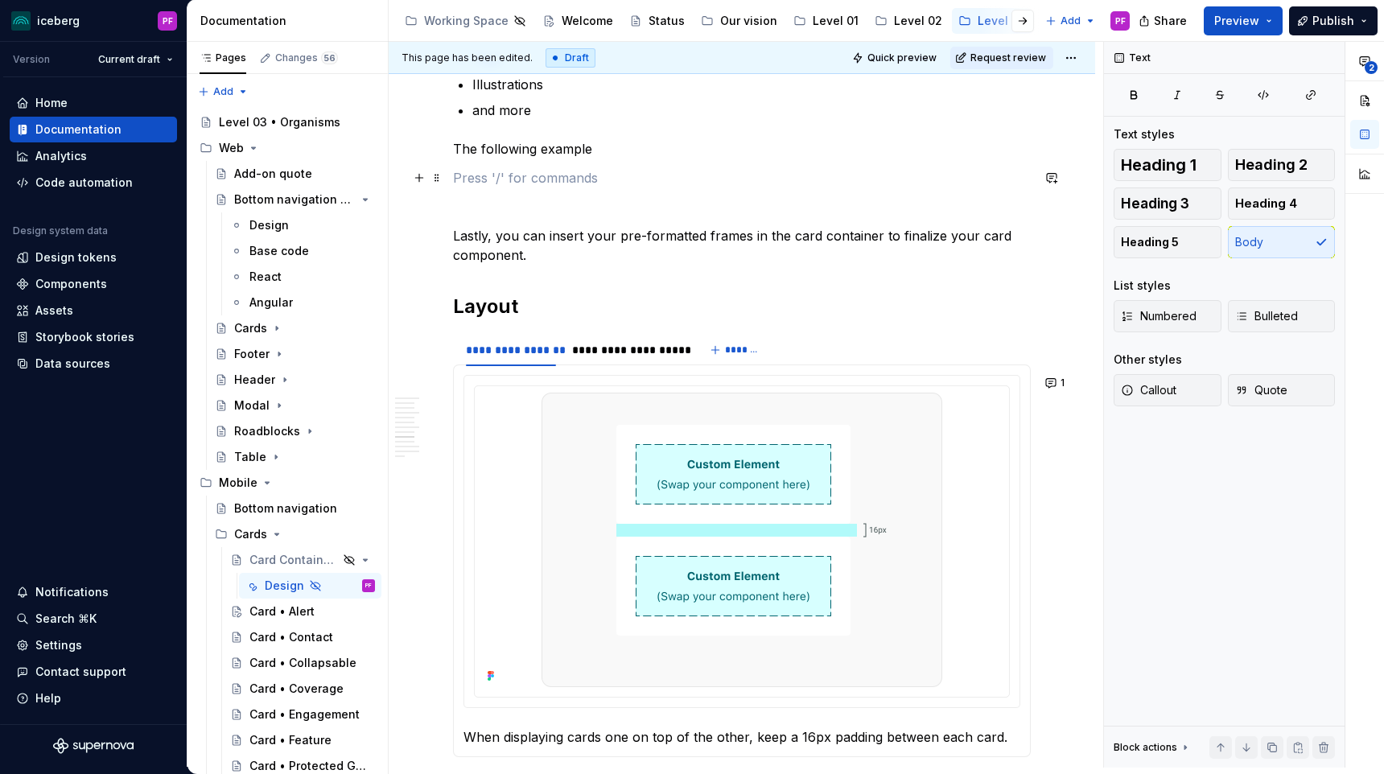
click at [497, 183] on p at bounding box center [742, 177] width 578 height 19
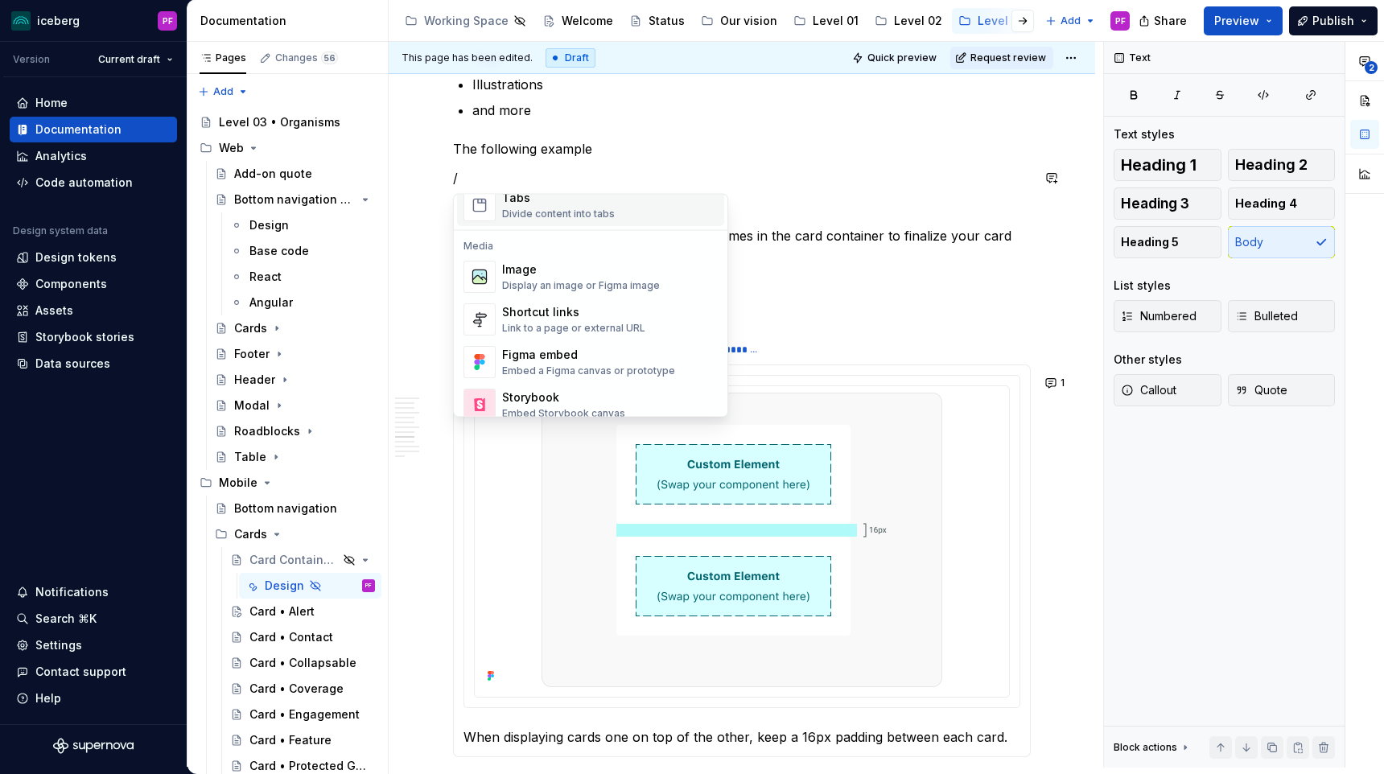
scroll to position [633, 0]
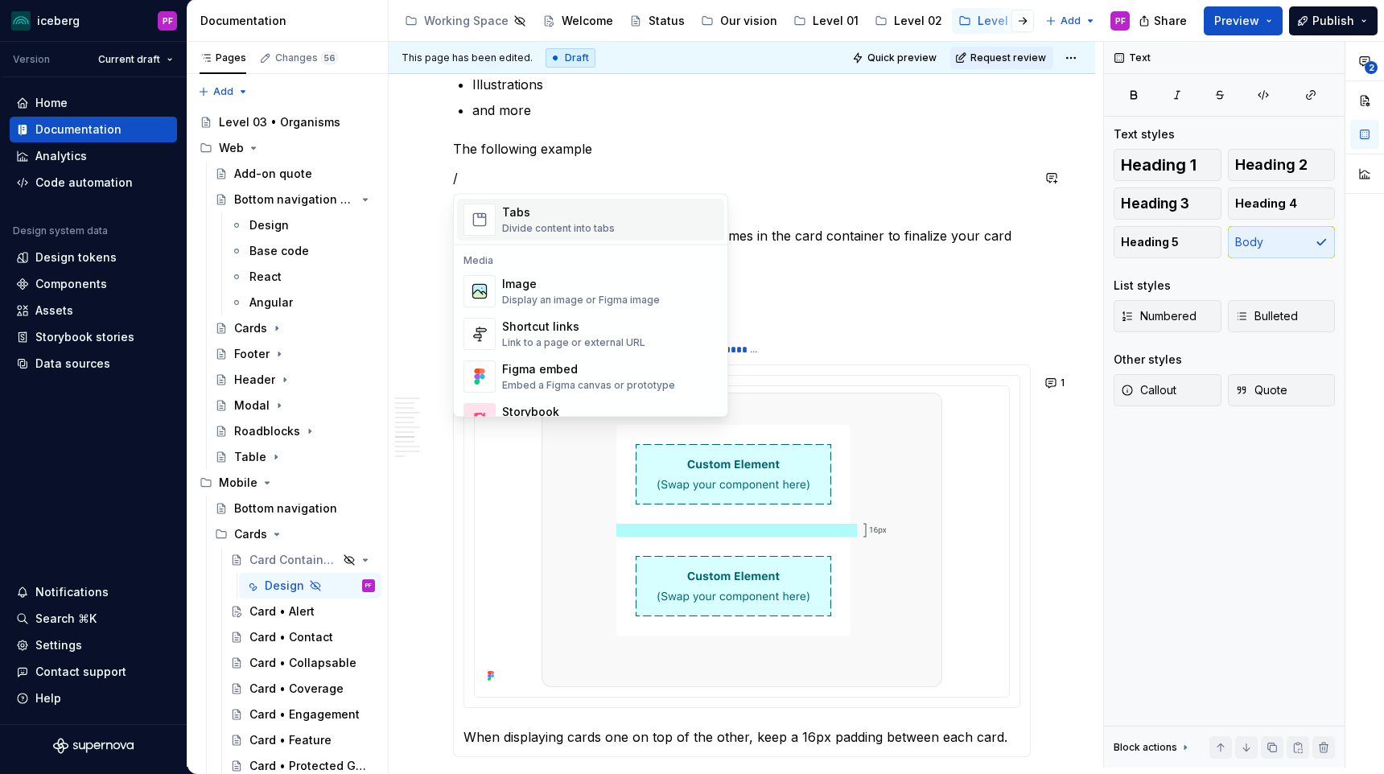
click at [517, 236] on span "Tabs Divide content into tabs" at bounding box center [590, 221] width 267 height 42
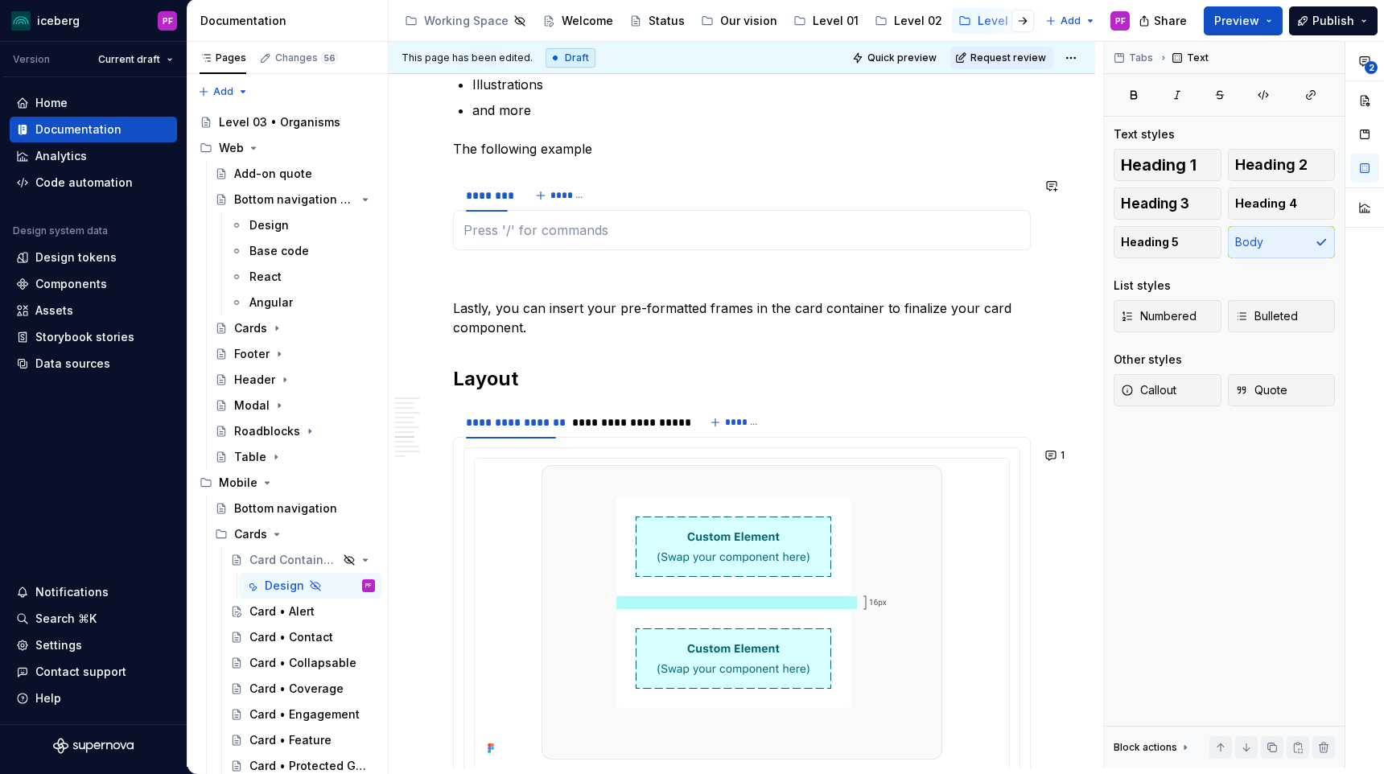
click at [495, 250] on section "******** *******" at bounding box center [742, 214] width 578 height 72
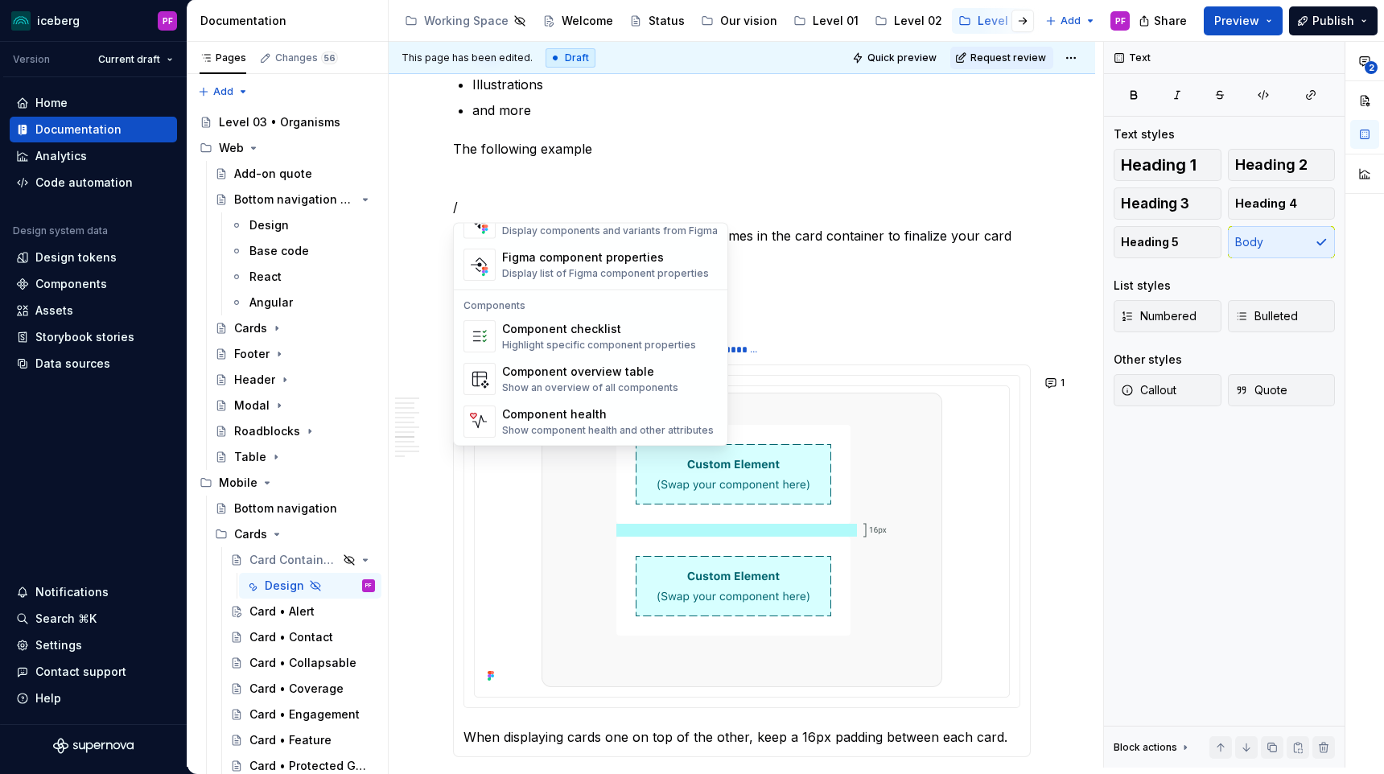
scroll to position [1602, 0]
click at [546, 372] on div "Component overview table" at bounding box center [590, 372] width 176 height 16
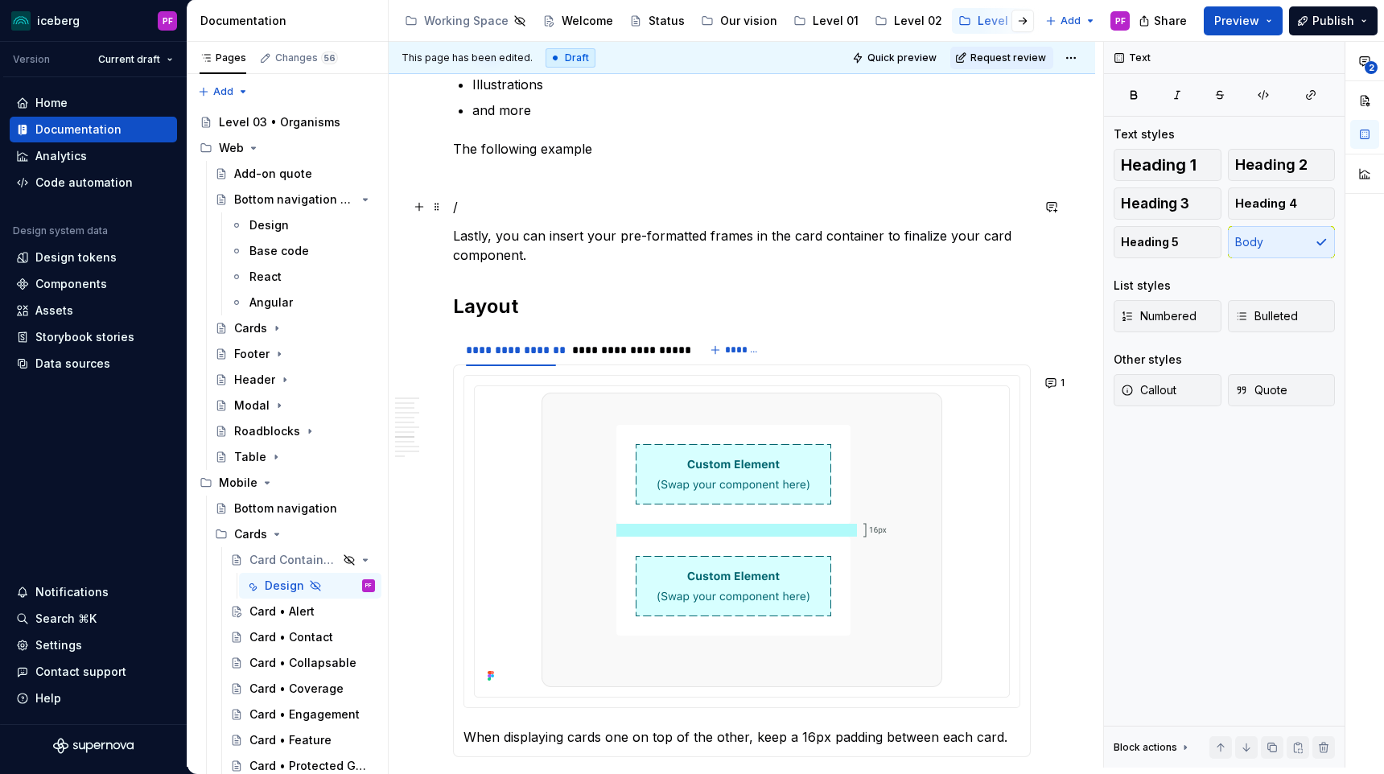
click at [522, 203] on p "/" at bounding box center [742, 206] width 578 height 19
click at [523, 375] on div at bounding box center [741, 541] width 557 height 333
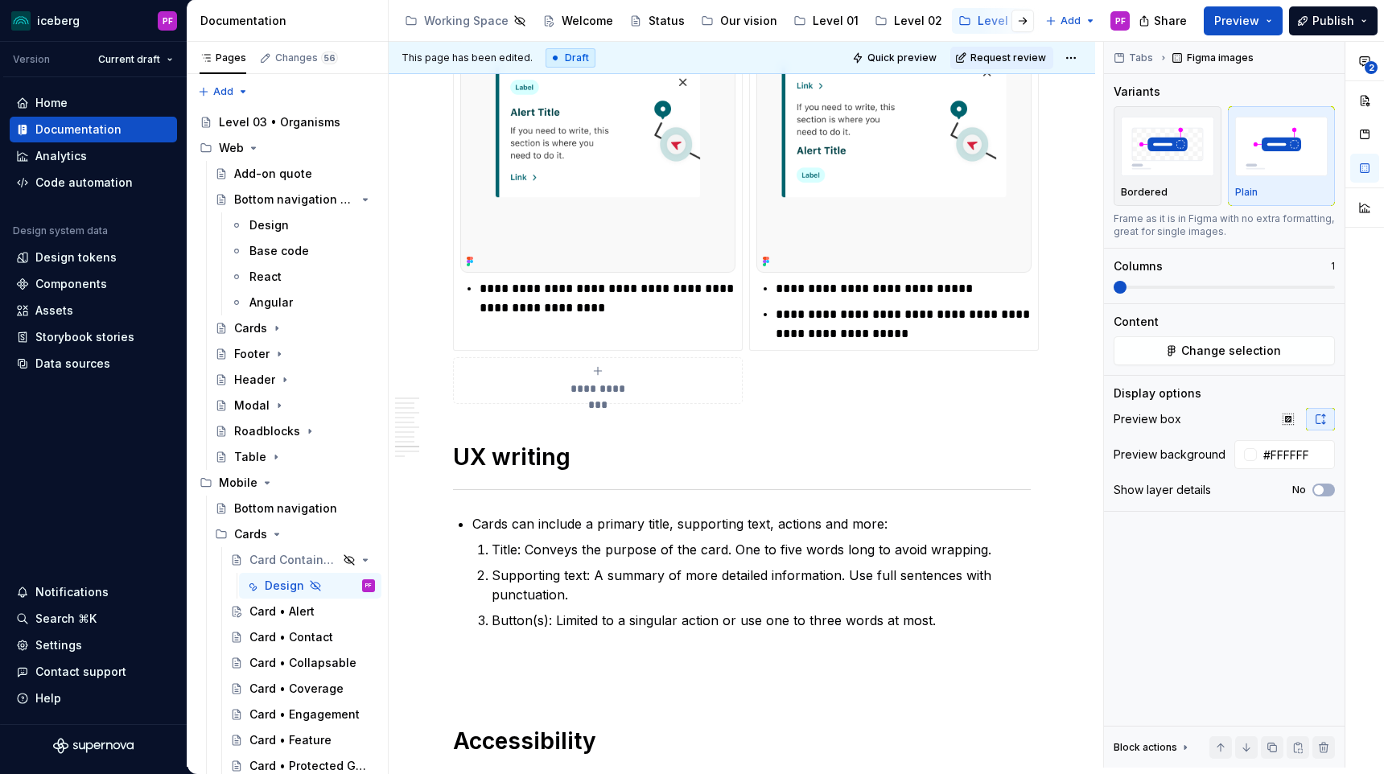
scroll to position [3287, 0]
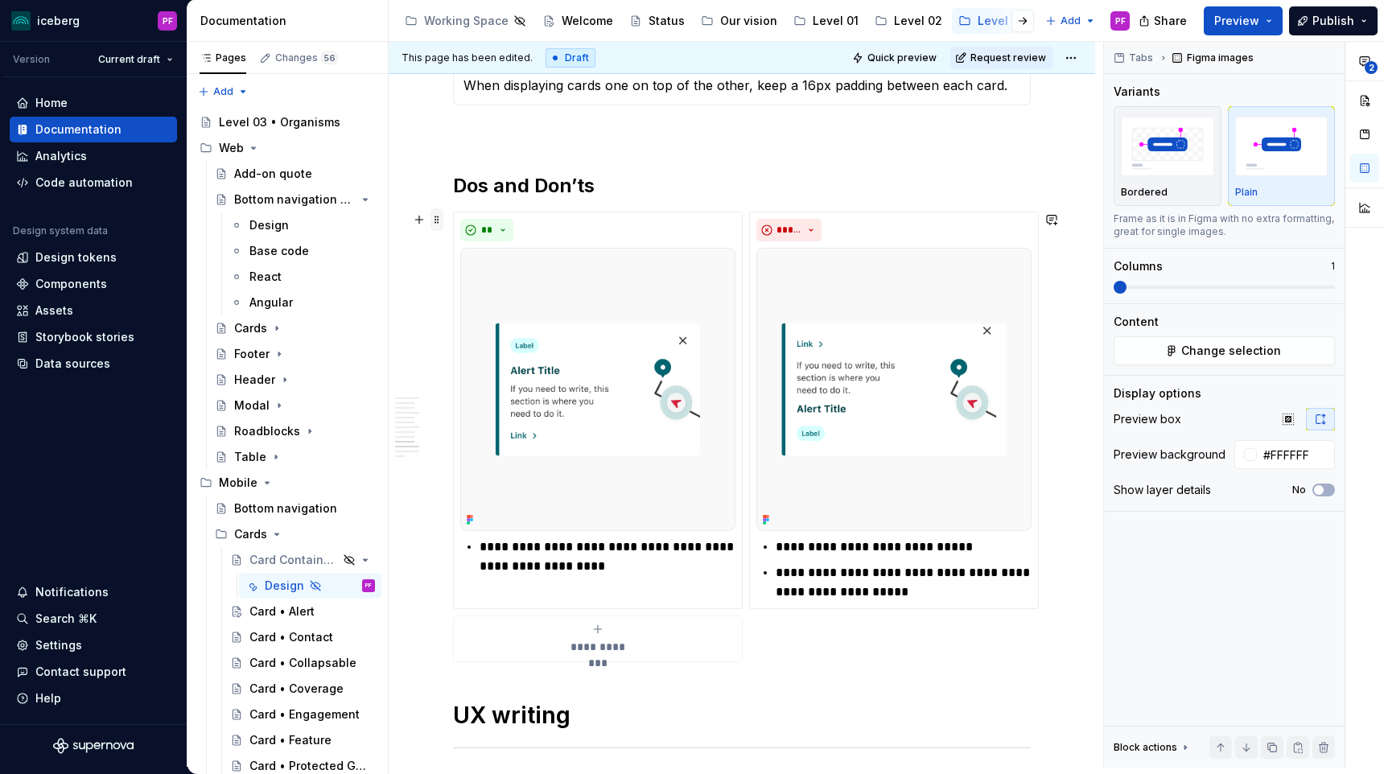
click at [440, 218] on span at bounding box center [436, 219] width 13 height 23
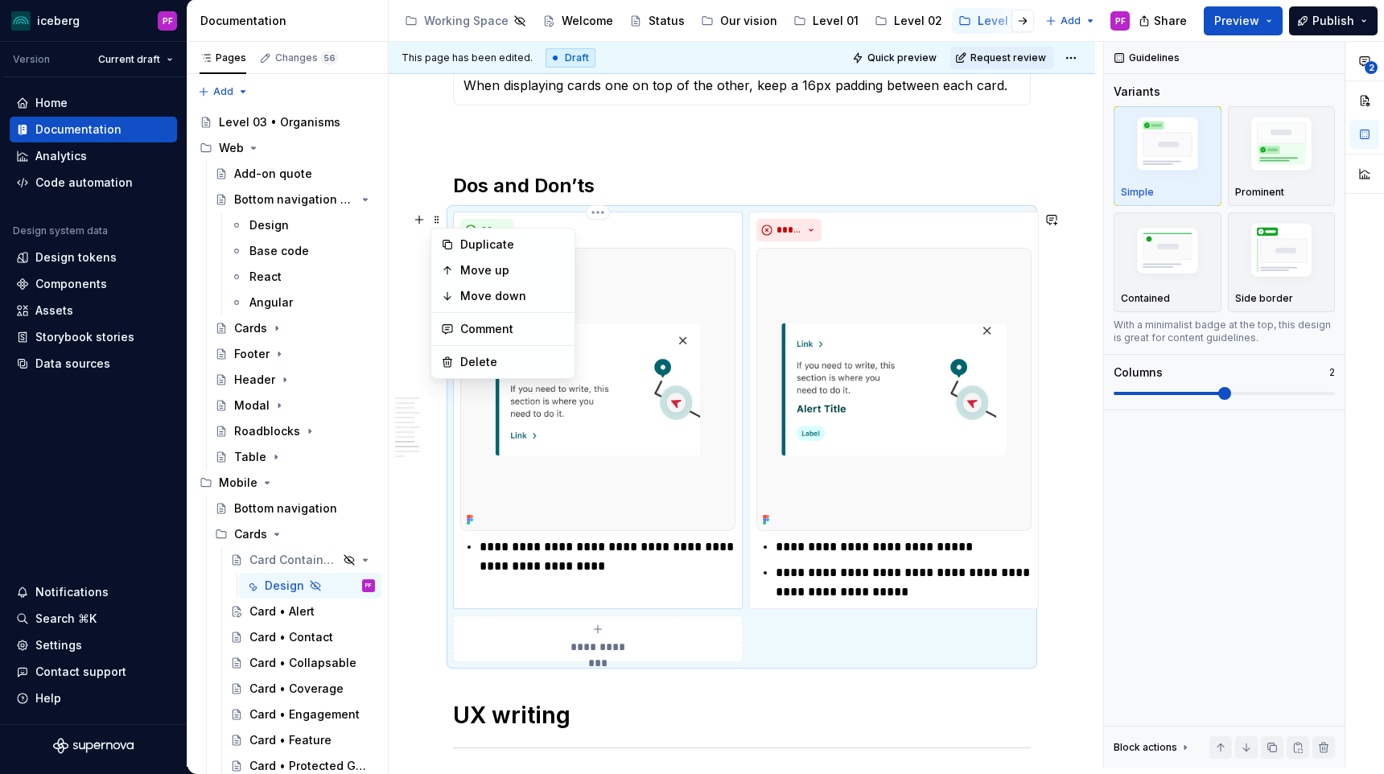
click at [573, 214] on div "**********" at bounding box center [598, 410] width 290 height 397
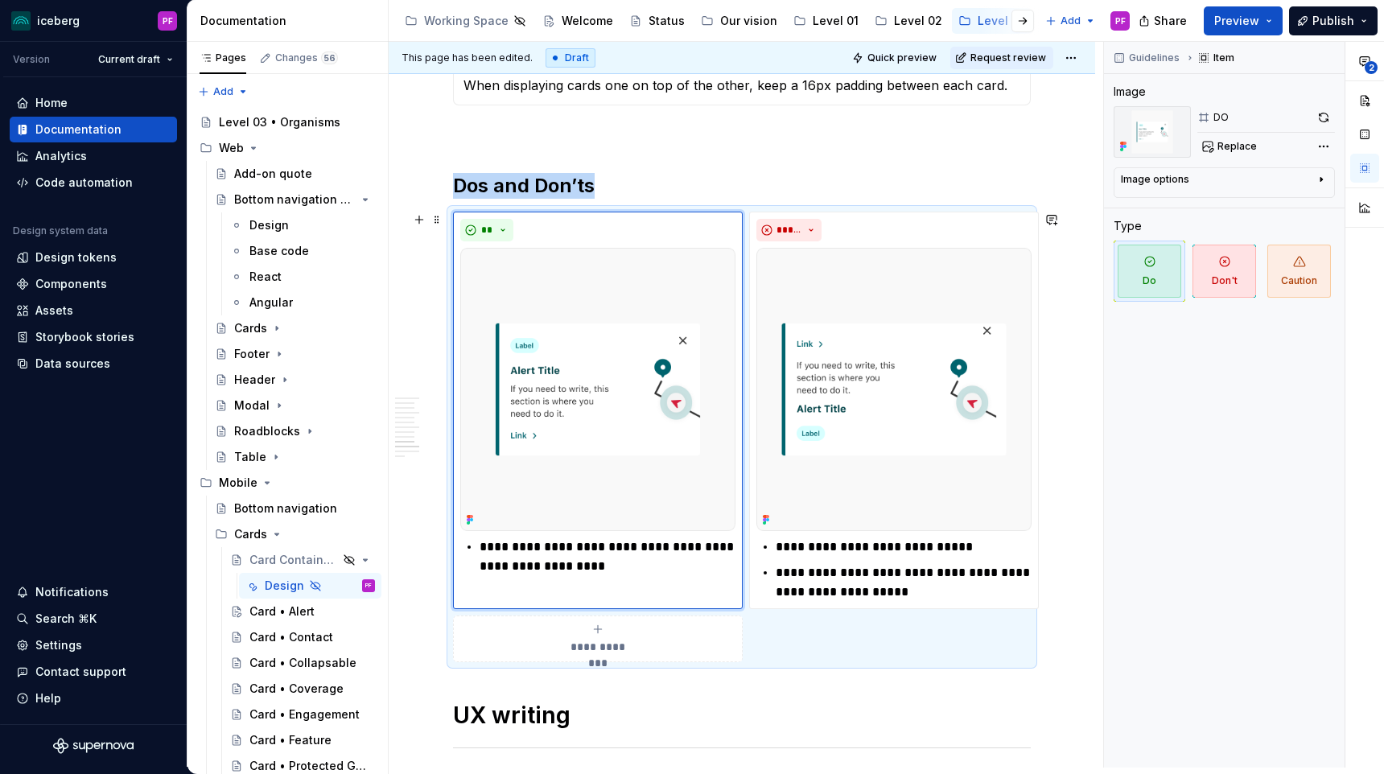
click at [801, 647] on div "**********" at bounding box center [742, 437] width 578 height 451
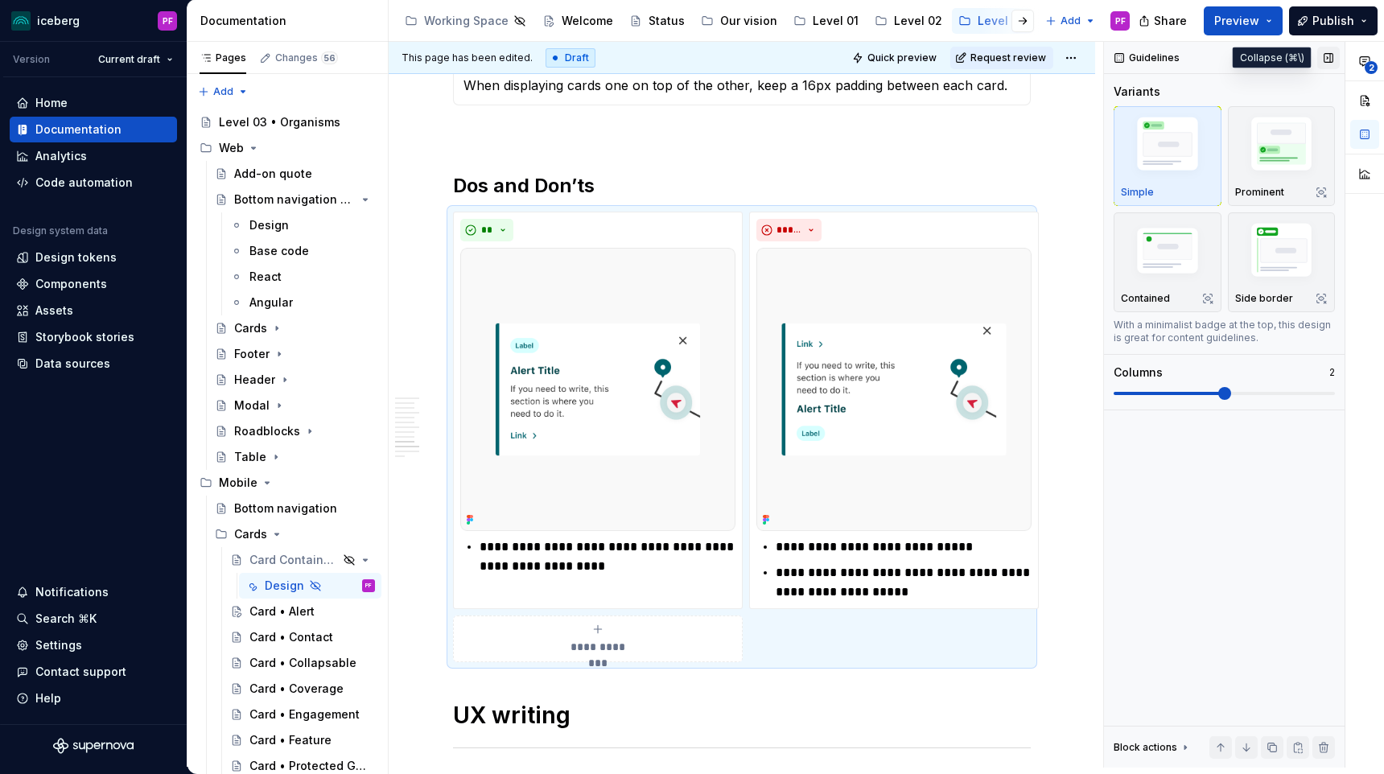
click at [1332, 56] on button "button" at bounding box center [1328, 58] width 23 height 23
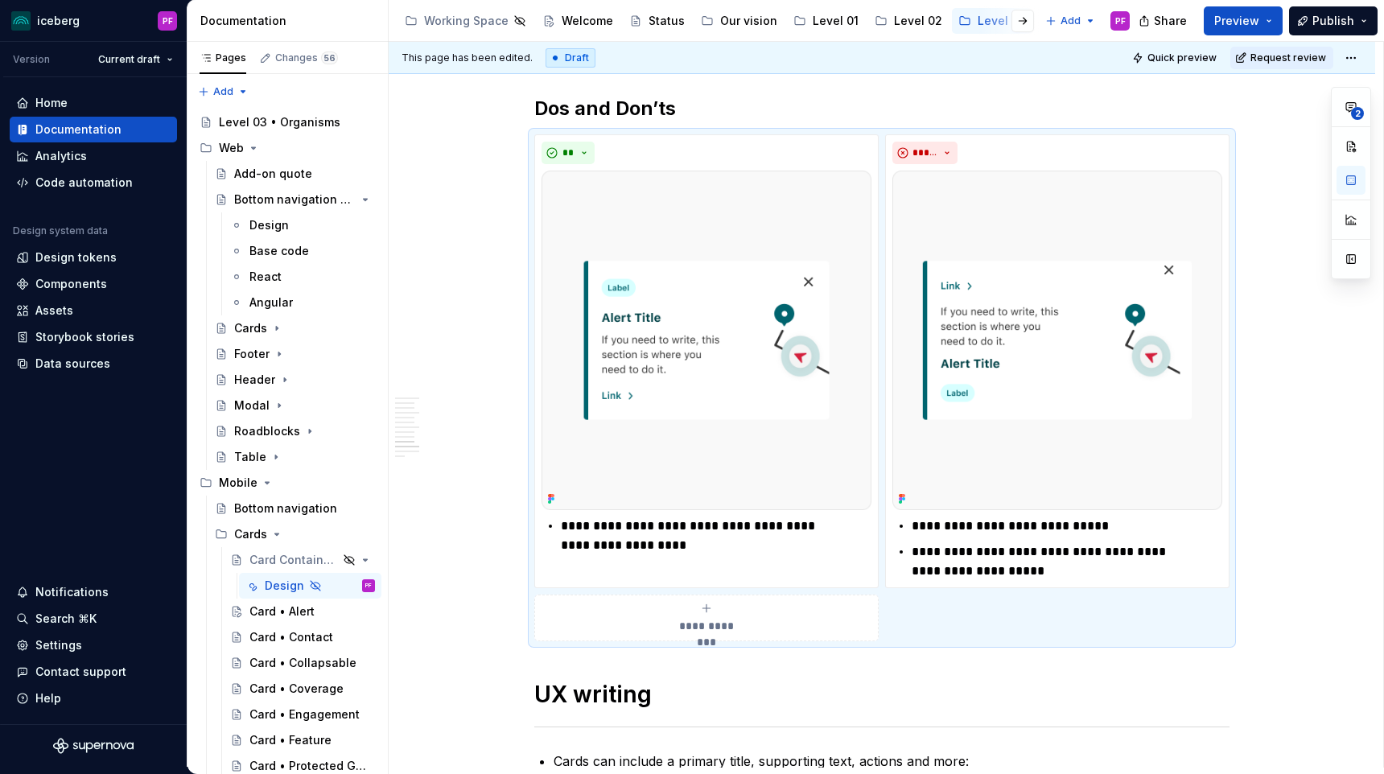
scroll to position [3210, 0]
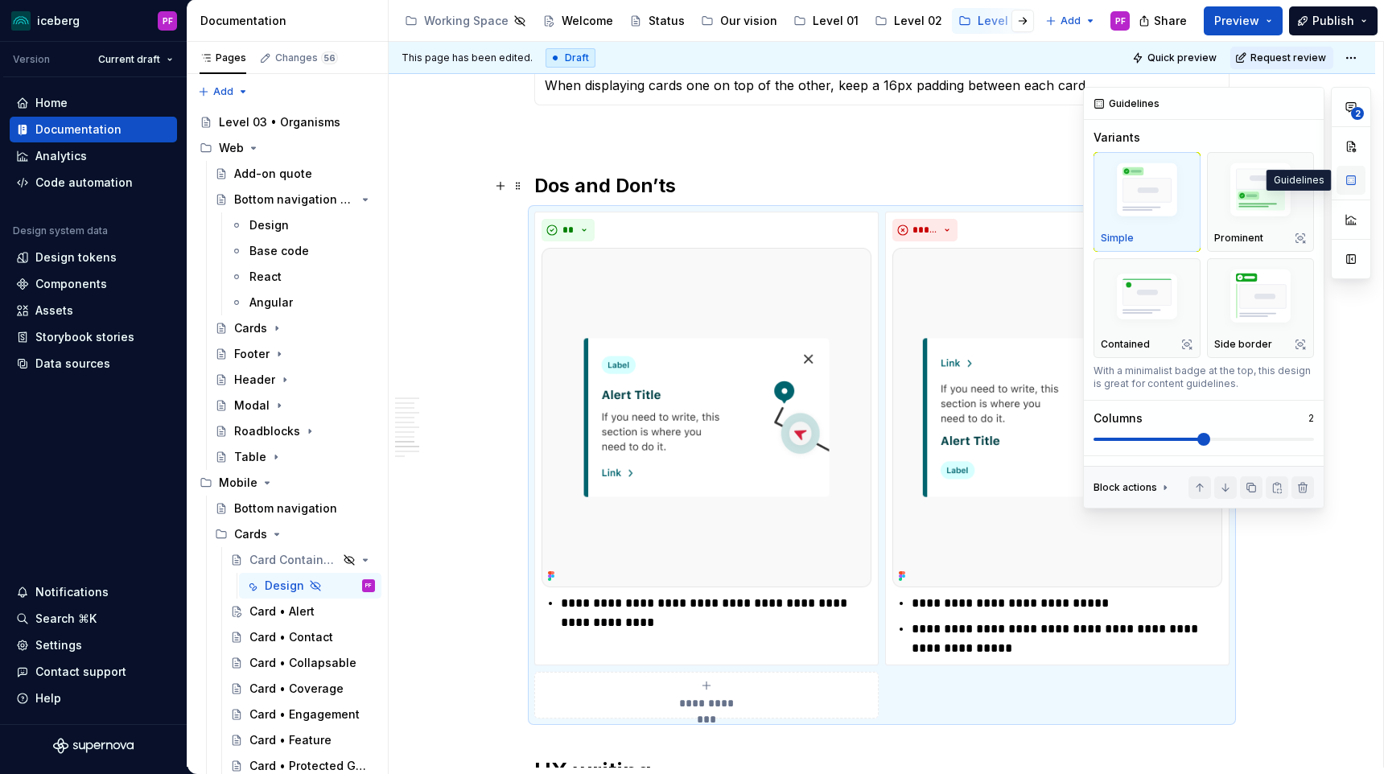
click at [1349, 179] on button "button" at bounding box center [1350, 180] width 29 height 29
click at [671, 221] on div "**" at bounding box center [706, 230] width 330 height 23
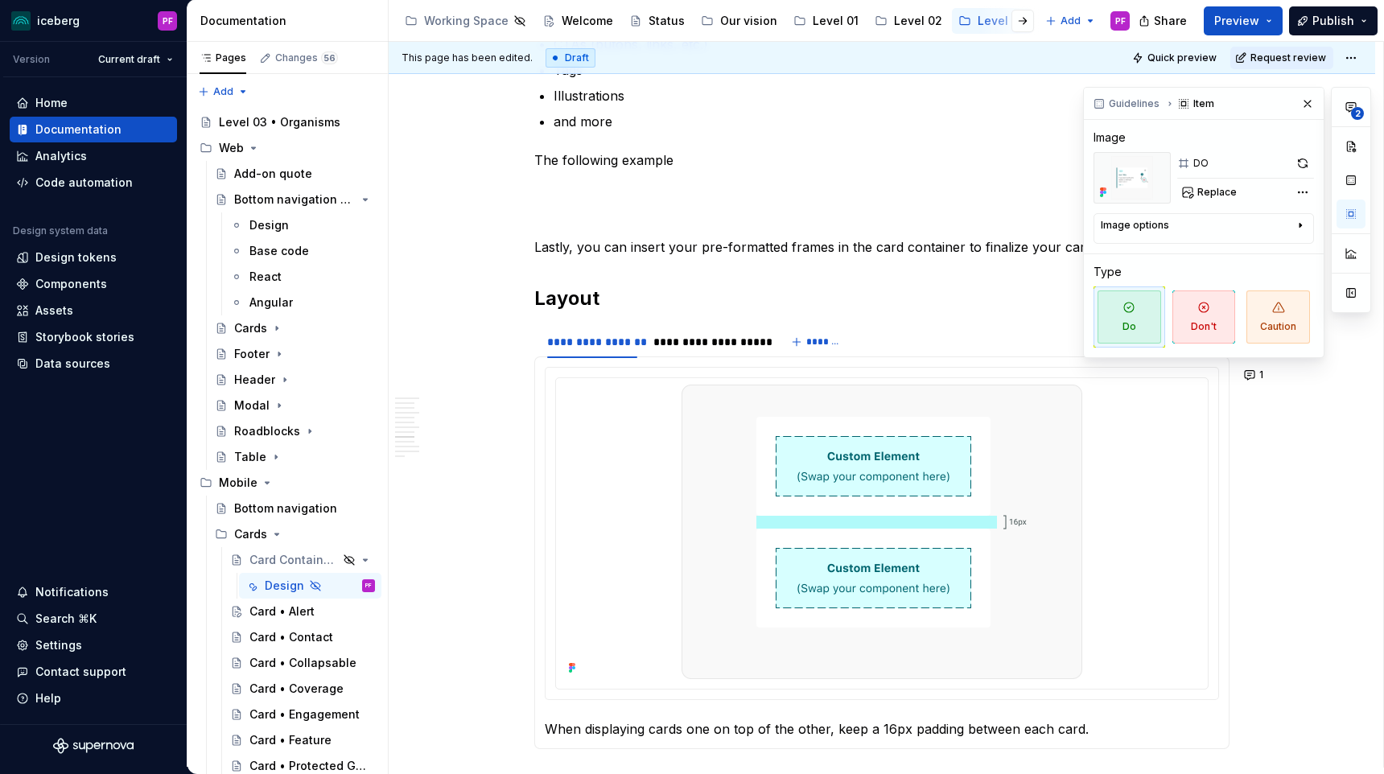
scroll to position [2568, 0]
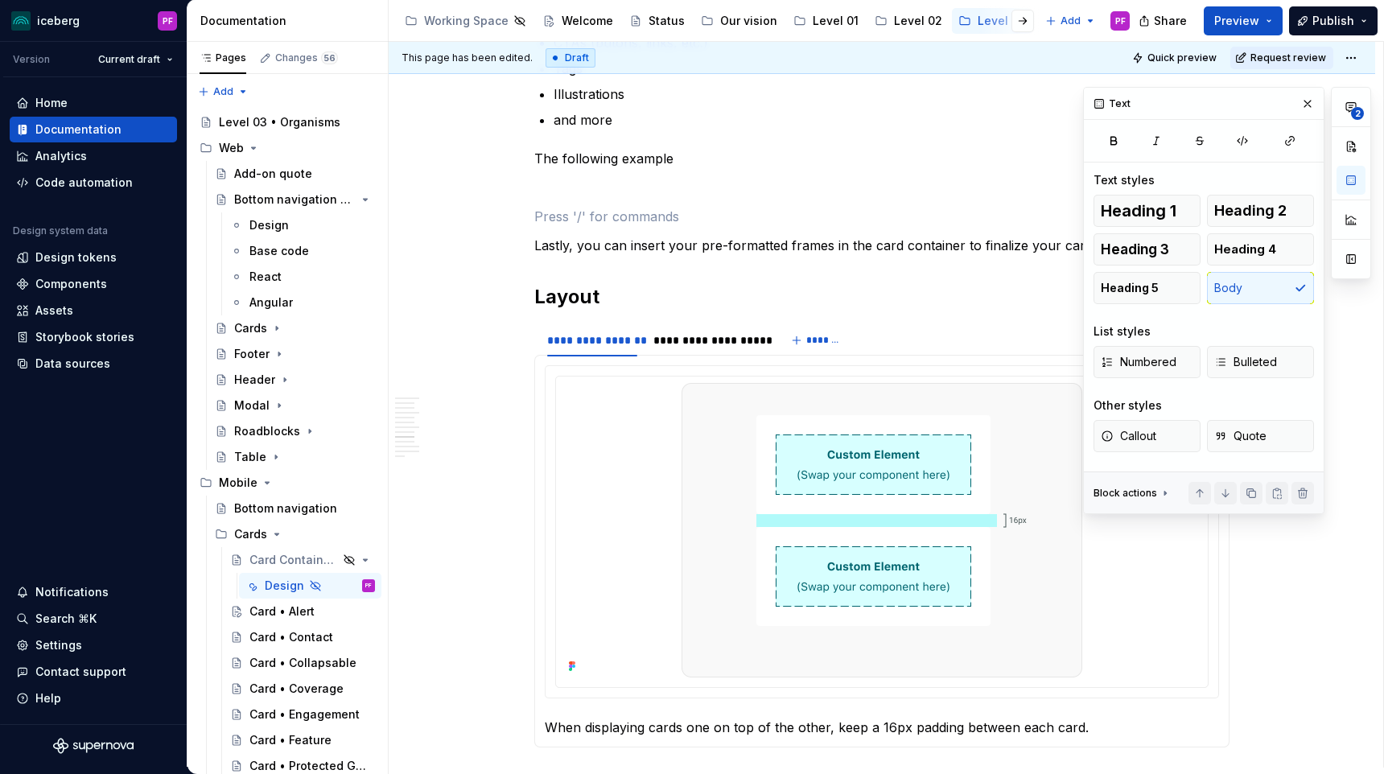
click at [601, 195] on p at bounding box center [881, 187] width 695 height 19
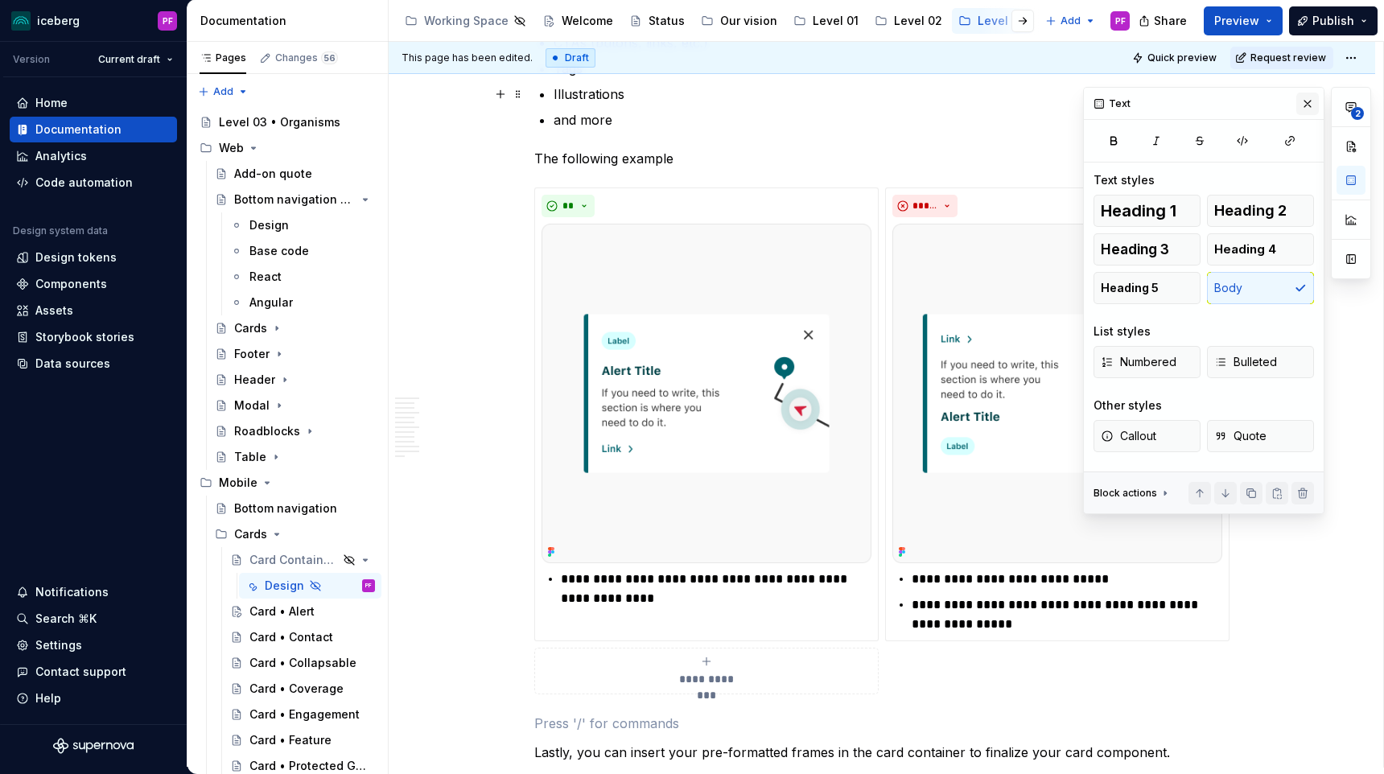
click at [1312, 97] on button "button" at bounding box center [1307, 104] width 23 height 23
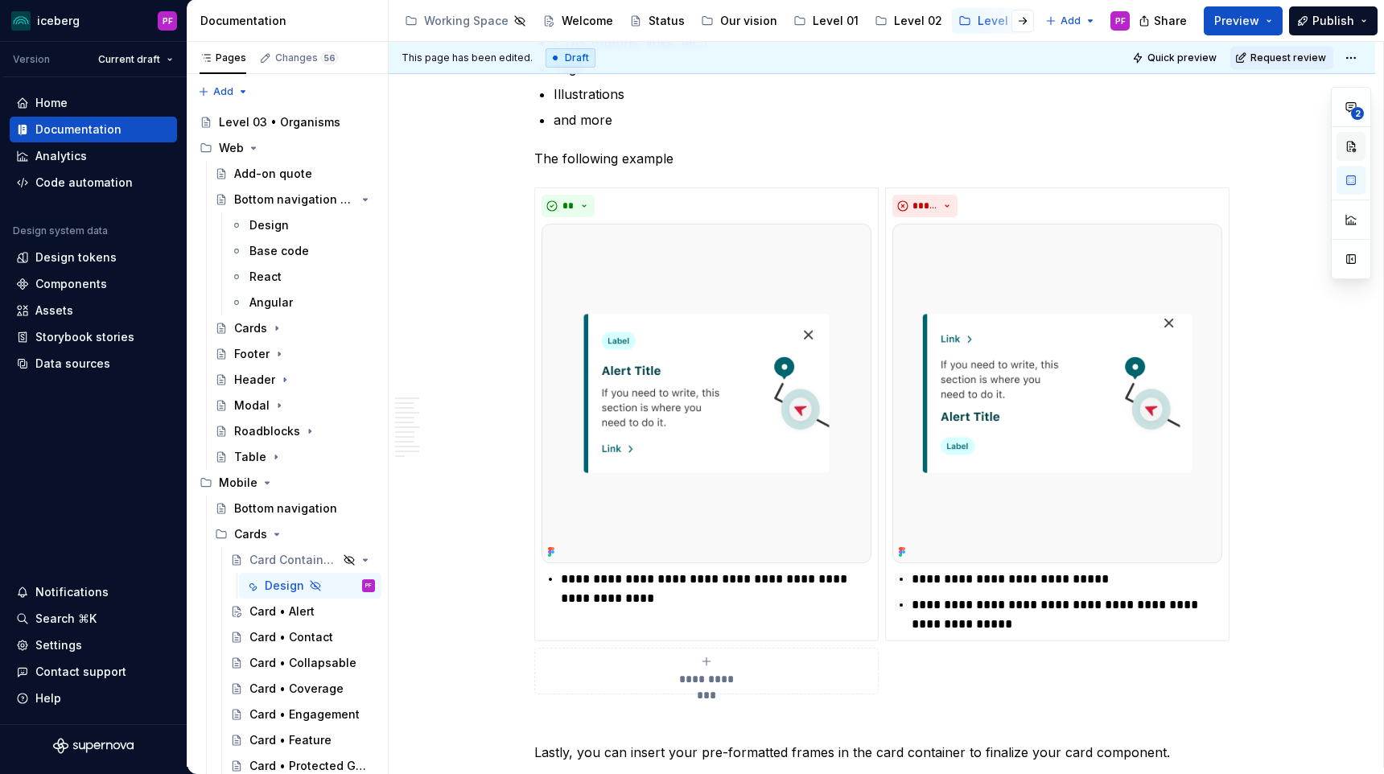
click at [1359, 141] on button "button" at bounding box center [1350, 146] width 29 height 29
click at [849, 281] on img at bounding box center [706, 394] width 330 height 340
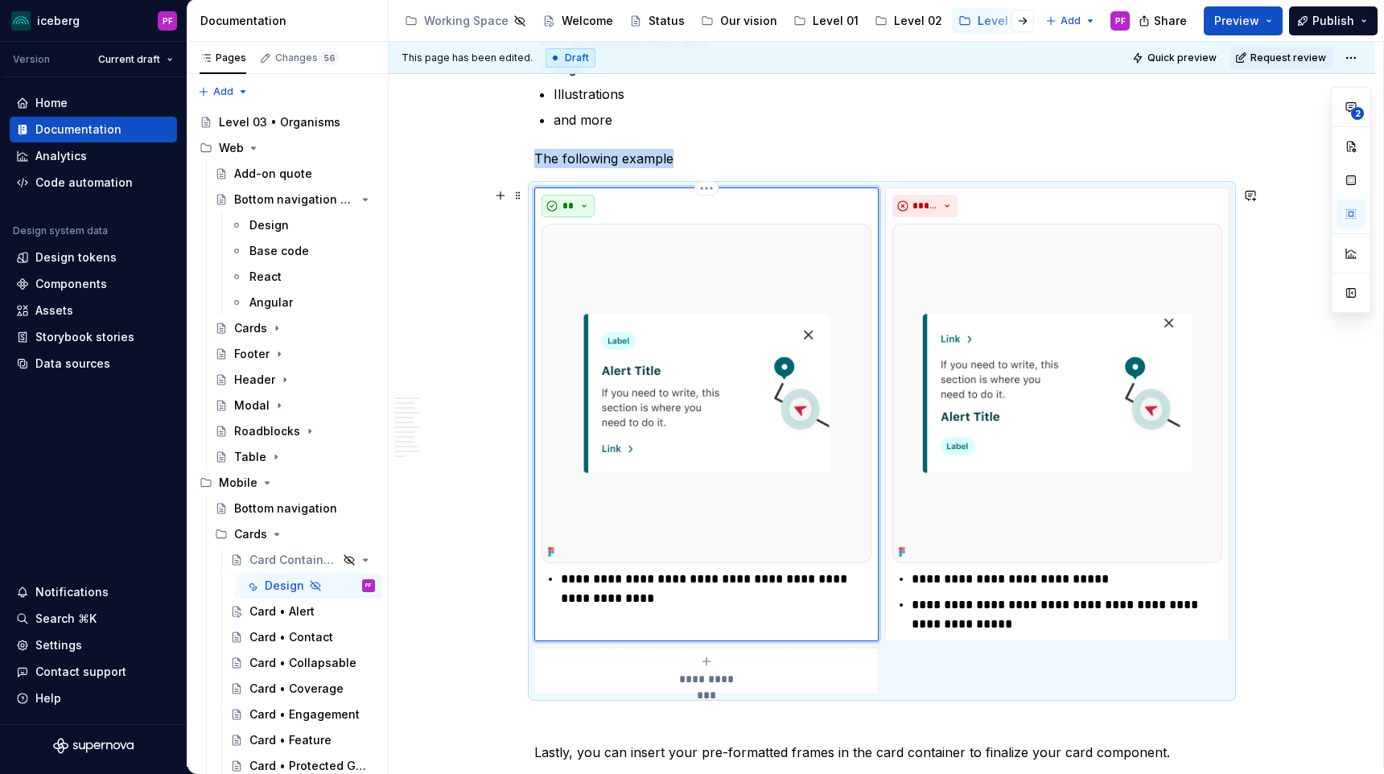
click at [594, 196] on button "**" at bounding box center [567, 206] width 53 height 23
click at [611, 199] on div "**" at bounding box center [706, 206] width 330 height 23
click at [632, 564] on div "**********" at bounding box center [706, 402] width 330 height 414
click at [524, 197] on span at bounding box center [518, 195] width 13 height 23
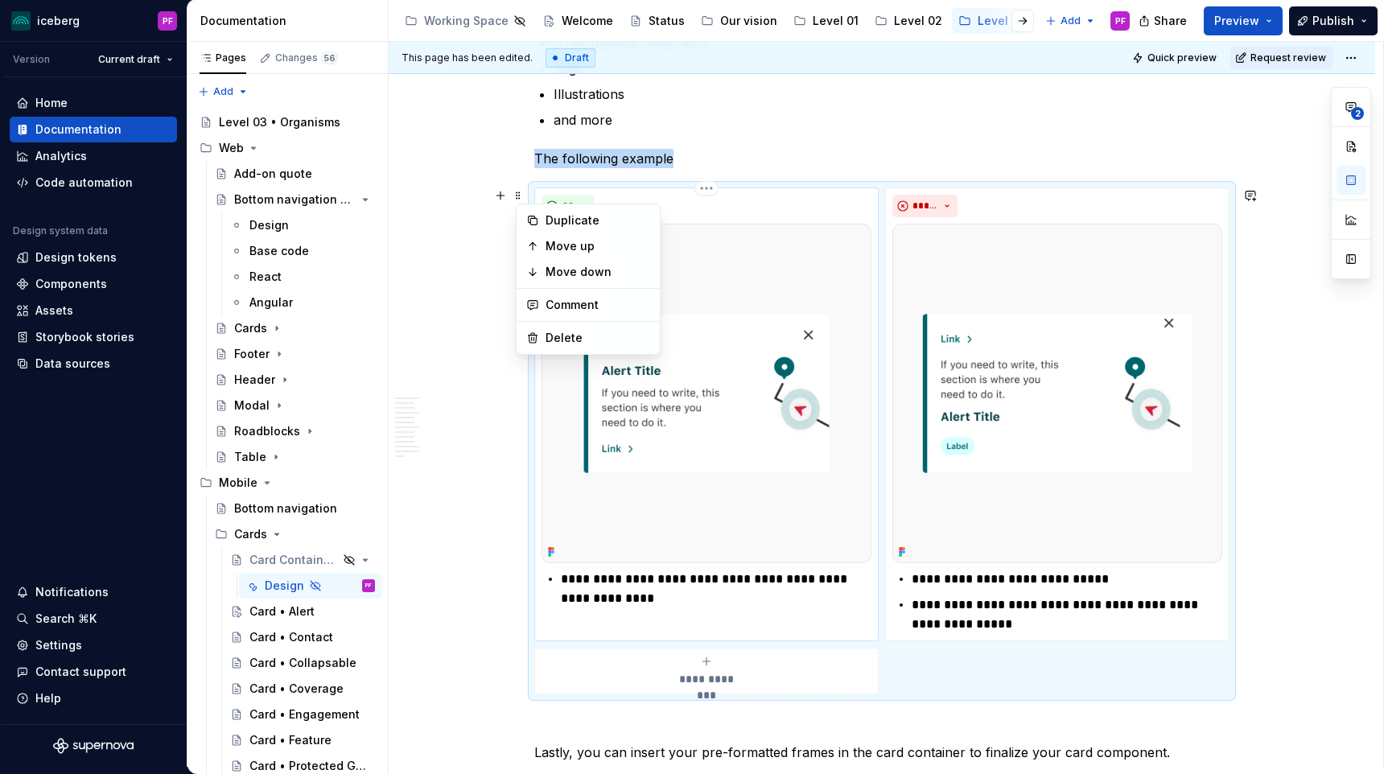
click at [698, 204] on div "**" at bounding box center [706, 206] width 330 height 23
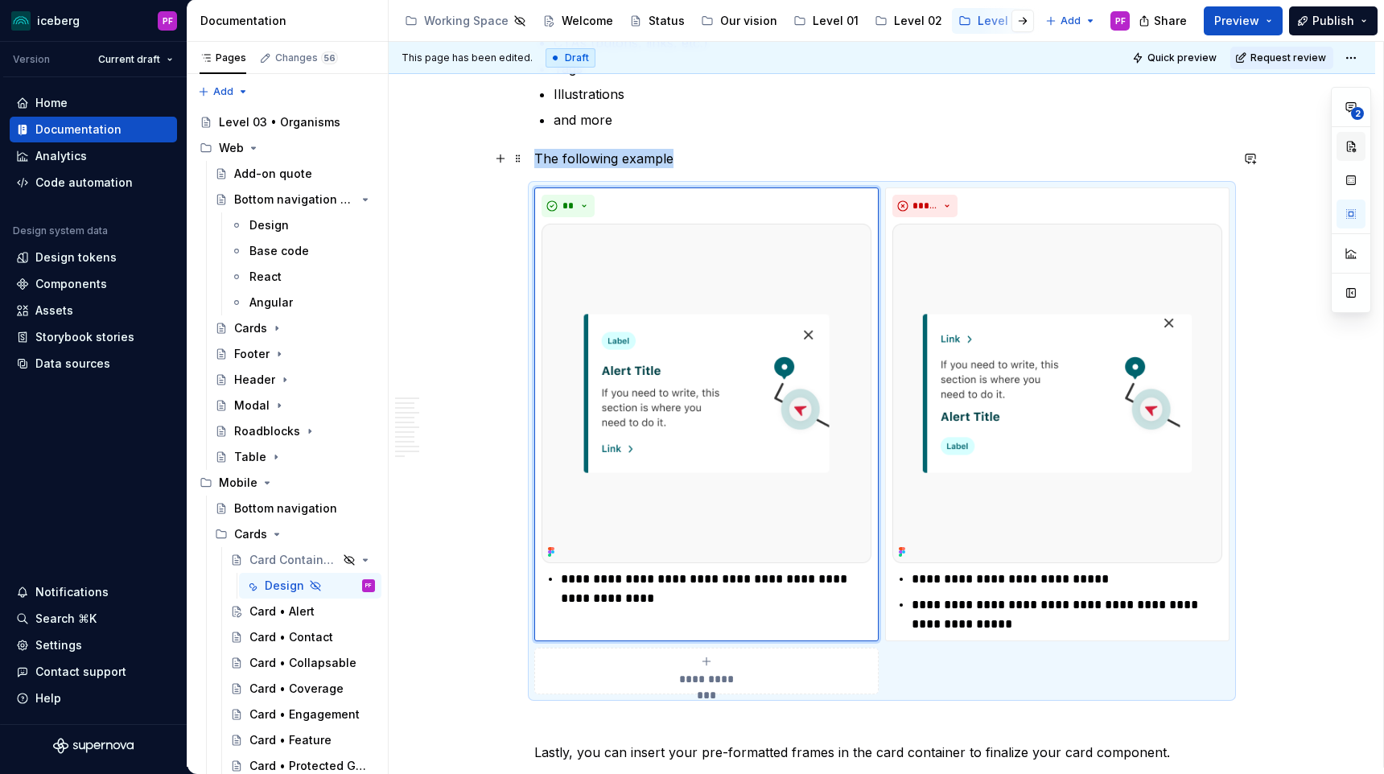
click at [1342, 151] on button "button" at bounding box center [1350, 146] width 29 height 29
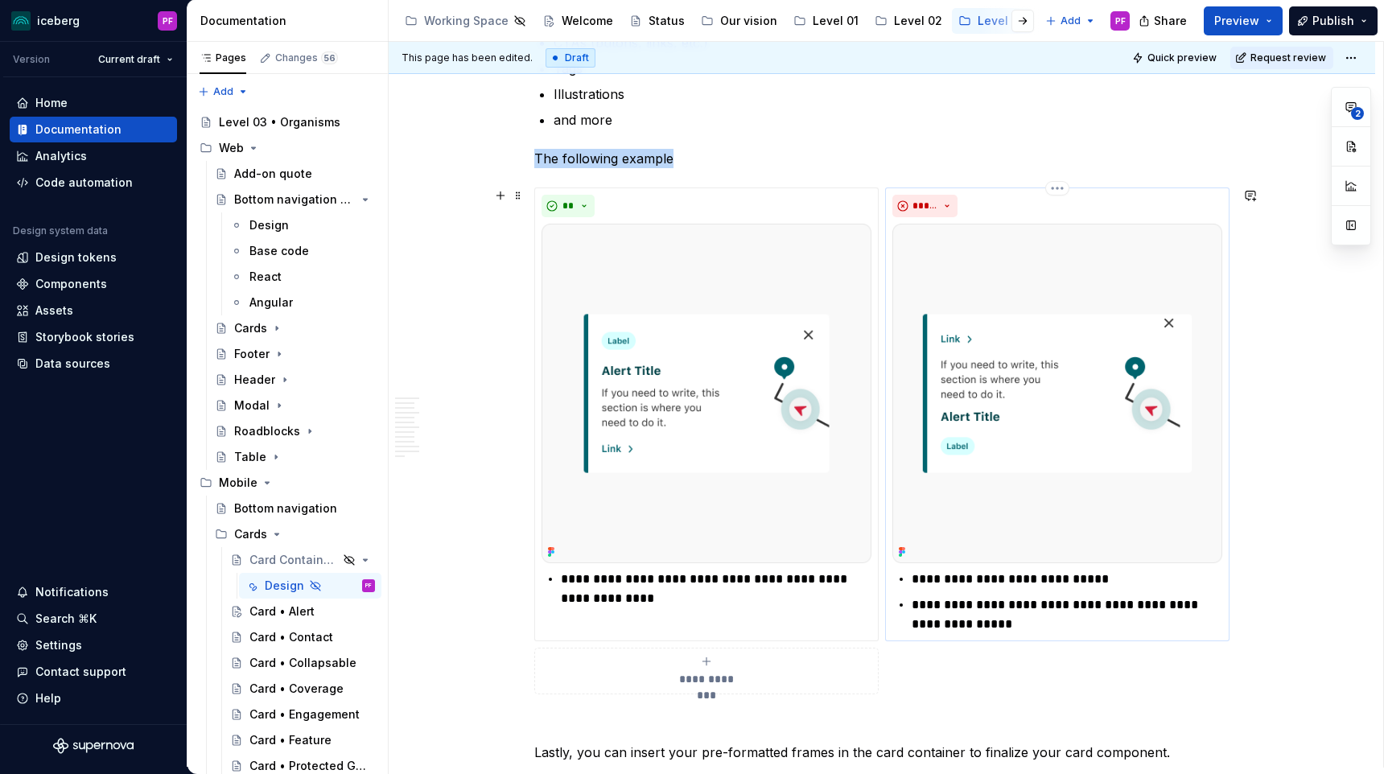
click at [992, 205] on div "*****" at bounding box center [1057, 206] width 330 height 23
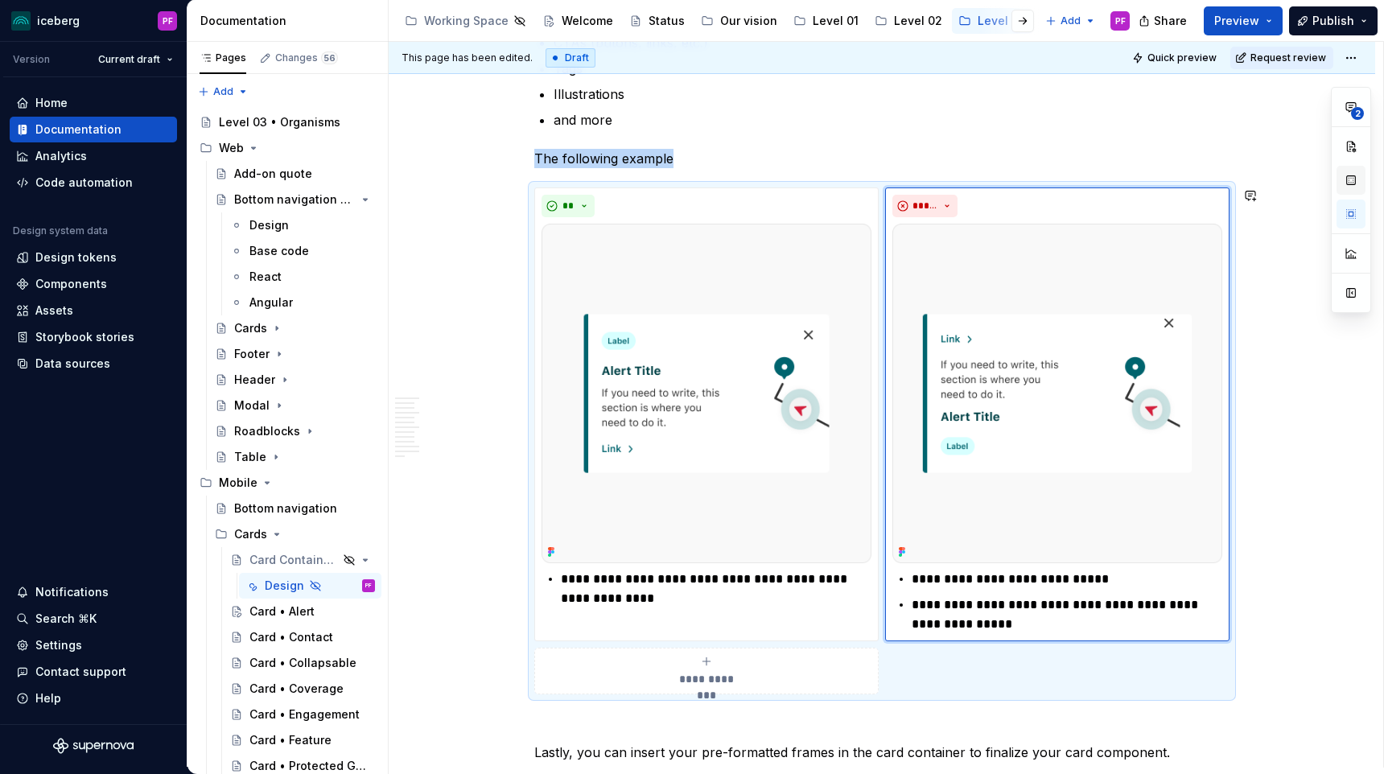
click at [1348, 183] on button "button" at bounding box center [1350, 180] width 29 height 29
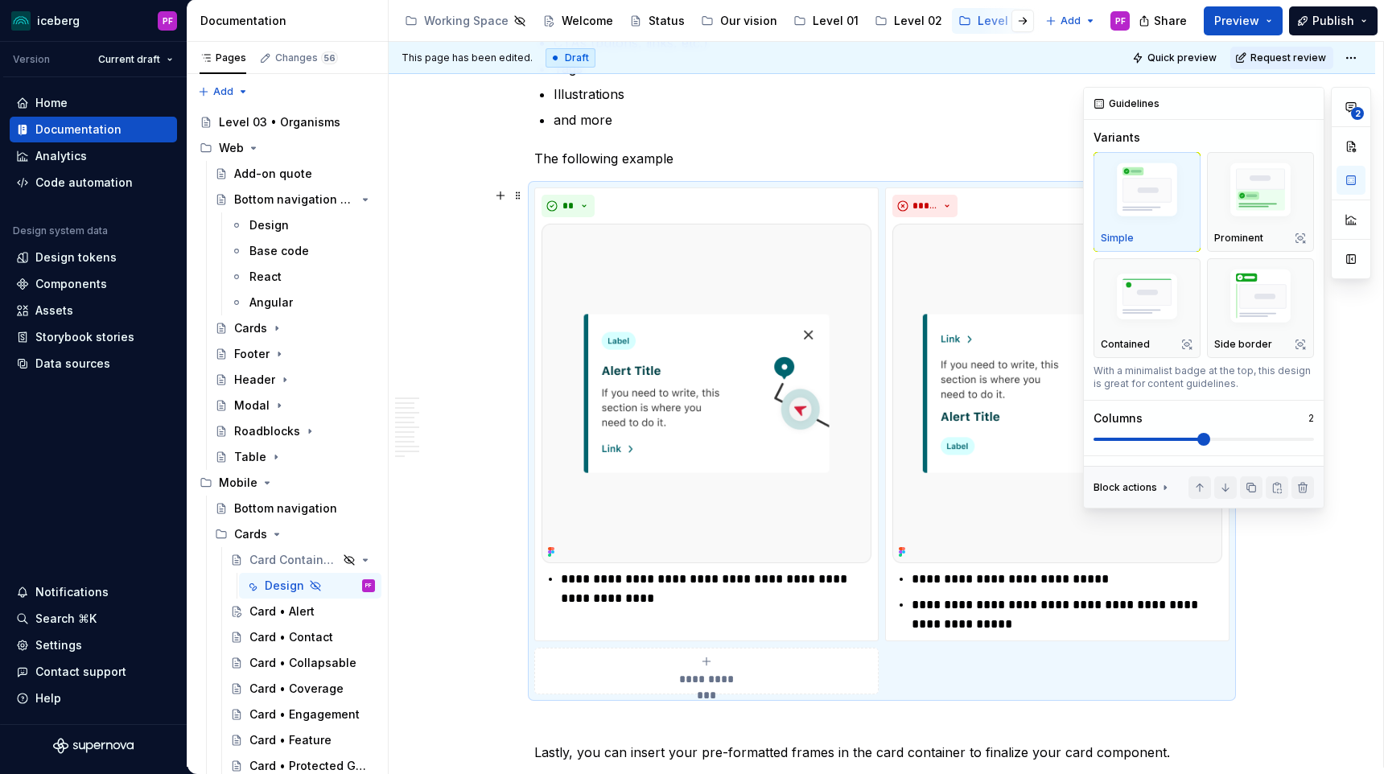
click at [1159, 490] on icon at bounding box center [1165, 487] width 13 height 13
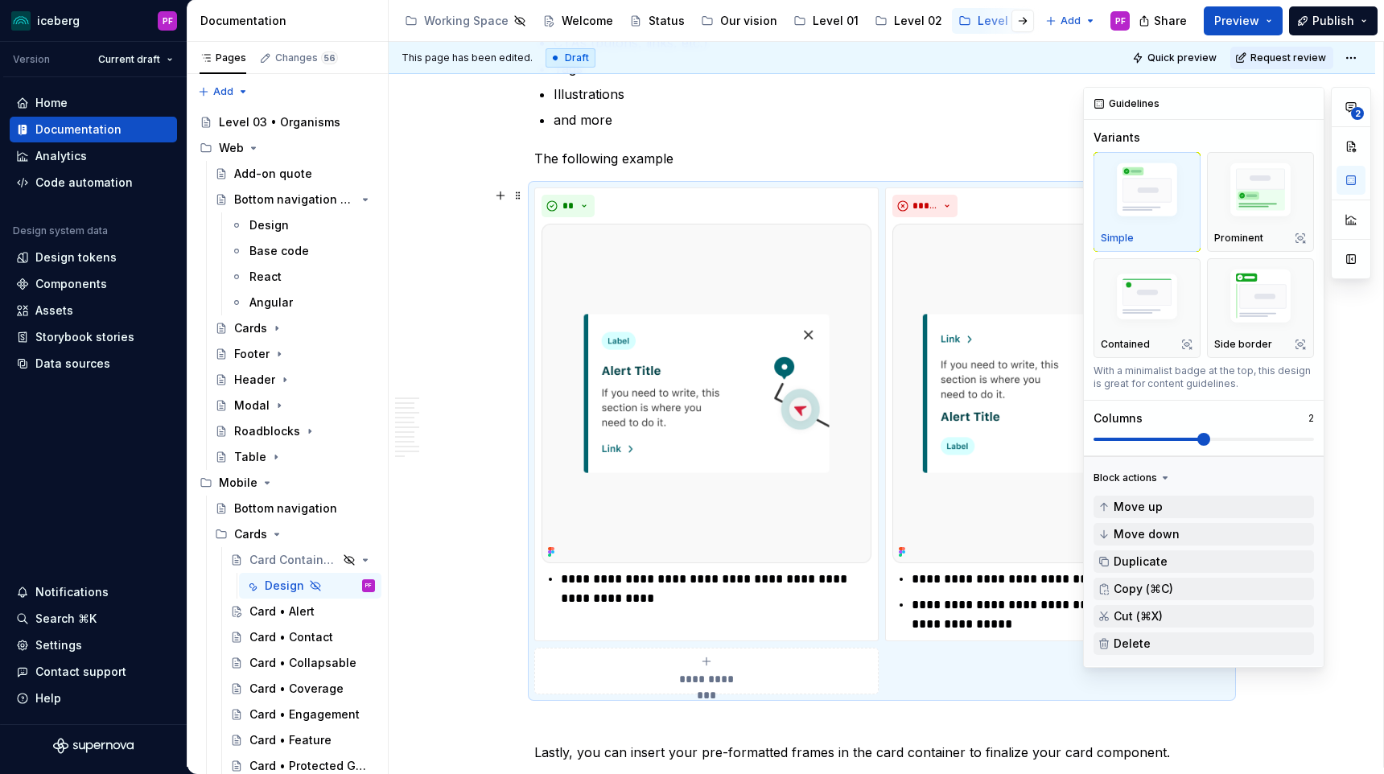
click at [1159, 481] on icon at bounding box center [1165, 478] width 13 height 13
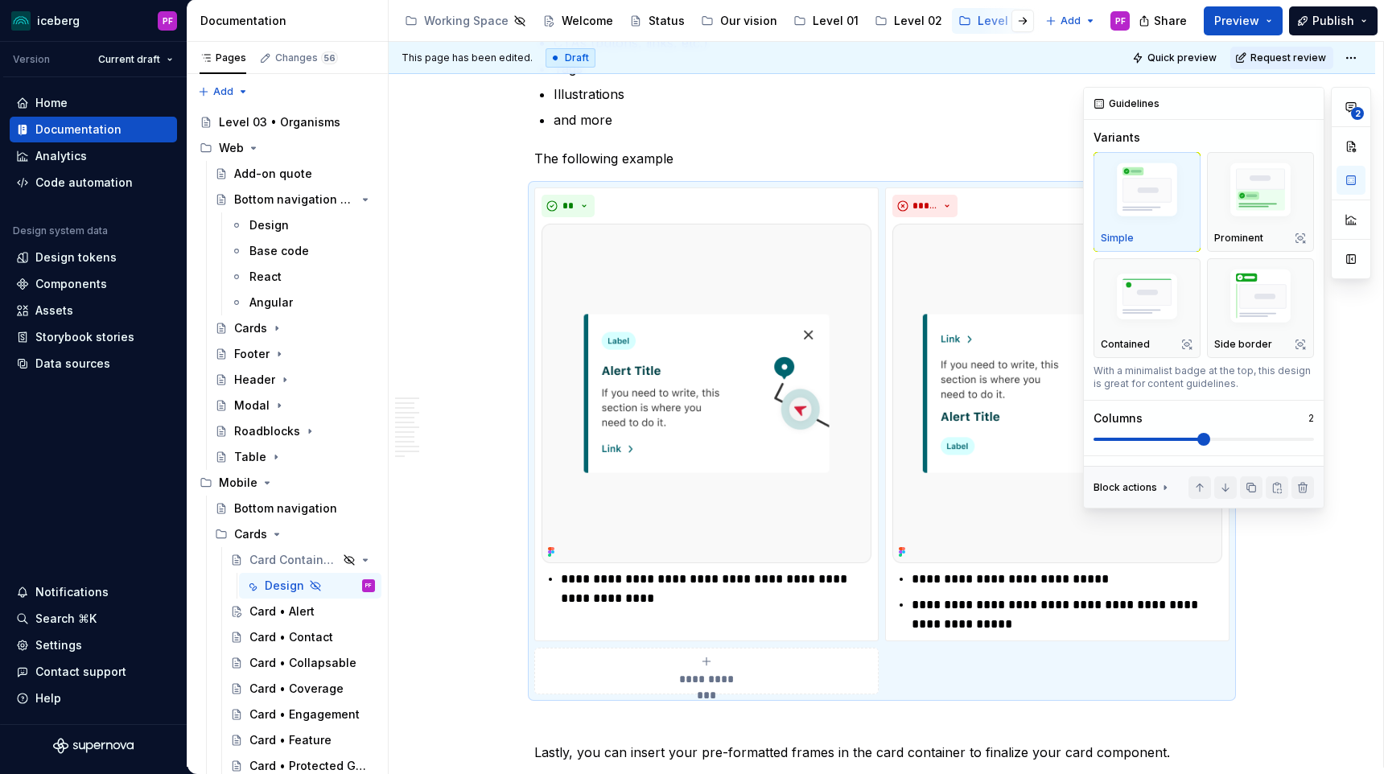
click at [1128, 138] on div "Variants" at bounding box center [1116, 138] width 47 height 16
click at [1147, 297] on img "button" at bounding box center [1147, 298] width 93 height 63
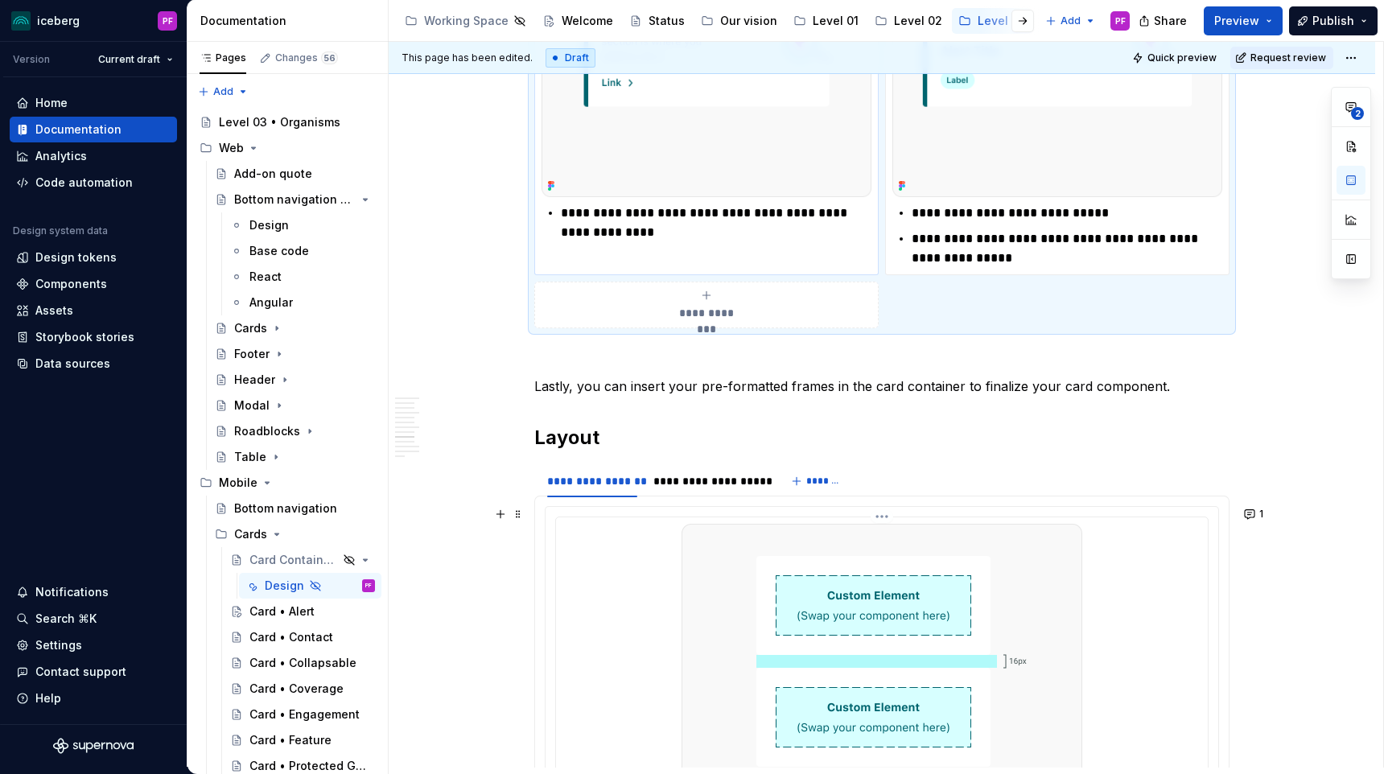
scroll to position [2499, 0]
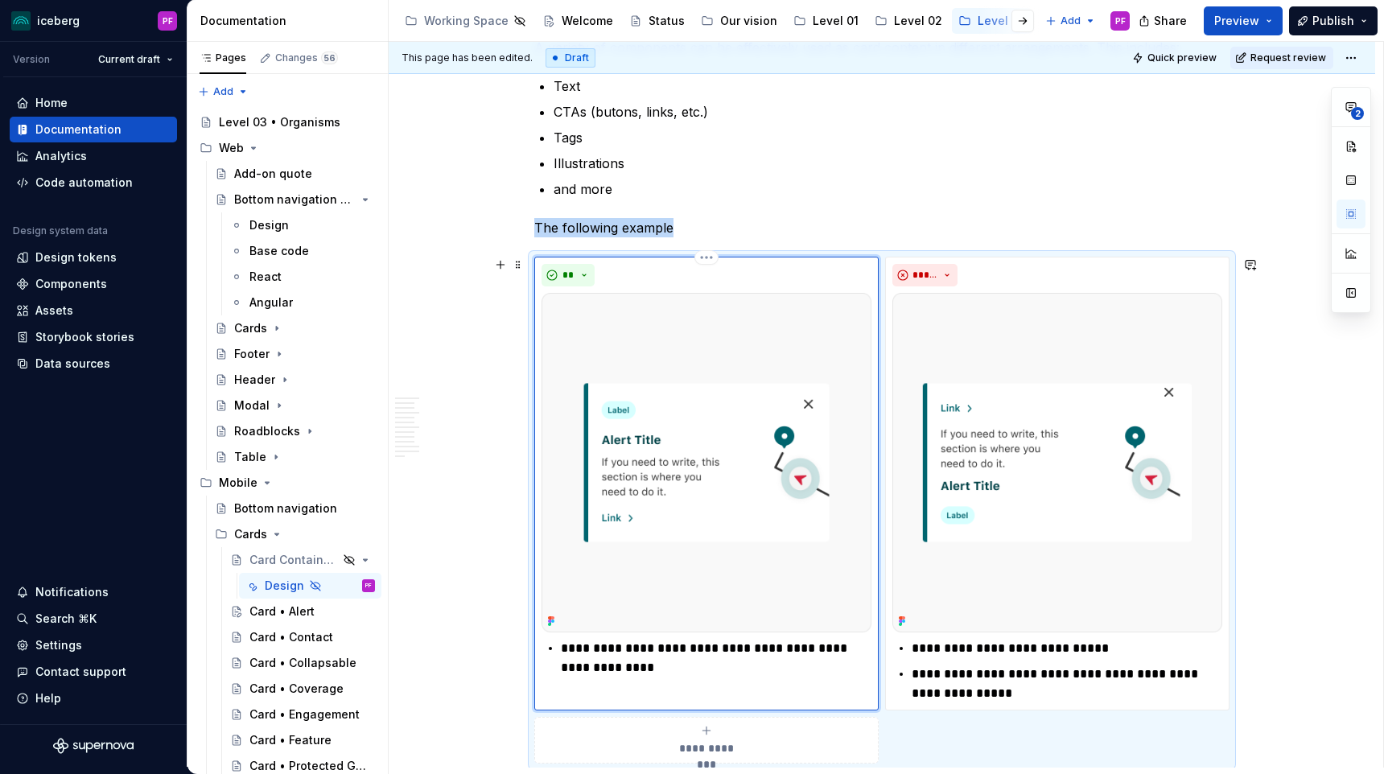
click at [840, 308] on img at bounding box center [706, 463] width 330 height 340
click at [710, 255] on html "iceberg PF Version Current draft Home Documentation Analytics Code automation D…" at bounding box center [692, 387] width 1384 height 774
click at [725, 286] on div "Delete item" at bounding box center [770, 285] width 137 height 26
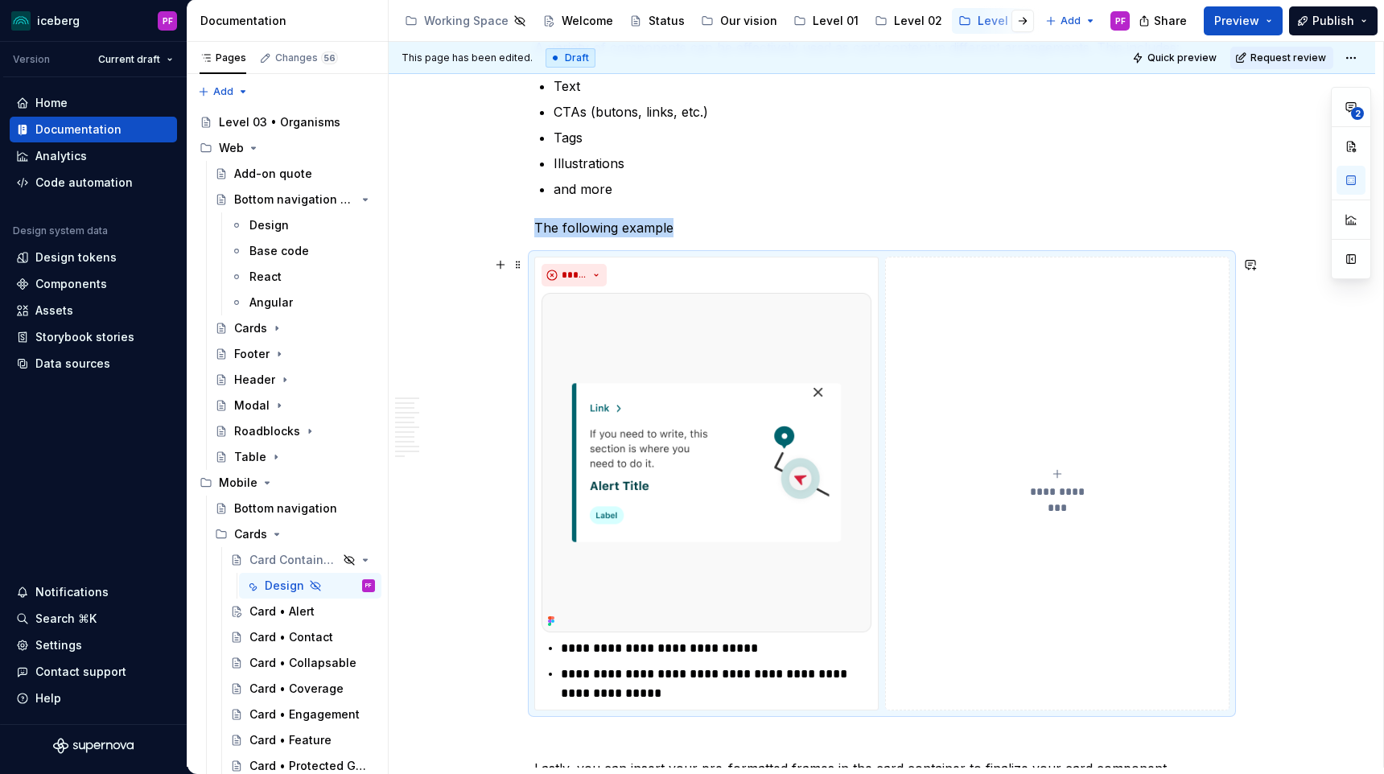
click at [945, 329] on button "**********" at bounding box center [1057, 484] width 344 height 454
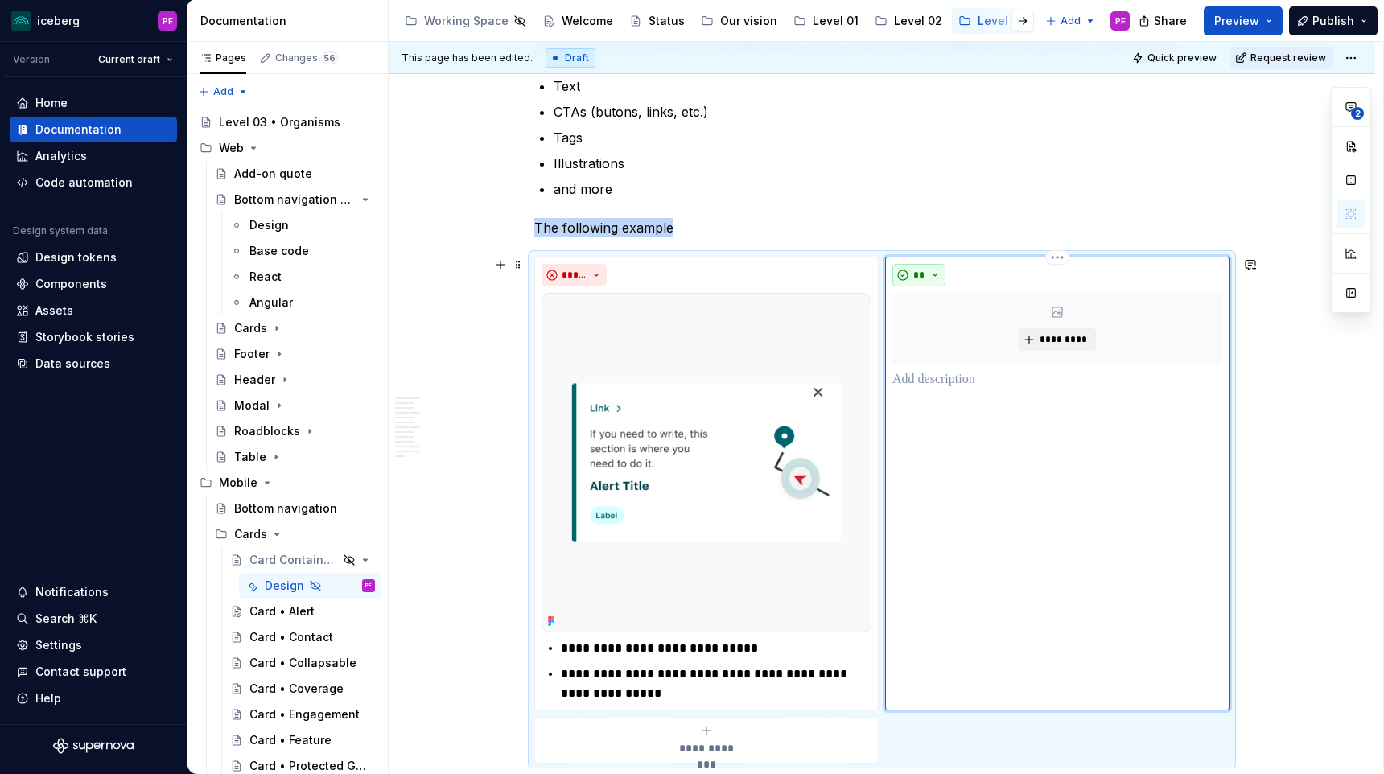
click at [941, 271] on button "**" at bounding box center [918, 275] width 53 height 23
click at [1015, 270] on div "**" at bounding box center [1057, 275] width 330 height 23
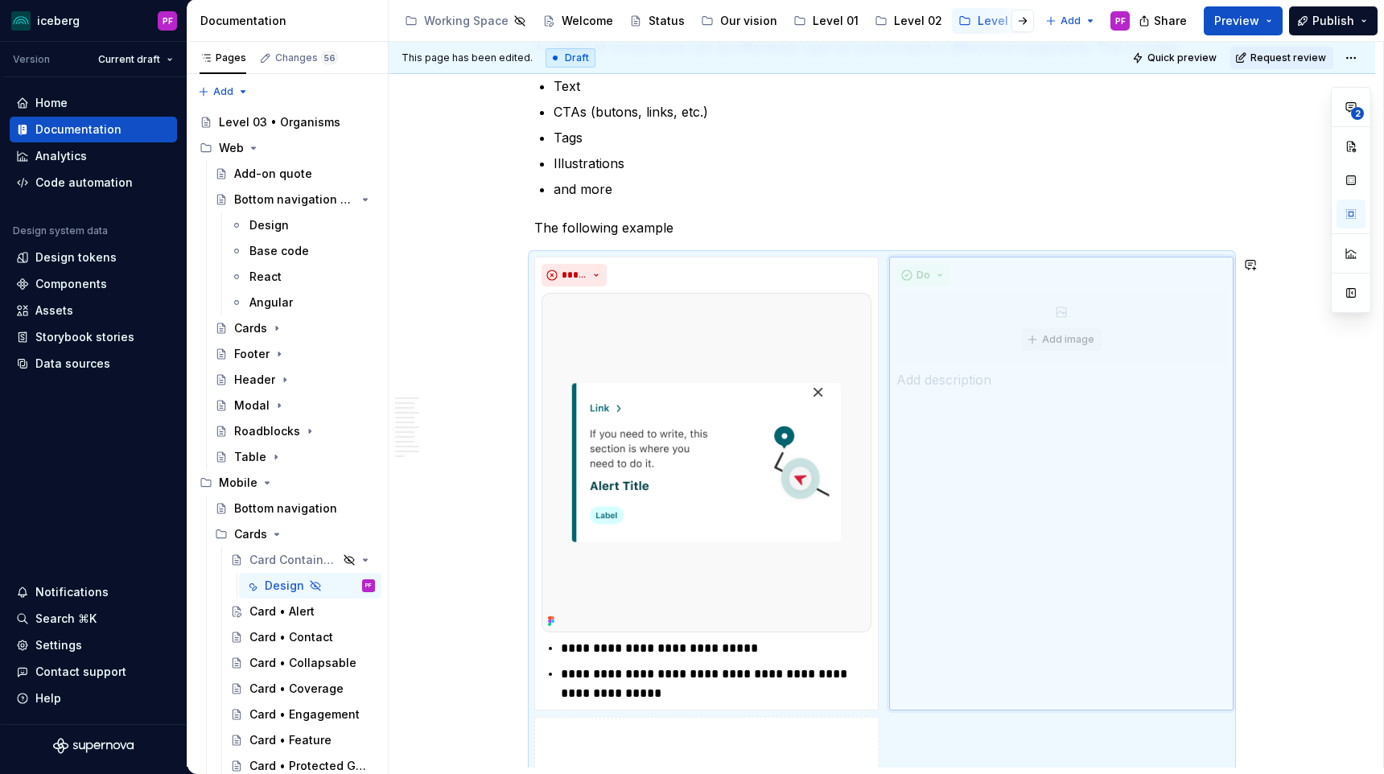
drag, startPoint x: 1004, startPoint y: 274, endPoint x: 933, endPoint y: 271, distance: 70.8
click at [933, 271] on body "iceberg PF Version Current draft Home Documentation Analytics Code automation D…" at bounding box center [692, 387] width 1384 height 774
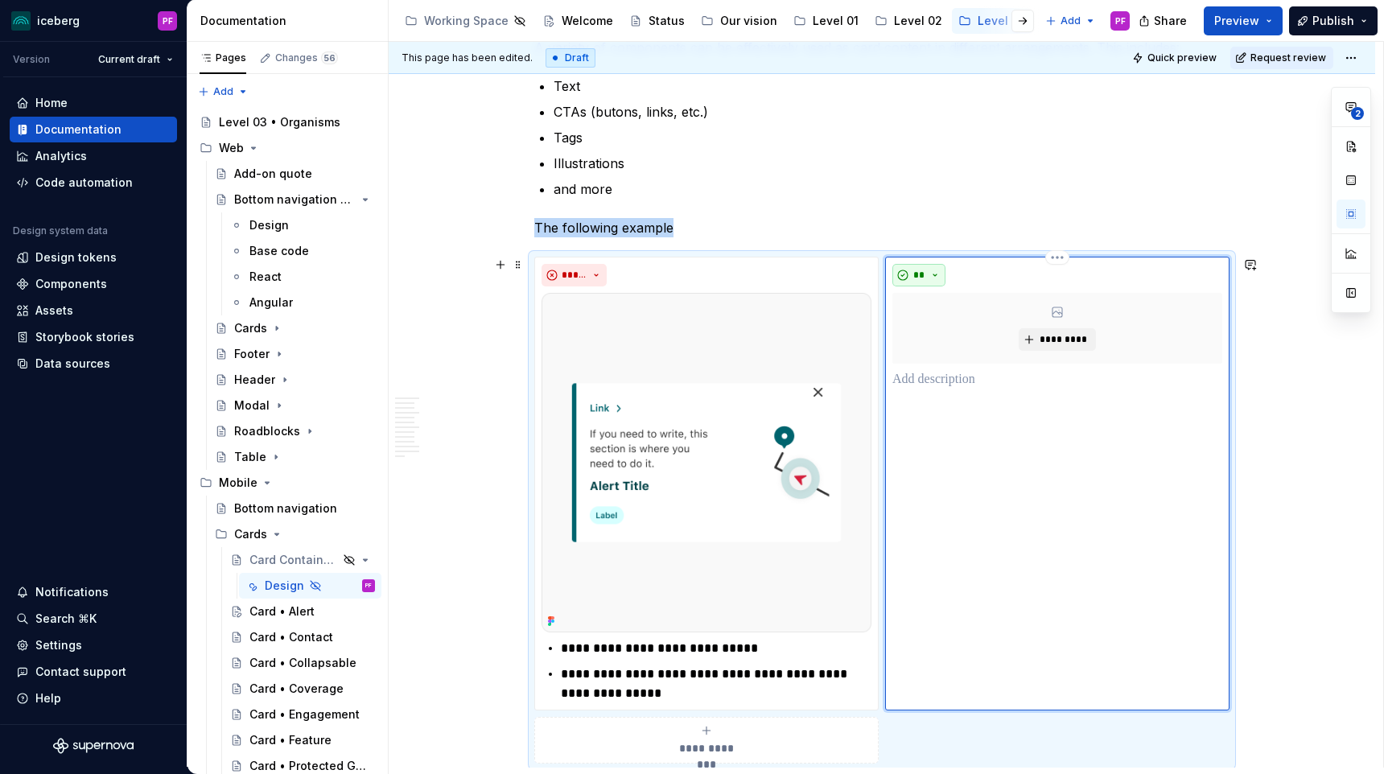
click at [937, 274] on button "**" at bounding box center [918, 275] width 53 height 23
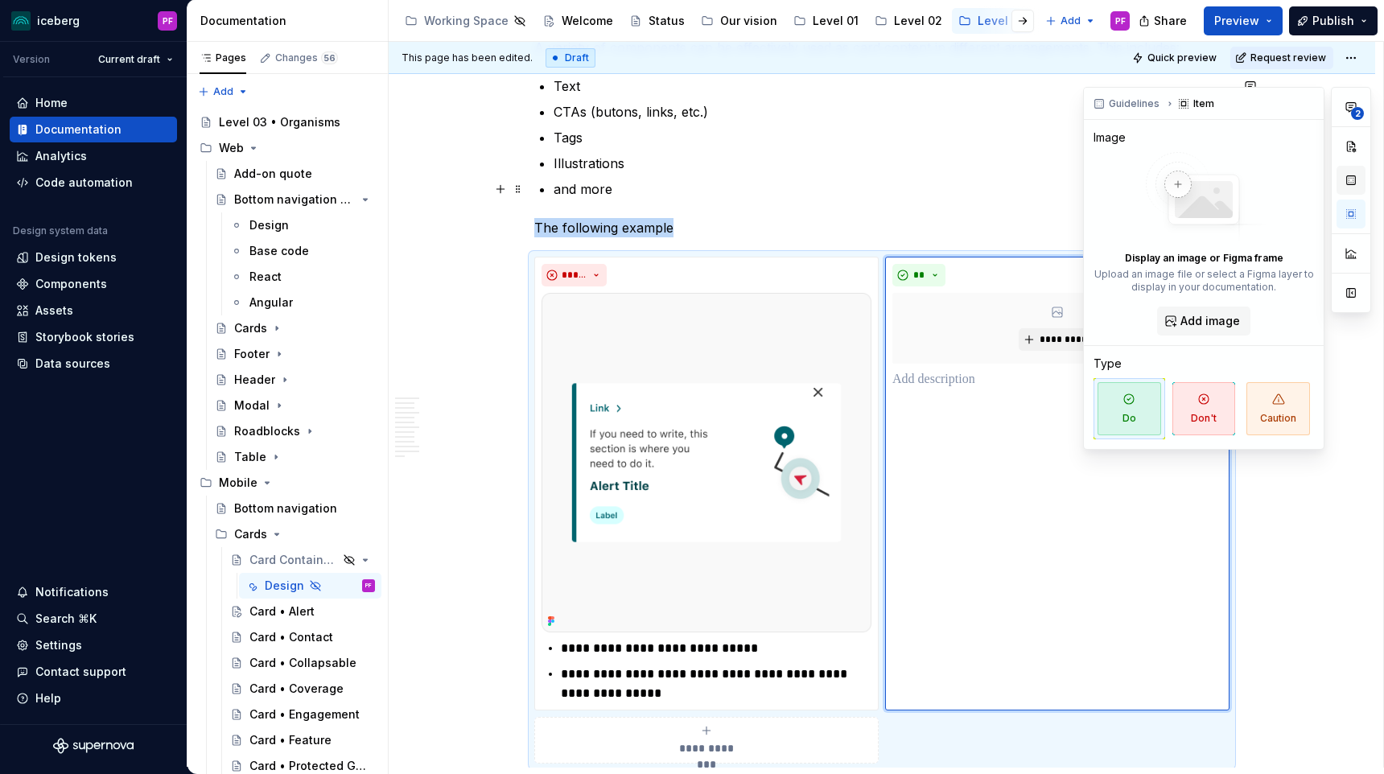
click at [1363, 185] on button "button" at bounding box center [1350, 180] width 29 height 29
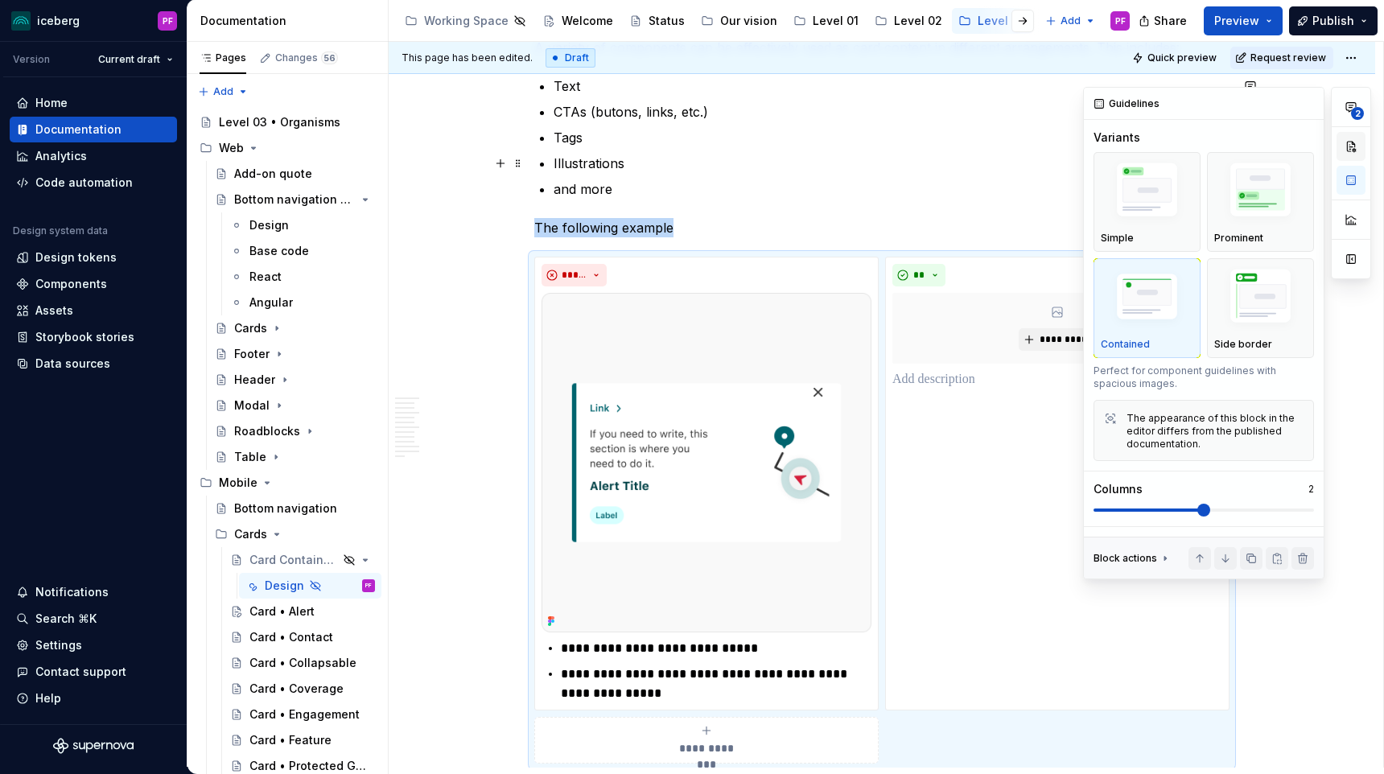
click at [1349, 148] on button "button" at bounding box center [1350, 146] width 29 height 29
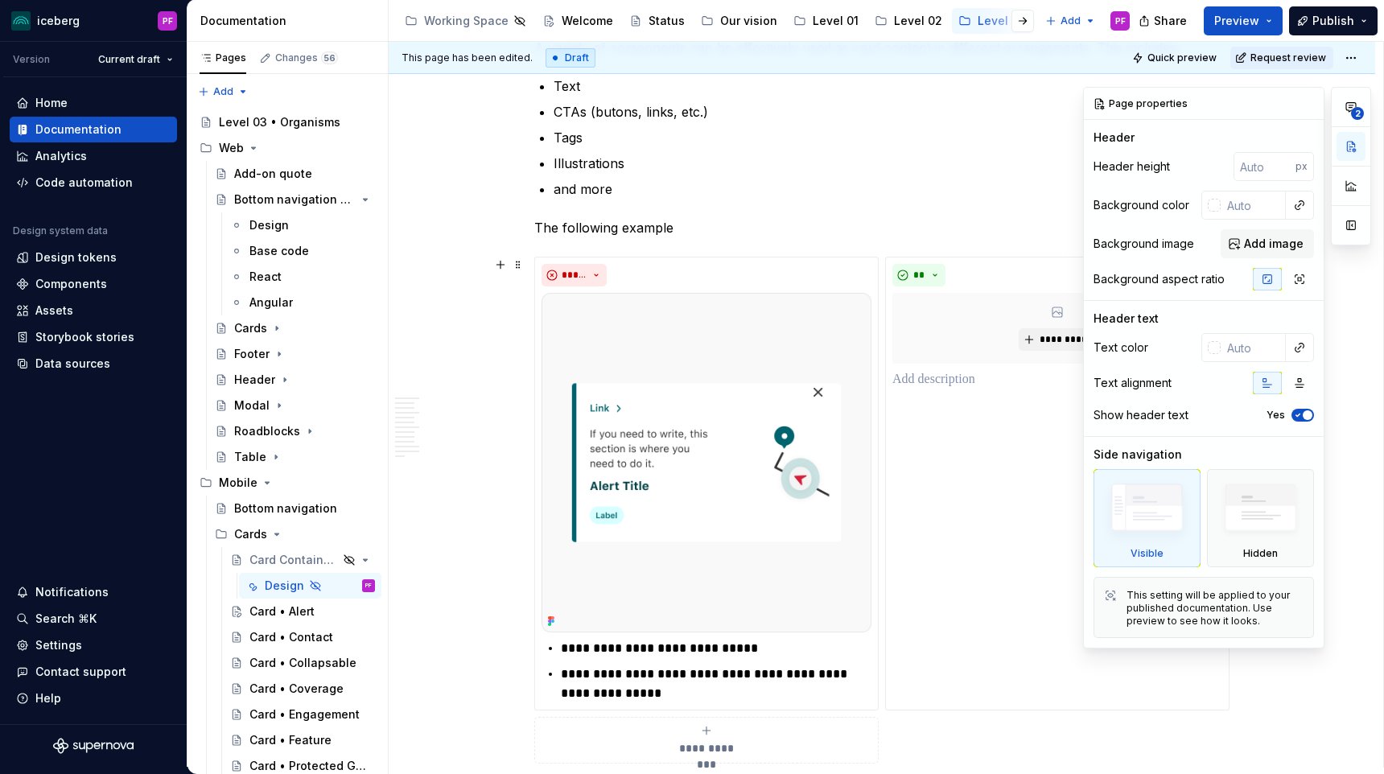
click at [1294, 414] on icon "button" at bounding box center [1297, 415] width 13 height 10
click at [1295, 414] on span "button" at bounding box center [1298, 415] width 10 height 10
click at [1234, 488] on img at bounding box center [1260, 511] width 93 height 71
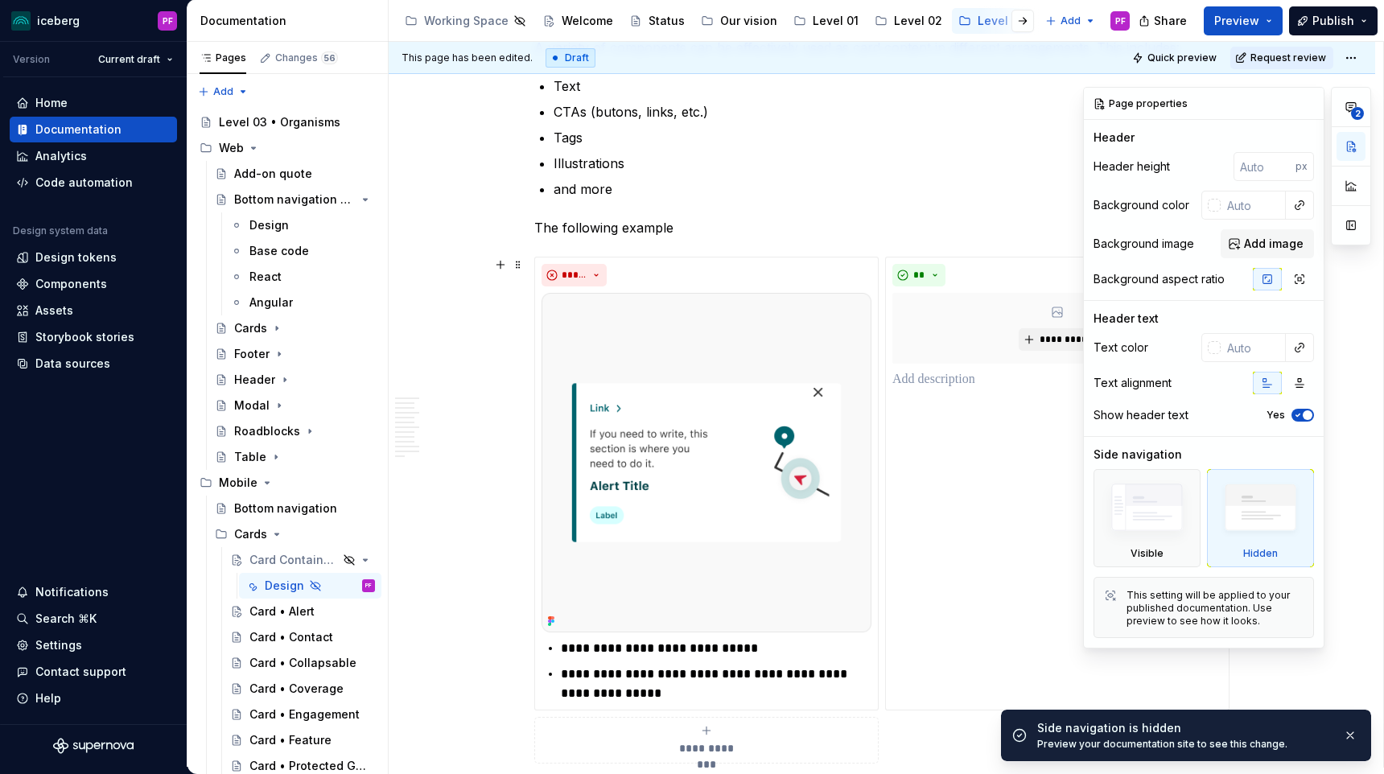
click at [1234, 487] on img at bounding box center [1260, 511] width 93 height 71
click at [1179, 492] on img at bounding box center [1147, 511] width 93 height 70
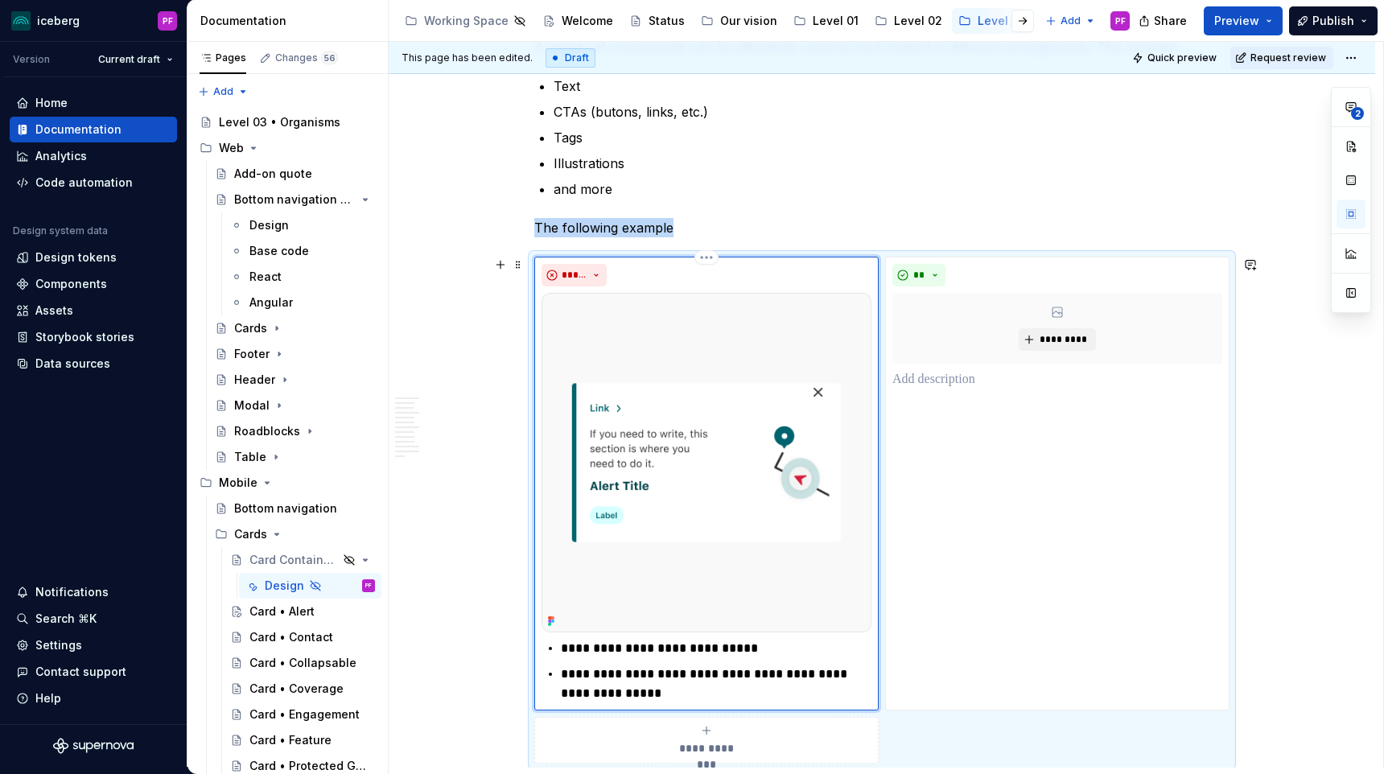
click at [636, 273] on div "*****" at bounding box center [706, 275] width 330 height 23
click at [596, 273] on button "*****" at bounding box center [573, 275] width 65 height 23
click at [616, 273] on div "*****" at bounding box center [706, 275] width 330 height 23
click at [619, 273] on div "*****" at bounding box center [706, 275] width 330 height 23
click at [714, 259] on html "iceberg PF Version Current draft Home Documentation Analytics Code automation D…" at bounding box center [692, 387] width 1384 height 774
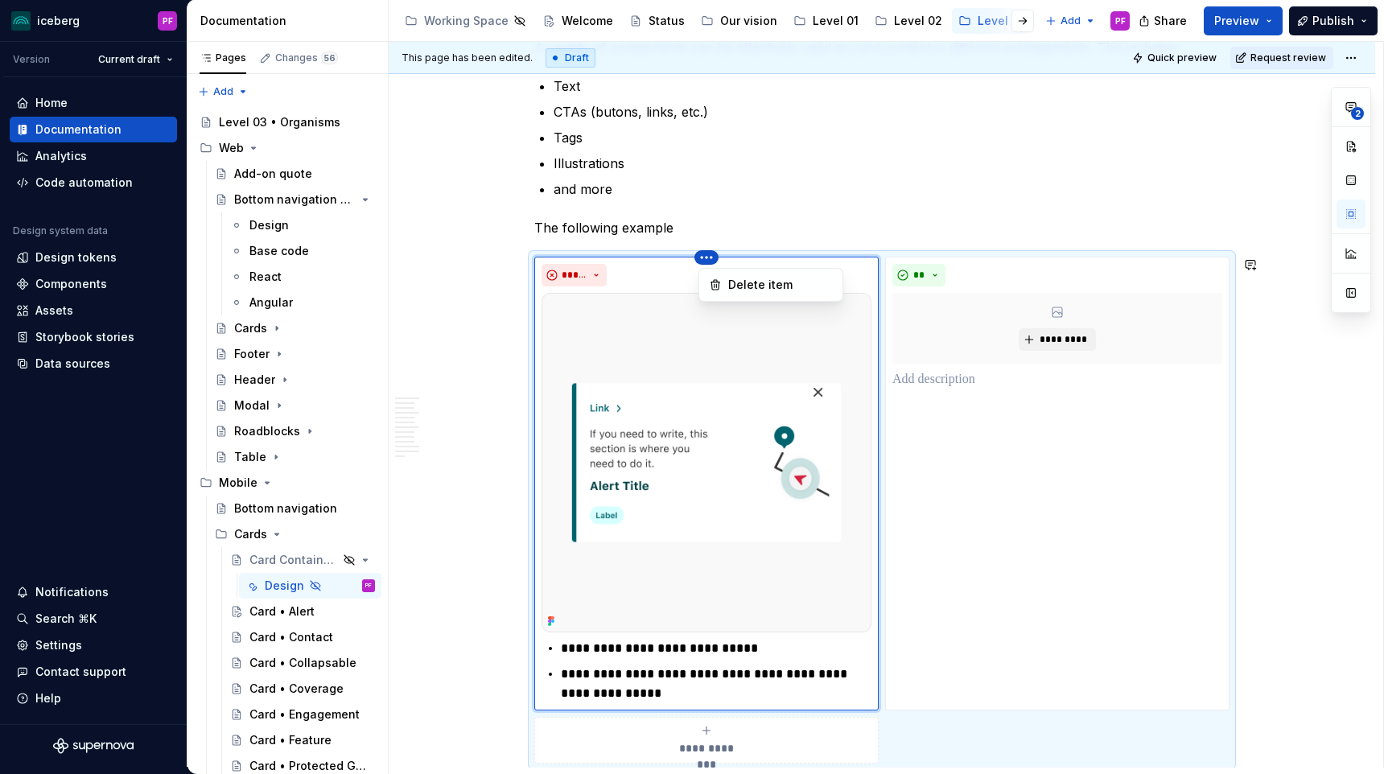
click at [670, 274] on html "iceberg PF Version Current draft Home Documentation Analytics Code automation D…" at bounding box center [692, 387] width 1384 height 774
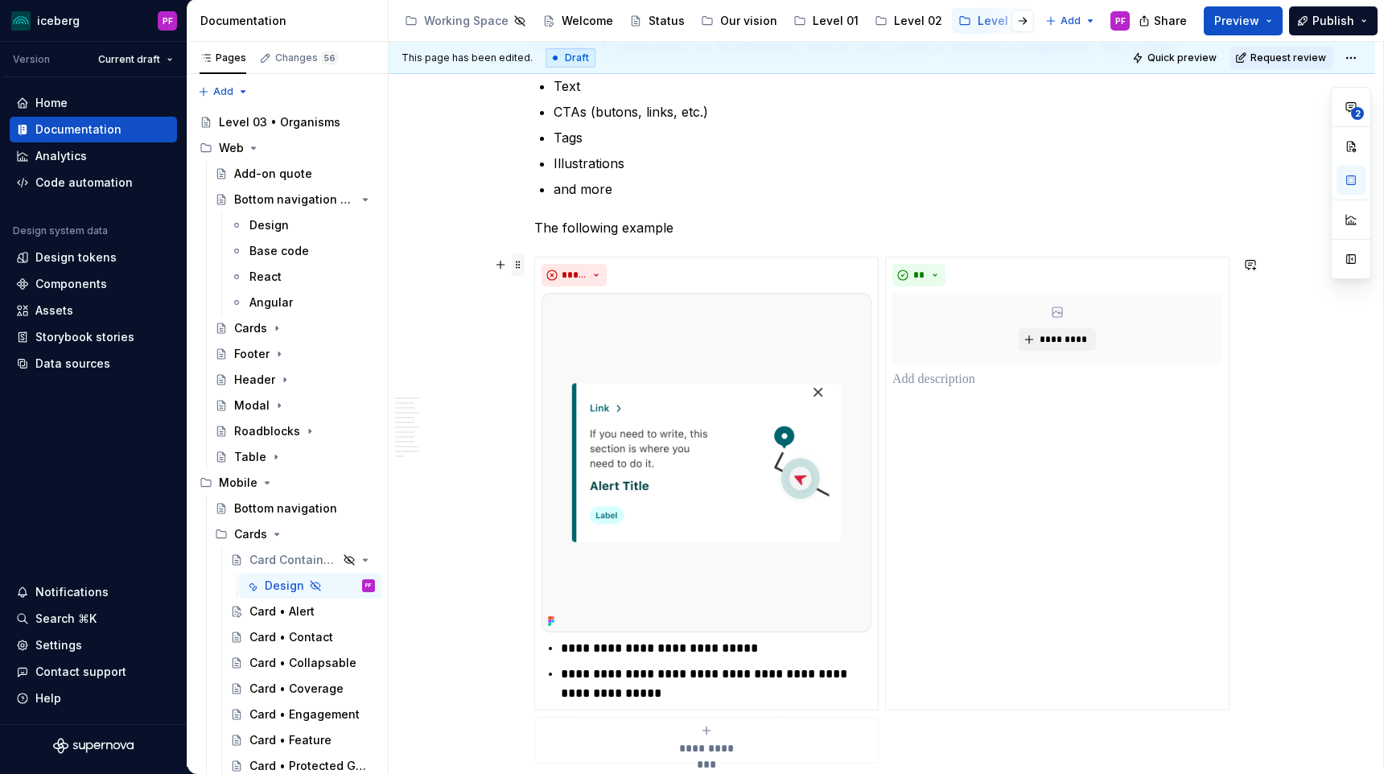
click at [518, 260] on span at bounding box center [518, 264] width 13 height 23
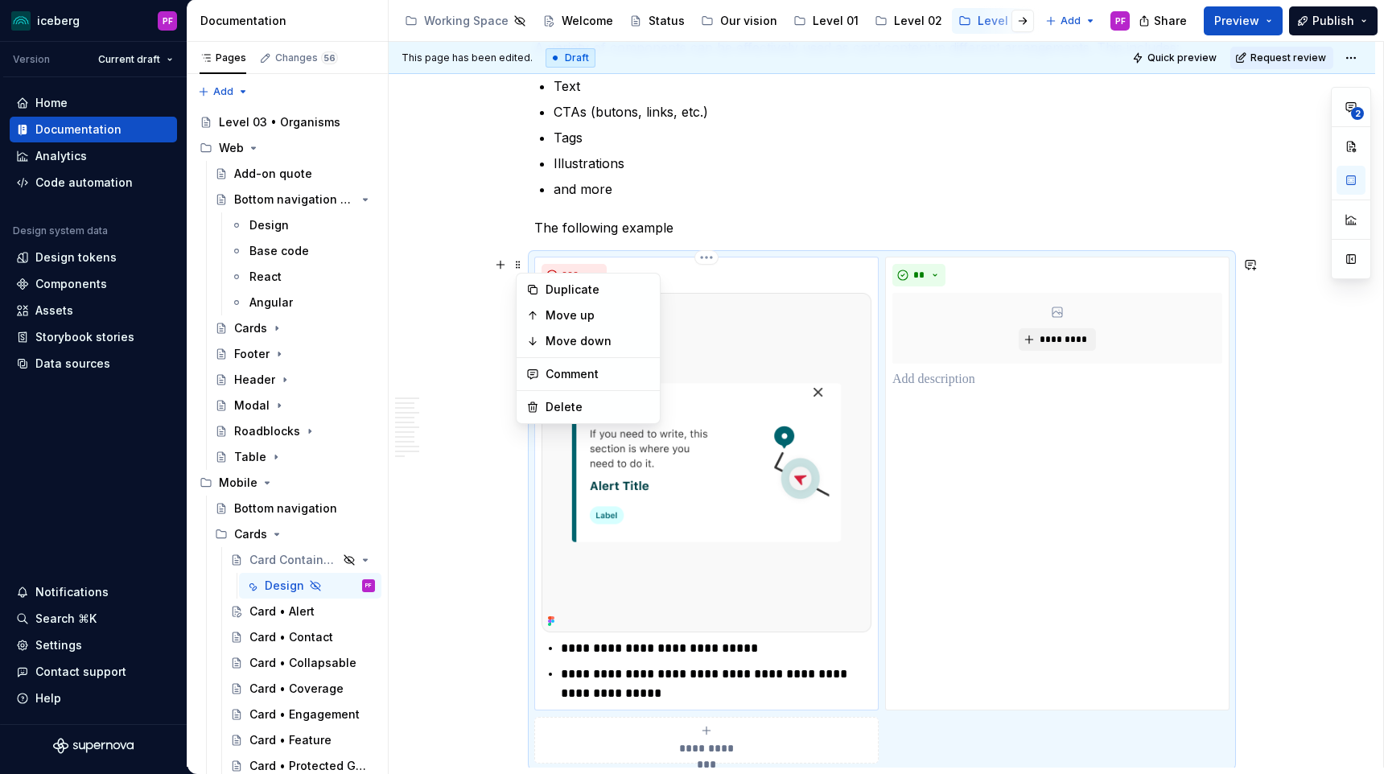
click at [633, 259] on div "**********" at bounding box center [706, 484] width 344 height 454
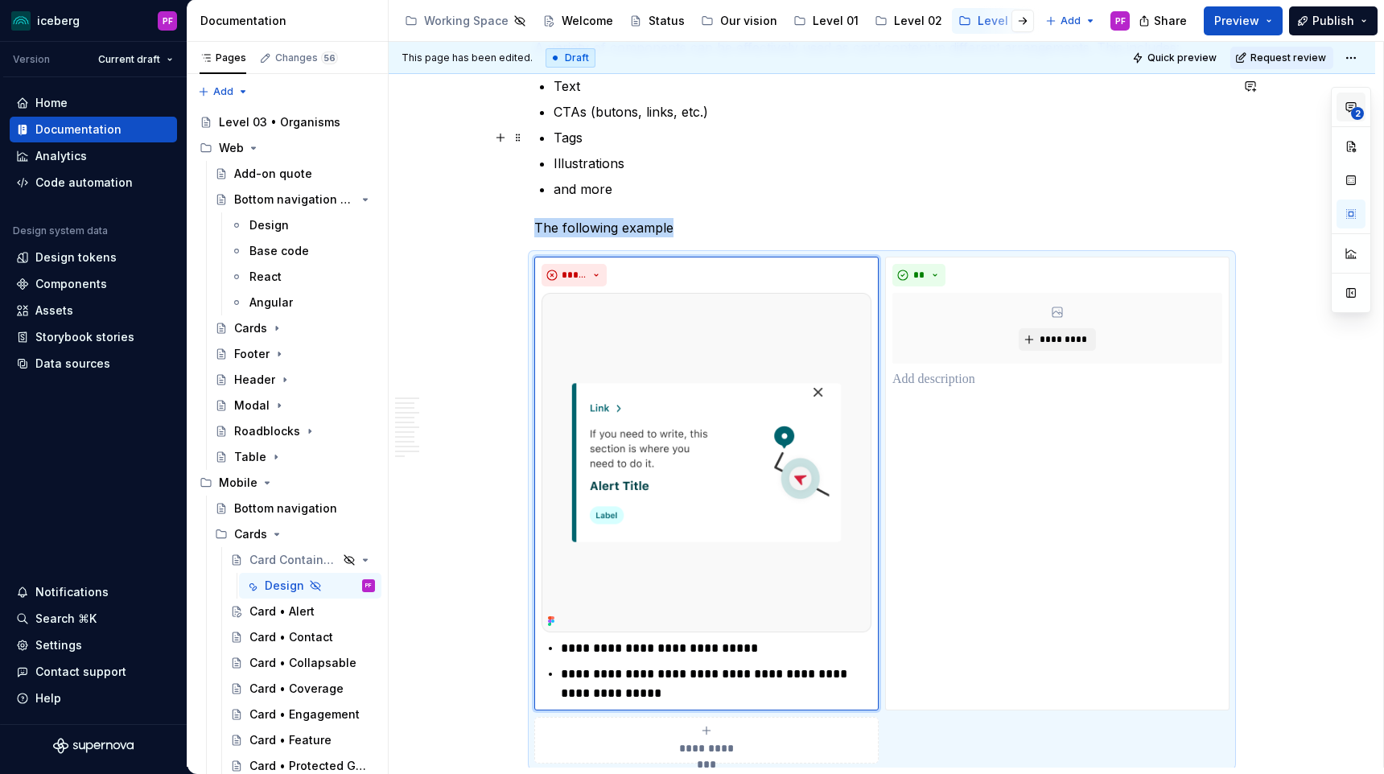
click at [1353, 109] on span "2" at bounding box center [1357, 113] width 13 height 13
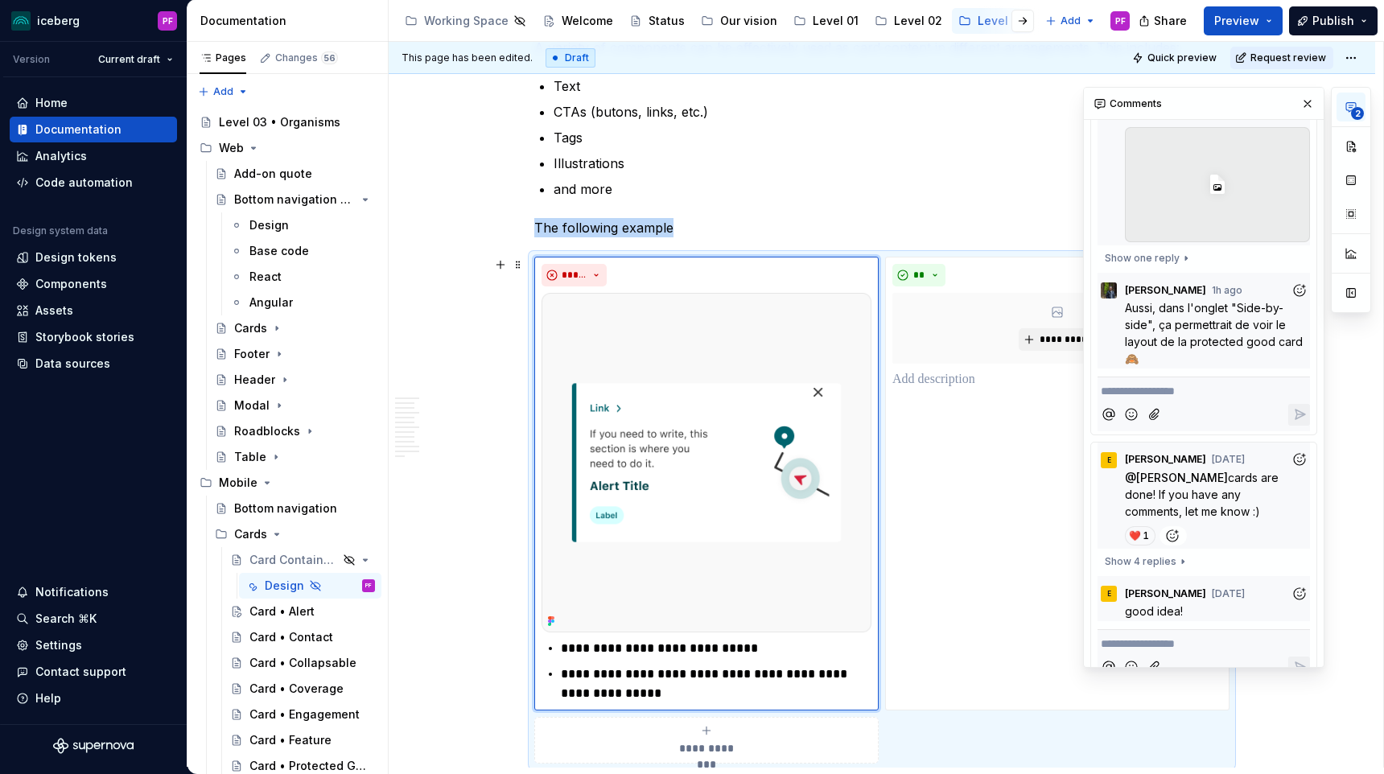
scroll to position [280, 0]
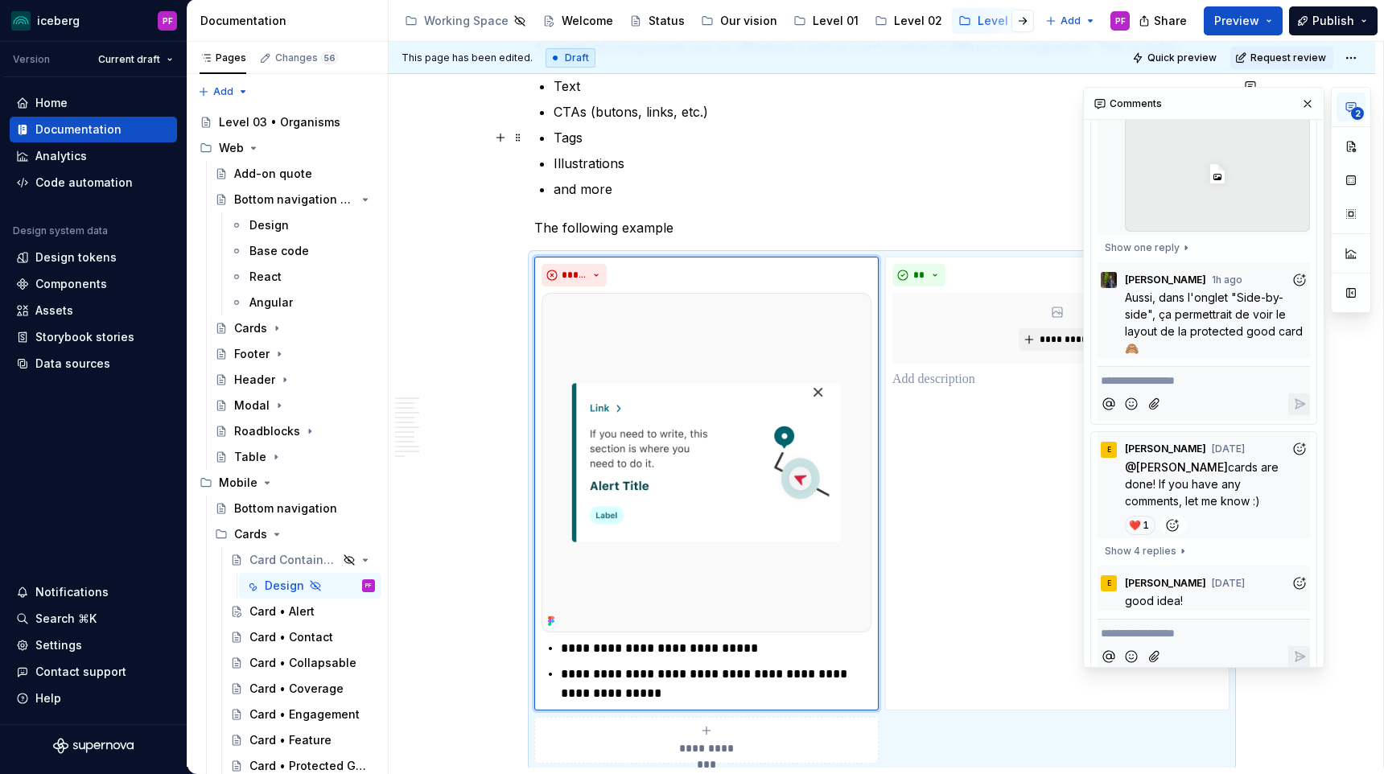
click at [1349, 125] on div "2" at bounding box center [1351, 200] width 40 height 226
click at [1350, 144] on button "button" at bounding box center [1350, 146] width 29 height 29
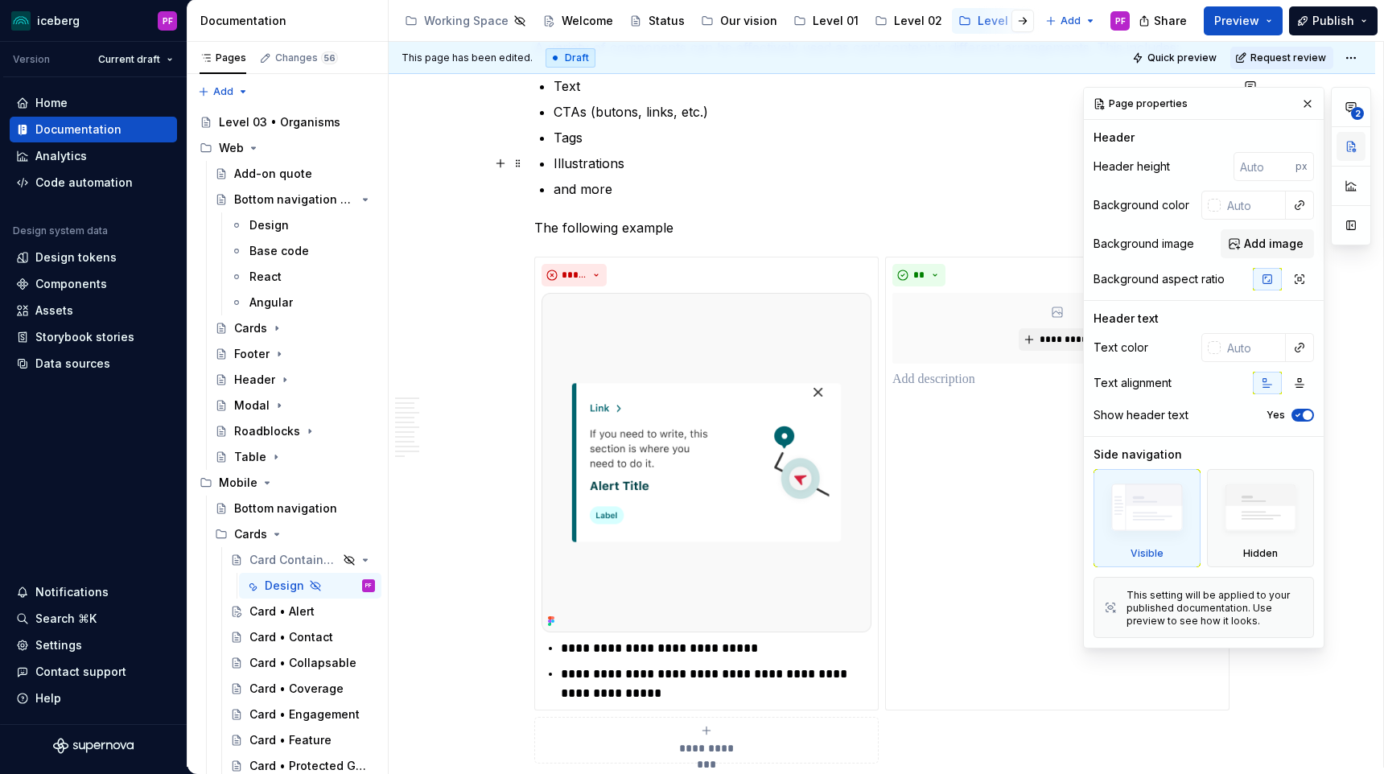
click at [1354, 148] on button "button" at bounding box center [1350, 146] width 29 height 29
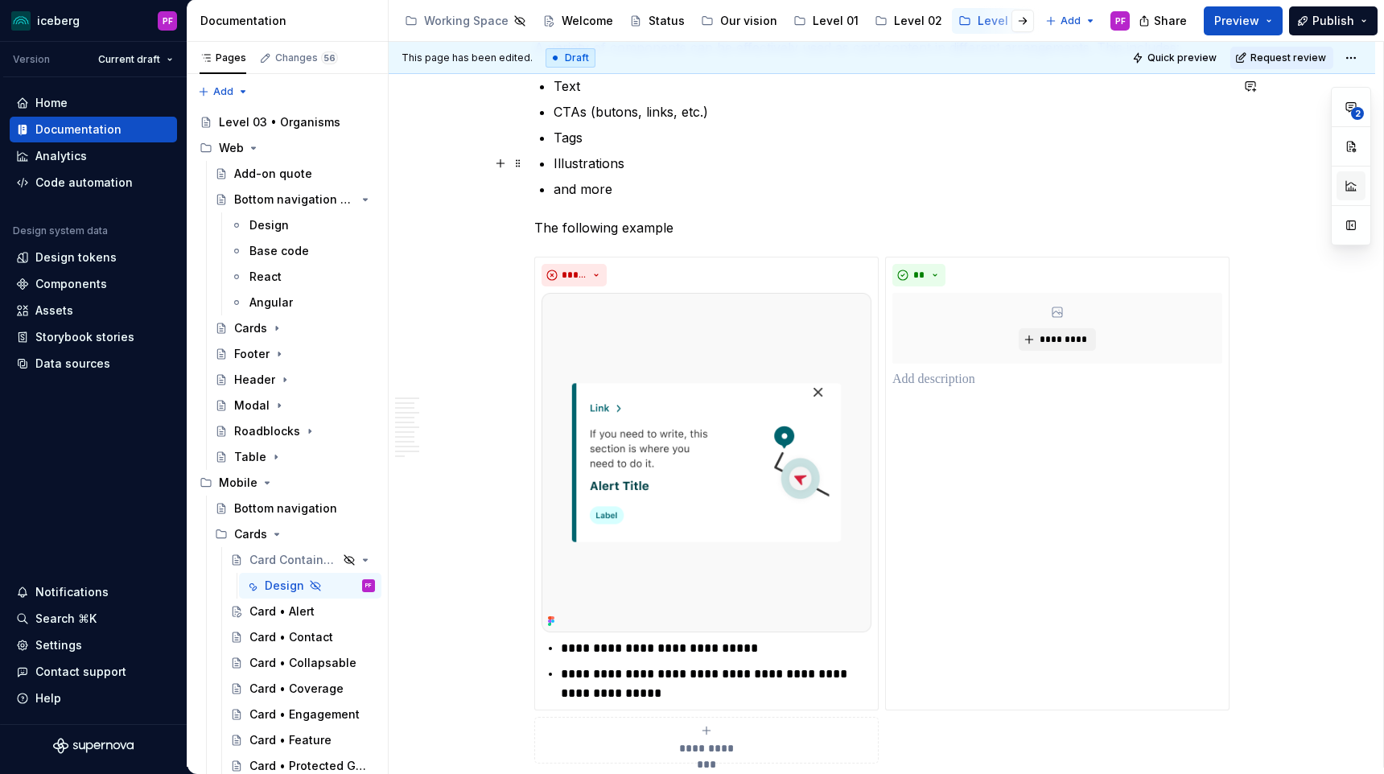
click at [1357, 180] on button "button" at bounding box center [1350, 185] width 29 height 29
click at [1356, 158] on button "button" at bounding box center [1350, 146] width 29 height 29
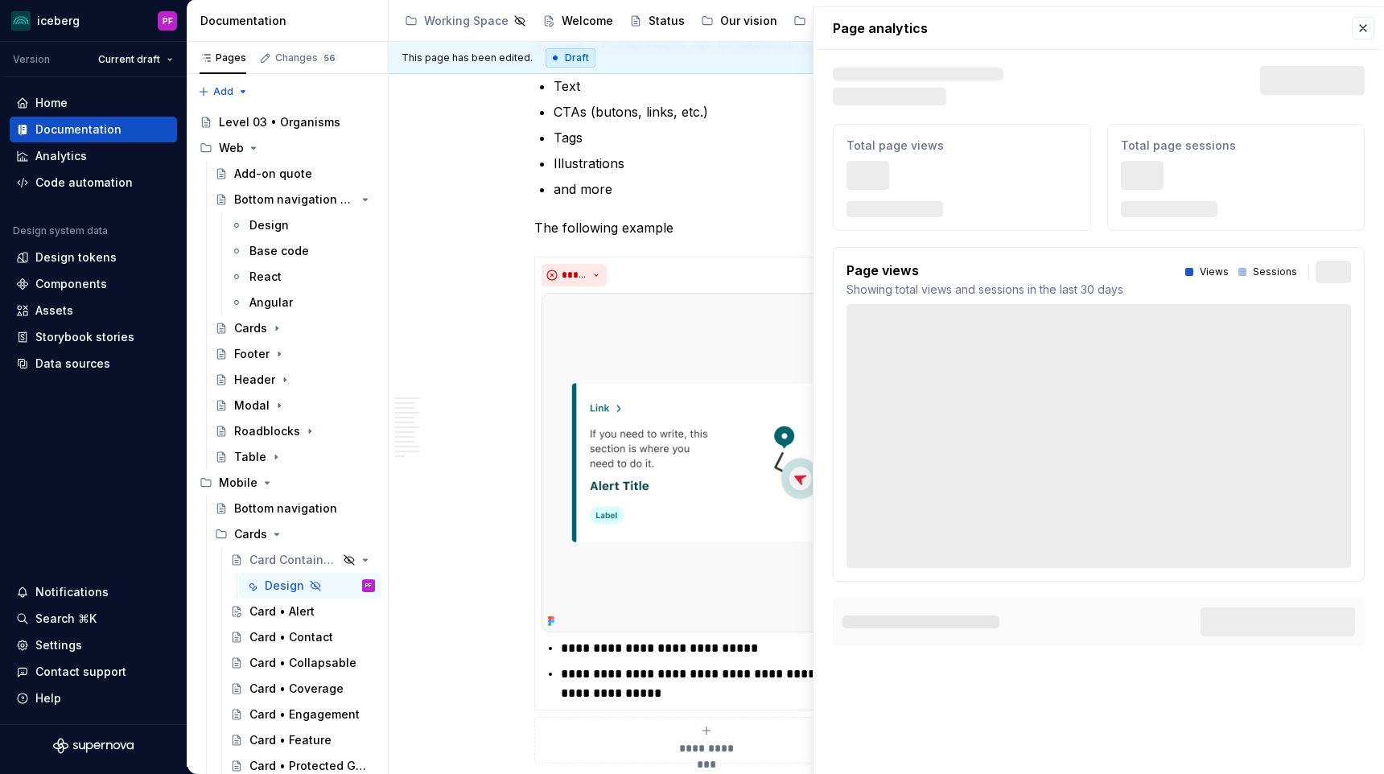
click at [1378, 19] on div "Page analytics Text defining the skeleton width Skeleton width Last 30 days Tot…" at bounding box center [1098, 336] width 570 height 658
click at [1375, 20] on div "Page analytics Text defining the skeleton width Skeleton width Last 30 days Tot…" at bounding box center [1098, 336] width 570 height 658
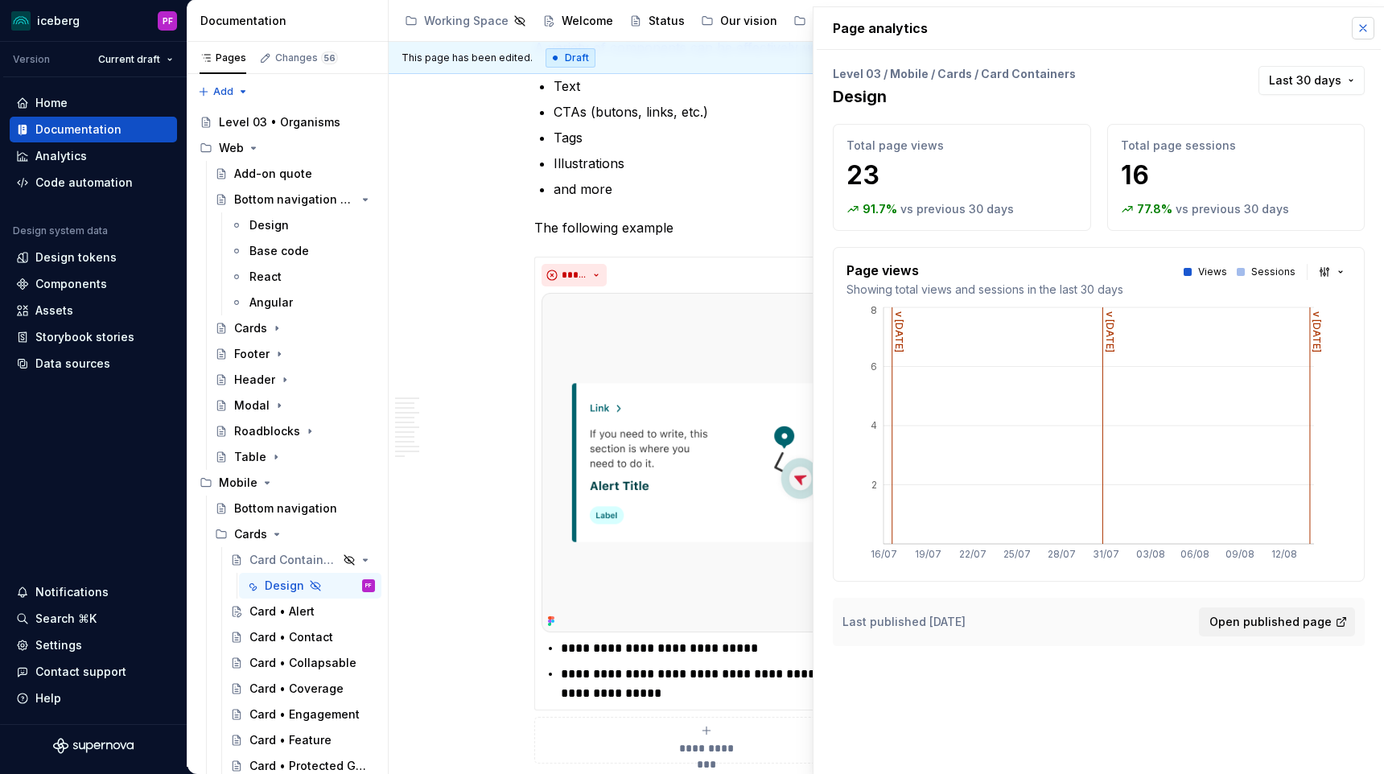
click at [1365, 25] on button "button" at bounding box center [1363, 28] width 23 height 23
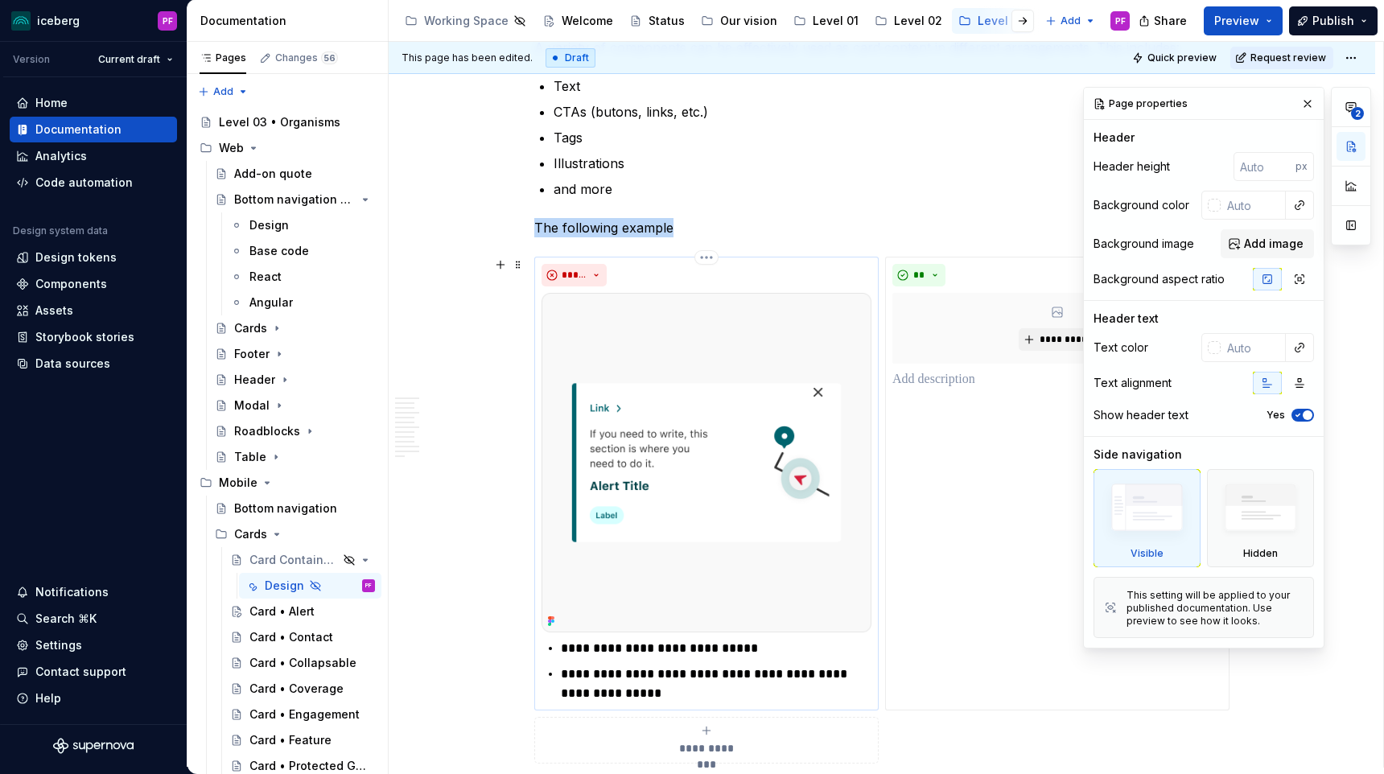
click at [794, 318] on img at bounding box center [706, 463] width 330 height 340
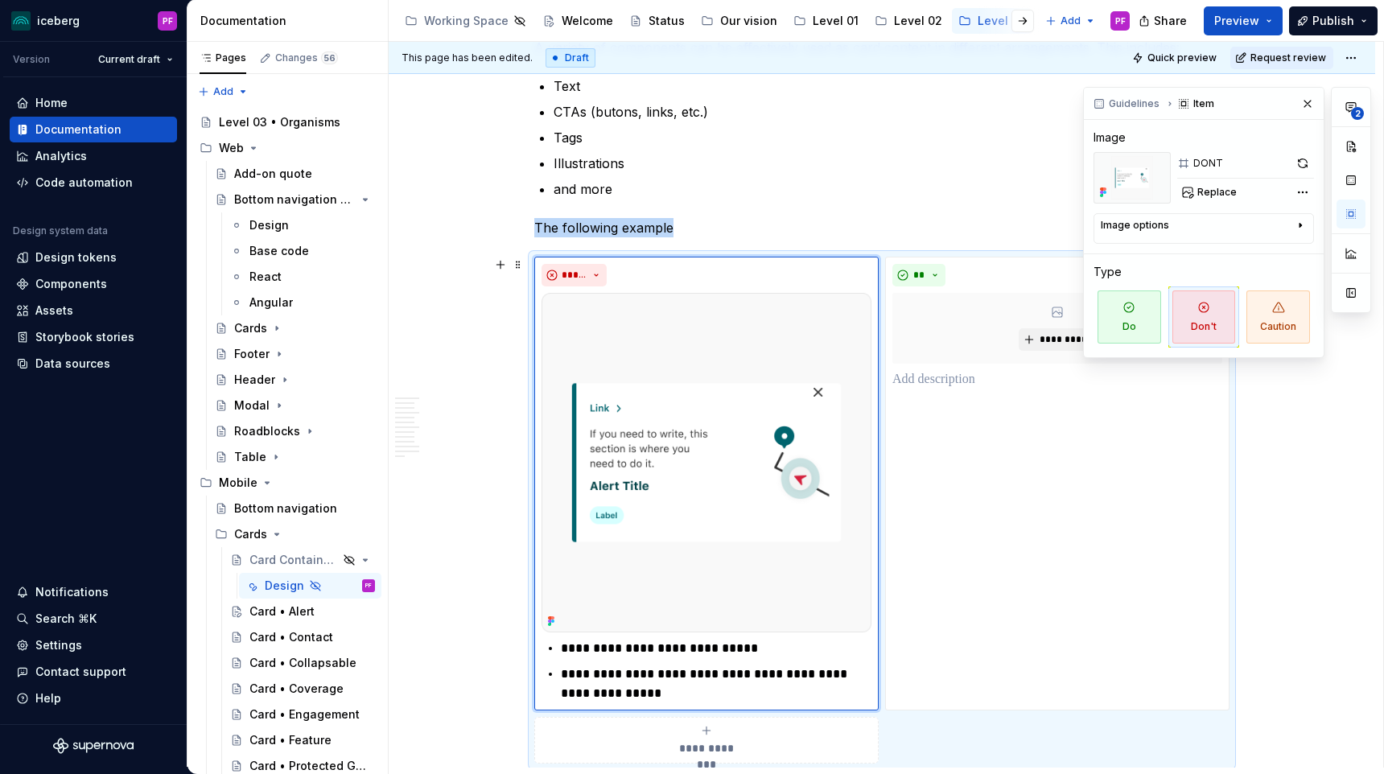
click at [895, 257] on div "**********" at bounding box center [881, 510] width 695 height 507
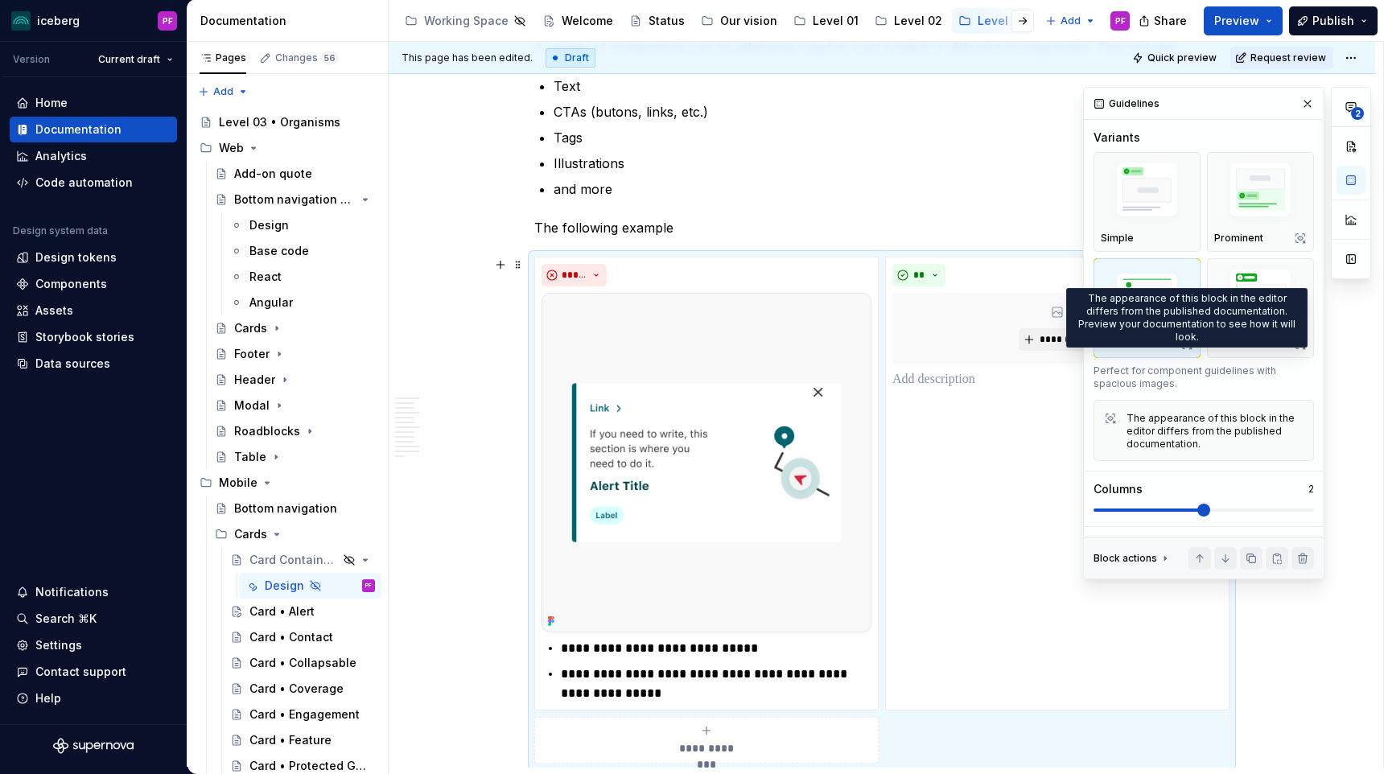
click at [1187, 345] on icon "button" at bounding box center [1186, 344] width 13 height 13
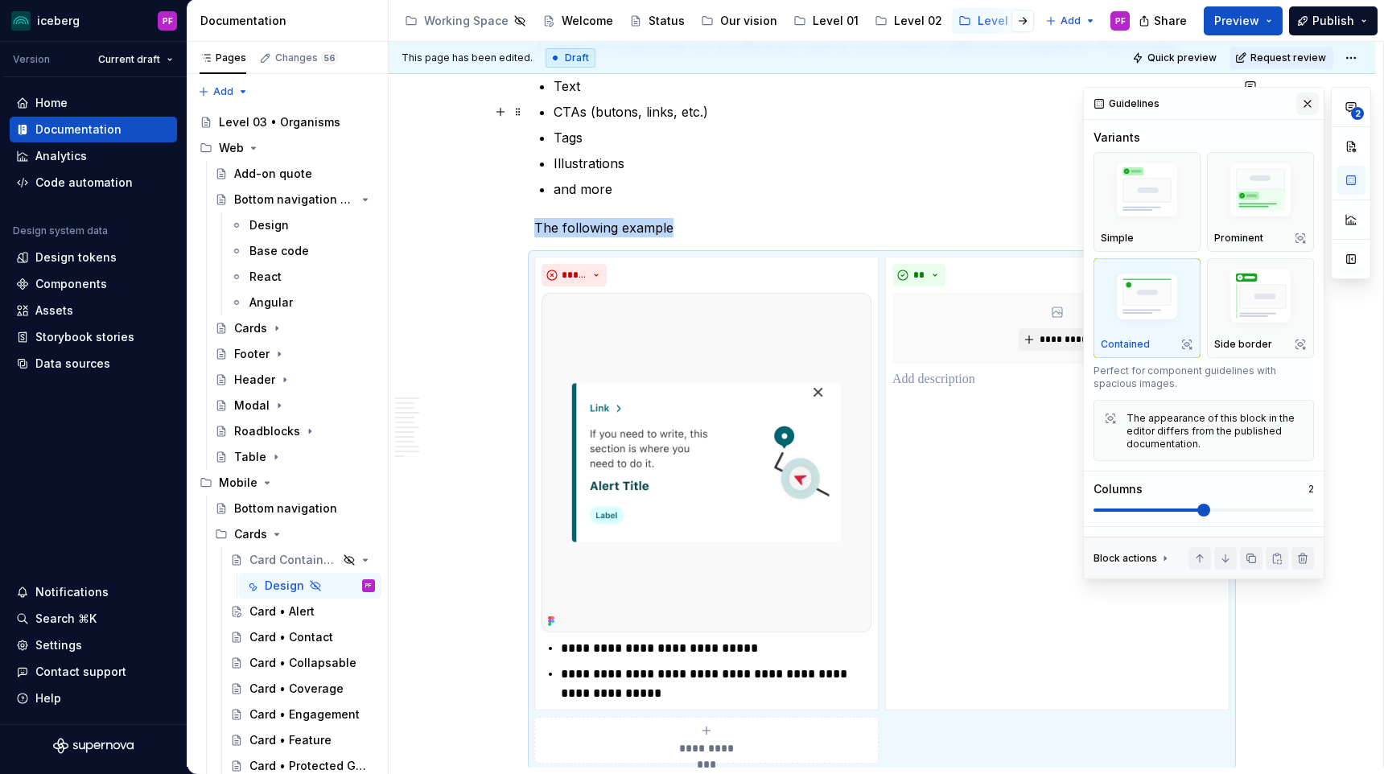
click at [1305, 113] on button "button" at bounding box center [1307, 104] width 23 height 23
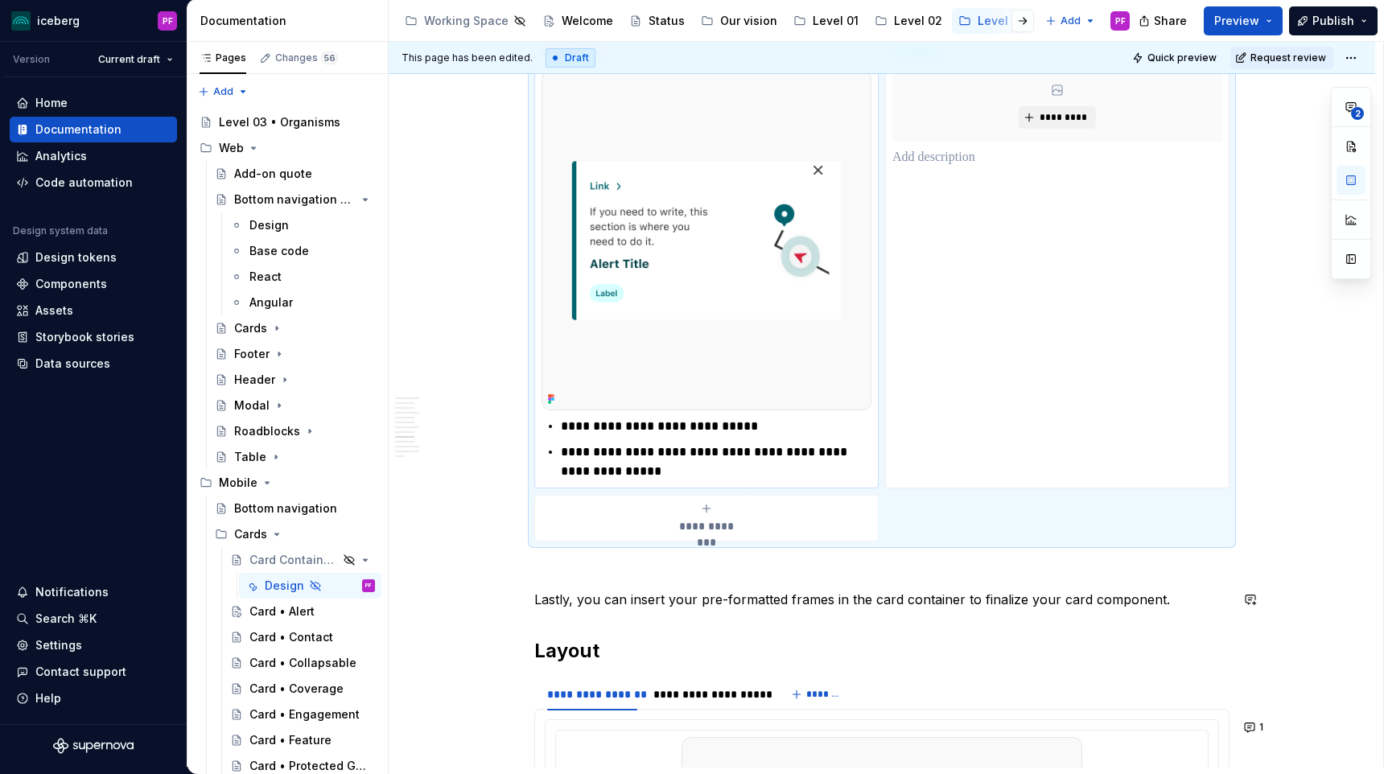
scroll to position [2733, 0]
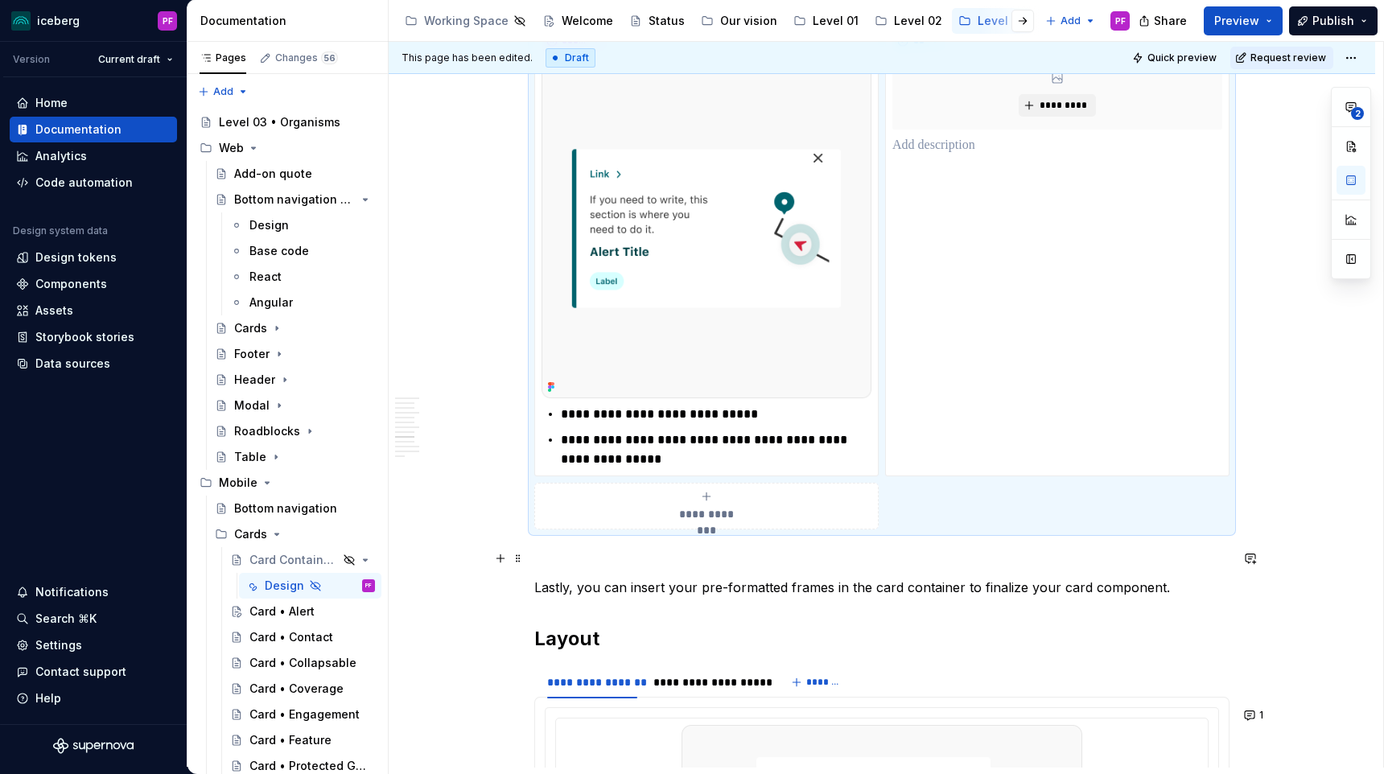
click at [666, 560] on p at bounding box center [881, 558] width 695 height 19
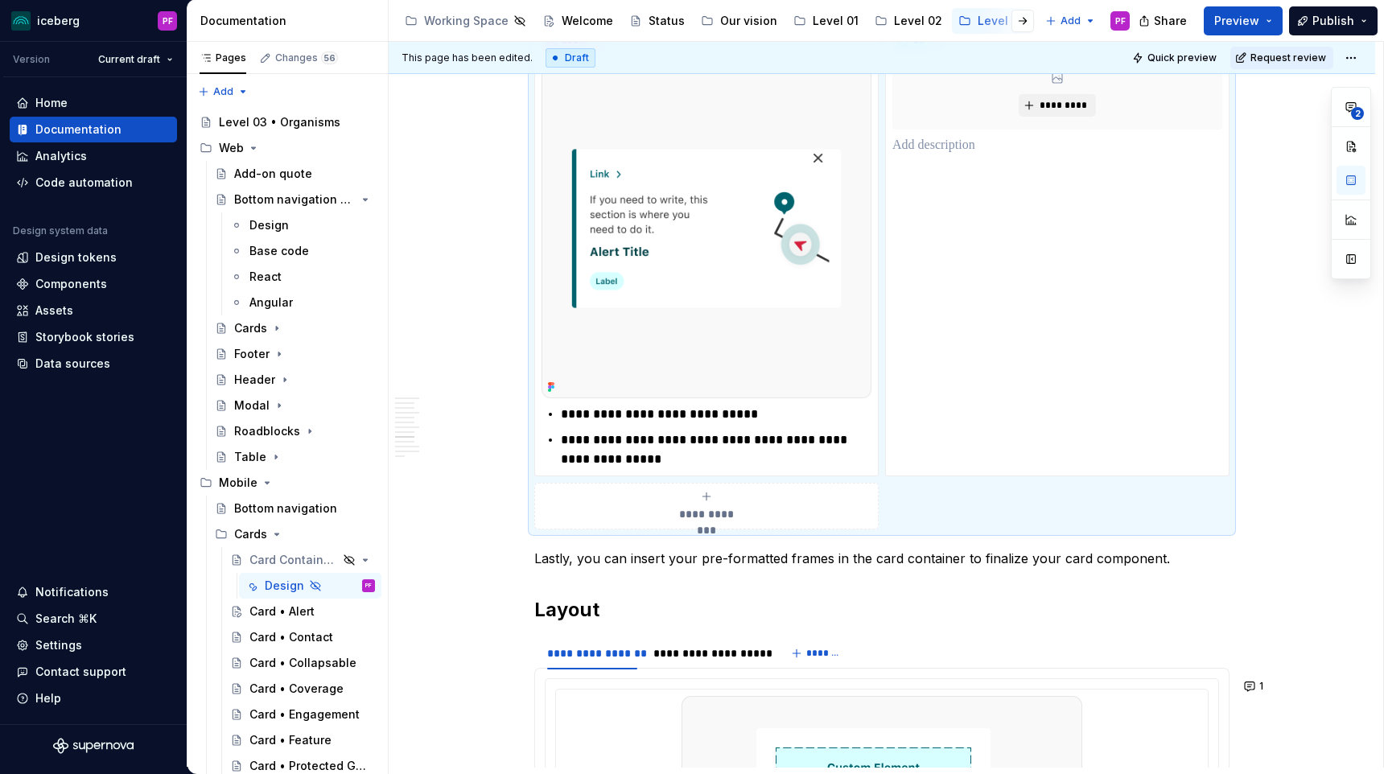
scroll to position [2714, 0]
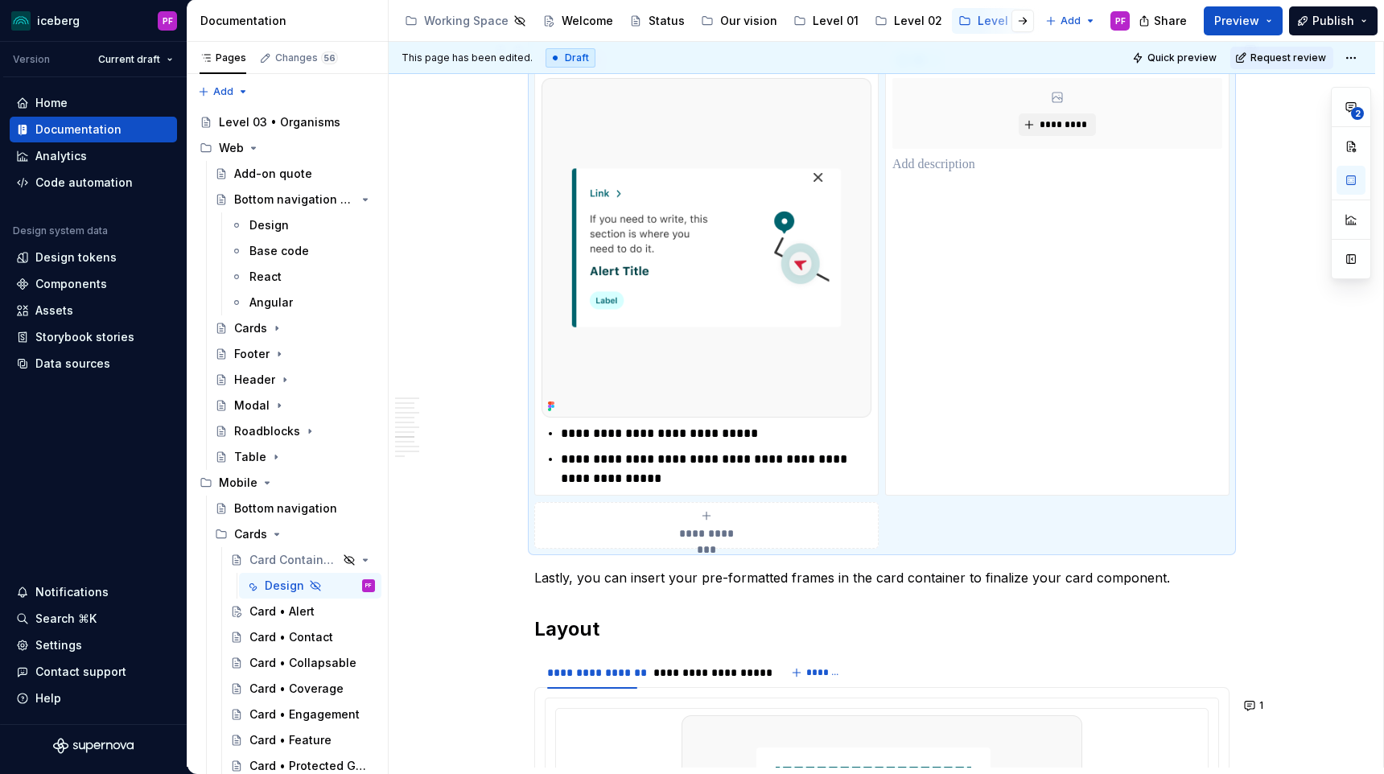
click at [665, 522] on div "**********" at bounding box center [706, 525] width 330 height 32
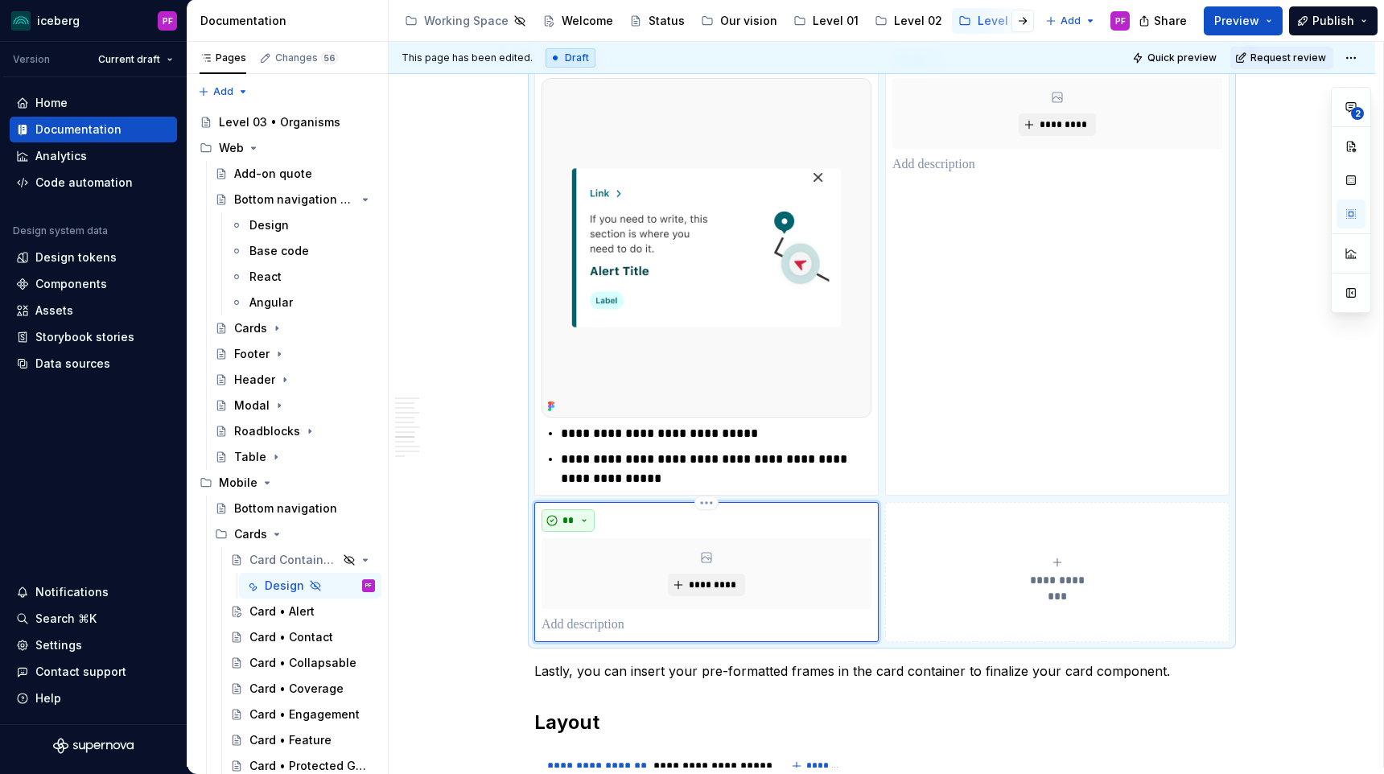
click at [595, 518] on button "**" at bounding box center [567, 520] width 53 height 23
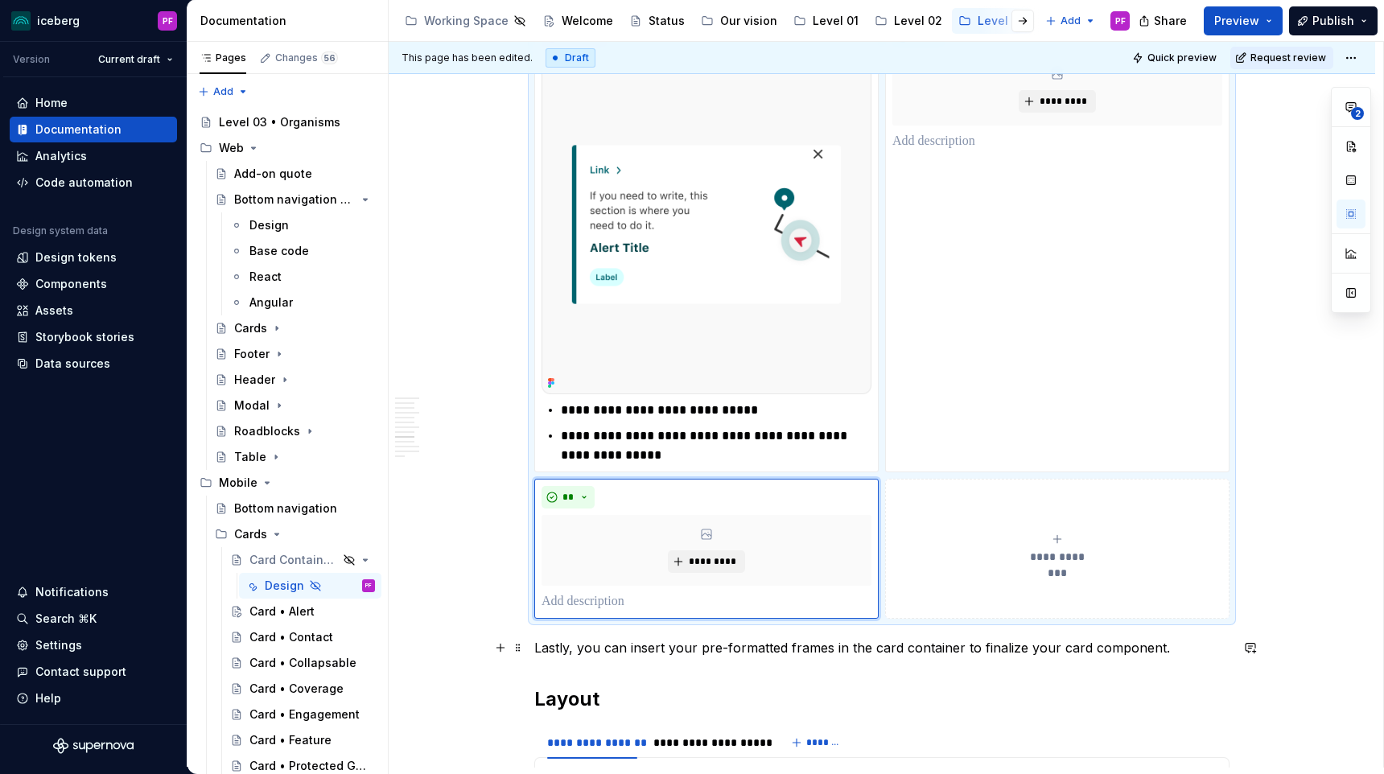
click at [541, 644] on p "Lastly, you can insert your pre-formatted frames in the card container to final…" at bounding box center [881, 647] width 695 height 19
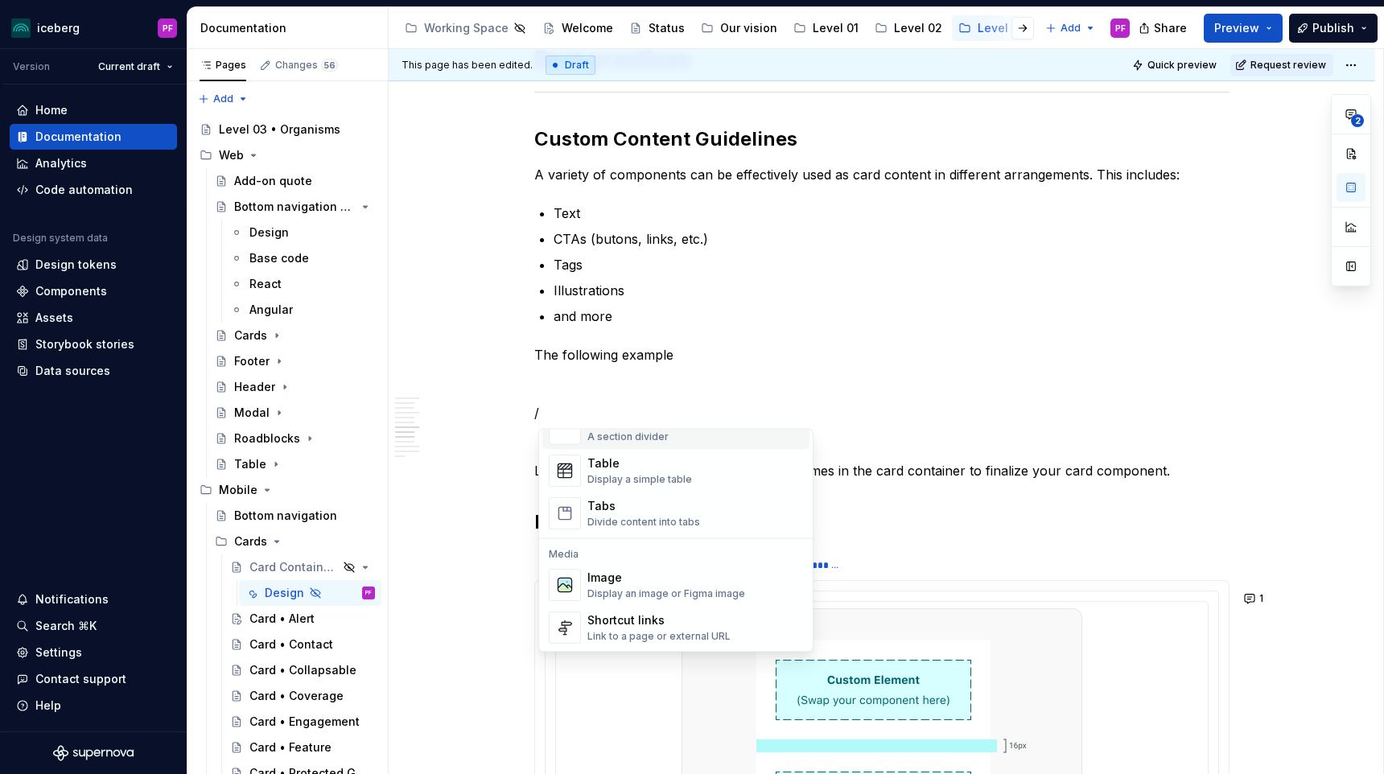
scroll to position [532, 0]
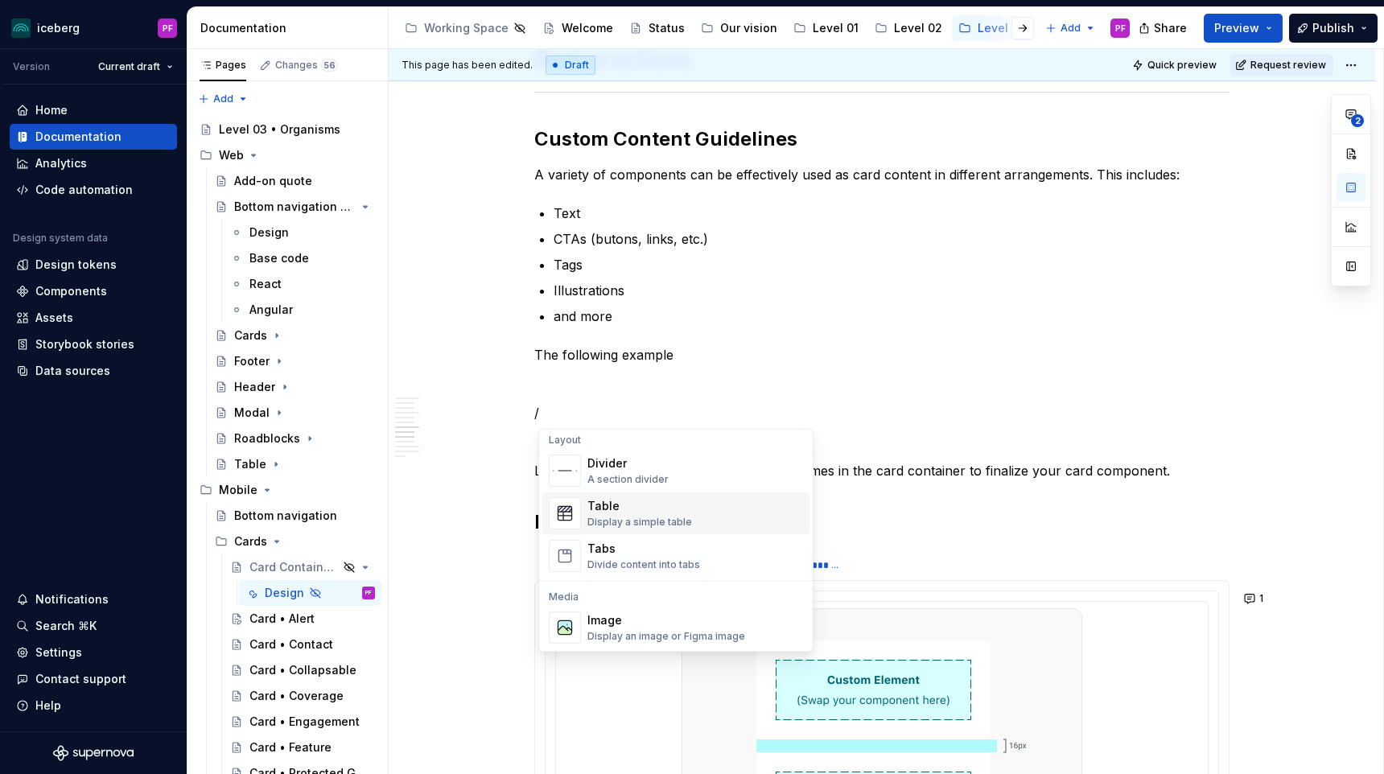
click at [629, 519] on div "Display a simple table" at bounding box center [639, 523] width 105 height 13
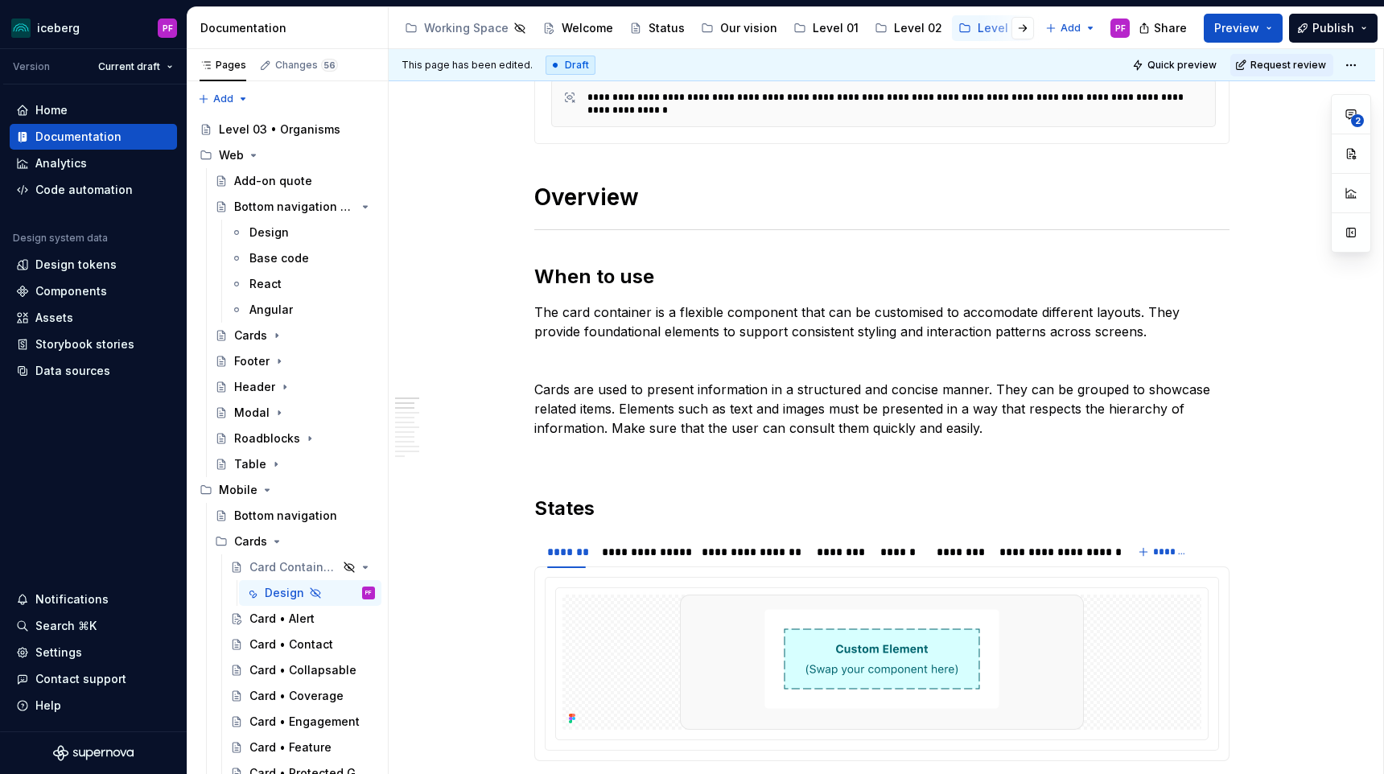
scroll to position [820, 0]
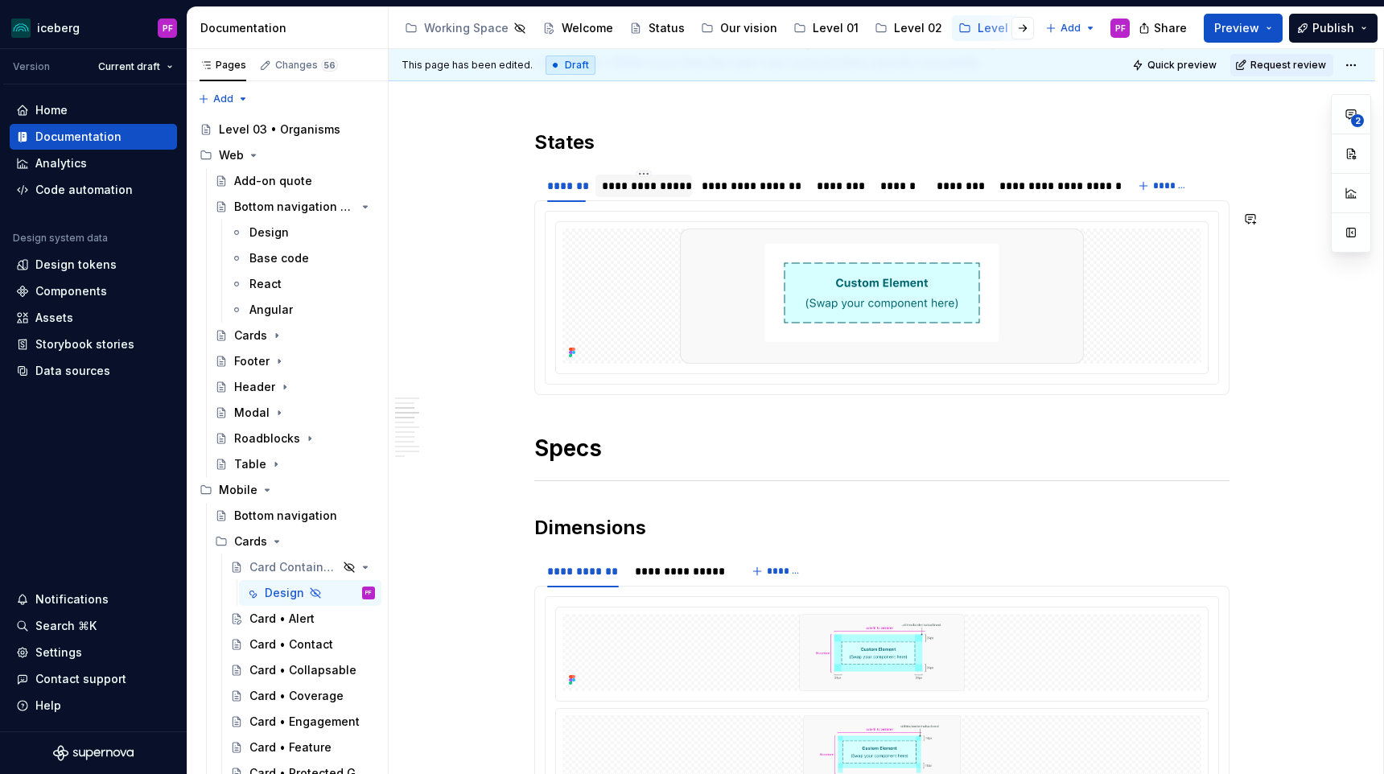
click at [634, 187] on div "**********" at bounding box center [644, 186] width 84 height 16
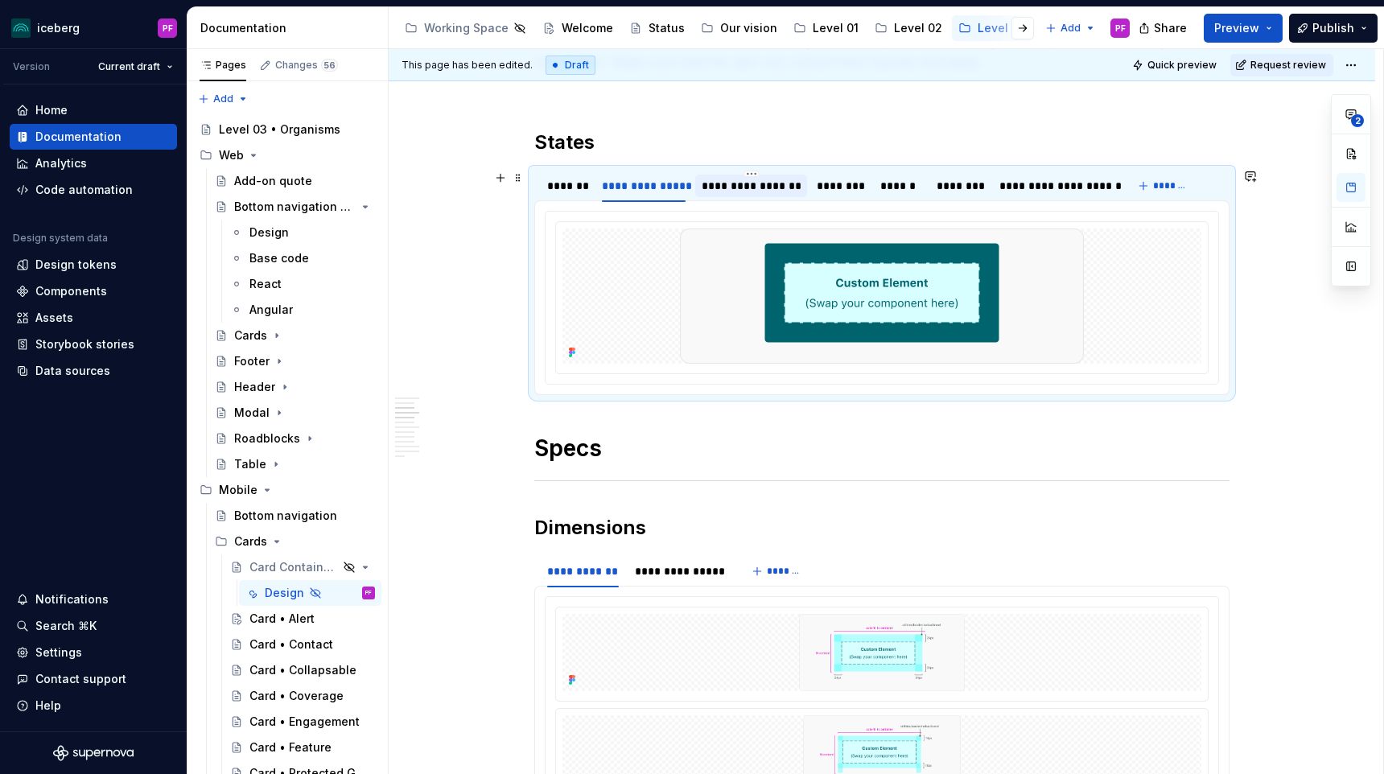
click at [710, 183] on div "**********" at bounding box center [751, 186] width 99 height 16
click at [585, 169] on section "**********" at bounding box center [881, 281] width 695 height 227
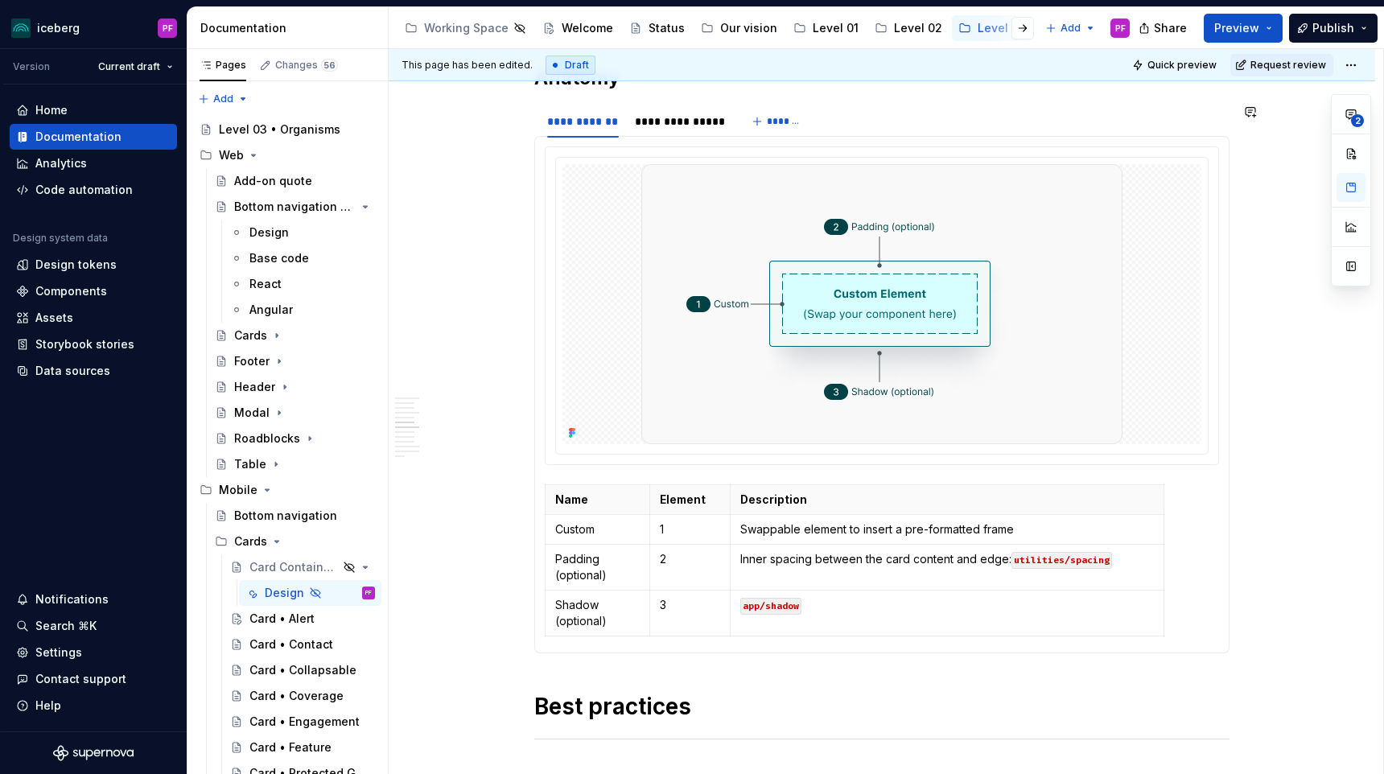
scroll to position [1734, 0]
click at [842, 125] on div "**********" at bounding box center [881, 120] width 695 height 32
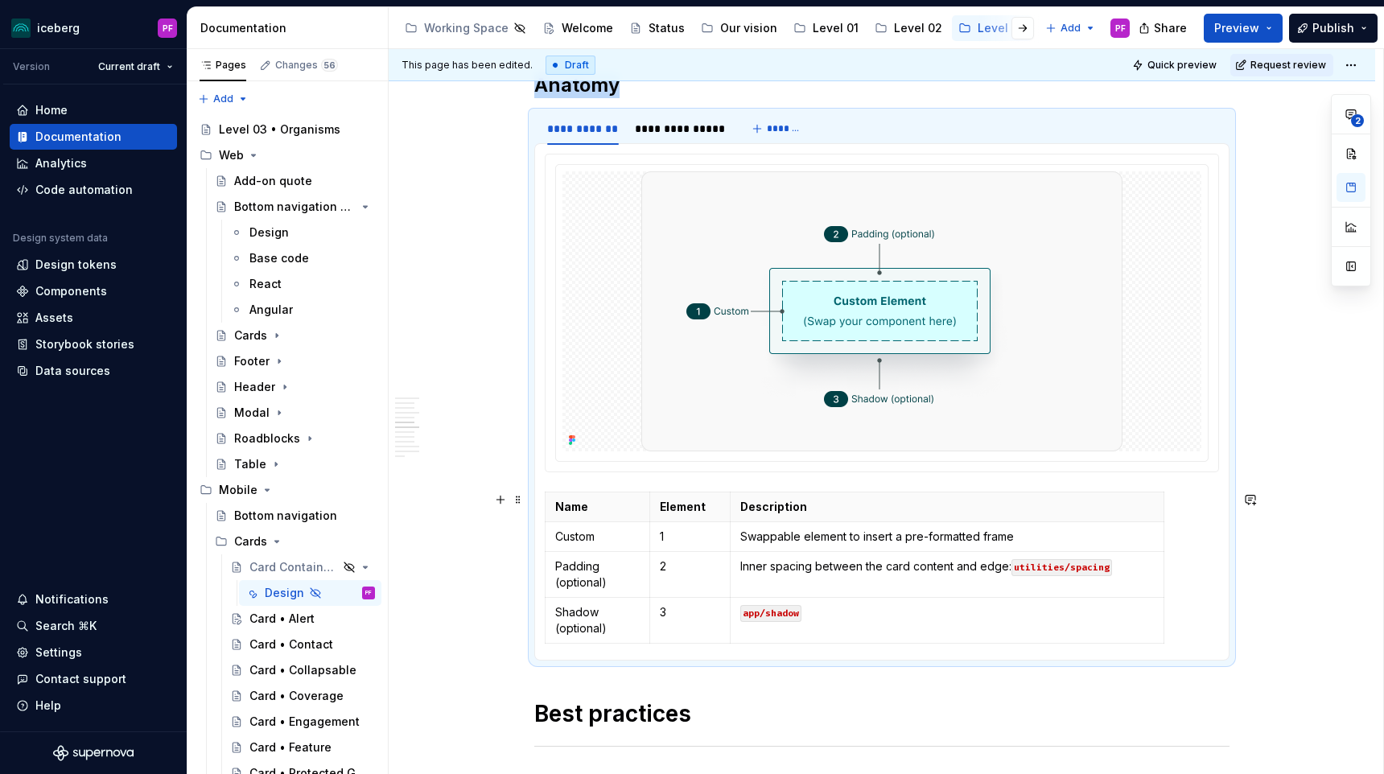
scroll to position [1727, 0]
copy h2 "Anatomy"
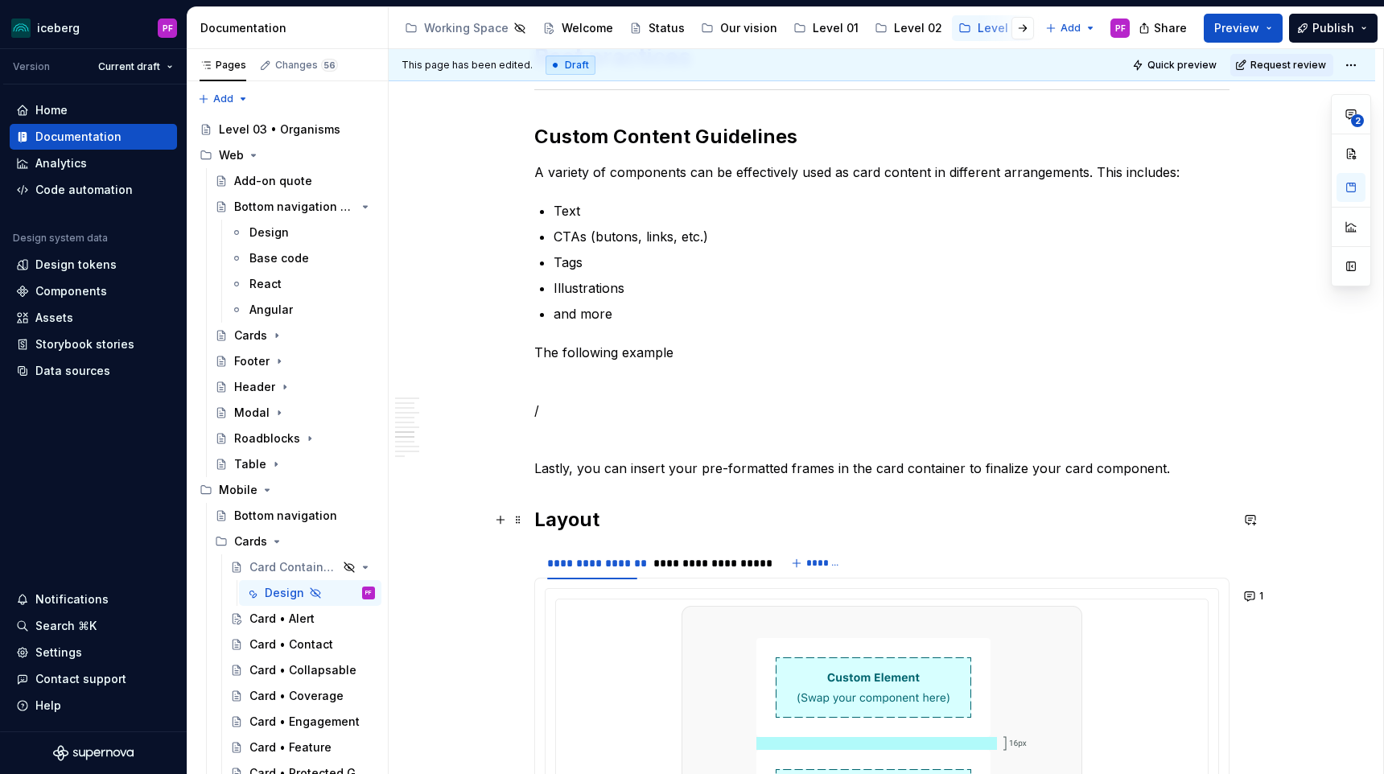
scroll to position [2419, 0]
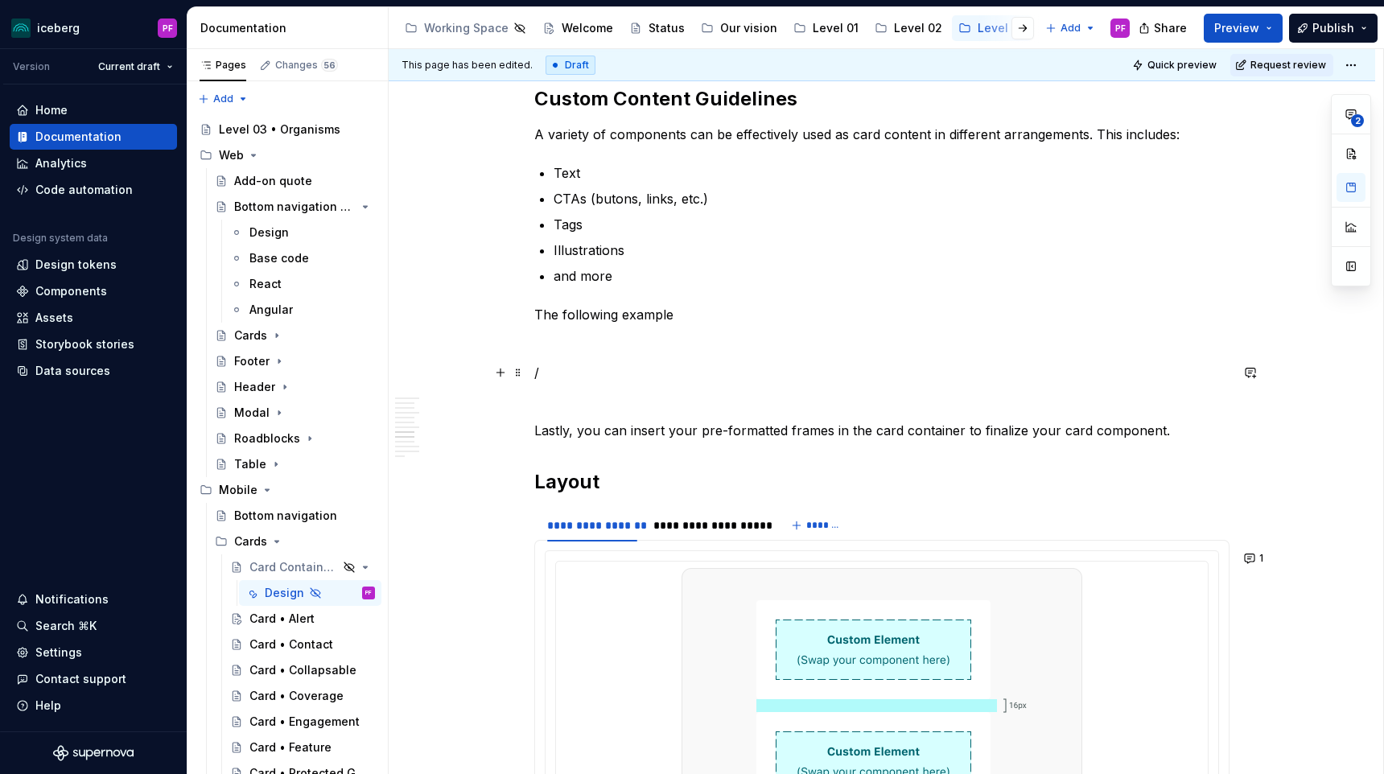
click at [586, 373] on p "/" at bounding box center [881, 372] width 695 height 19
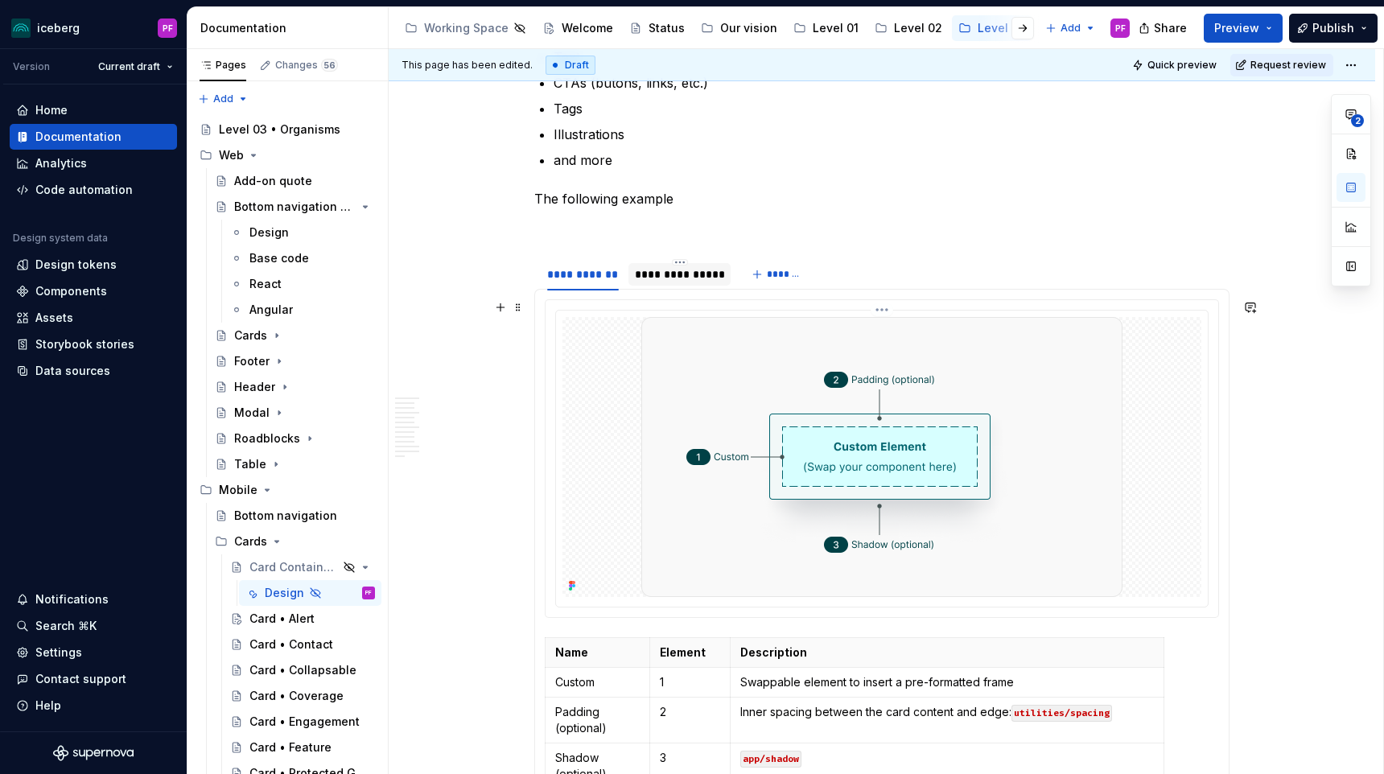
scroll to position [2542, 0]
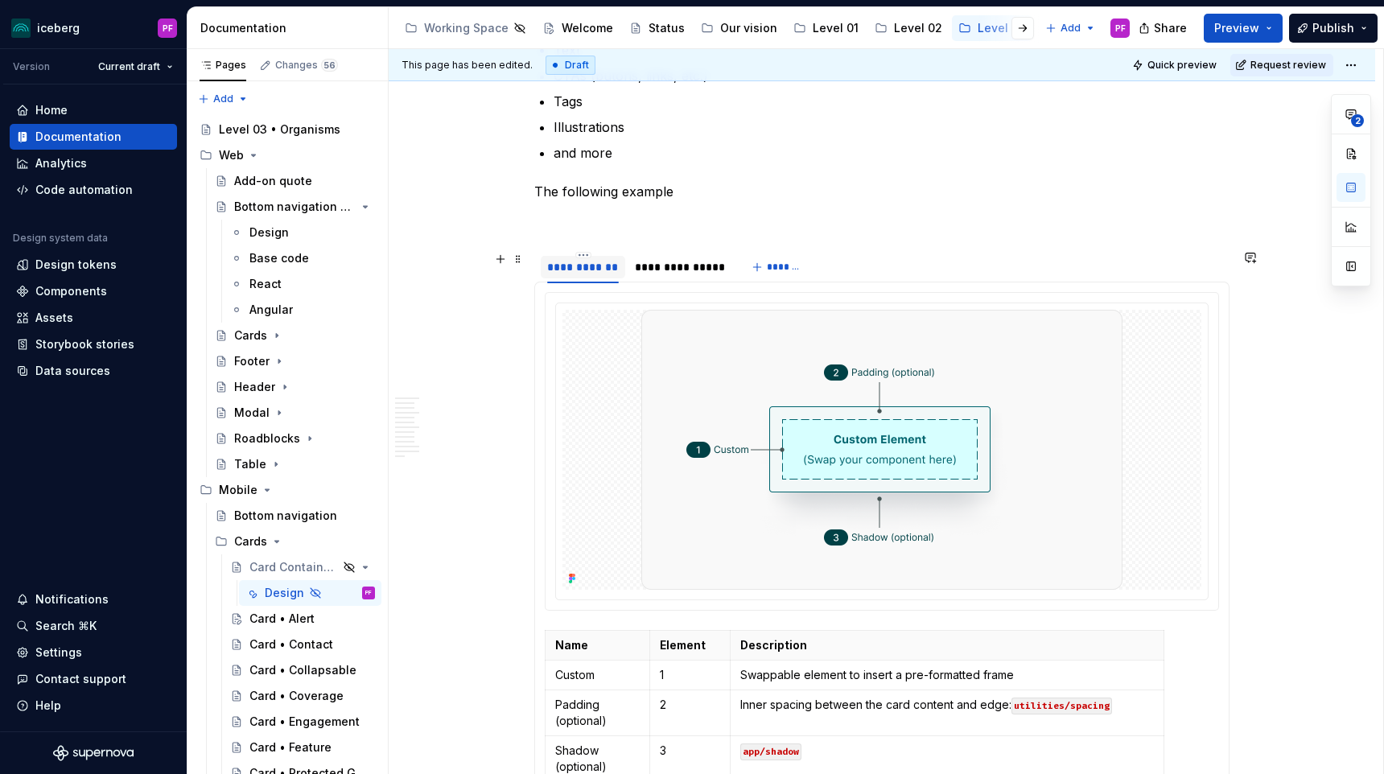
click at [595, 272] on div "**********" at bounding box center [583, 267] width 72 height 16
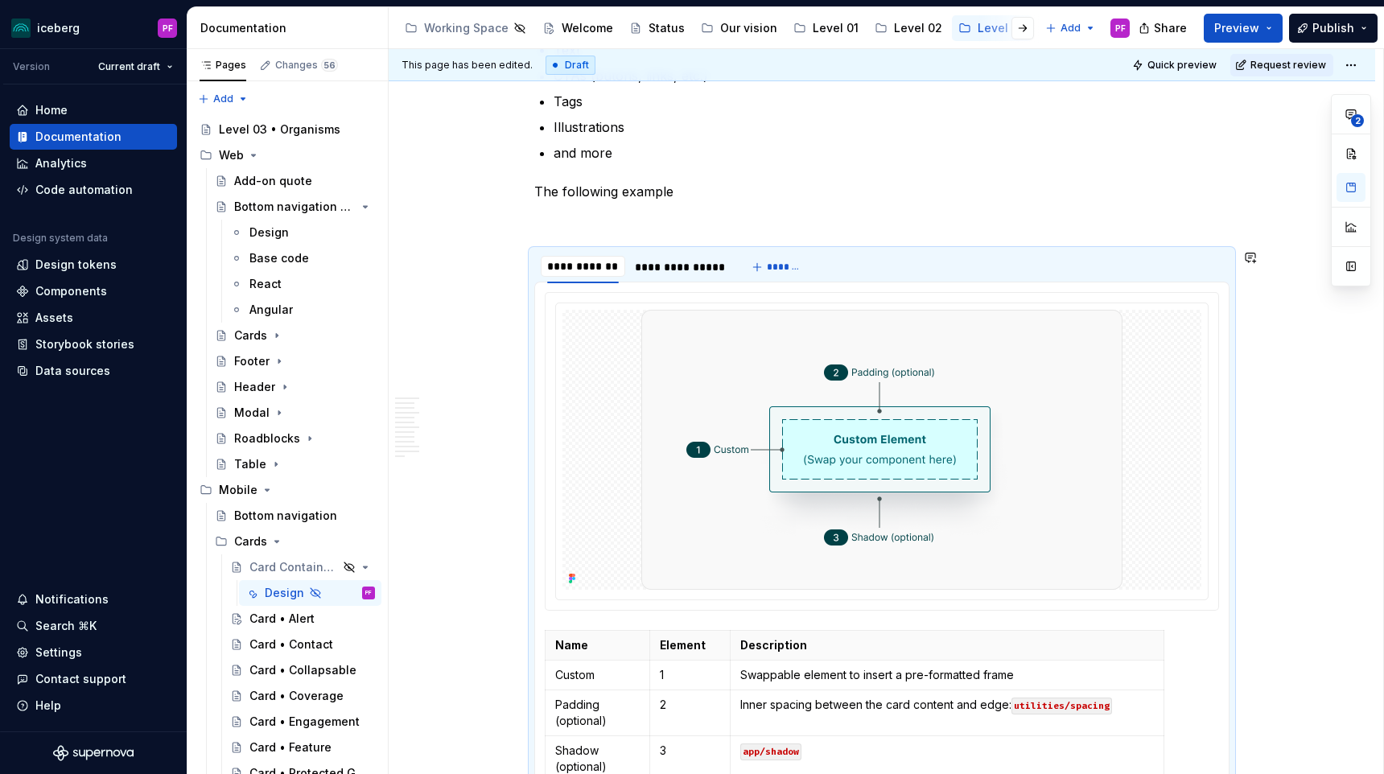
click at [587, 223] on p at bounding box center [881, 220] width 695 height 19
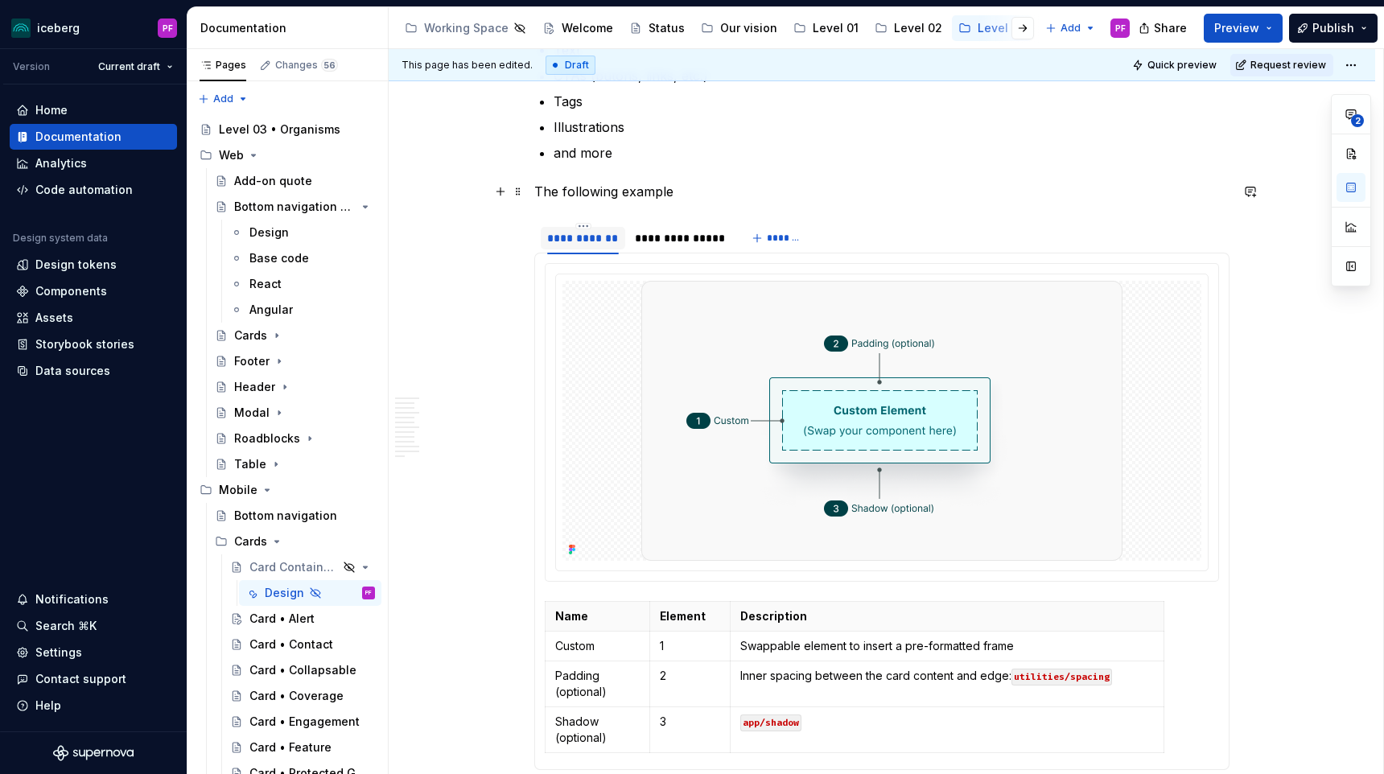
click at [674, 193] on p "The following example" at bounding box center [881, 191] width 695 height 19
drag, startPoint x: 799, startPoint y: 188, endPoint x: 680, endPoint y: 187, distance: 119.1
click at [680, 187] on p "The following examples can give you idea" at bounding box center [881, 191] width 695 height 19
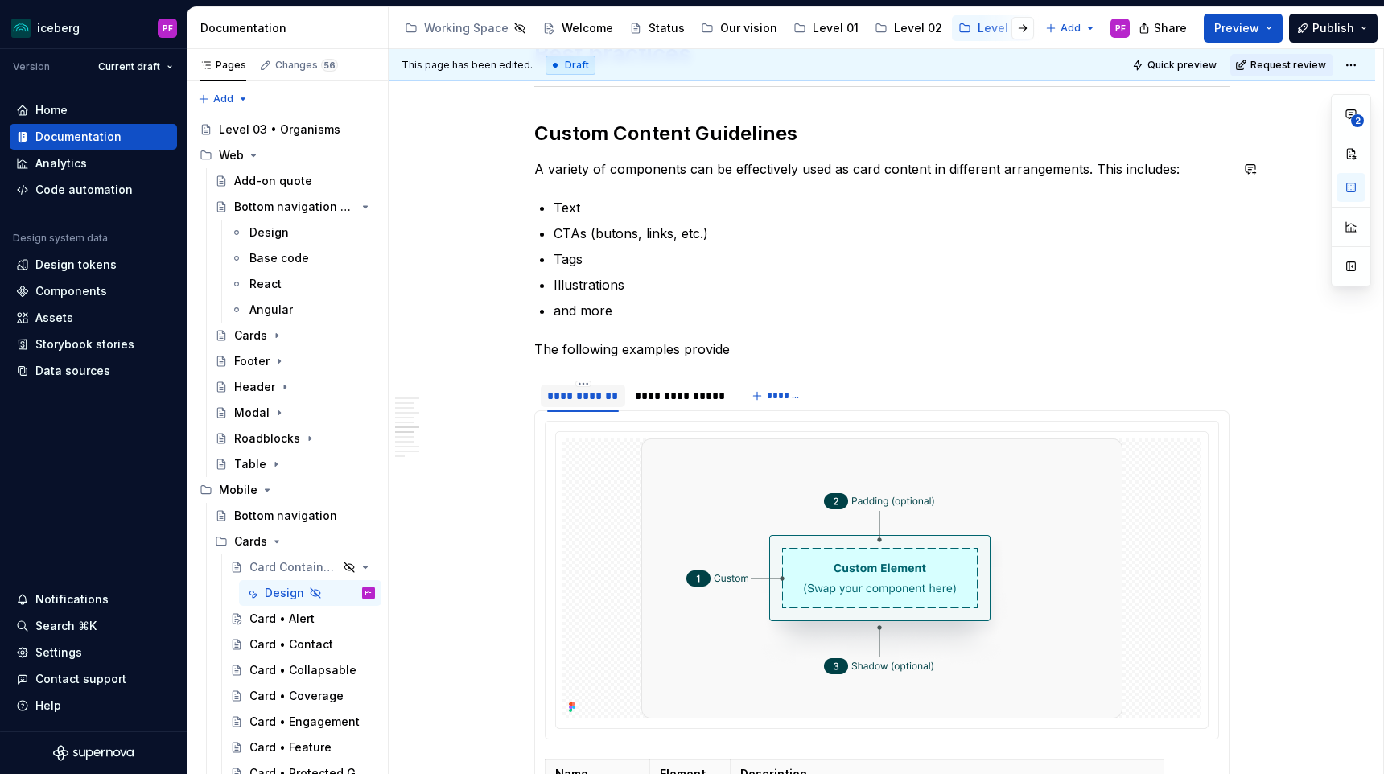
scroll to position [2392, 0]
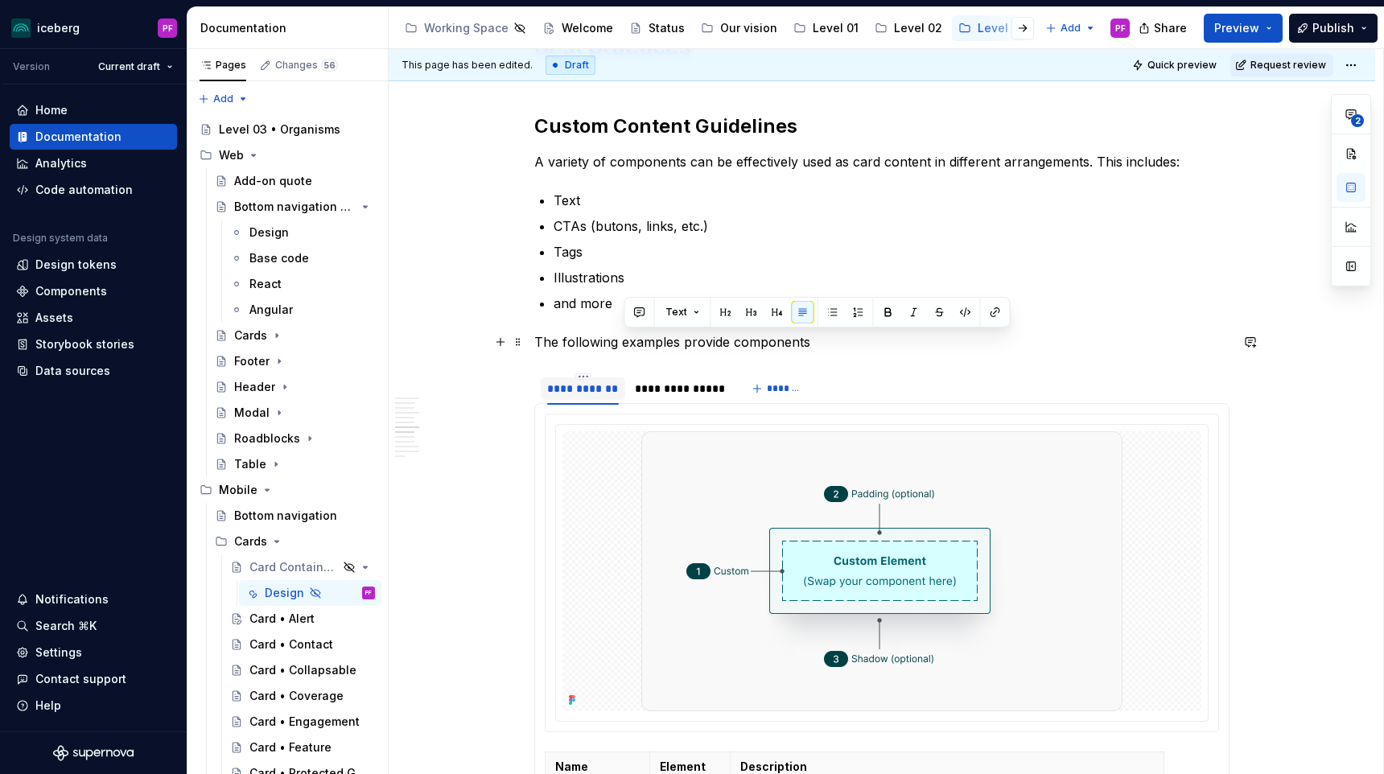
drag, startPoint x: 820, startPoint y: 346, endPoint x: 625, endPoint y: 349, distance: 194.7
click at [625, 349] on p "The following examples provide components" at bounding box center [881, 341] width 695 height 19
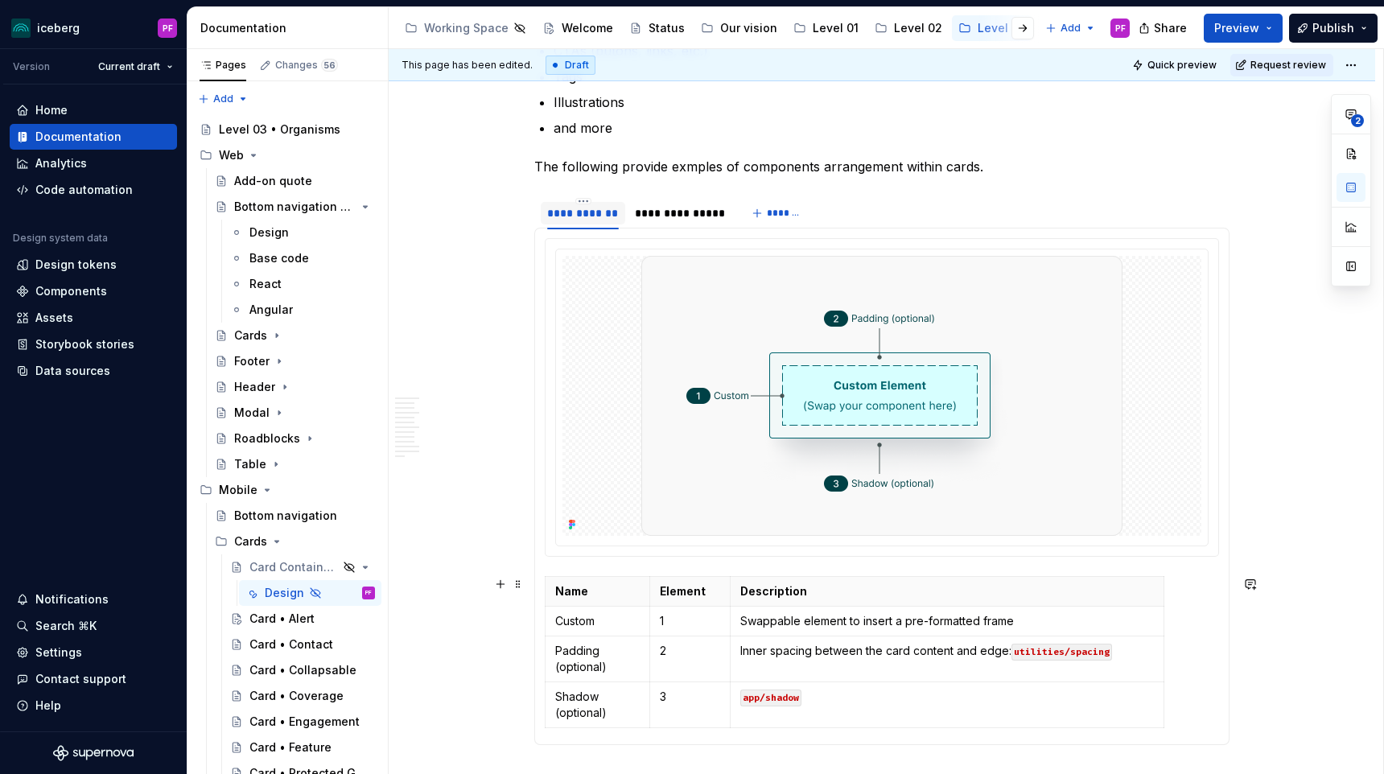
scroll to position [2571, 0]
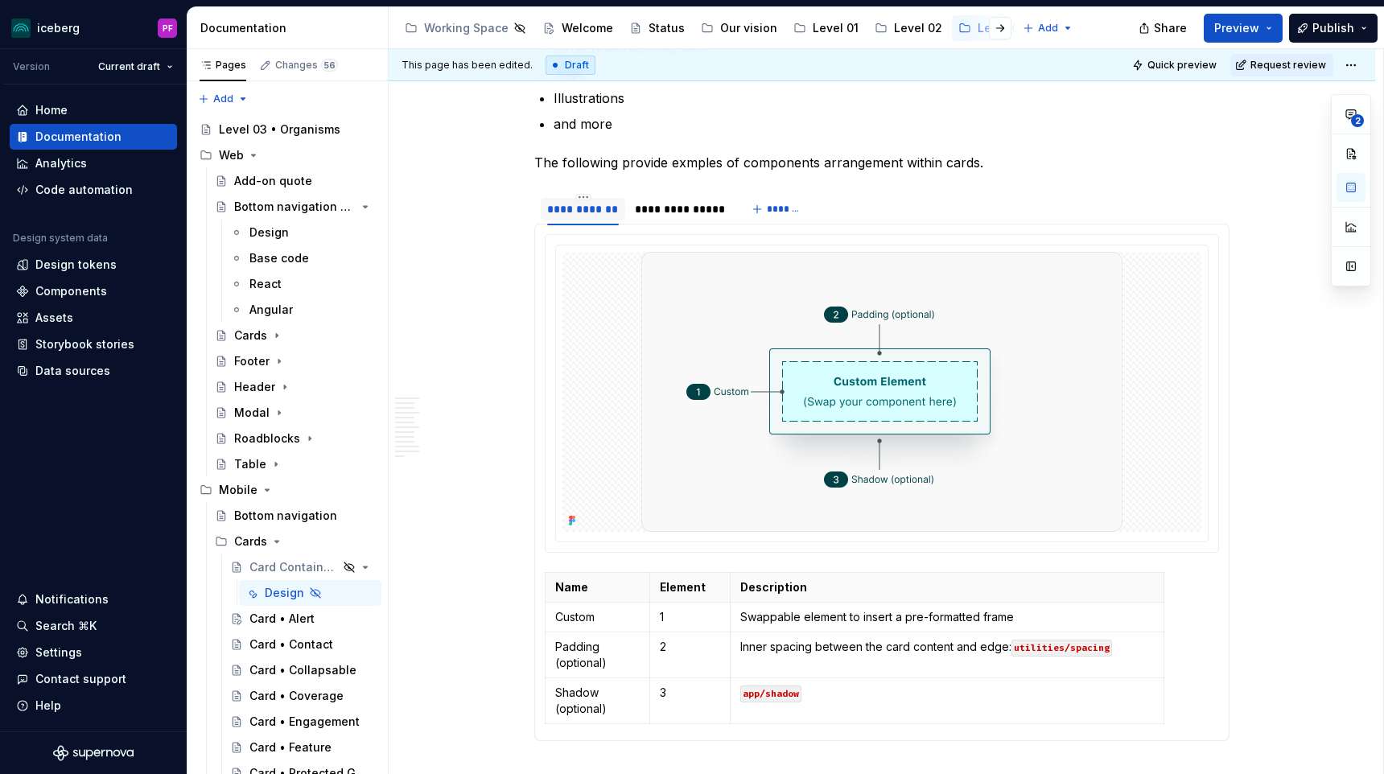
type textarea "*"
